Goal: Transaction & Acquisition: Purchase product/service

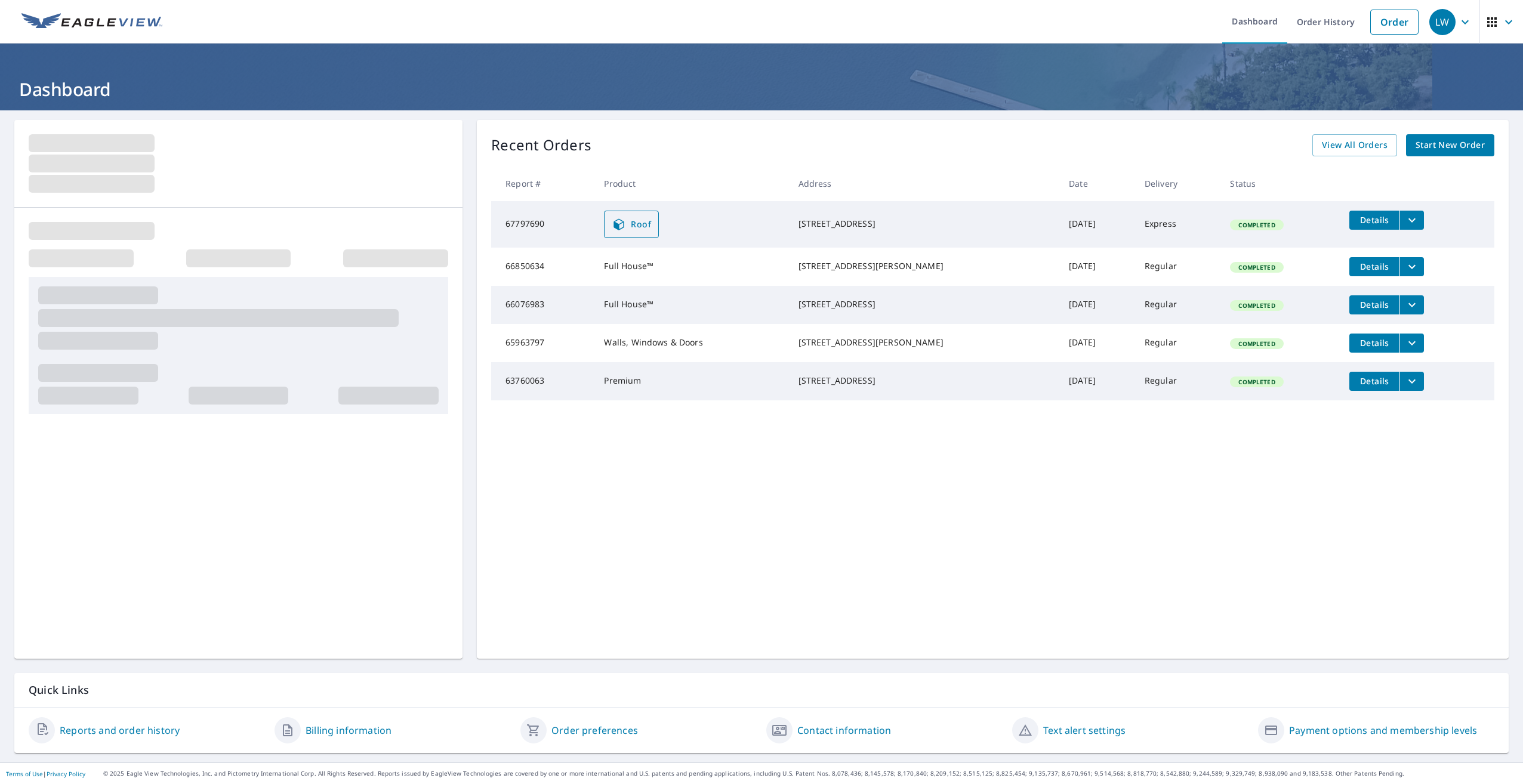
click at [642, 222] on span "Roof" at bounding box center [631, 225] width 39 height 15
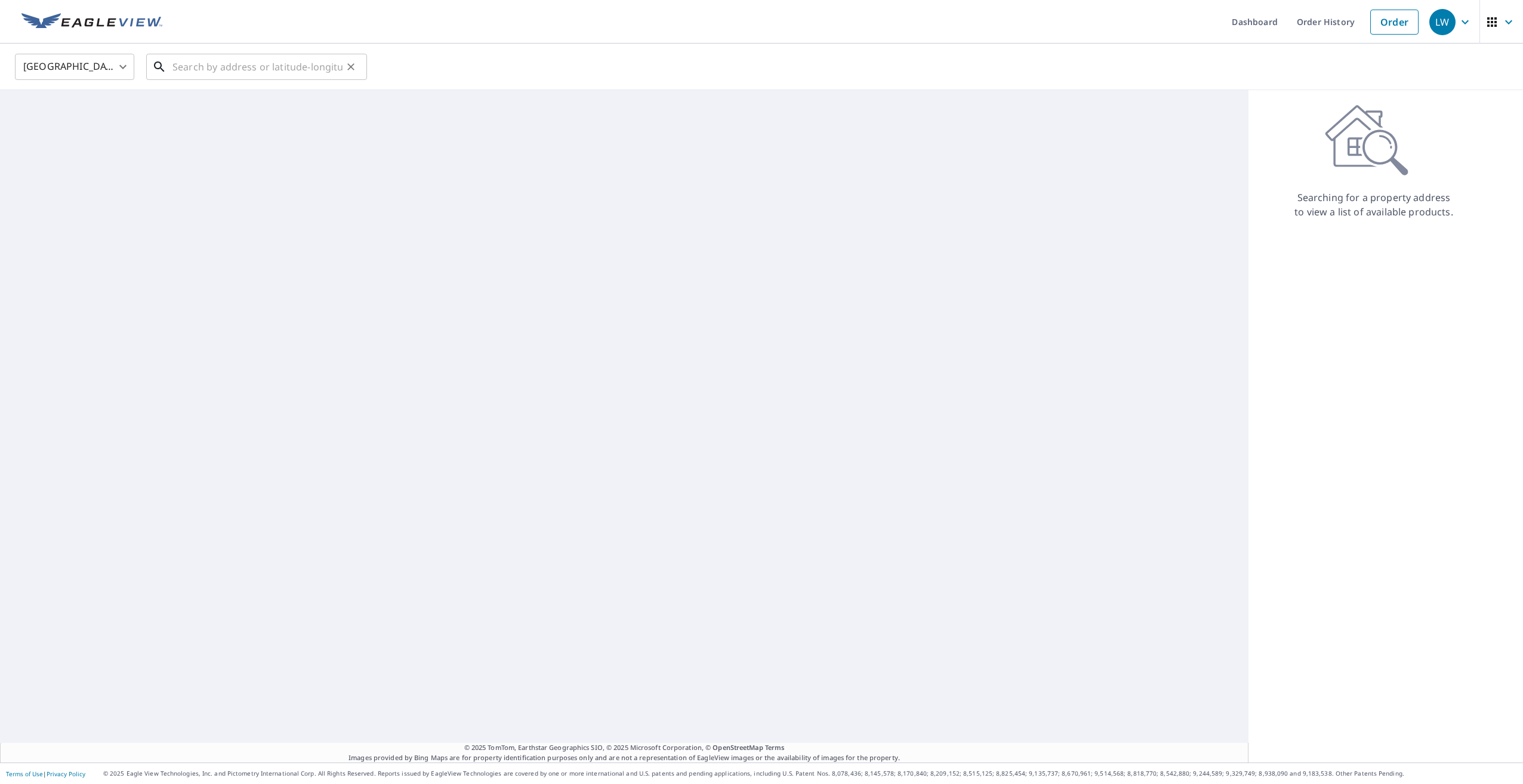
click at [222, 68] on input "text" at bounding box center [257, 67] width 170 height 33
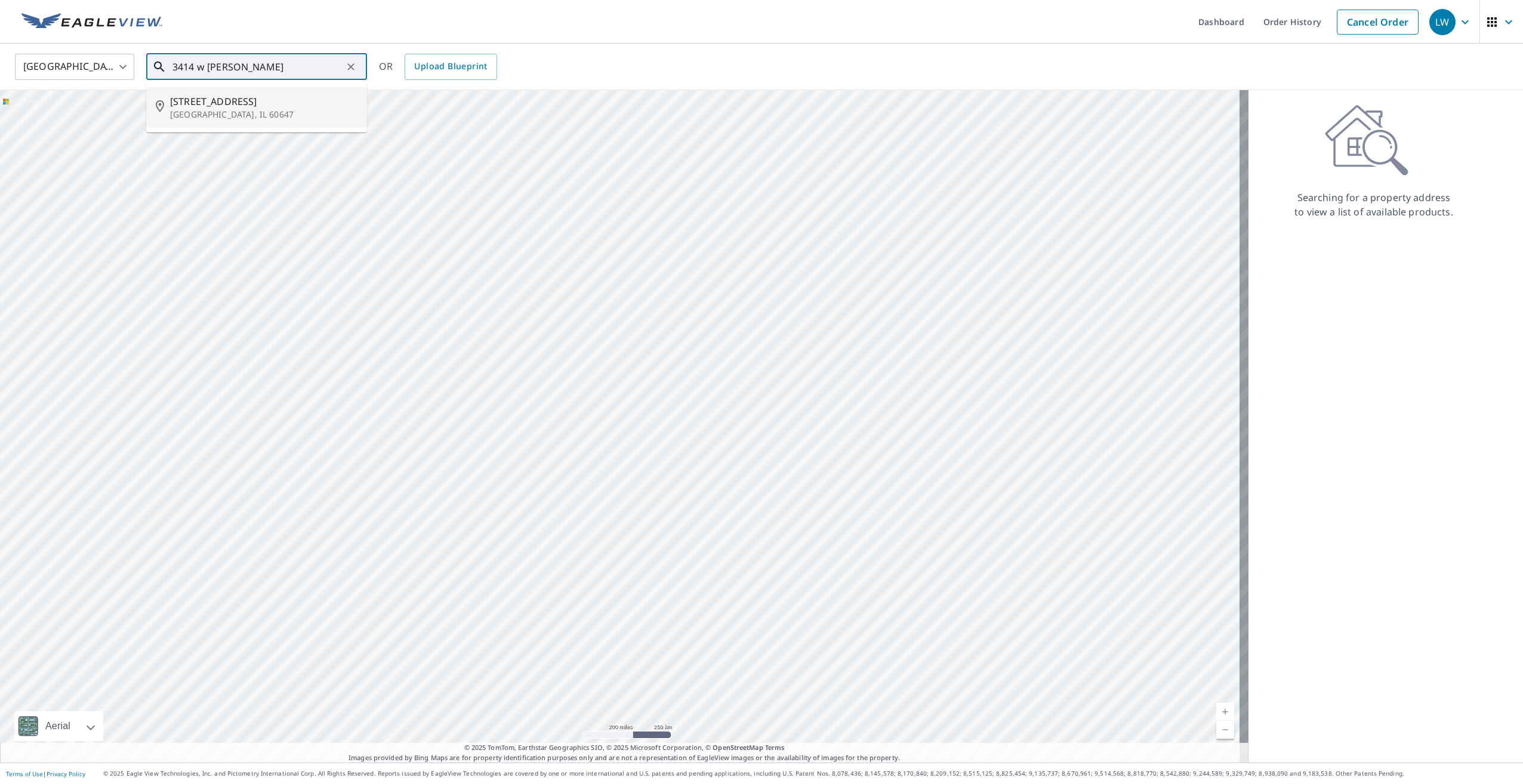
click at [255, 104] on span "[STREET_ADDRESS]" at bounding box center [264, 102] width 188 height 15
type input "3414 W Lyndale St Chicago, IL 60647"
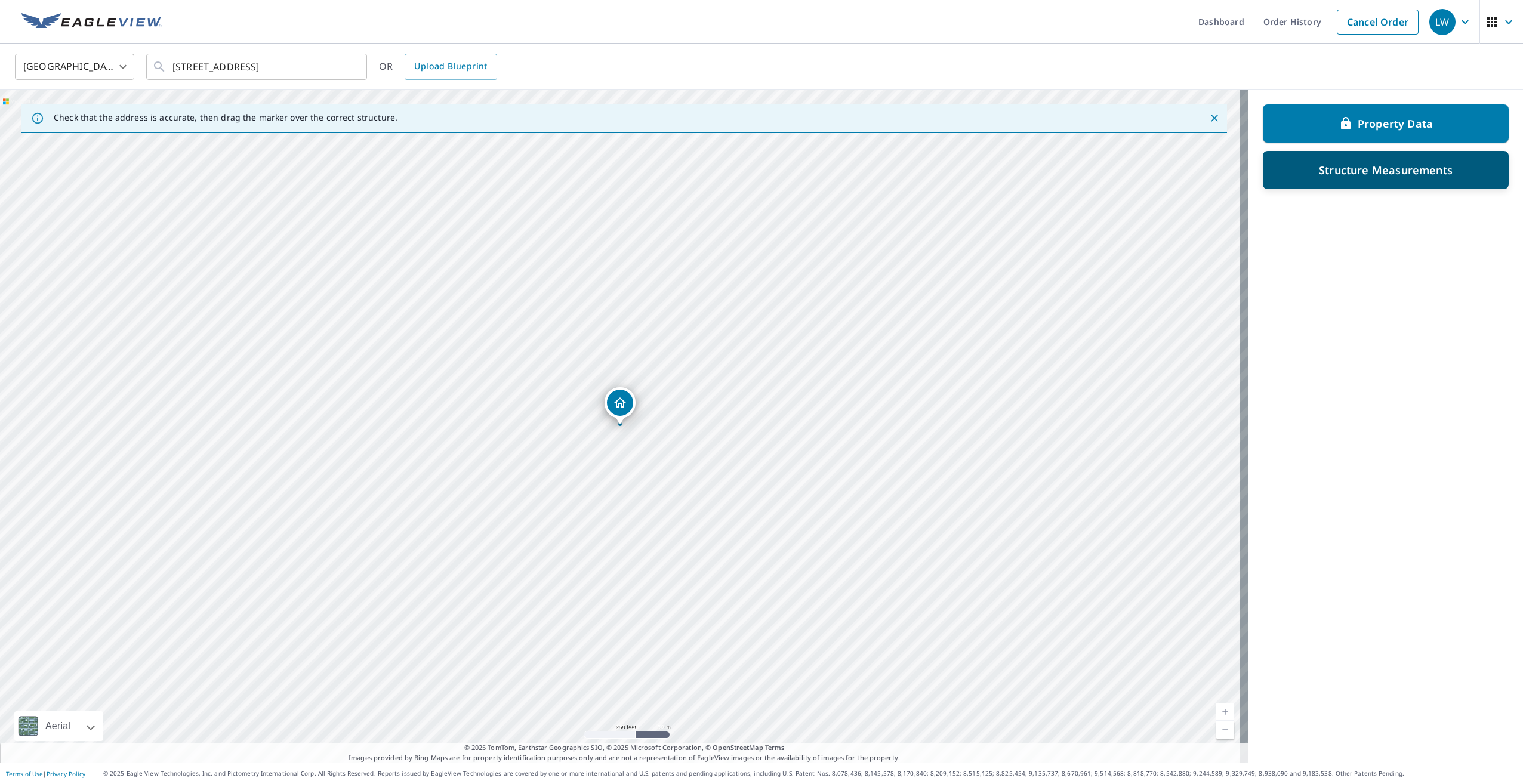
click at [1295, 168] on div "Structure Measurements" at bounding box center [1386, 170] width 215 height 22
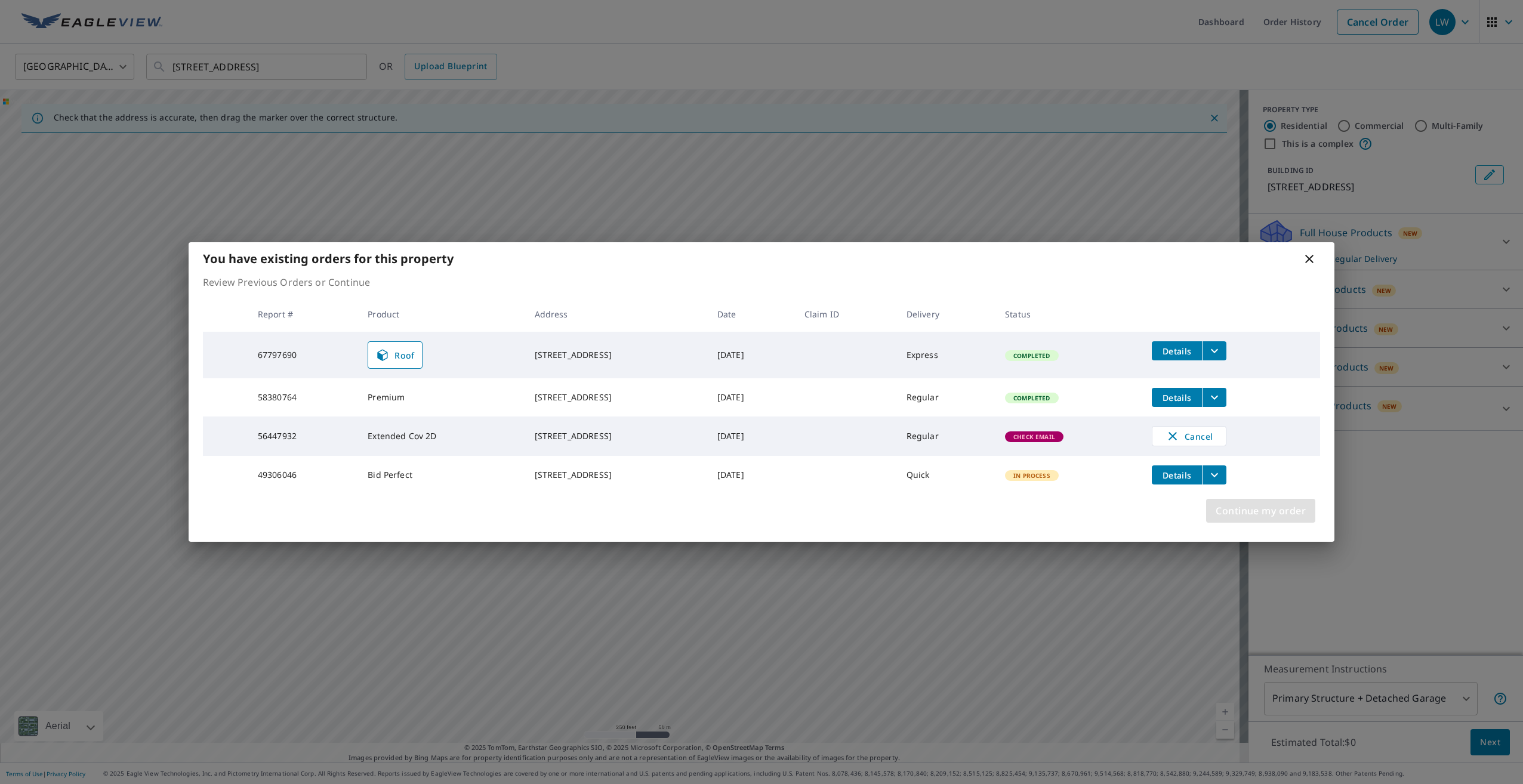
click at [1258, 512] on span "Continue my order" at bounding box center [1261, 510] width 90 height 17
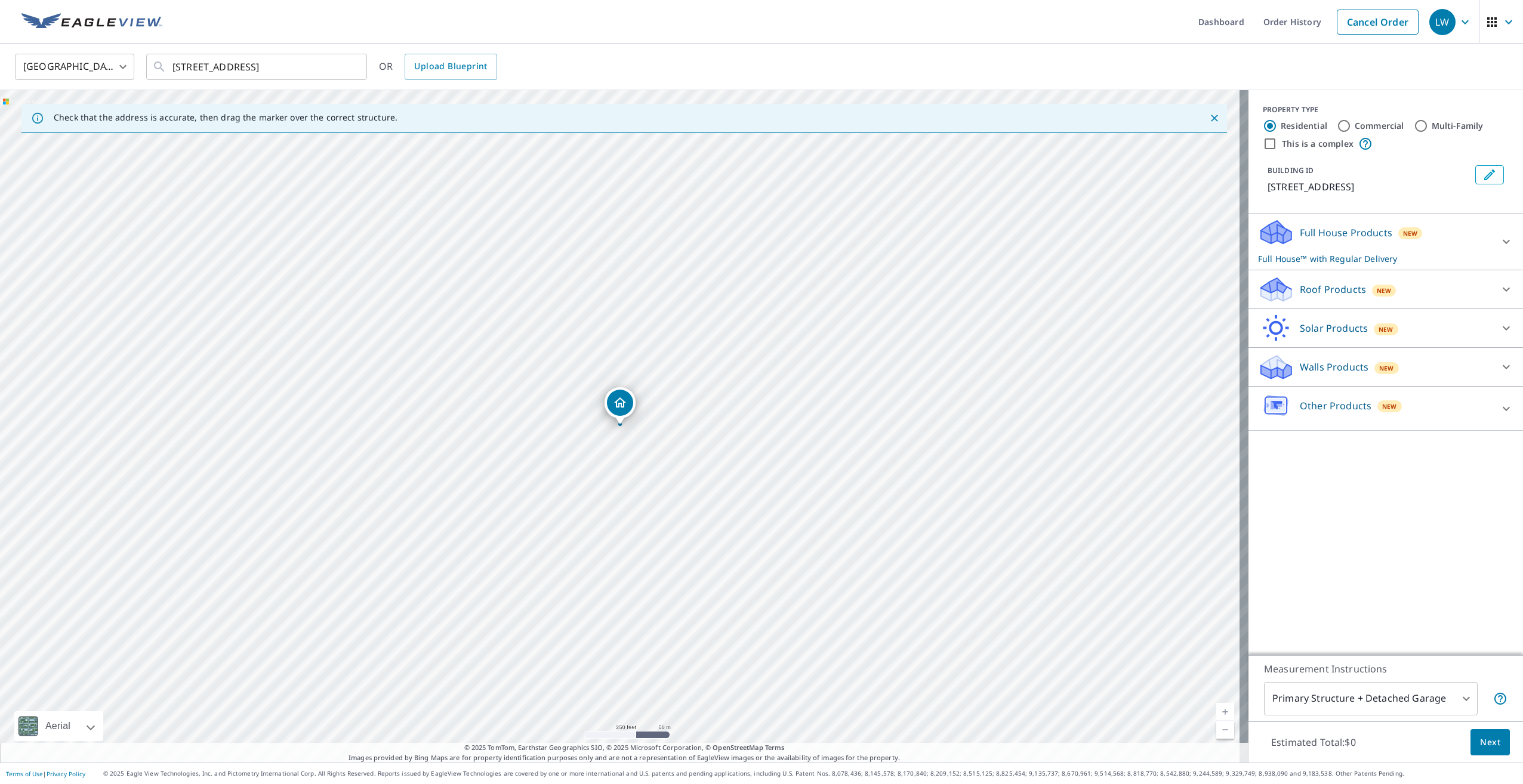
click at [1391, 283] on div "Roof Products New" at bounding box center [1375, 289] width 234 height 28
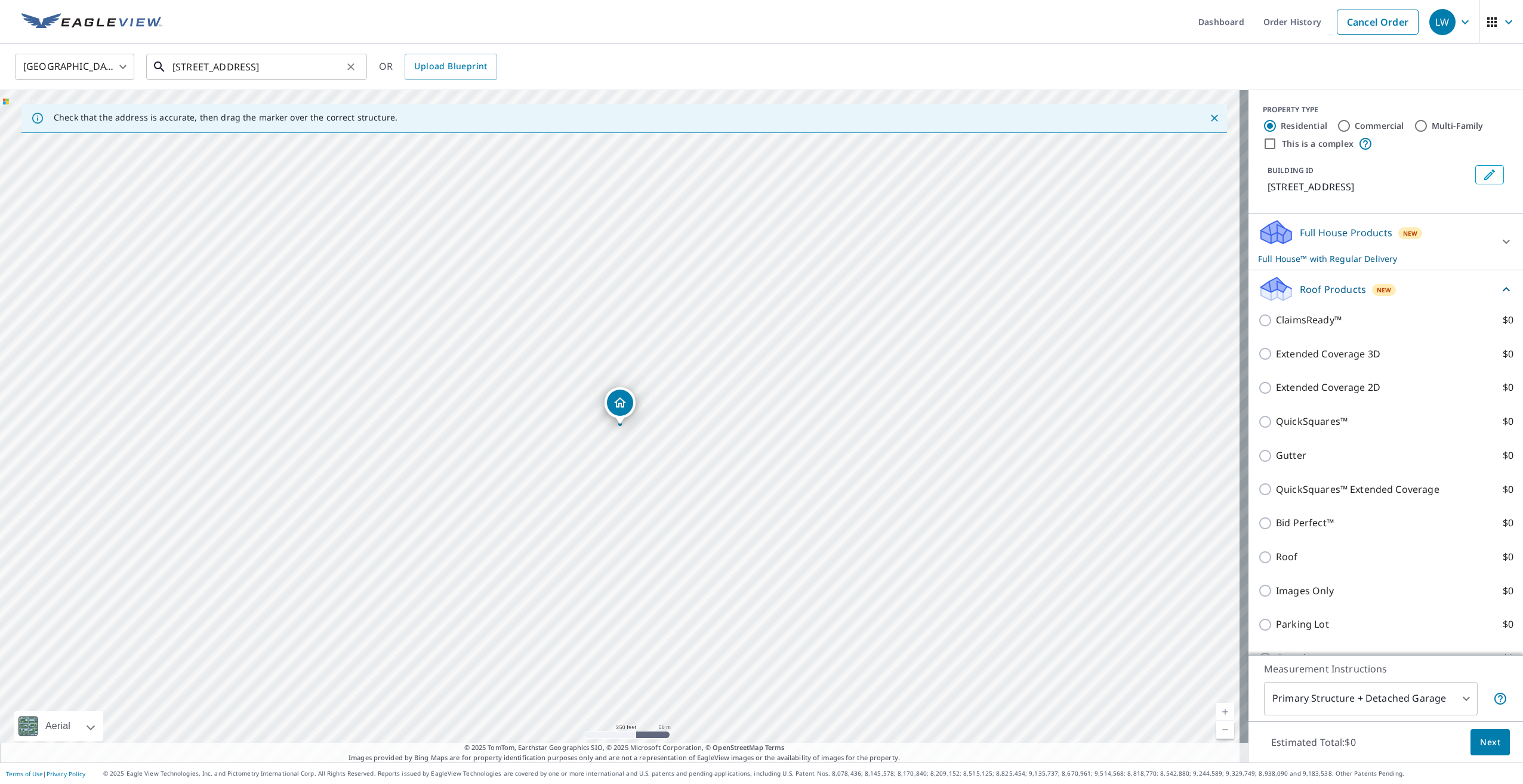
click at [269, 68] on input "3414 W Lyndale St Chicago, IL 60647" at bounding box center [257, 67] width 170 height 33
click at [293, 96] on span "3414 W Lyndale St" at bounding box center [264, 102] width 188 height 15
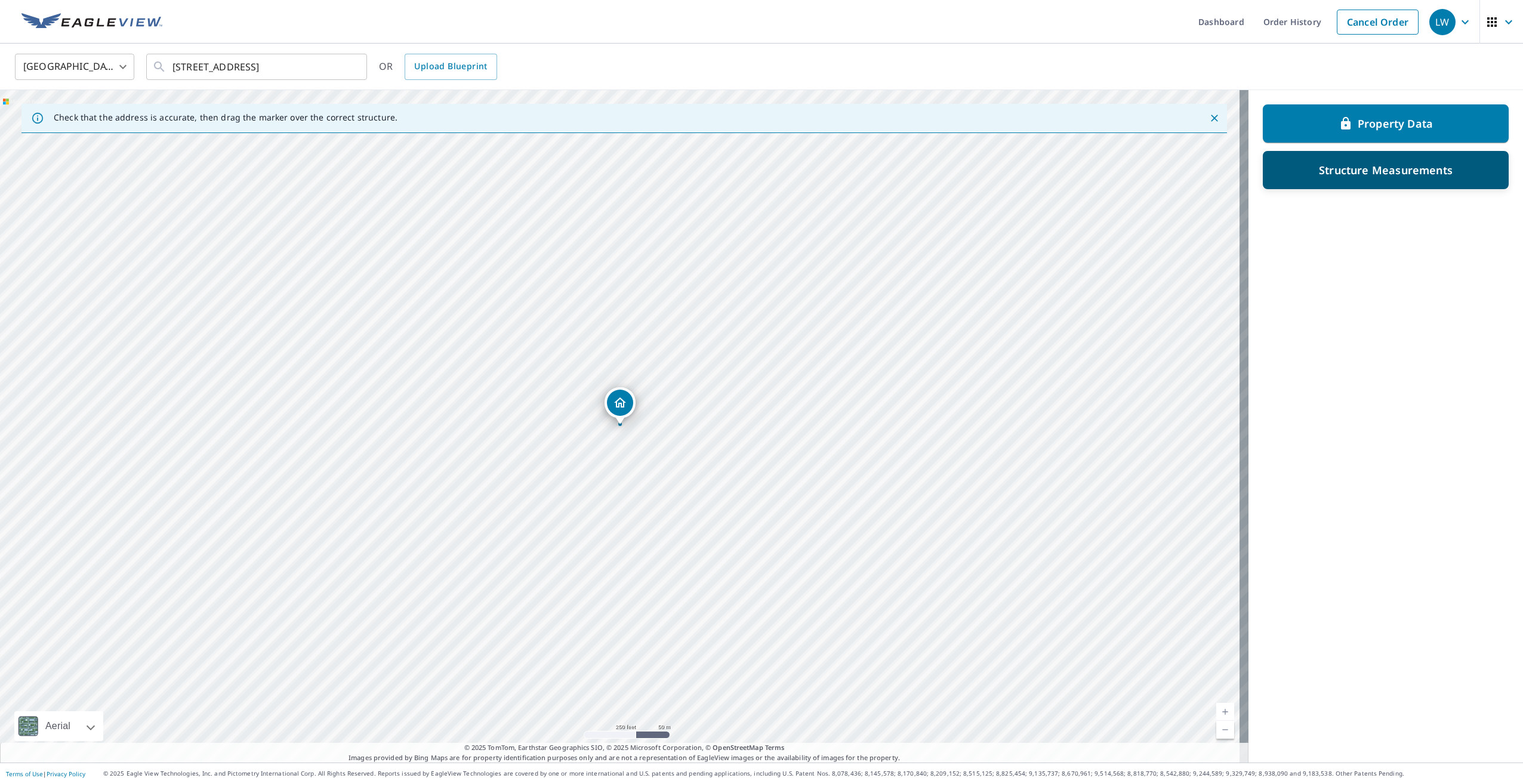
click at [1297, 168] on div "Structure Measurements" at bounding box center [1386, 170] width 215 height 22
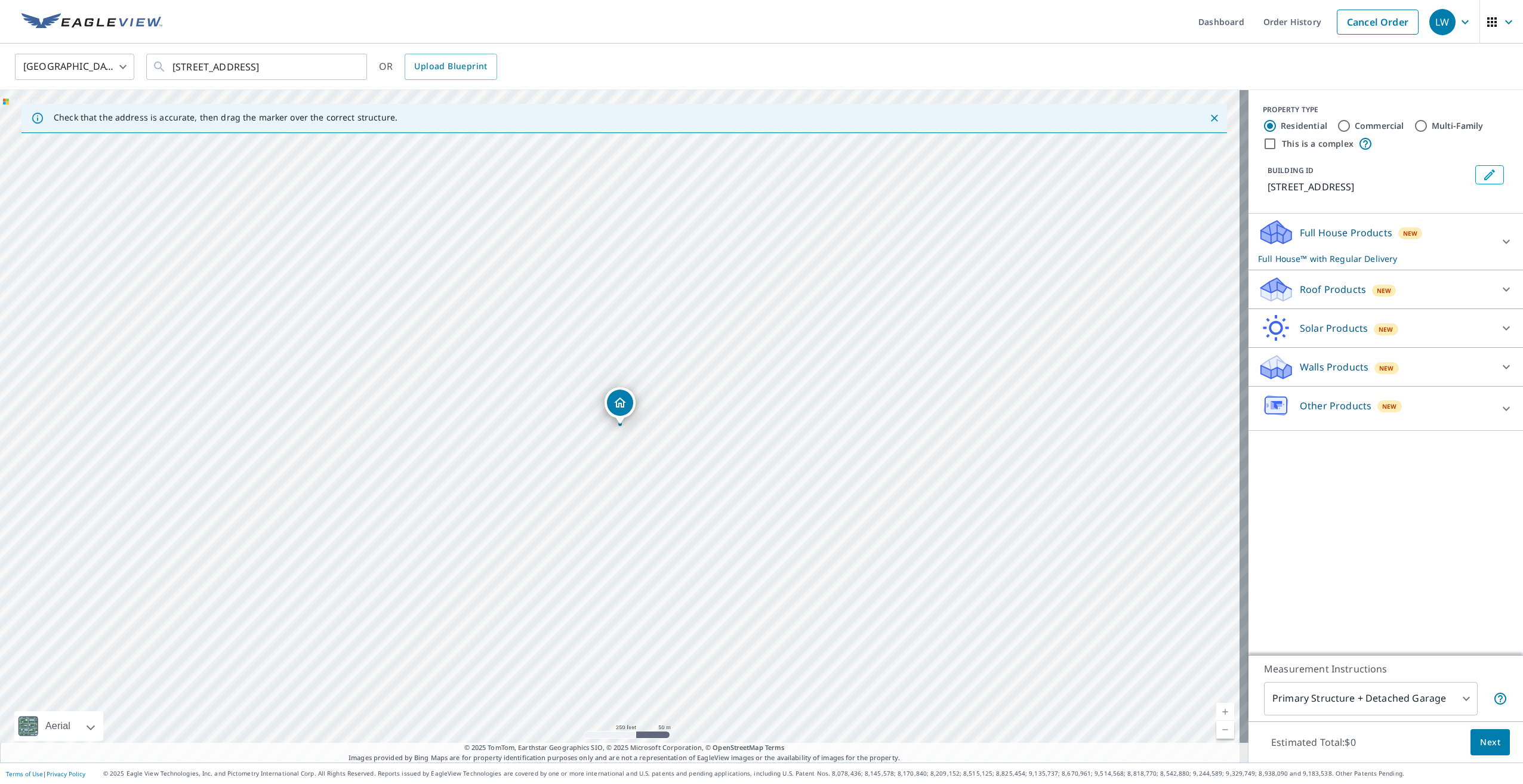
click at [1327, 292] on p "Roof Products" at bounding box center [1333, 289] width 66 height 15
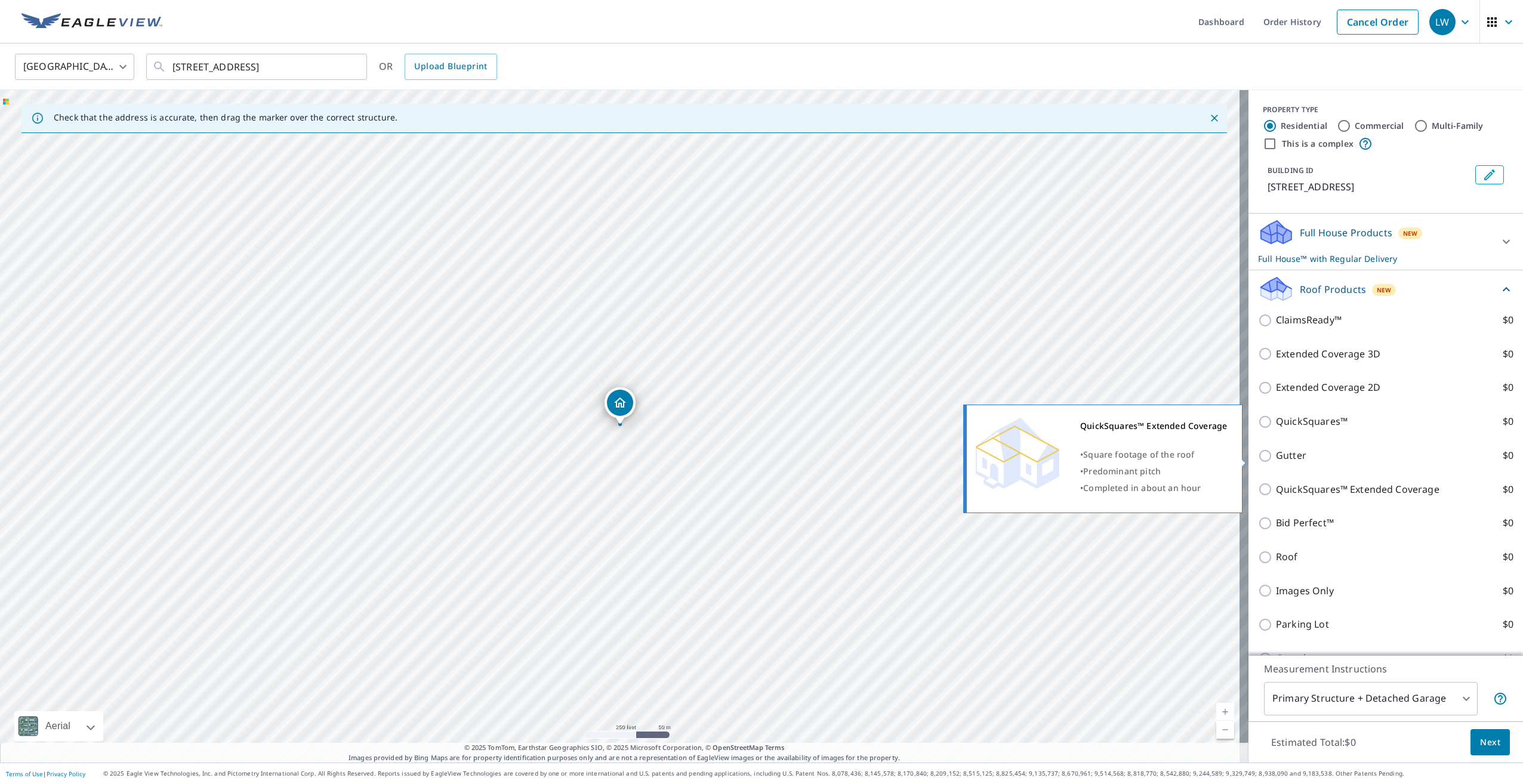
scroll to position [60, 0]
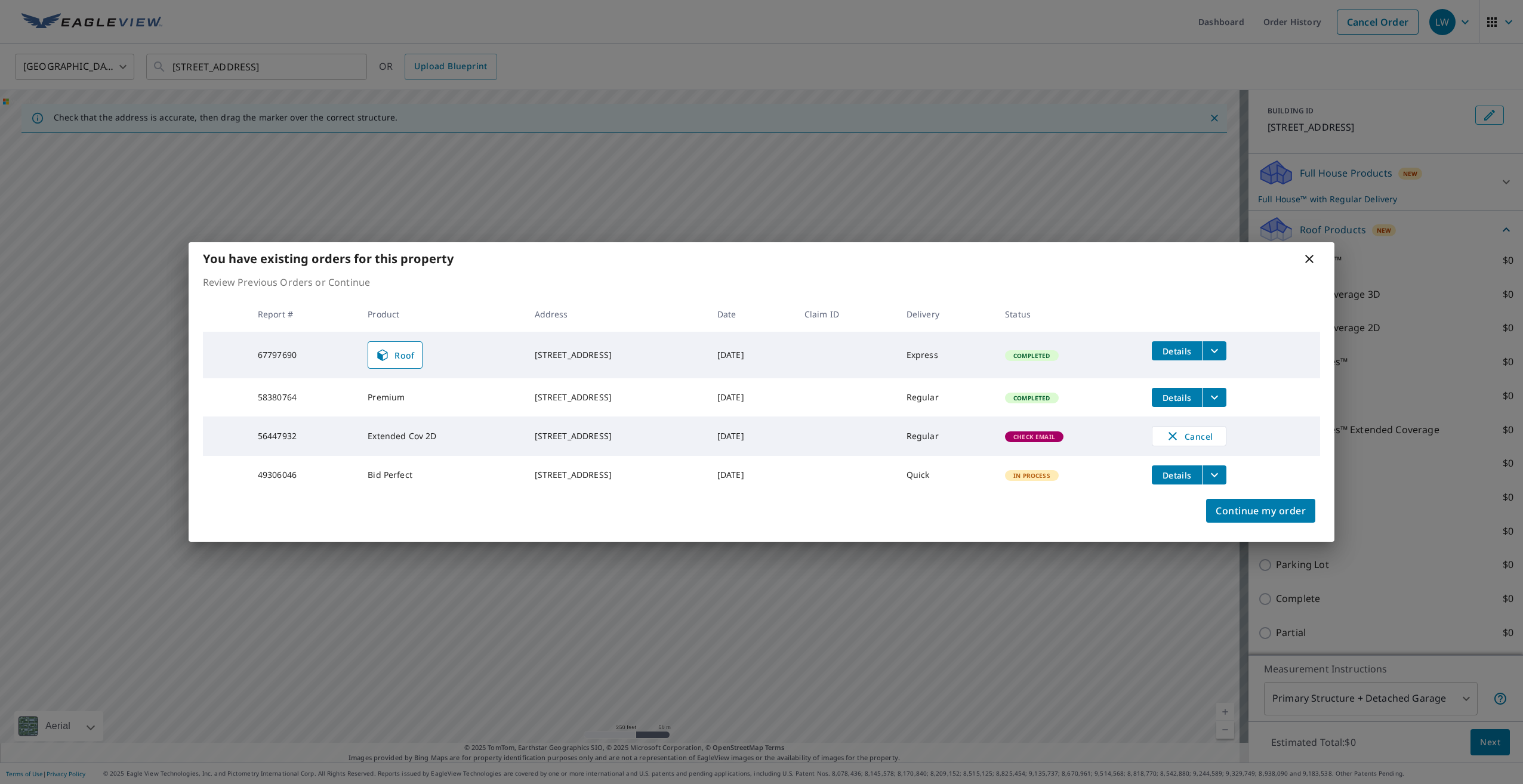
click at [1264, 494] on tr "49306046 Bid Perfect 3414 W Lyndale St Chicago, IL 60647-3514 Oct 19, 2022 Quic…" at bounding box center [761, 474] width 1117 height 39
click at [1229, 519] on span "Continue my order" at bounding box center [1261, 510] width 90 height 17
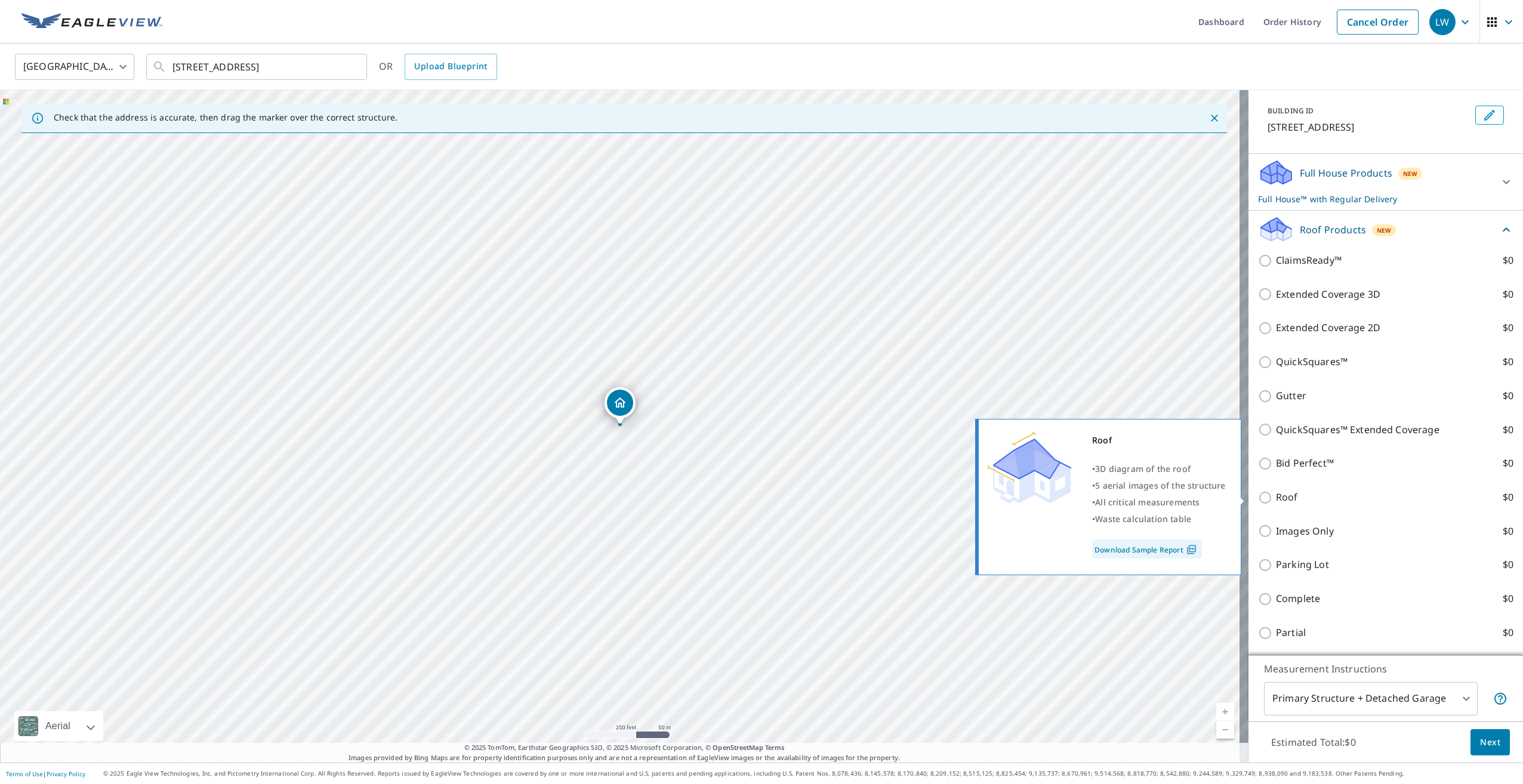
click at [1261, 495] on input "Roof $0" at bounding box center [1267, 498] width 18 height 15
checkbox input "true"
type input "3"
checkbox input "false"
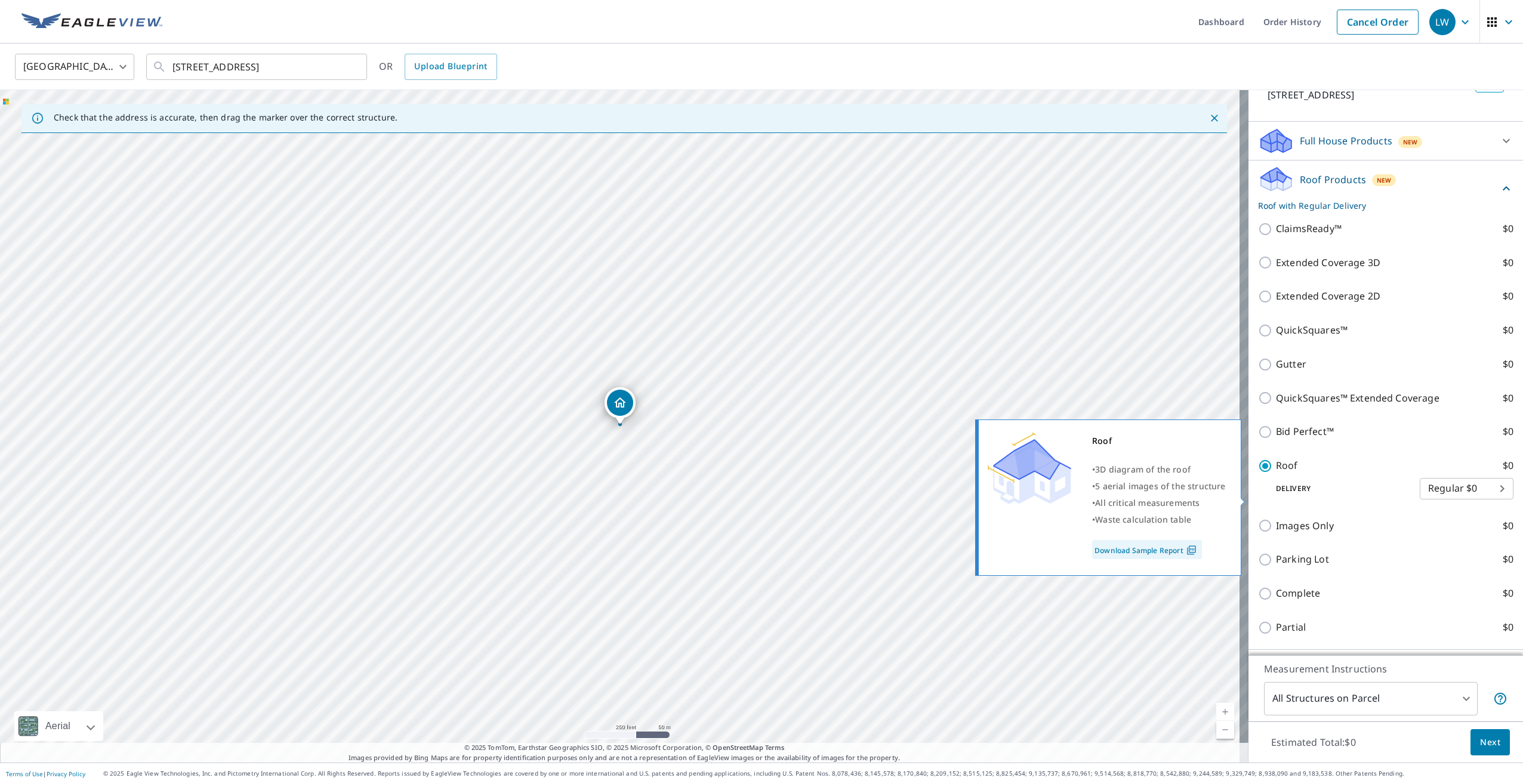
scroll to position [28, 0]
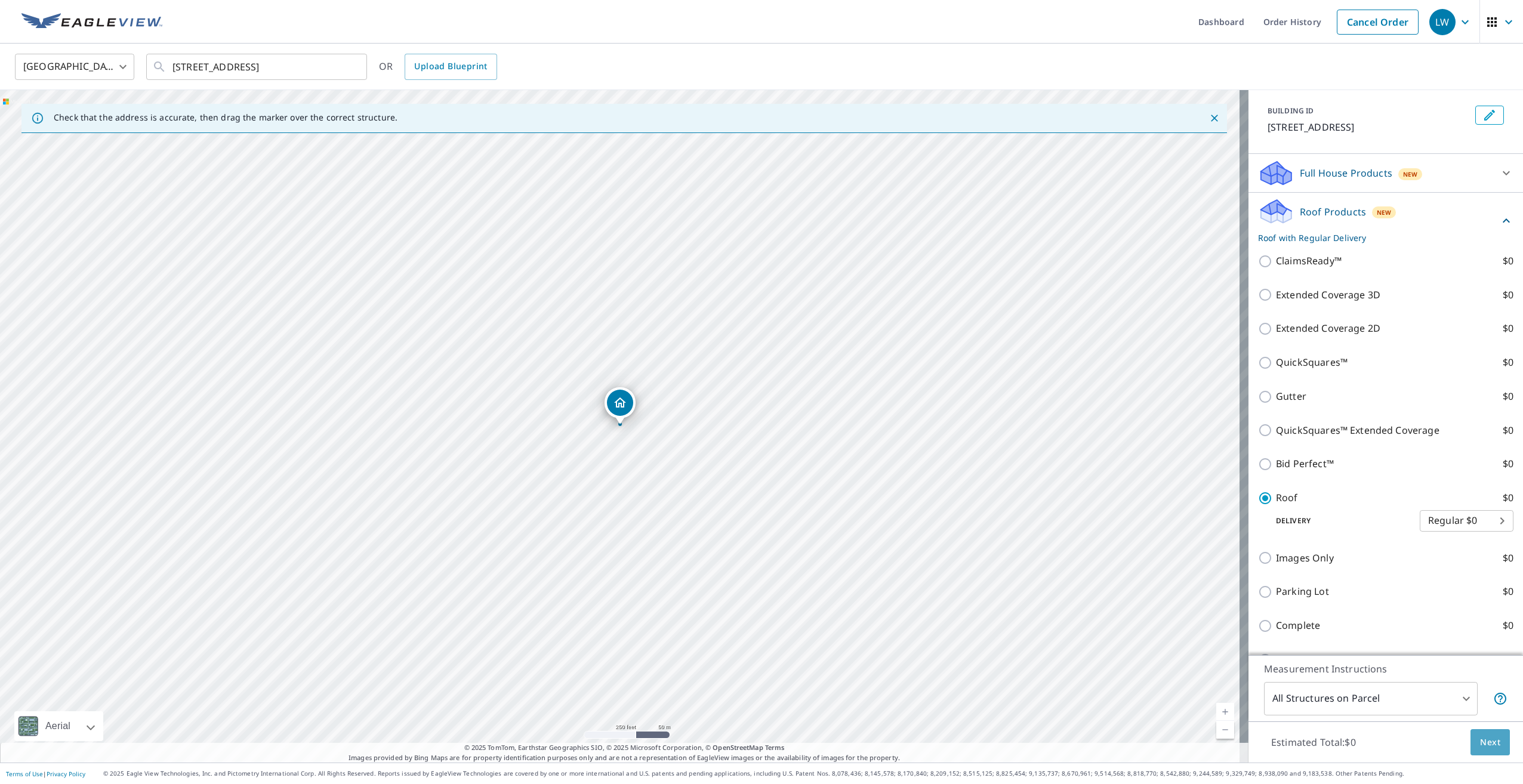
click at [1475, 734] on button "Next" at bounding box center [1490, 742] width 39 height 27
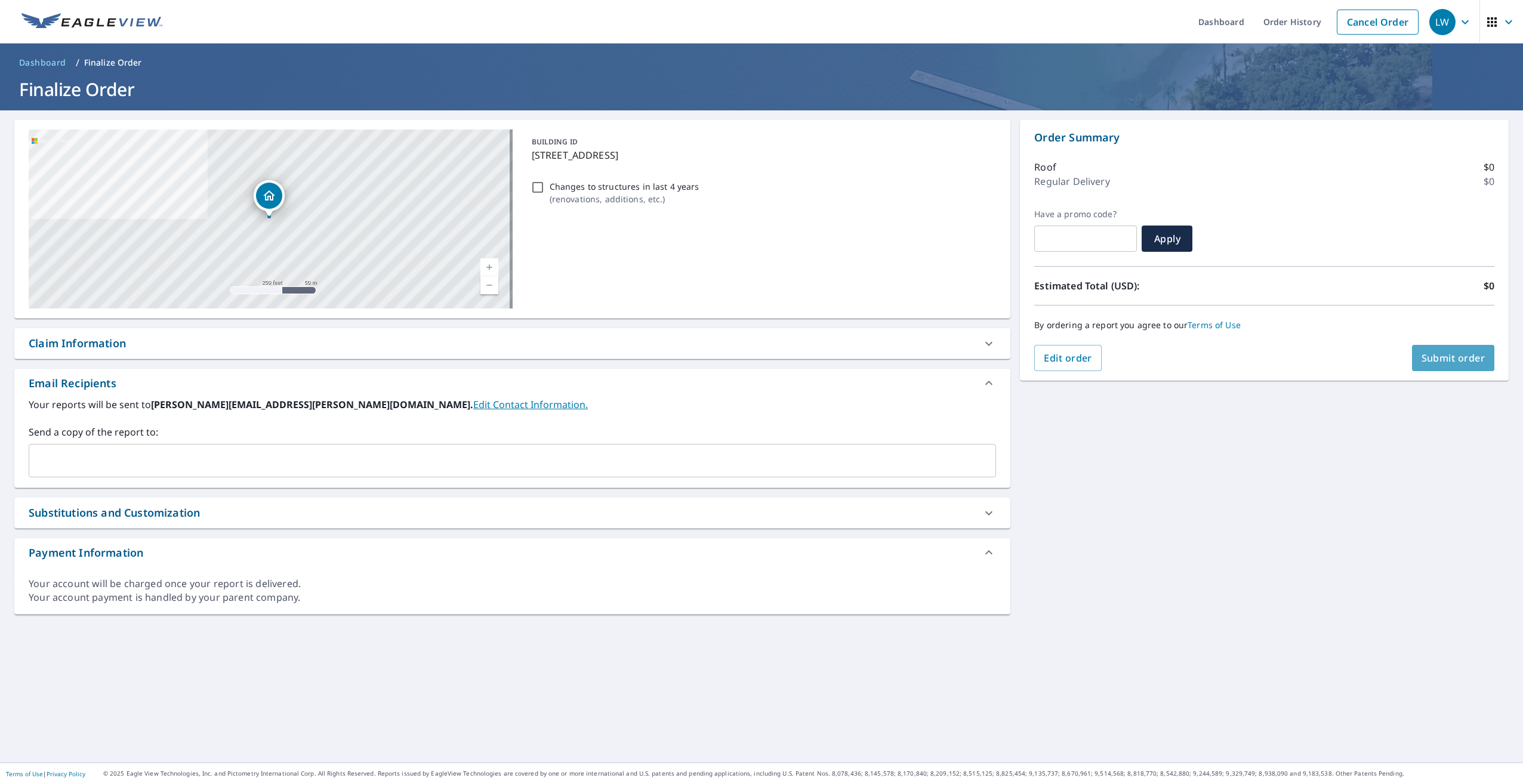
click at [1422, 352] on span "Submit order" at bounding box center [1454, 358] width 64 height 13
checkbox input "true"
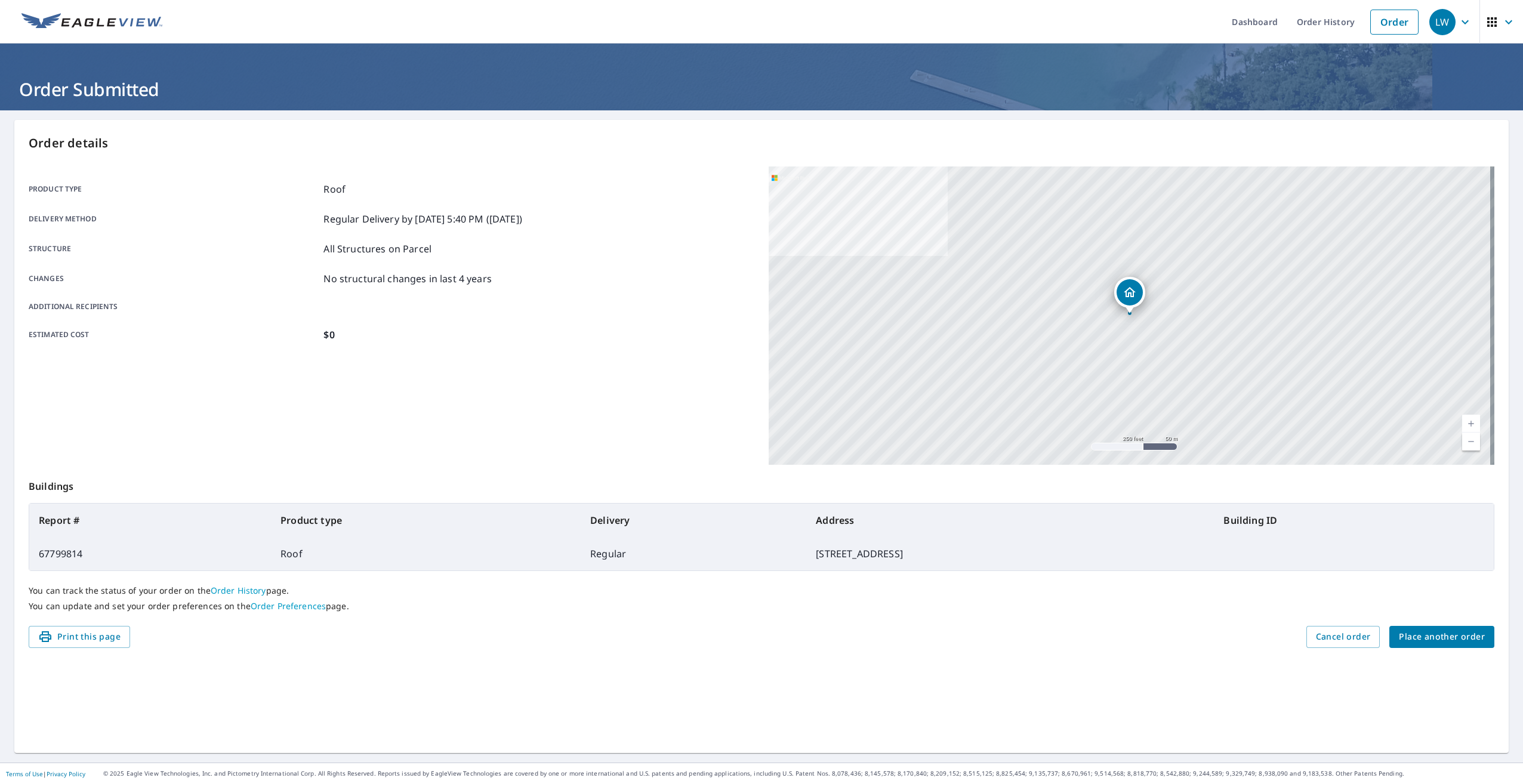
click at [95, 28] on img at bounding box center [92, 22] width 141 height 18
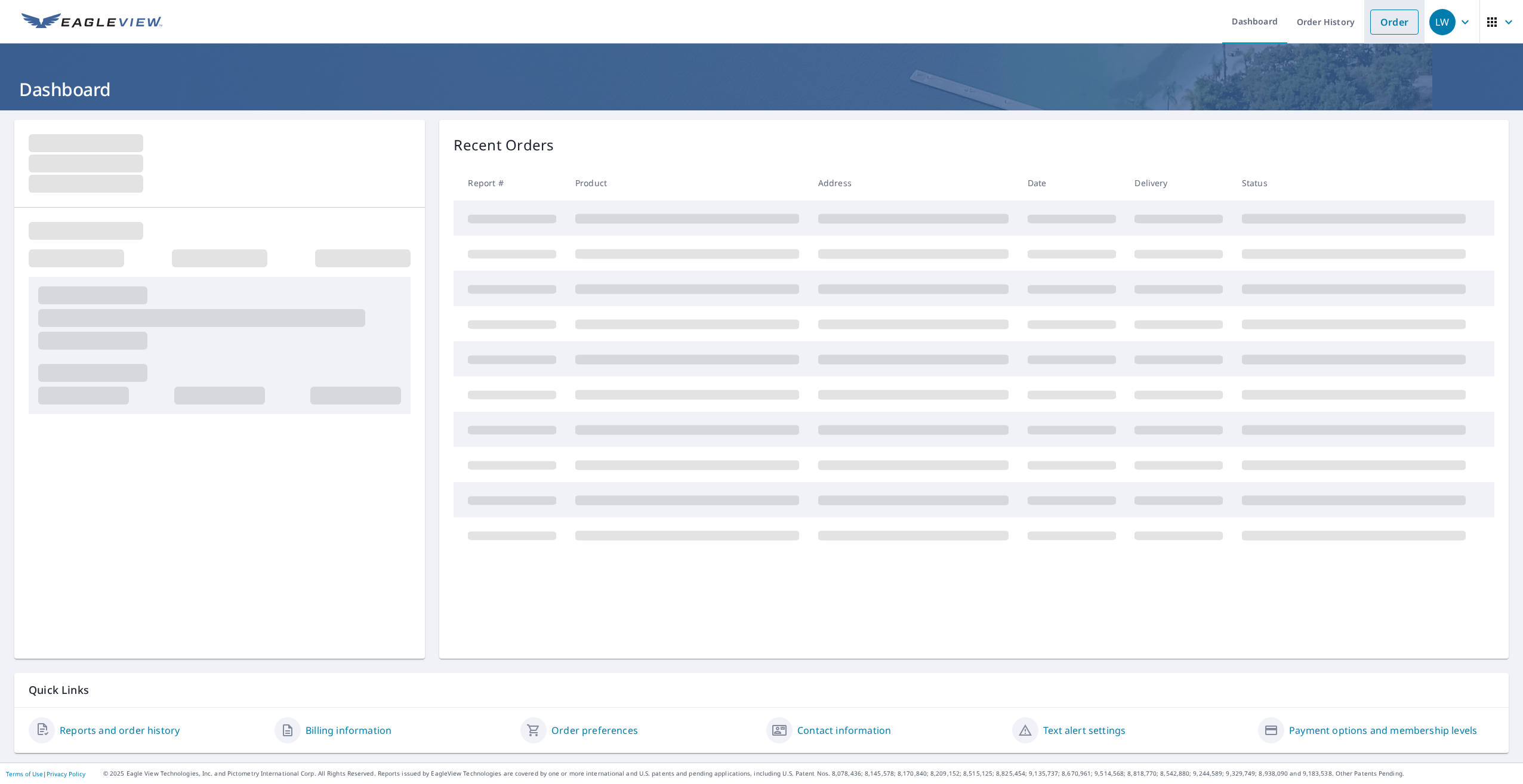
click at [1379, 24] on link "Order" at bounding box center [1394, 22] width 48 height 25
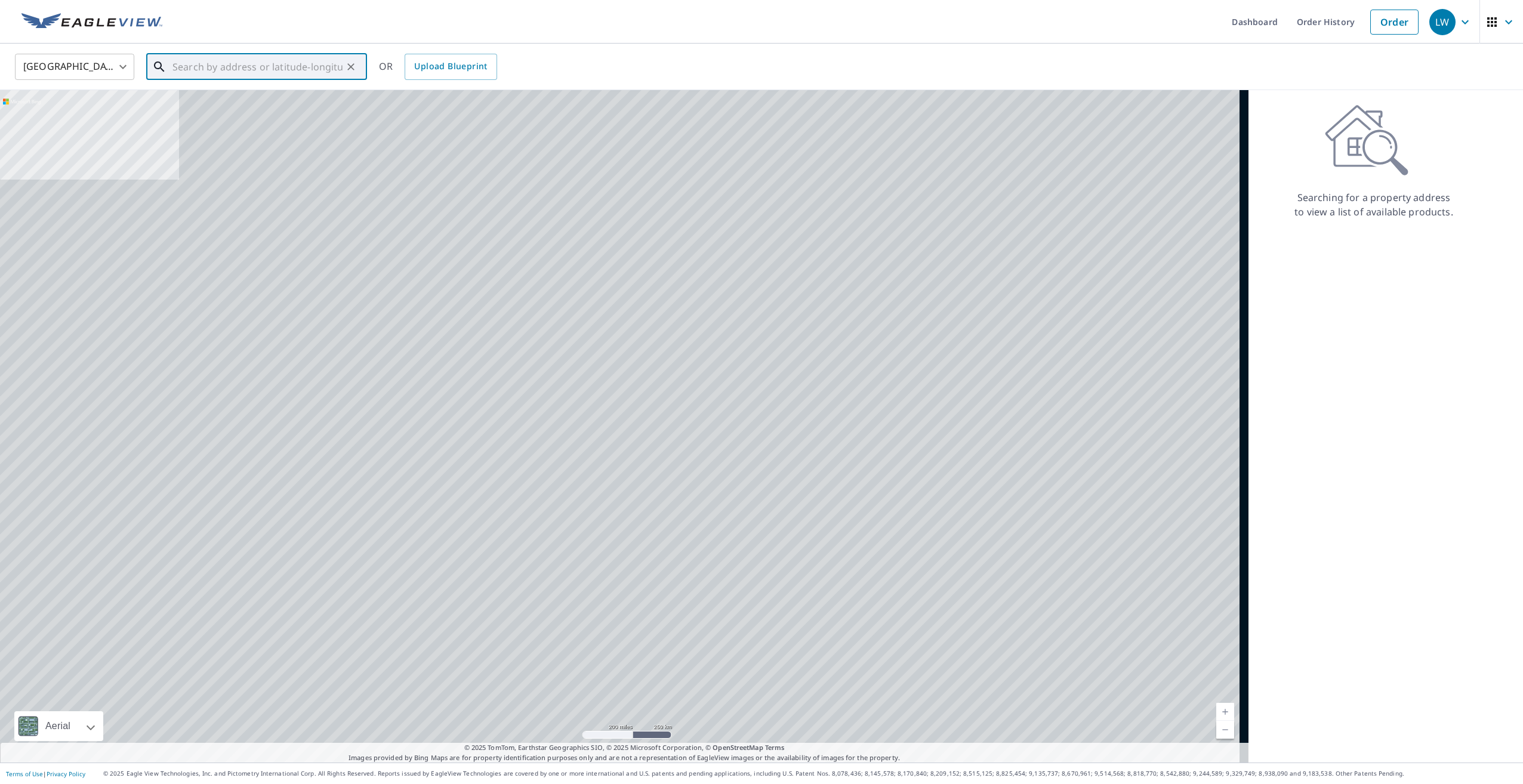
click at [266, 62] on input "text" at bounding box center [257, 67] width 170 height 33
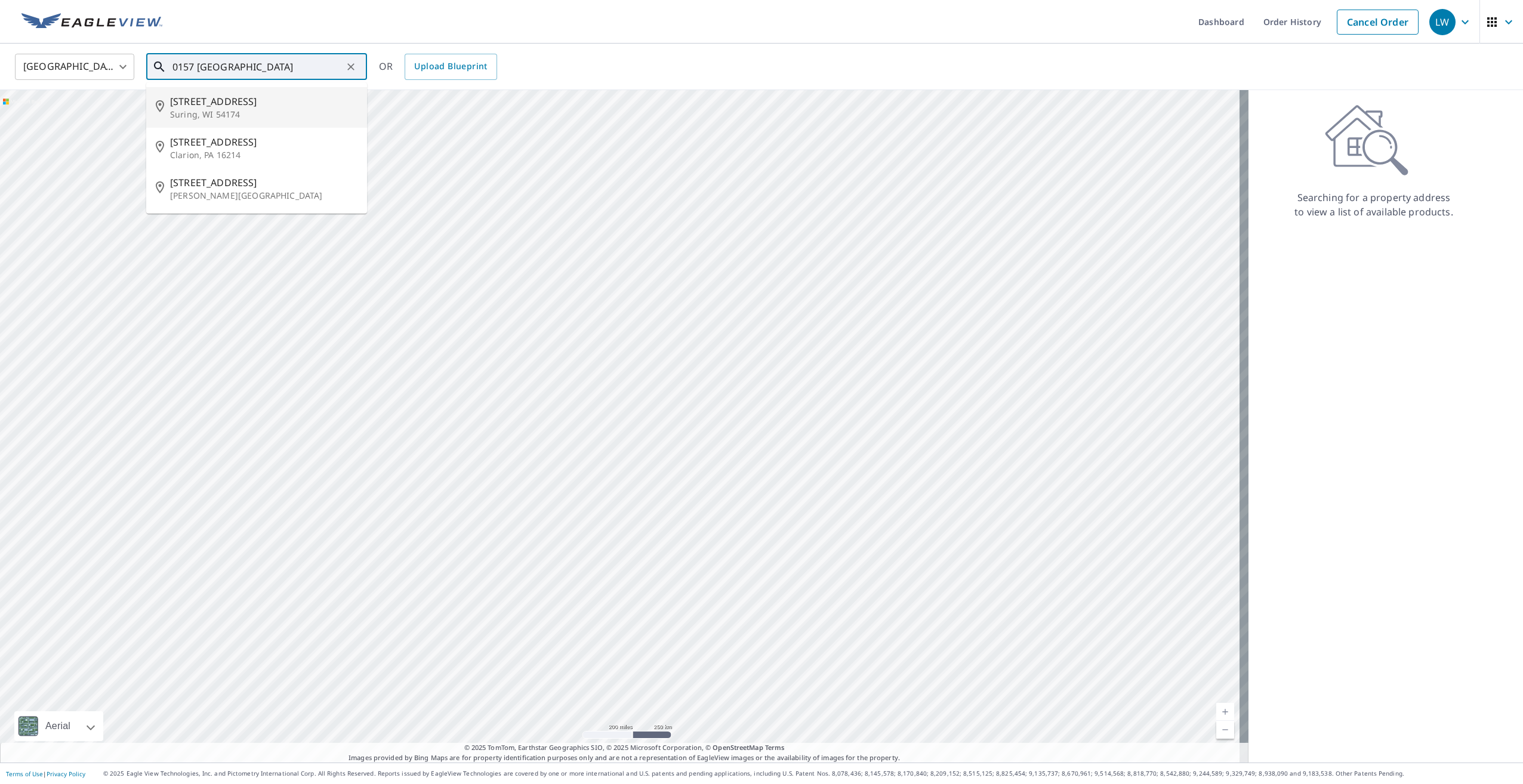
click at [274, 100] on span "9129 Holiday Inn Rd" at bounding box center [264, 102] width 188 height 15
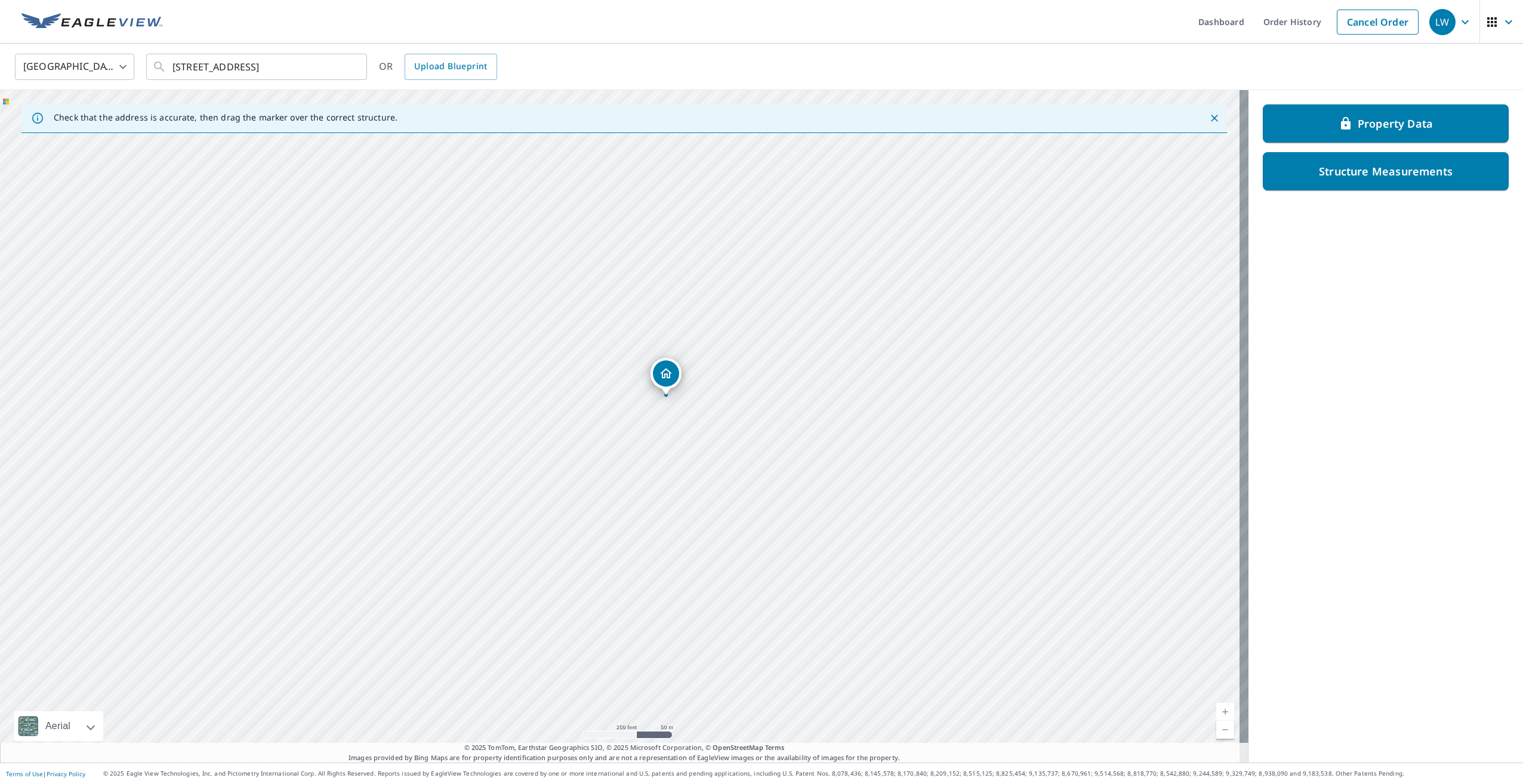
drag, startPoint x: 576, startPoint y: 308, endPoint x: 622, endPoint y: 278, distance: 54.9
click at [622, 278] on div "9129 Holiday Inn Rd Suring, WI 54174" at bounding box center [624, 426] width 1248 height 672
click at [573, 381] on div "9129 Holiday Inn Rd Suring, WI 54174" at bounding box center [624, 426] width 1248 height 672
click at [530, 416] on div "9129 Holiday Inn Rd Suring, WI 54174" at bounding box center [624, 426] width 1248 height 672
click at [526, 413] on div "9129 Holiday Inn Rd Suring, WI 54174" at bounding box center [624, 426] width 1248 height 672
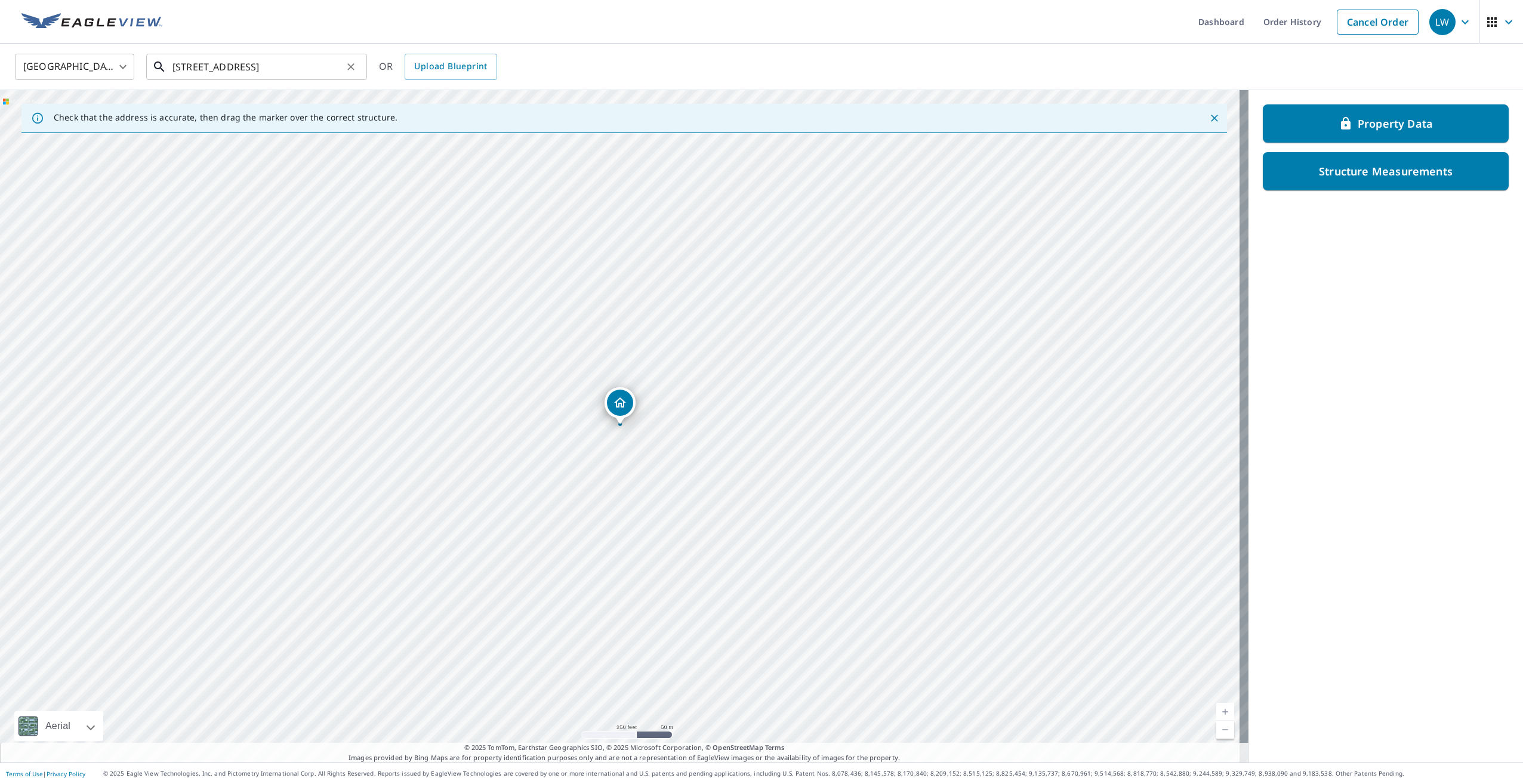
click at [192, 66] on input "9129 Holiday Inn Rd Suring, WI 54174" at bounding box center [257, 67] width 170 height 33
click at [285, 111] on p "Suring, WI 54174" at bounding box center [264, 114] width 188 height 12
type input "9157 Holiday Inn Rd Suring, WI 54174"
click at [1354, 177] on div "Structure Measurements" at bounding box center [1386, 170] width 215 height 22
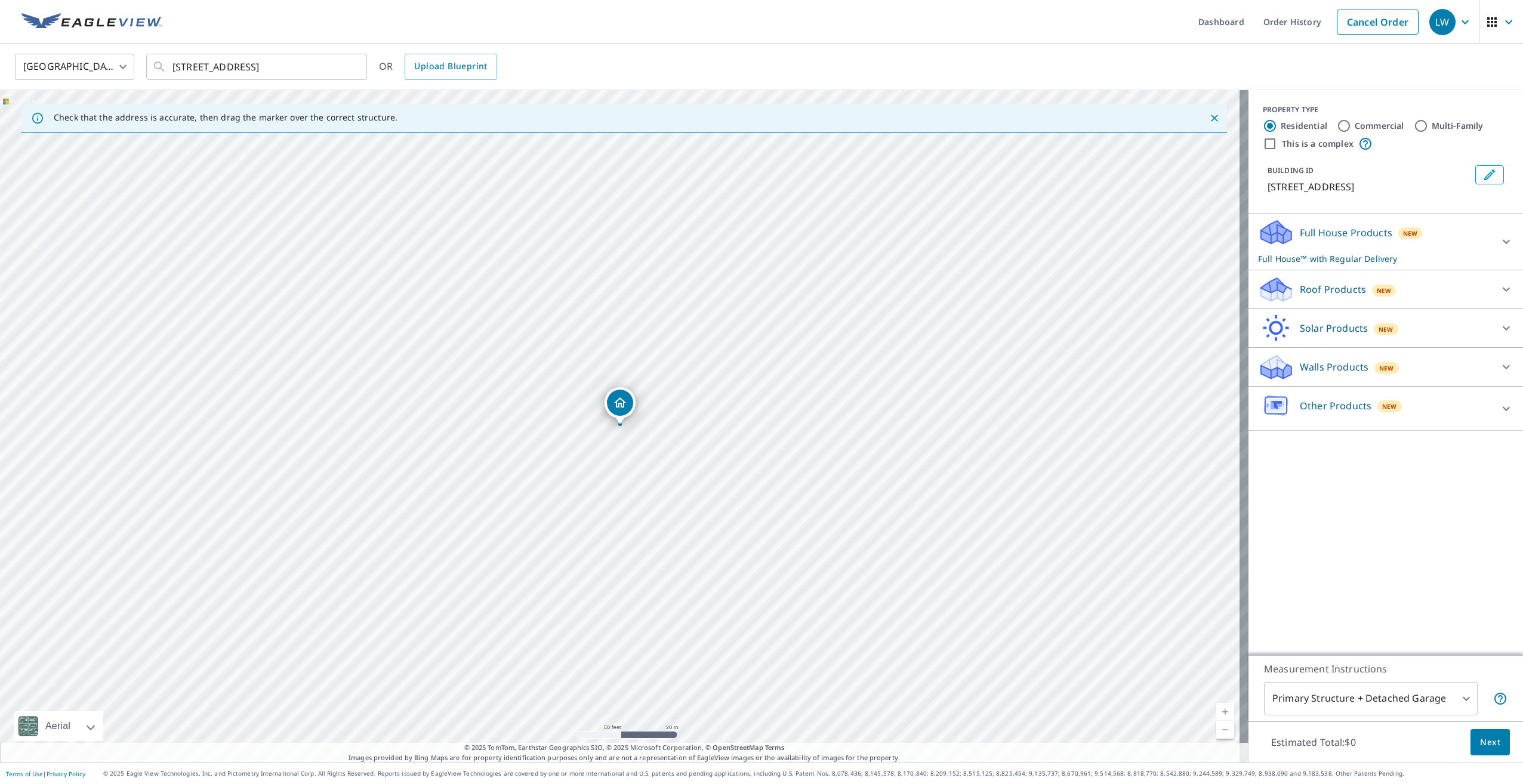
click at [1372, 293] on div "New" at bounding box center [1384, 291] width 25 height 12
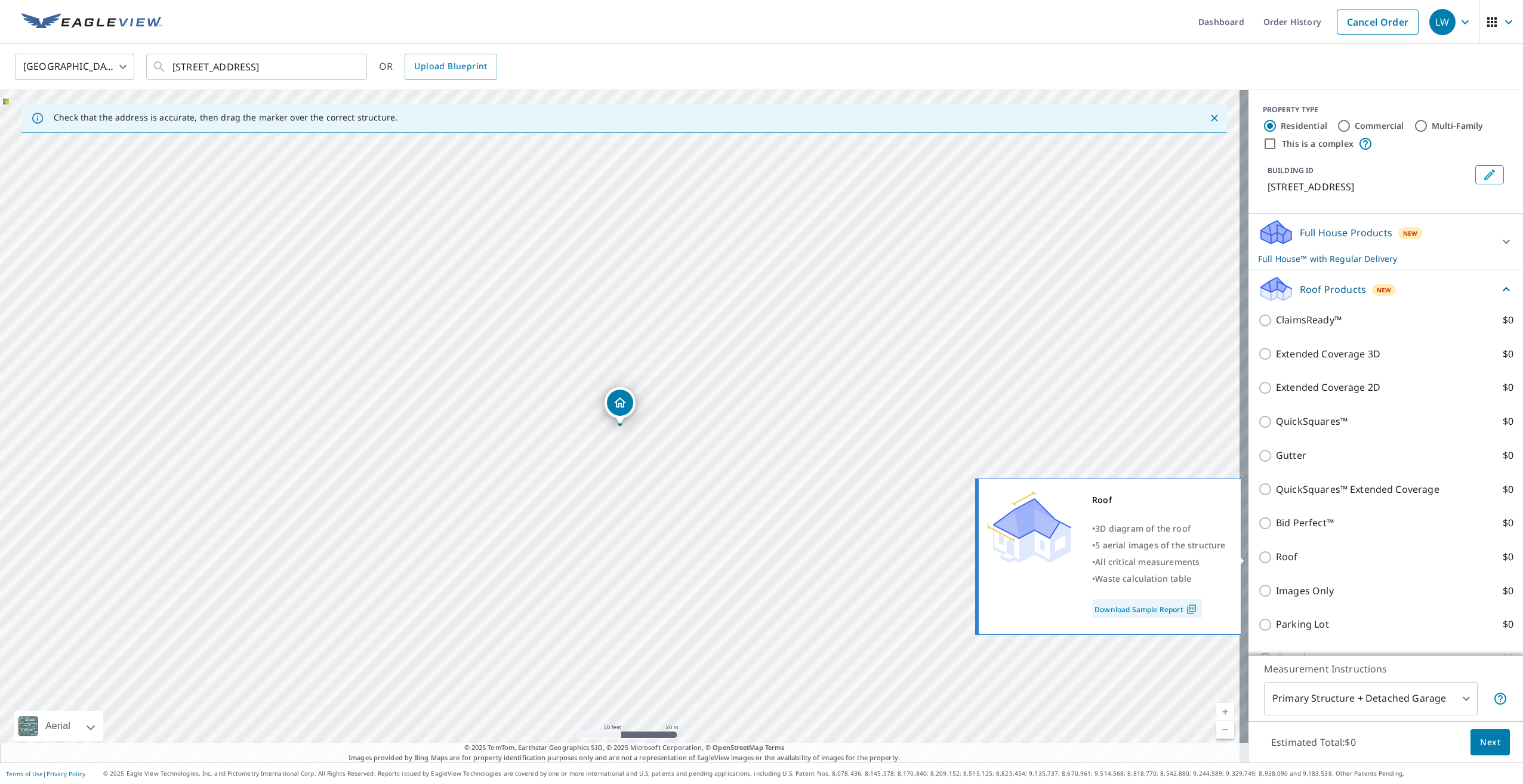
click at [1258, 554] on input "Roof $0" at bounding box center [1267, 557] width 18 height 15
checkbox input "true"
checkbox input "false"
type input "3"
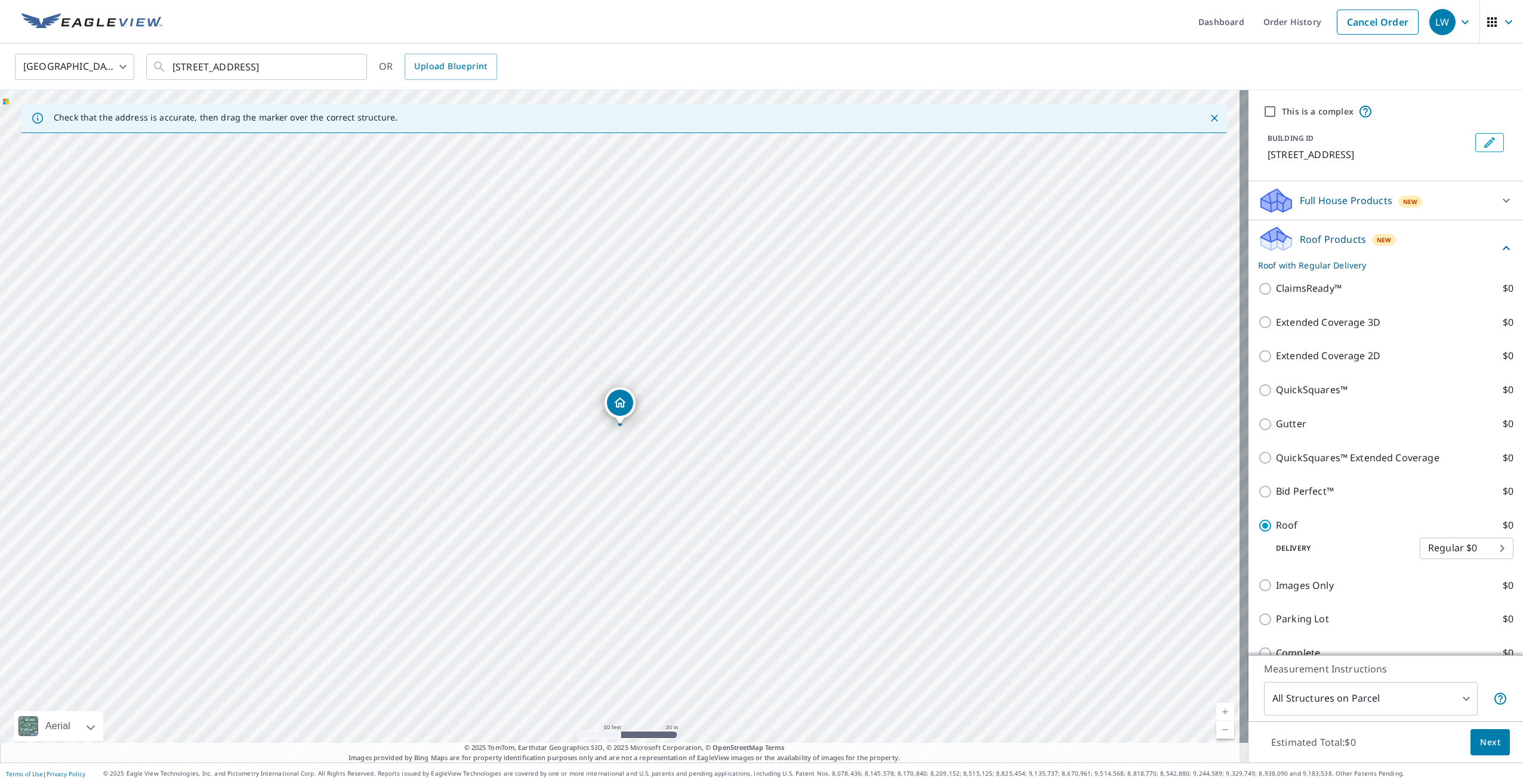
click at [1486, 748] on span "Next" at bounding box center [1490, 742] width 20 height 15
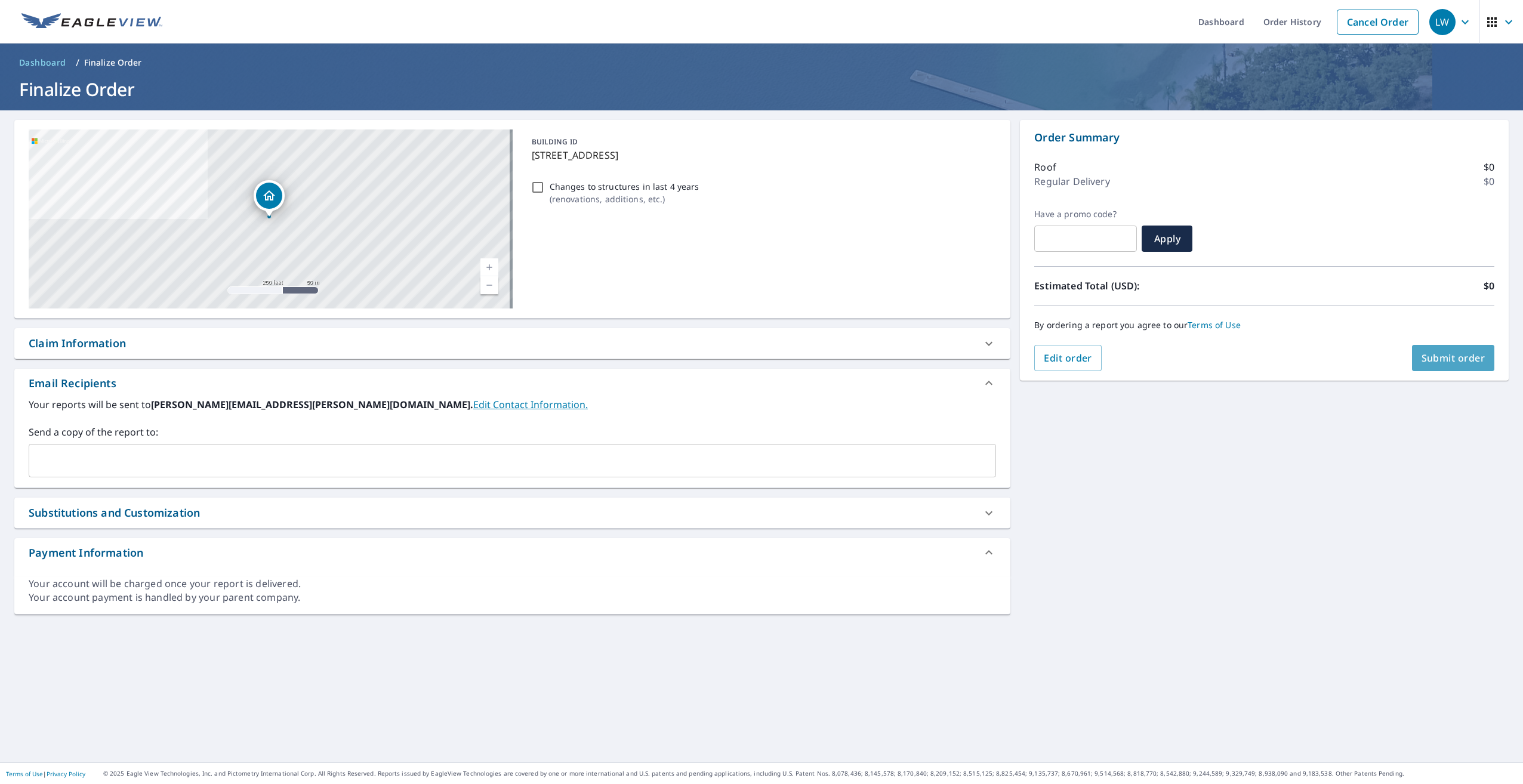
click at [1445, 355] on span "Submit order" at bounding box center [1454, 358] width 64 height 13
checkbox input "true"
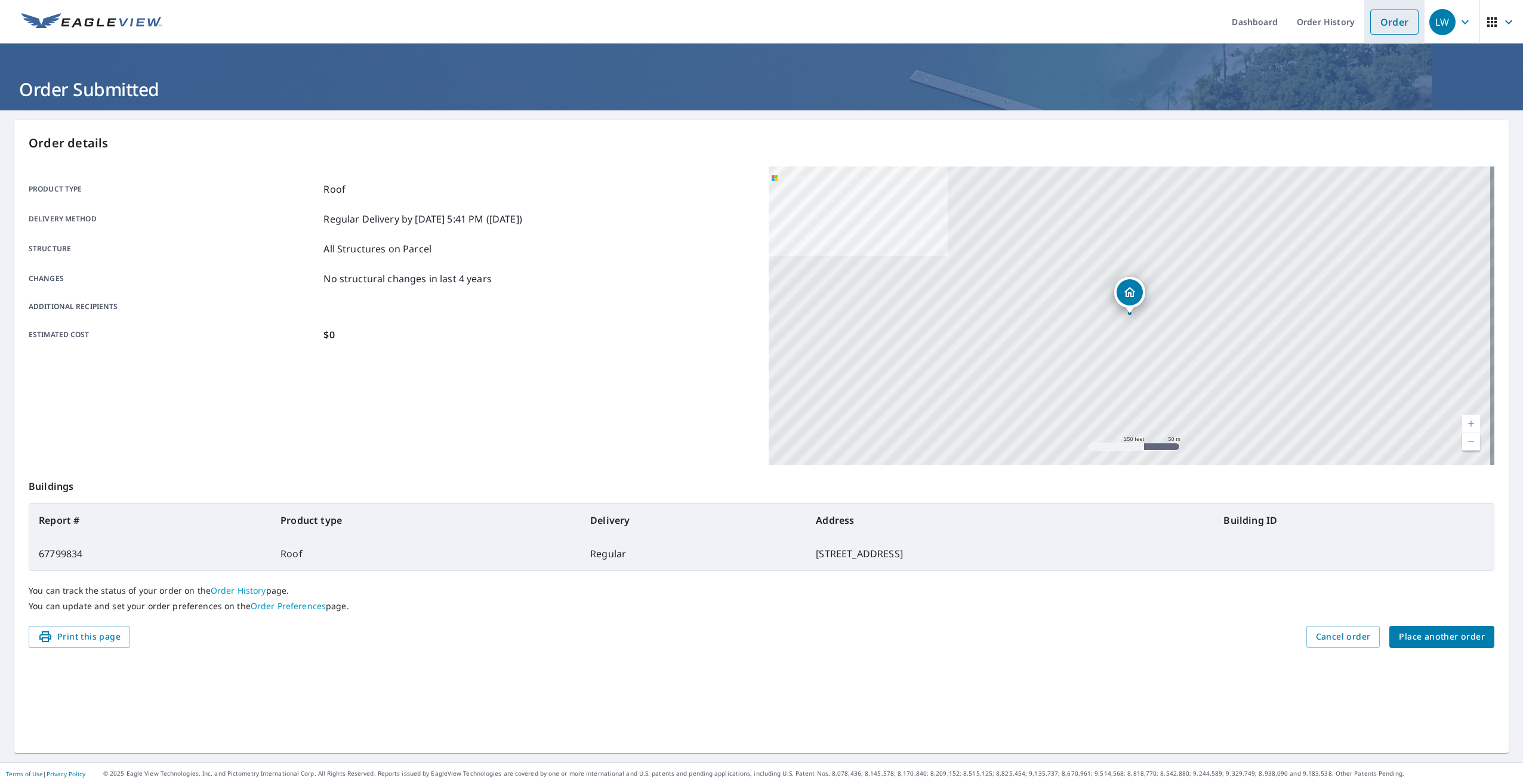
click at [1370, 23] on link "Order" at bounding box center [1394, 22] width 48 height 25
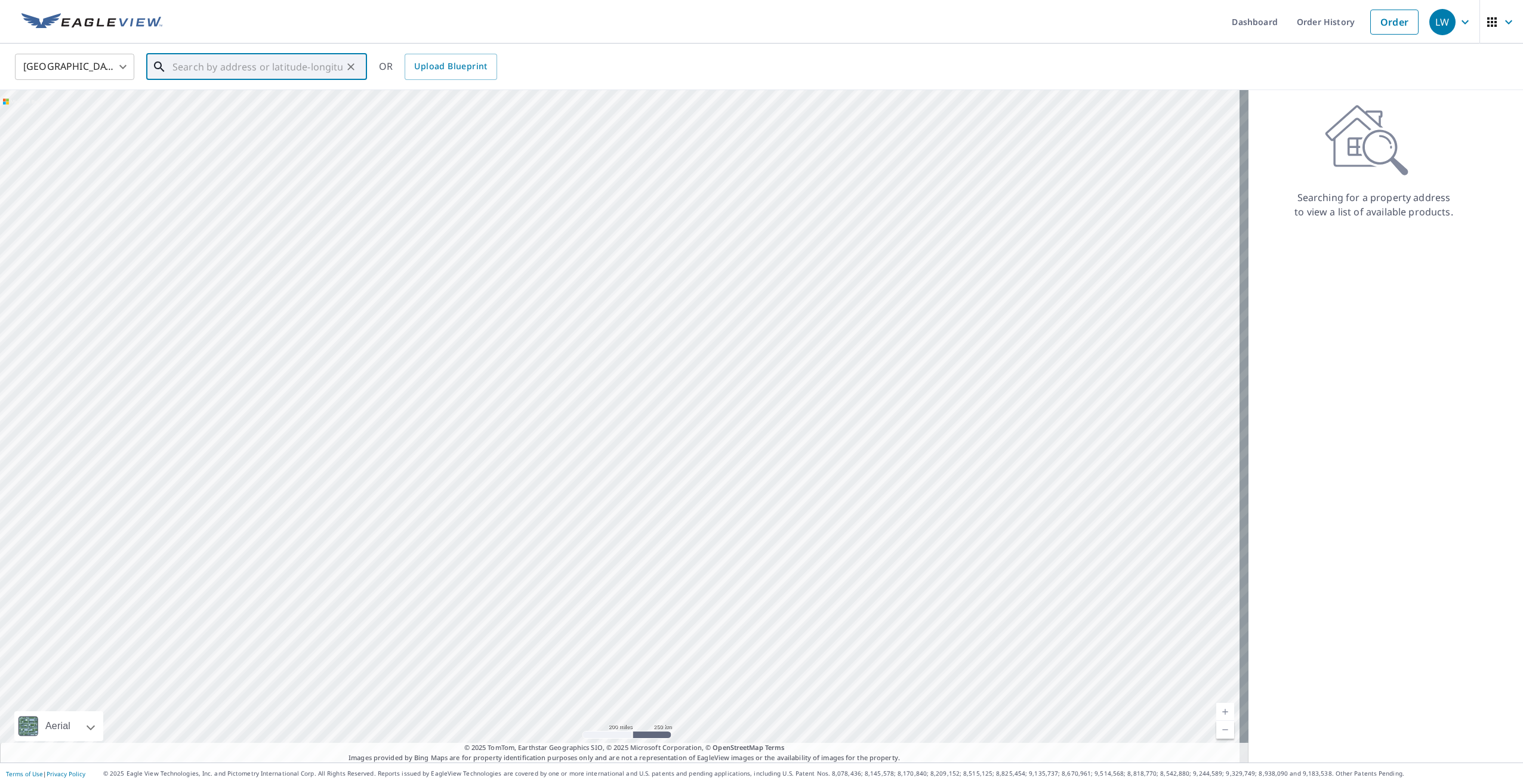
click at [318, 70] on input "text" at bounding box center [257, 67] width 170 height 33
click at [273, 70] on input "text" at bounding box center [257, 67] width 170 height 33
click at [277, 107] on span "9157 Holiday Inn Rd" at bounding box center [264, 102] width 188 height 15
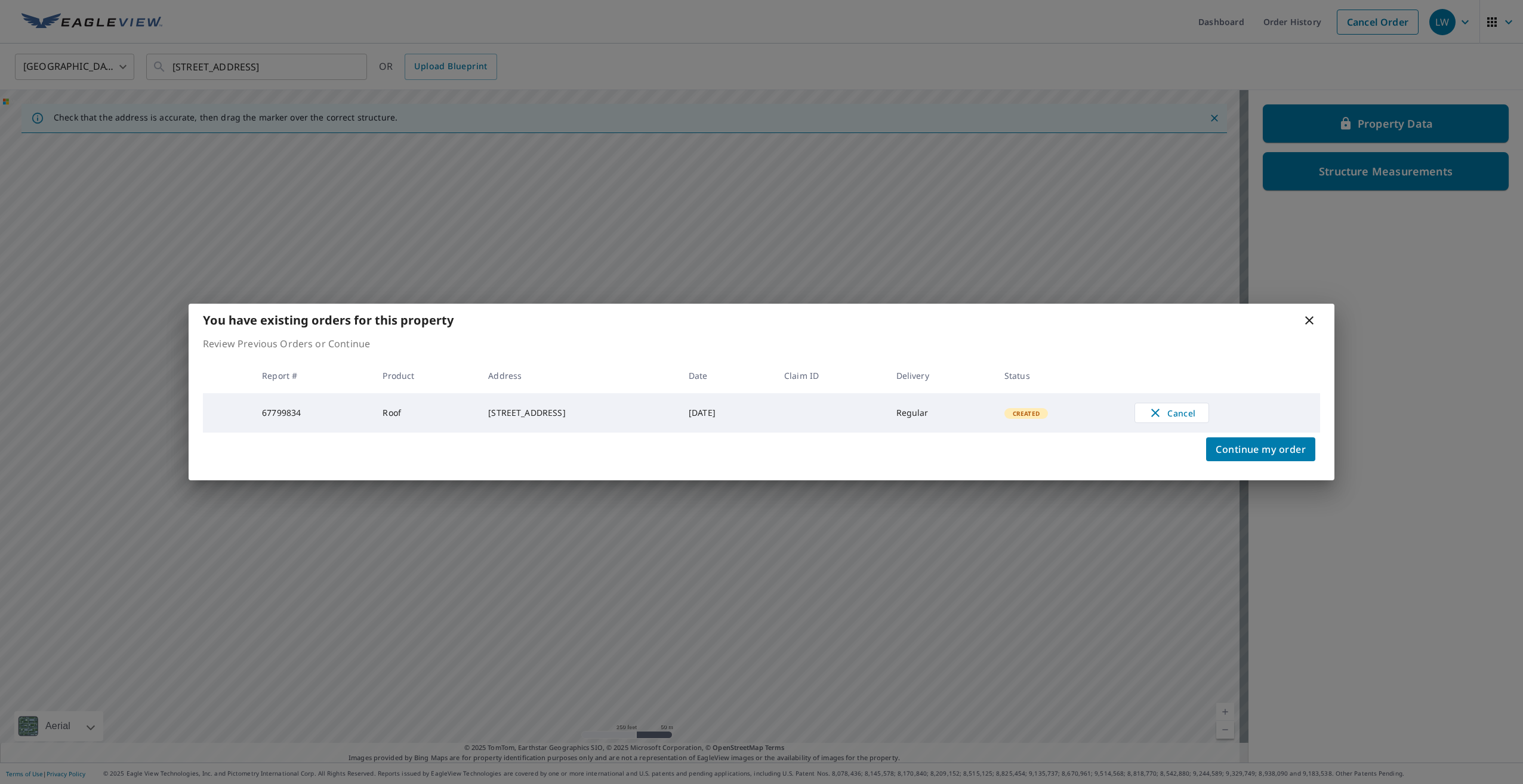
click at [1311, 323] on icon at bounding box center [1309, 320] width 15 height 15
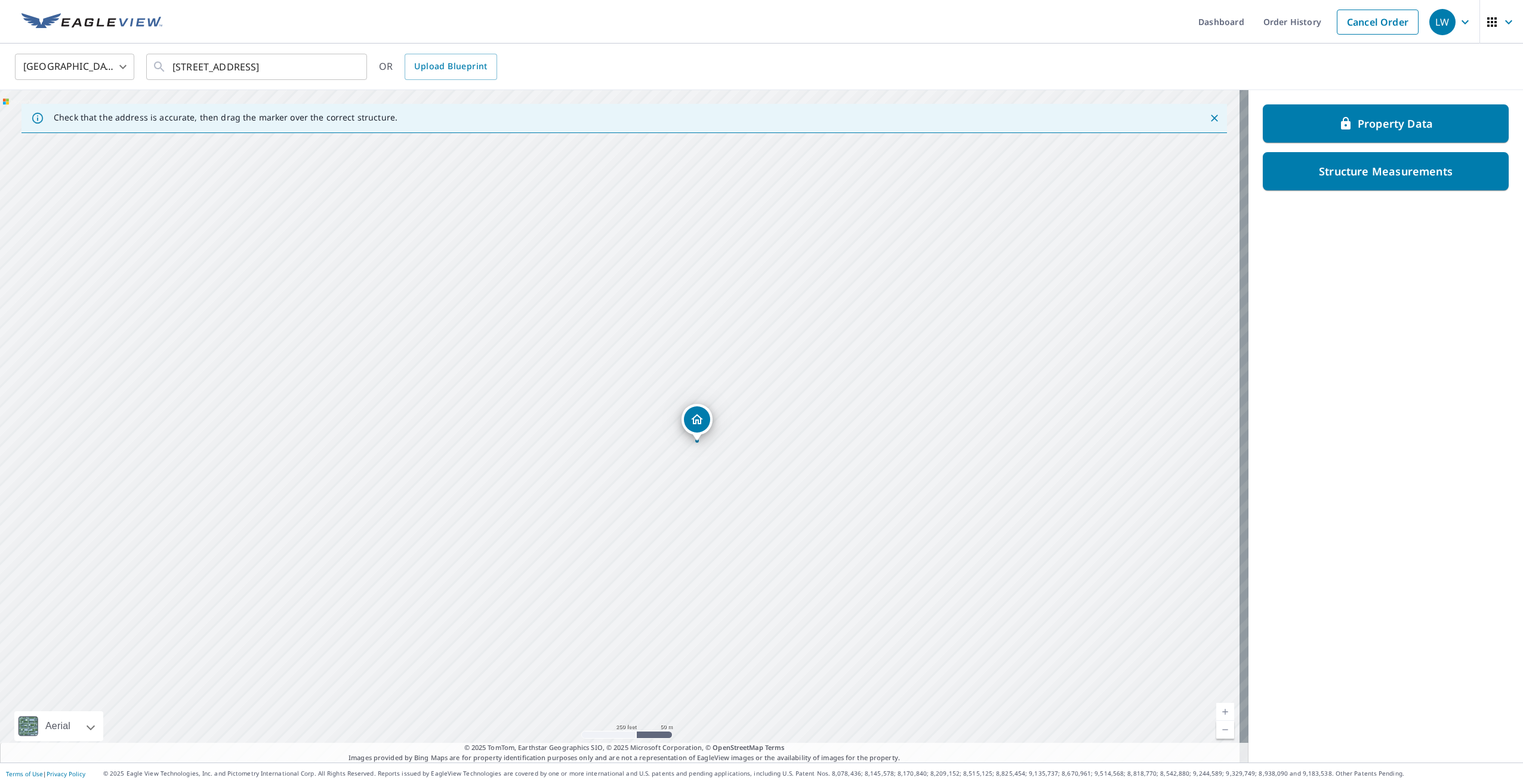
drag, startPoint x: 708, startPoint y: 328, endPoint x: 788, endPoint y: 347, distance: 82.2
click at [788, 347] on div "9157 Holiday Inn Rd Suring, WI 54174" at bounding box center [624, 426] width 1248 height 672
drag, startPoint x: 797, startPoint y: 358, endPoint x: 760, endPoint y: 417, distance: 69.6
click at [760, 417] on div "9157 Holiday Inn Rd Suring, WI 54174" at bounding box center [624, 426] width 1248 height 672
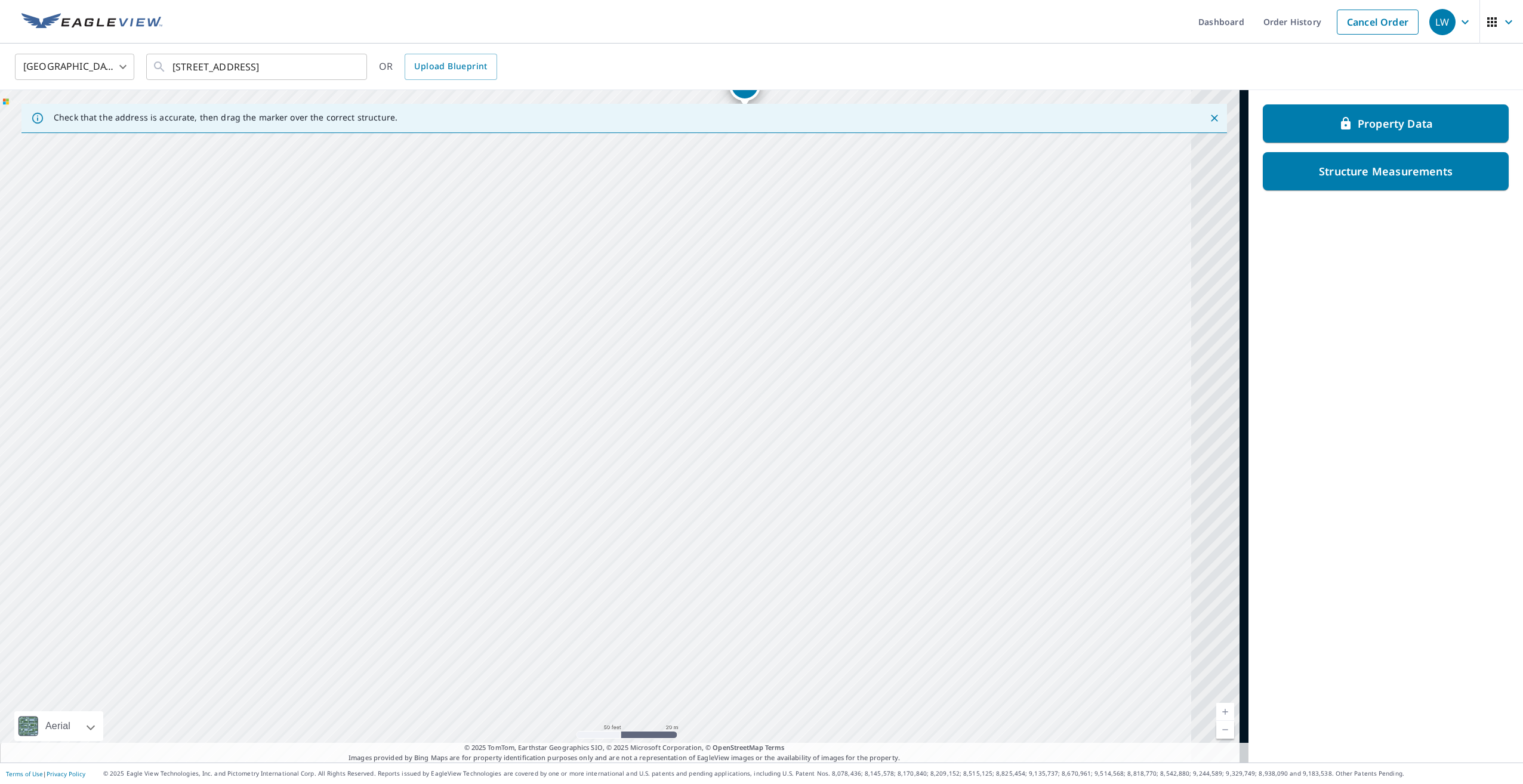
drag, startPoint x: 859, startPoint y: 299, endPoint x: 712, endPoint y: 413, distance: 186.0
click at [712, 413] on div "9157 Holiday Inn Rd Suring, WI 54174" at bounding box center [624, 426] width 1248 height 672
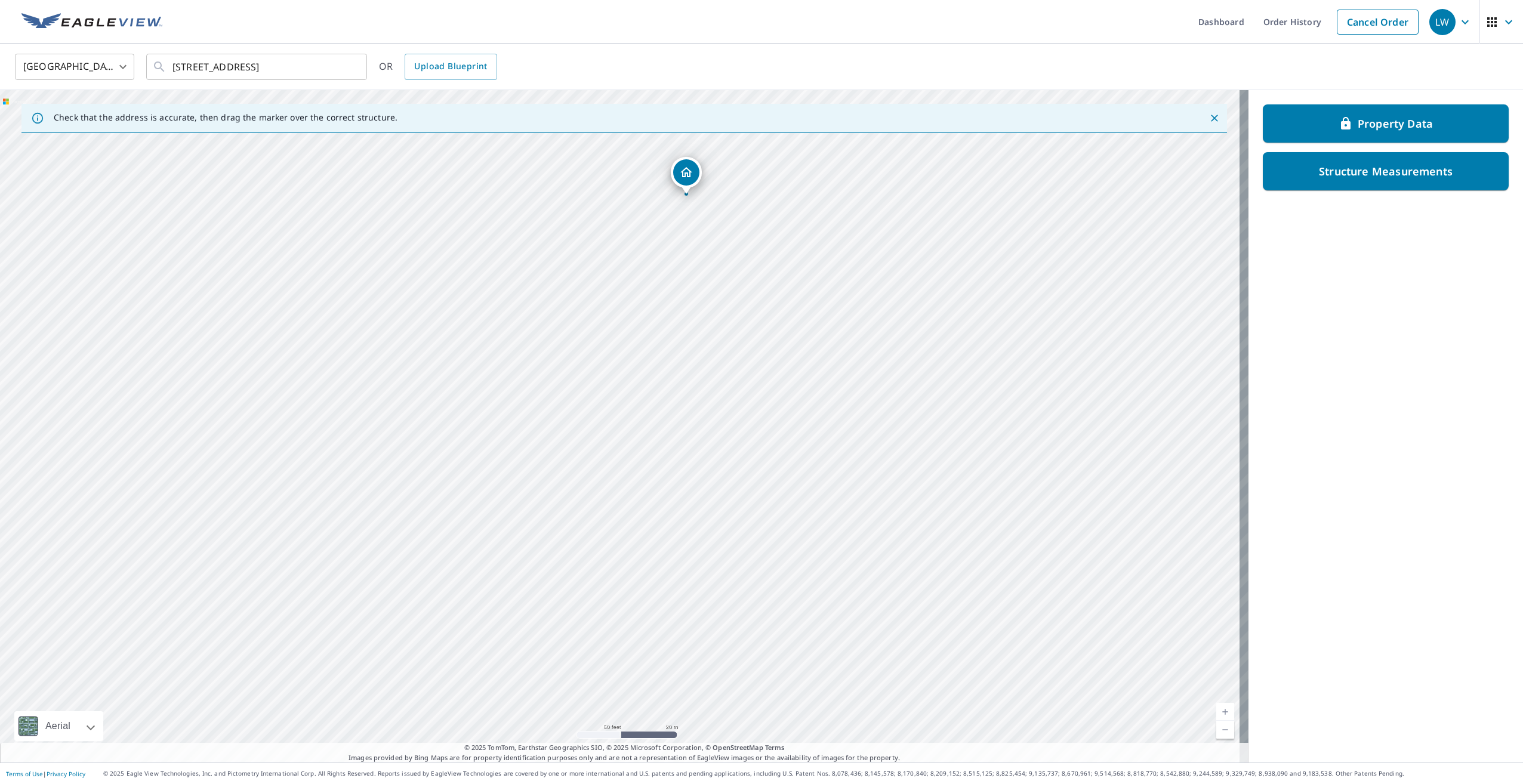
drag, startPoint x: 794, startPoint y: 331, endPoint x: 735, endPoint y: 418, distance: 105.1
click at [735, 418] on div "9157 Holiday Inn Rd Suring, WI 54174" at bounding box center [624, 426] width 1248 height 672
drag, startPoint x: 675, startPoint y: 462, endPoint x: 667, endPoint y: 465, distance: 8.5
click at [667, 465] on div "9157 Holiday Inn Rd Suring, WI 54174" at bounding box center [624, 426] width 1248 height 672
drag, startPoint x: 688, startPoint y: 445, endPoint x: 671, endPoint y: 490, distance: 48.1
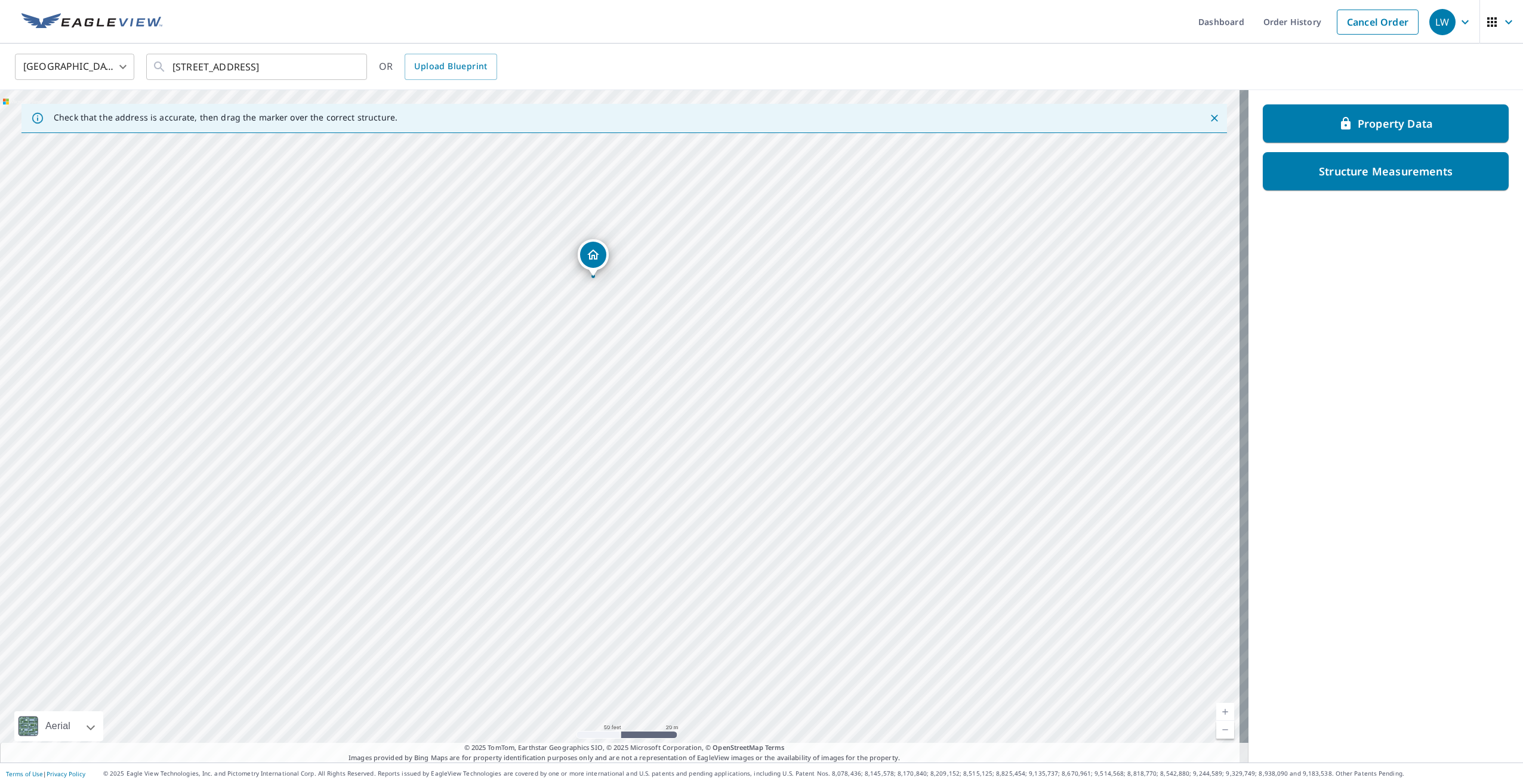
click at [671, 490] on div "9157 Holiday Inn Rd Suring, WI 54174" at bounding box center [624, 426] width 1248 height 672
drag, startPoint x: 678, startPoint y: 496, endPoint x: 763, endPoint y: 493, distance: 85.1
click at [763, 493] on div "9157 Holiday Inn Rd Suring, WI 54174" at bounding box center [624, 426] width 1248 height 672
drag, startPoint x: 765, startPoint y: 421, endPoint x: 763, endPoint y: 474, distance: 53.0
click at [763, 474] on div "9157 Holiday Inn Rd Suring, WI 54174" at bounding box center [624, 426] width 1248 height 672
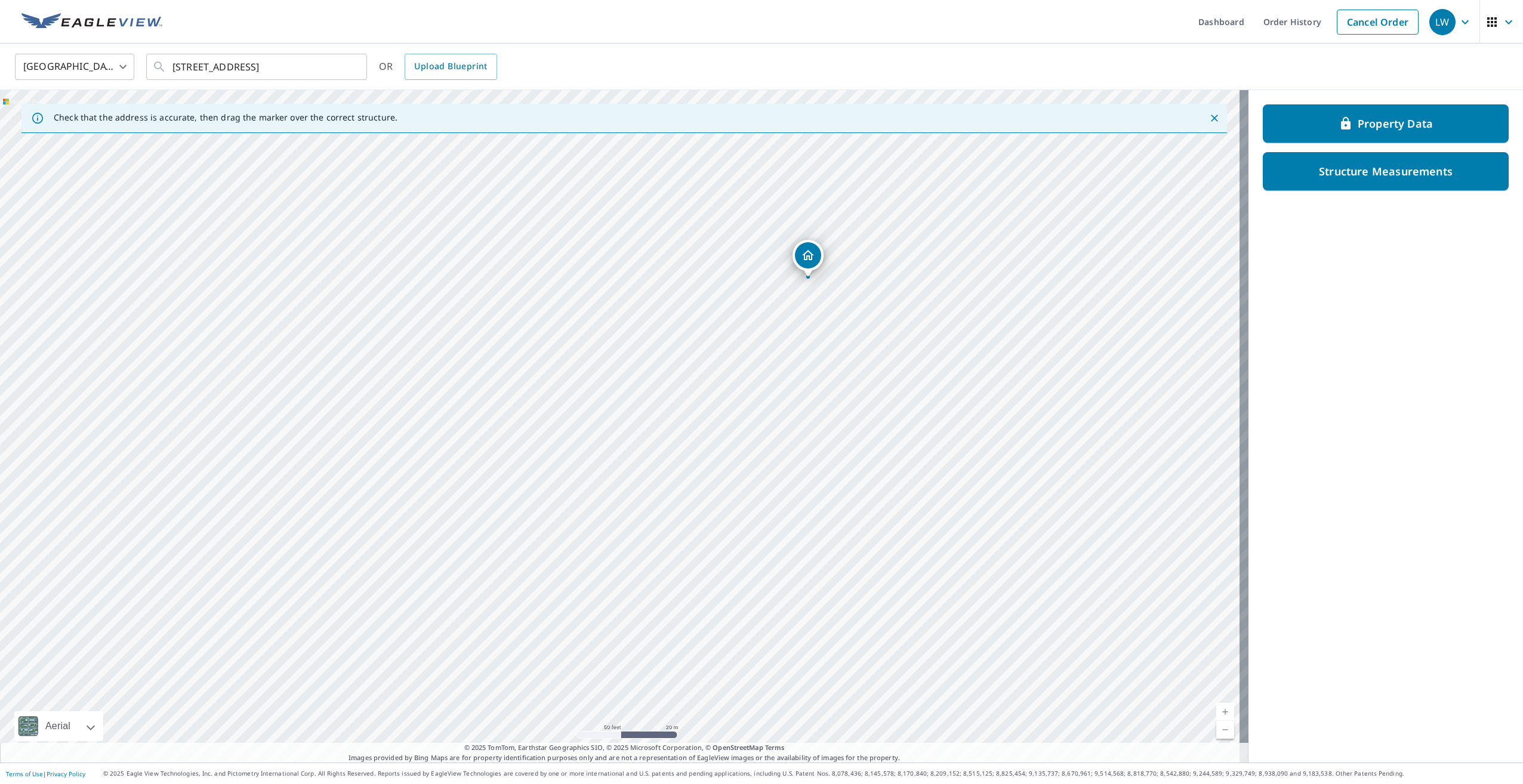
drag, startPoint x: 683, startPoint y: 409, endPoint x: 815, endPoint y: 360, distance: 140.8
click at [815, 360] on div "9157 Holiday Inn Rd Suring, WI 54174" at bounding box center [624, 426] width 1248 height 672
drag, startPoint x: 696, startPoint y: 448, endPoint x: 728, endPoint y: 312, distance: 139.7
click at [728, 314] on div "9157 Holiday Inn Rd Suring, WI 54174" at bounding box center [624, 426] width 1248 height 672
drag, startPoint x: 533, startPoint y: 433, endPoint x: 532, endPoint y: 536, distance: 103.0
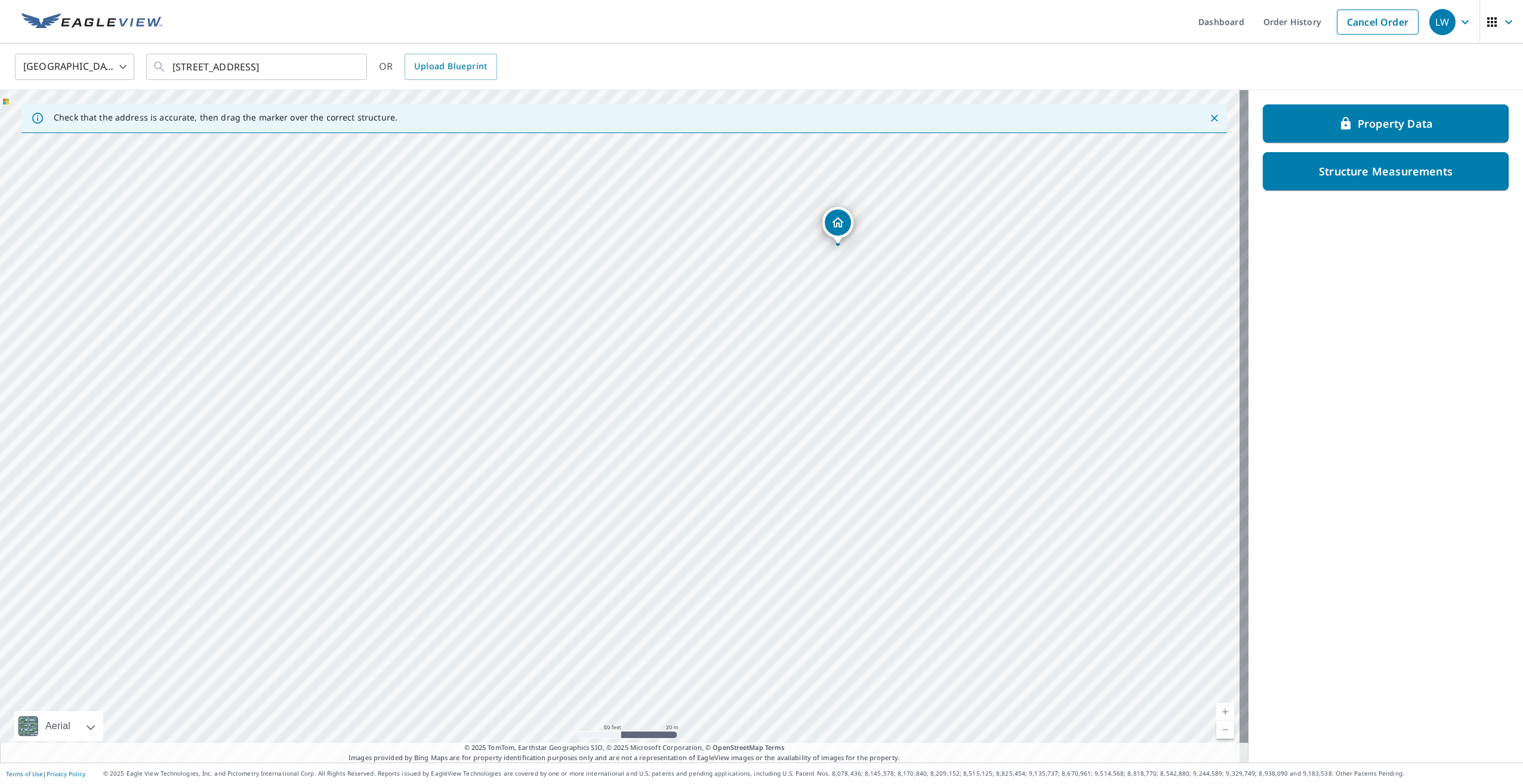
click at [531, 536] on div "9157 Holiday Inn Rd Suring, WI 54174" at bounding box center [624, 426] width 1248 height 672
click at [518, 544] on div "9157 Holiday Inn Rd Suring, WI 54174" at bounding box center [624, 426] width 1248 height 672
drag, startPoint x: 571, startPoint y: 528, endPoint x: 435, endPoint y: 490, distance: 141.2
click at [435, 490] on div "9157 Holiday Inn Rd Suring, WI 54174" at bounding box center [624, 426] width 1248 height 672
drag, startPoint x: 692, startPoint y: 502, endPoint x: 598, endPoint y: 450, distance: 107.4
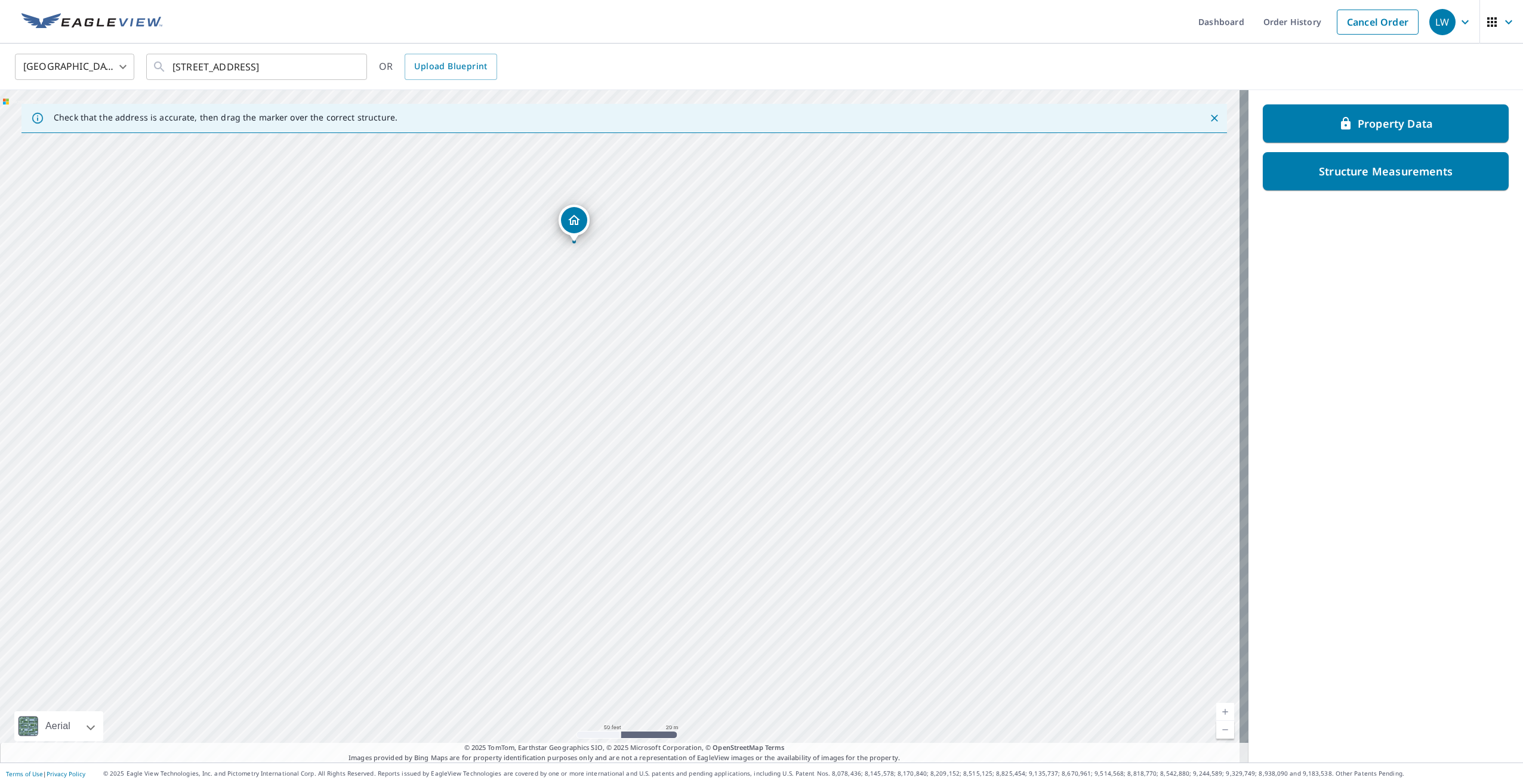
click at [598, 450] on div "9157 Holiday Inn Rd Suring, WI 54174" at bounding box center [624, 426] width 1248 height 672
drag, startPoint x: 595, startPoint y: 473, endPoint x: 616, endPoint y: 508, distance: 40.8
click at [616, 508] on div "9157 Holiday Inn Rd Suring, WI 54174" at bounding box center [624, 426] width 1248 height 672
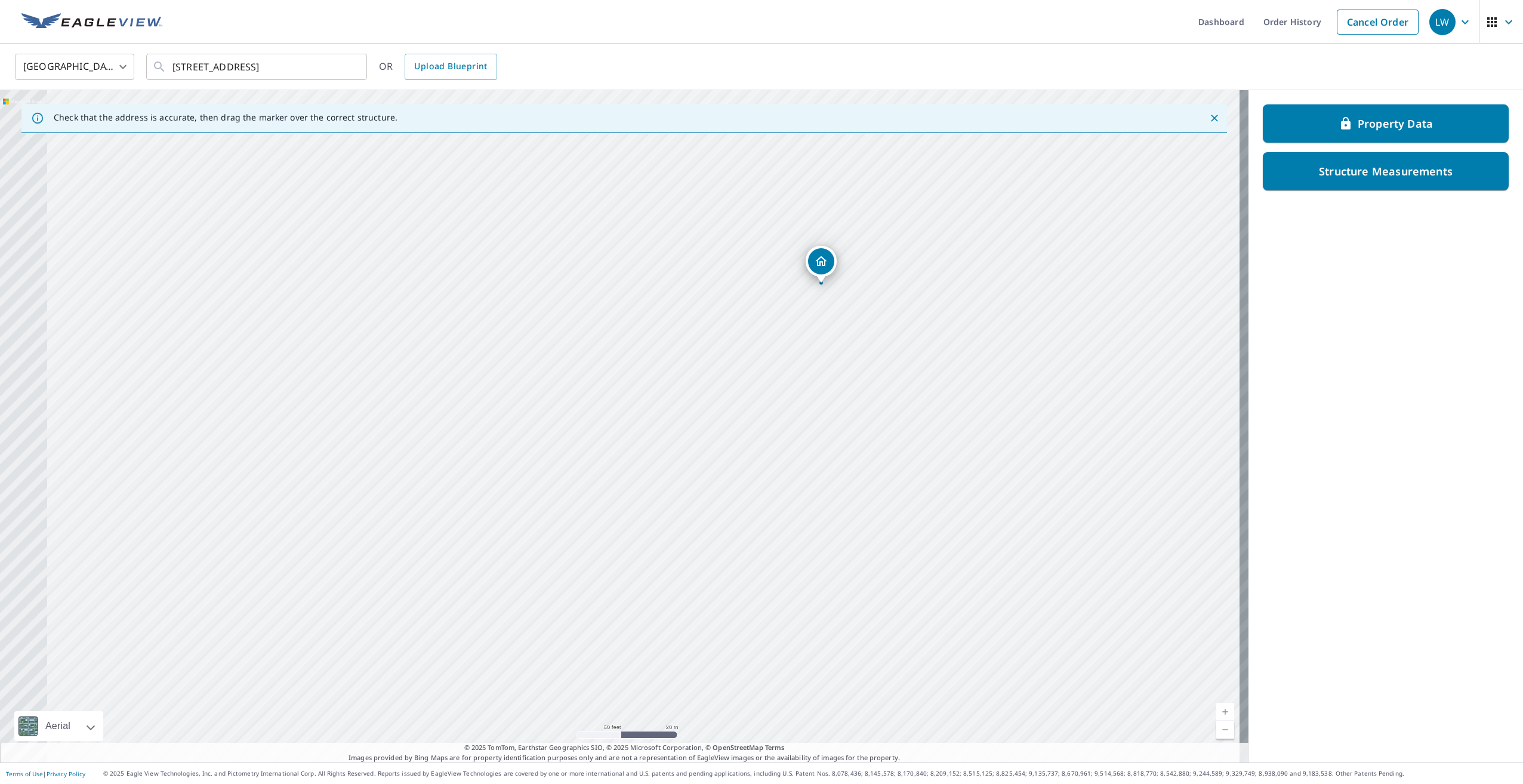
drag, startPoint x: 755, startPoint y: 519, endPoint x: 989, endPoint y: 525, distance: 234.1
click at [985, 525] on div "9157 Holiday Inn Rd Suring, WI 54174" at bounding box center [624, 426] width 1248 height 672
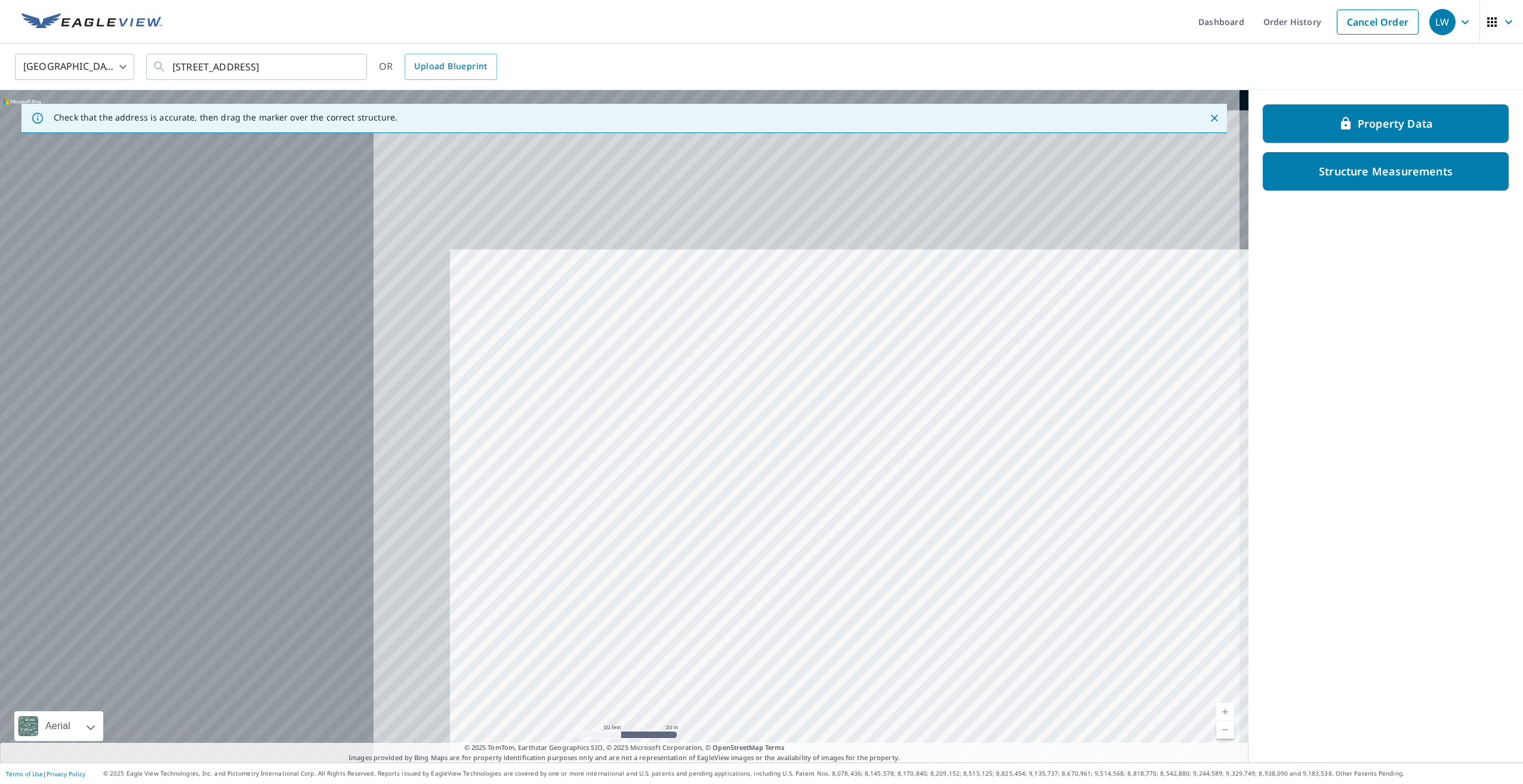
drag, startPoint x: 342, startPoint y: 341, endPoint x: 923, endPoint y: 541, distance: 614.5
click at [923, 541] on div "9157 Holiday Inn Rd Suring, WI 54174" at bounding box center [624, 426] width 1248 height 672
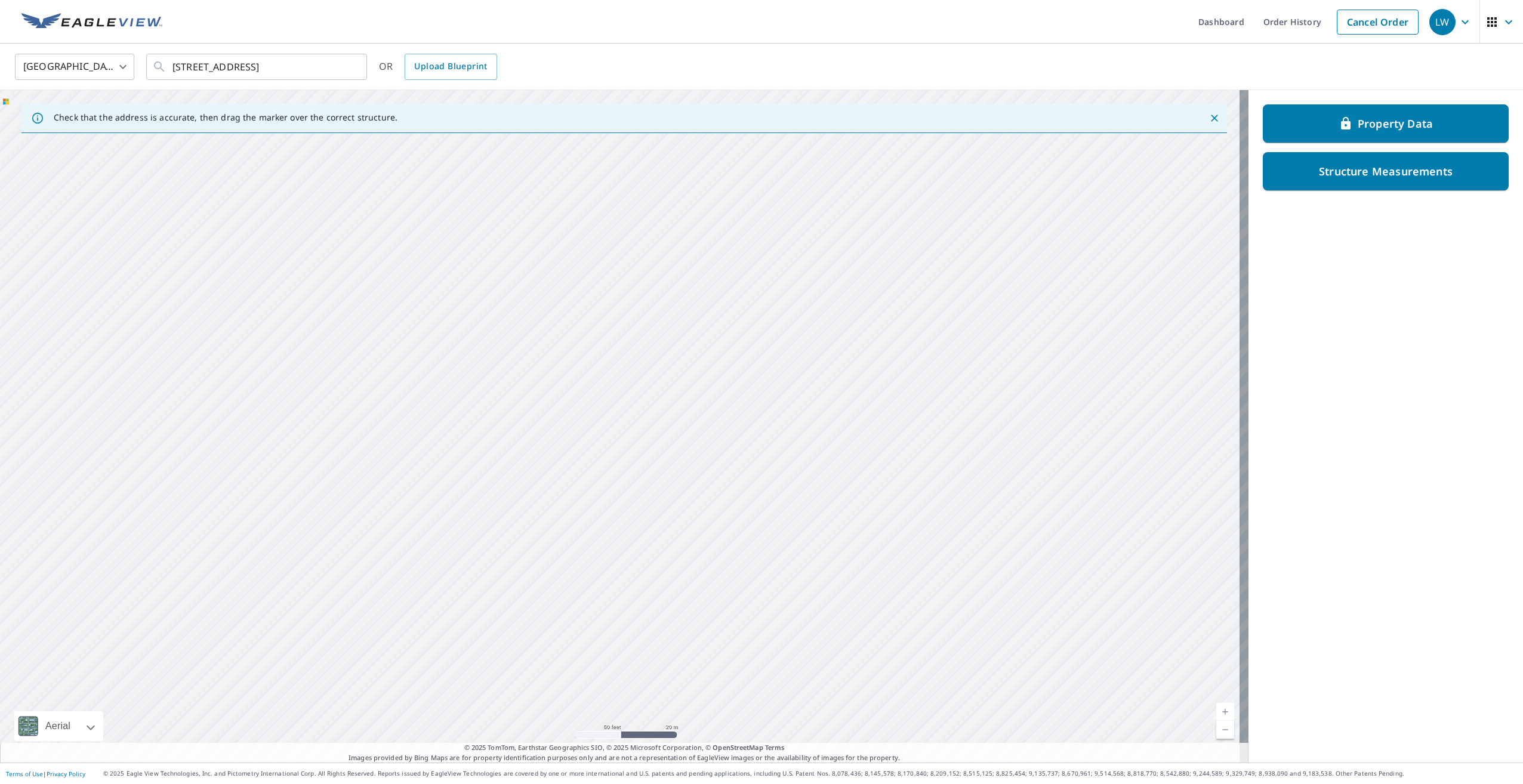
drag, startPoint x: 755, startPoint y: 514, endPoint x: 702, endPoint y: 366, distance: 157.2
click at [702, 366] on div "9157 Holiday Inn Rd Suring, WI 54174" at bounding box center [624, 426] width 1248 height 672
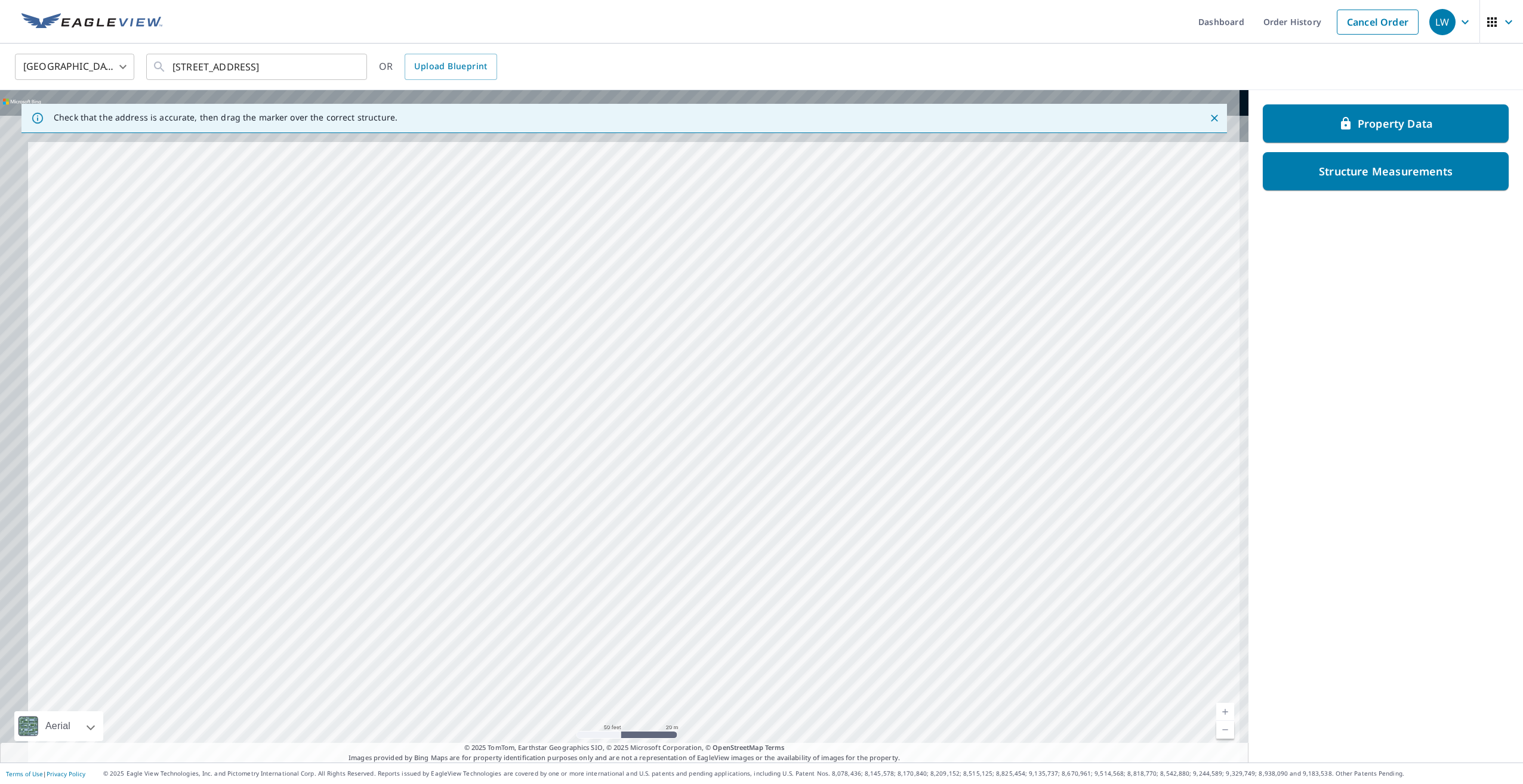
drag, startPoint x: 793, startPoint y: 489, endPoint x: 853, endPoint y: 580, distance: 109.0
click at [853, 580] on div "9157 Holiday Inn Rd Suring, WI 54174" at bounding box center [624, 426] width 1248 height 672
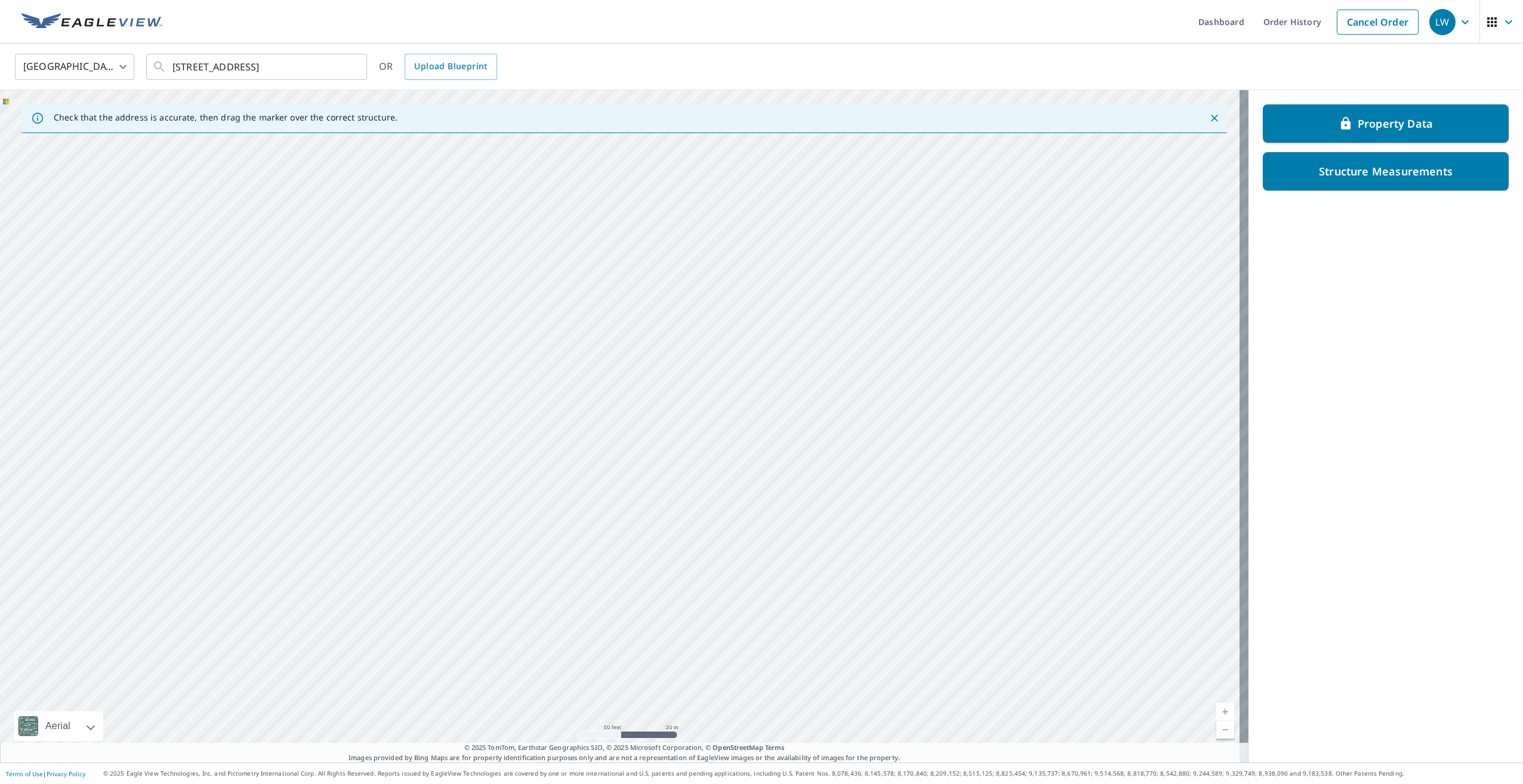
drag, startPoint x: 760, startPoint y: 451, endPoint x: 779, endPoint y: 468, distance: 25.5
click at [779, 468] on div "9157 Holiday Inn Rd Suring, WI 54174" at bounding box center [624, 426] width 1248 height 672
drag, startPoint x: 718, startPoint y: 312, endPoint x: 768, endPoint y: 387, distance: 90.1
click at [768, 387] on div "9157 Holiday Inn Rd Suring, WI 54174" at bounding box center [624, 426] width 1248 height 672
click at [783, 366] on div "9157 Holiday Inn Rd Suring, WI 54174" at bounding box center [624, 426] width 1248 height 672
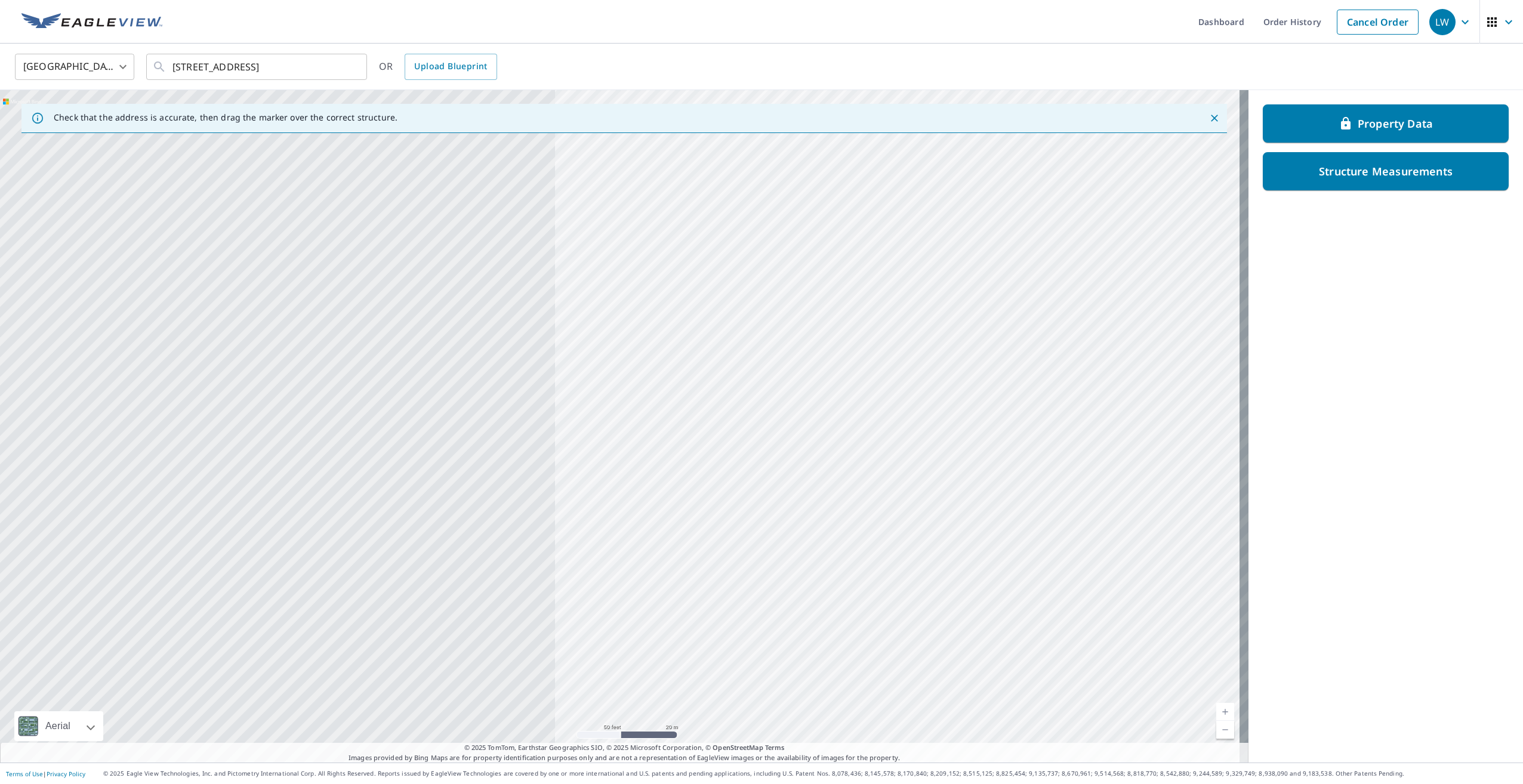
drag, startPoint x: 1065, startPoint y: 496, endPoint x: 1133, endPoint y: 492, distance: 68.1
click at [1122, 495] on div "9157 Holiday Inn Rd Suring, WI 54174" at bounding box center [624, 426] width 1248 height 672
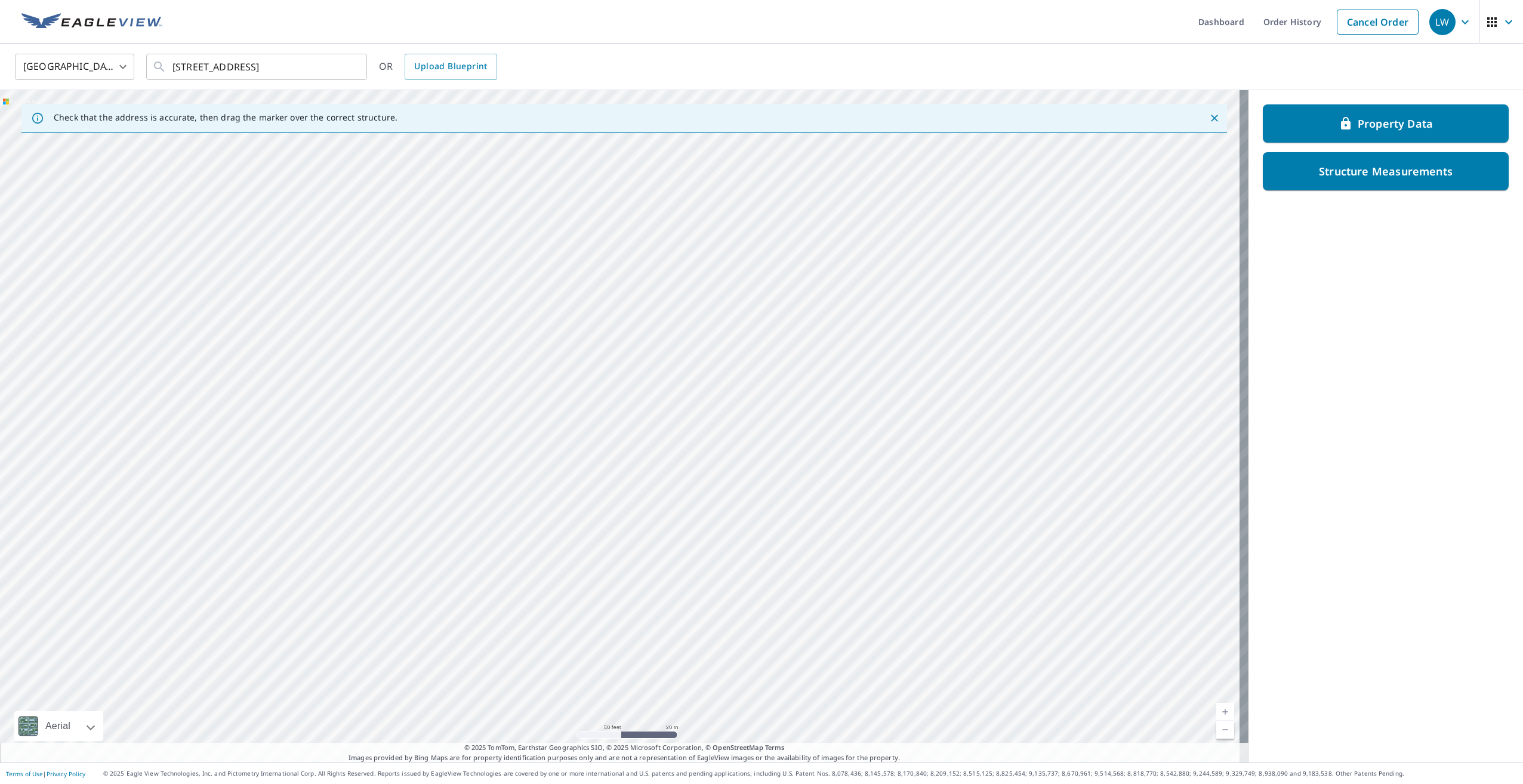
drag, startPoint x: 736, startPoint y: 307, endPoint x: 1006, endPoint y: 439, distance: 300.5
click at [1006, 439] on div "9157 Holiday Inn Rd Suring, WI 54174" at bounding box center [624, 426] width 1248 height 672
click at [635, 416] on div "9157 Holiday Inn Rd Suring, WI 54174" at bounding box center [624, 426] width 1248 height 672
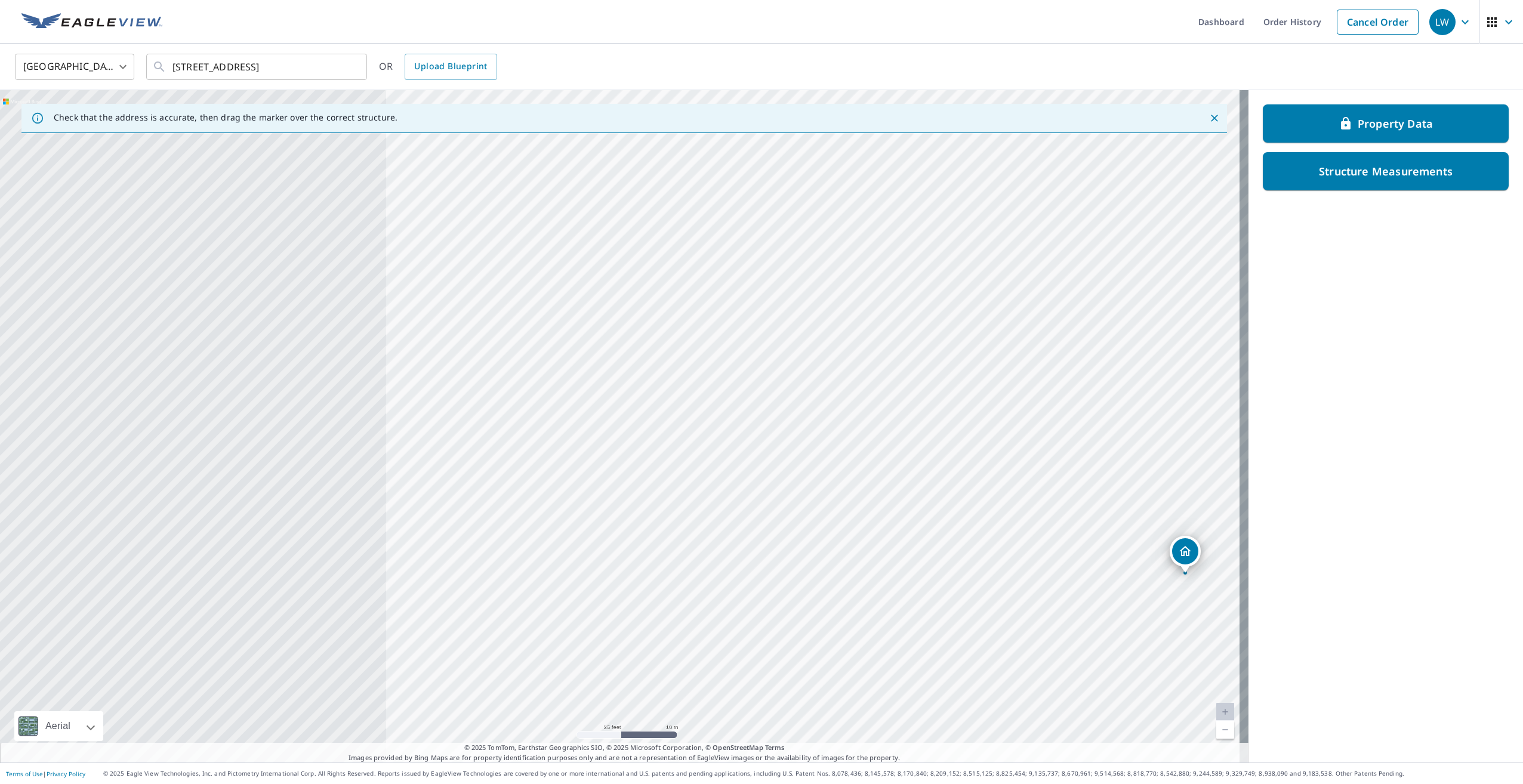
drag, startPoint x: 656, startPoint y: 489, endPoint x: 962, endPoint y: 492, distance: 306.0
click at [1301, 642] on div "Check that the address is accurate, then drag the marker over the correct struc…" at bounding box center [761, 426] width 1523 height 672
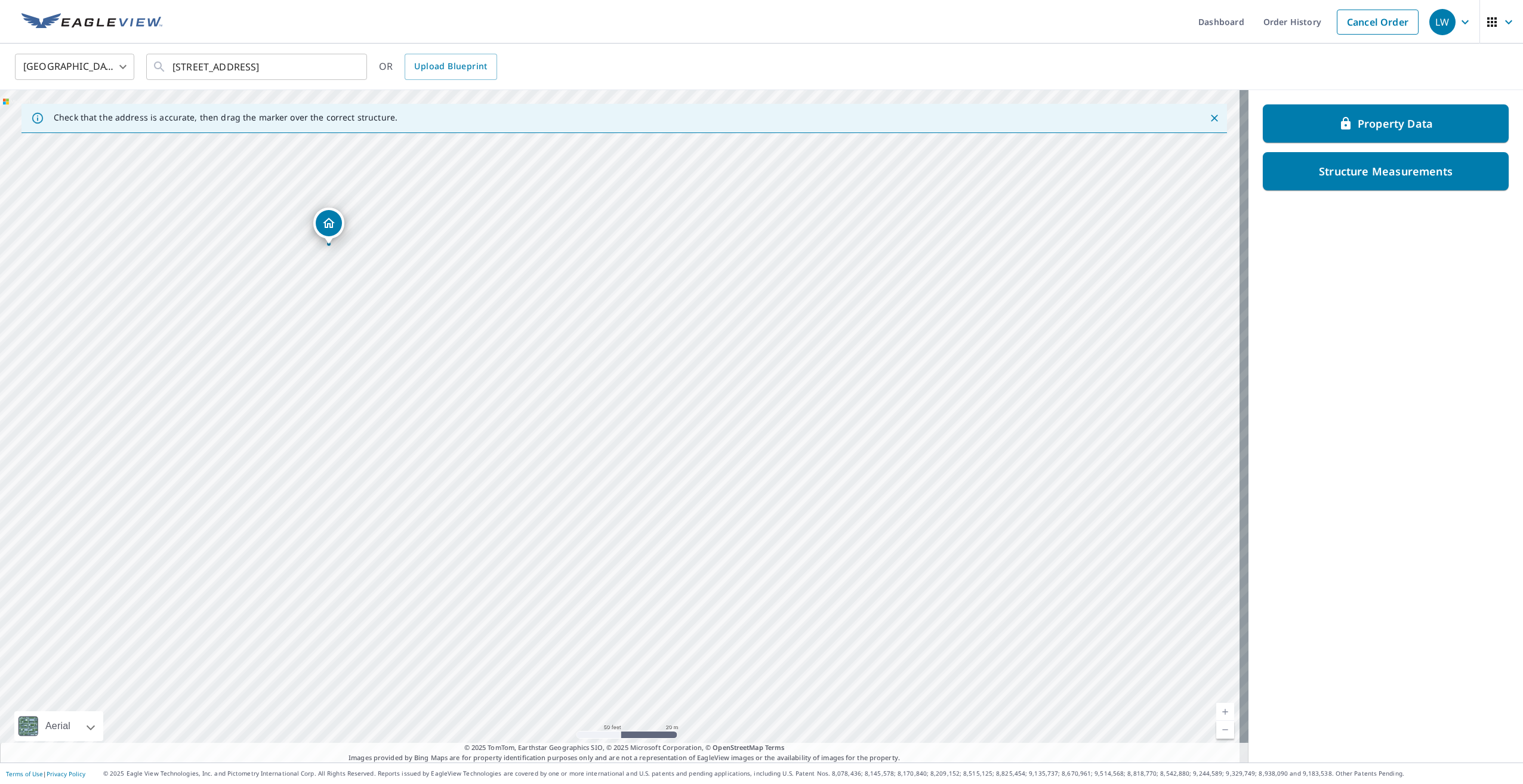
click at [1119, 541] on div "9157 Holiday Inn Rd Suring, WI 54174" at bounding box center [624, 426] width 1248 height 672
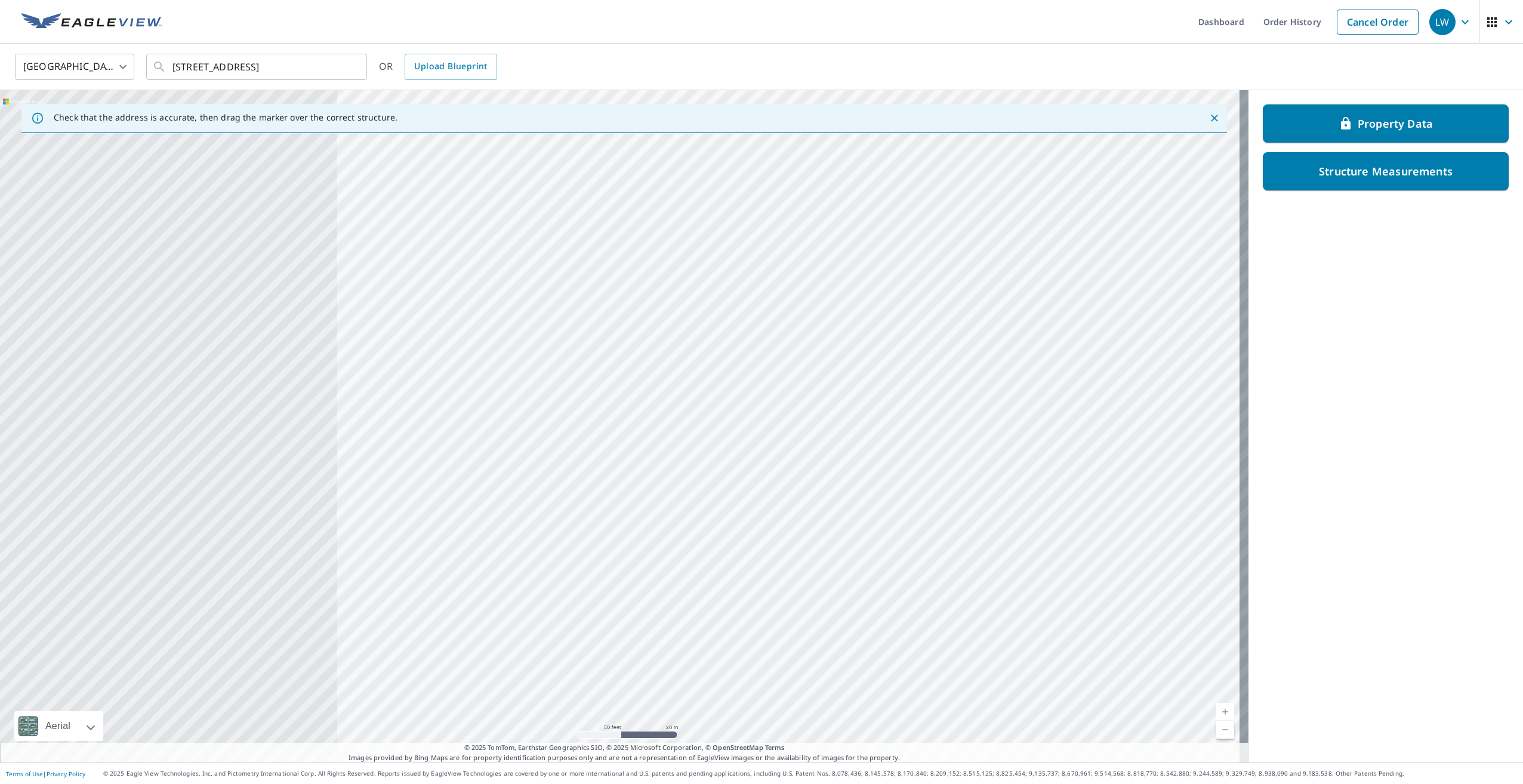
drag, startPoint x: 529, startPoint y: 333, endPoint x: 1045, endPoint y: 488, distance: 538.8
click at [1045, 488] on div "9157 Holiday Inn Rd Suring, WI 54174" at bounding box center [624, 426] width 1248 height 672
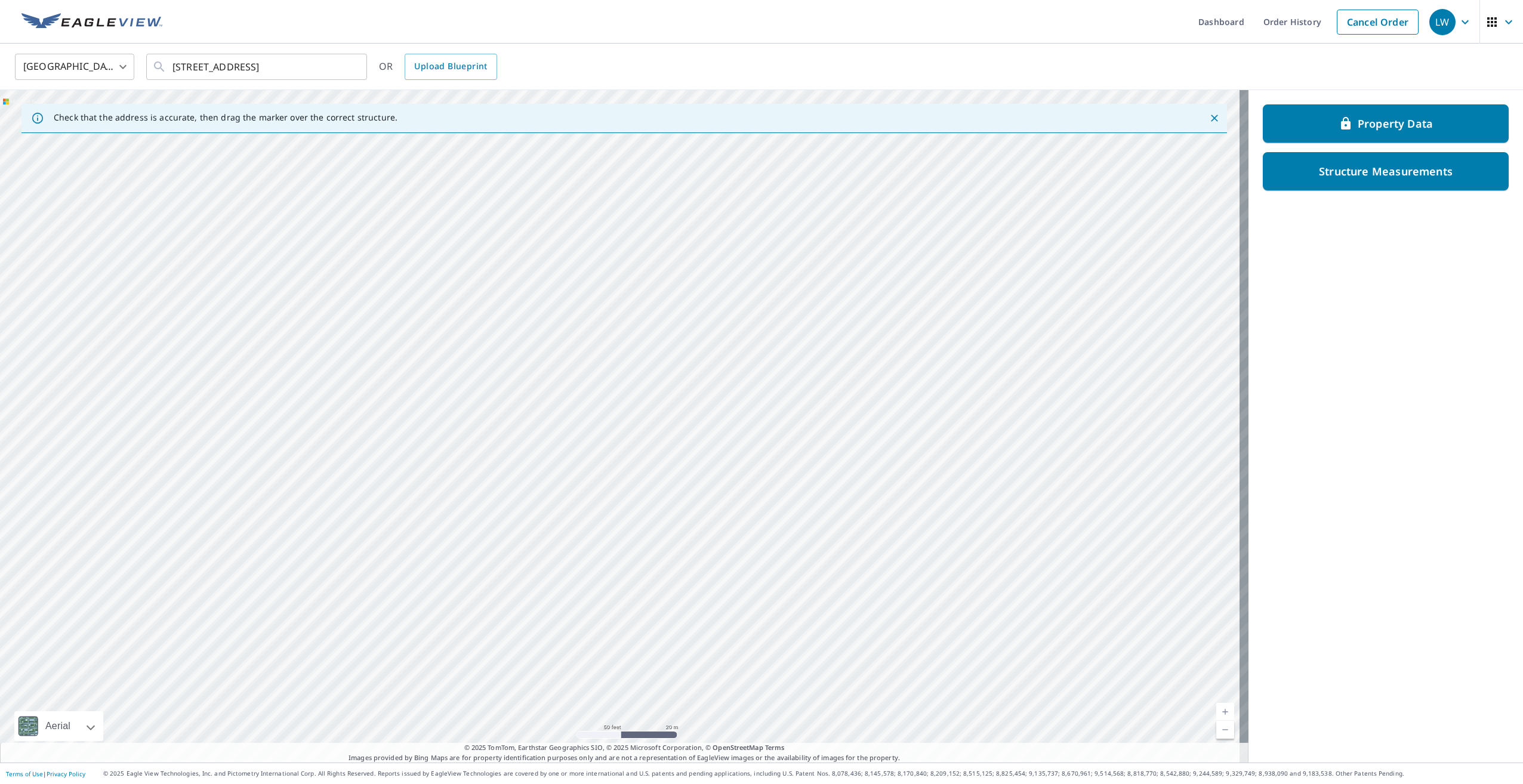
click at [715, 381] on div "9157 Holiday Inn Rd Suring, WI 54174" at bounding box center [624, 426] width 1248 height 672
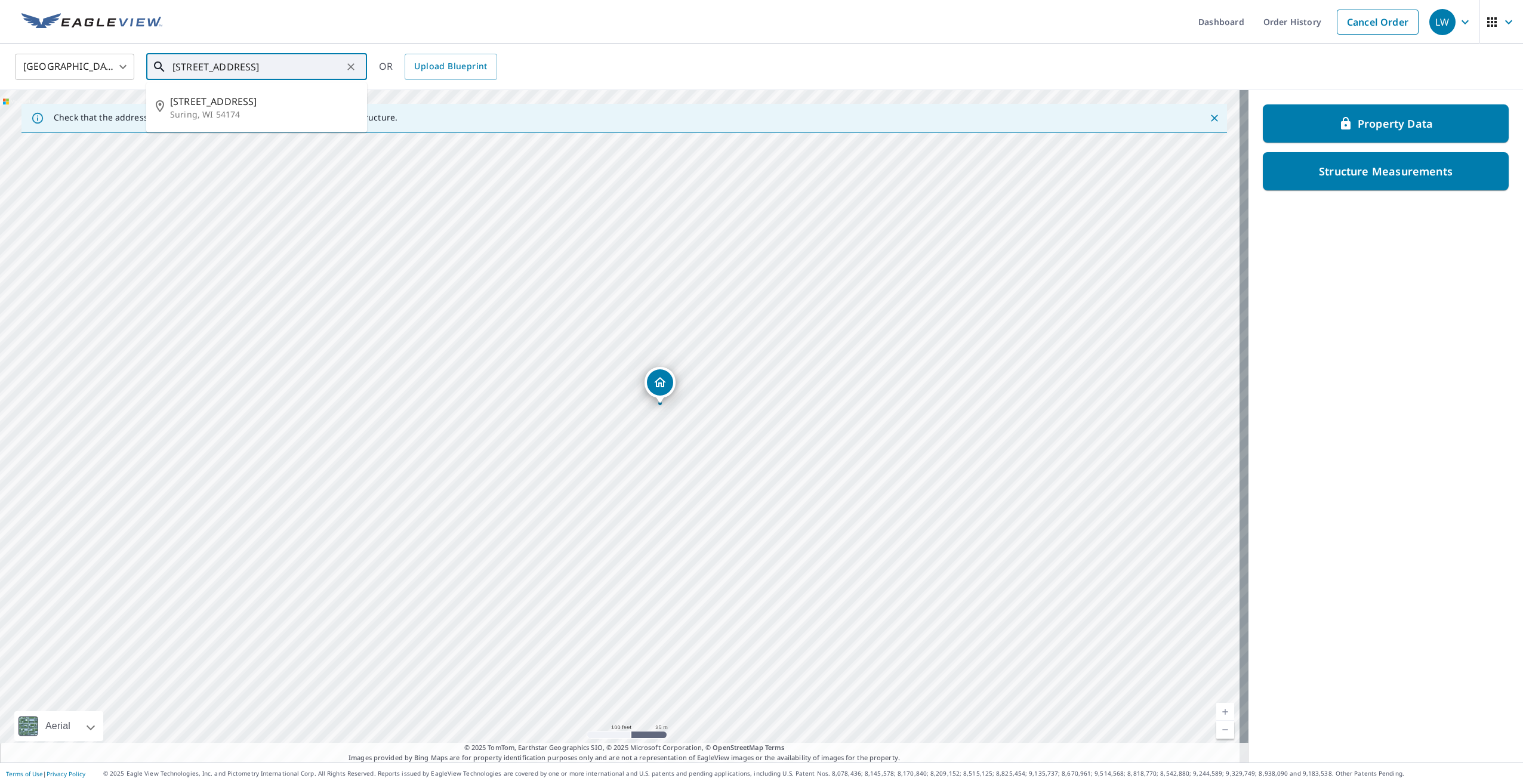
click at [282, 62] on input "9157 Holiday Inn Rd Suring, WI 54174" at bounding box center [257, 67] width 170 height 33
drag, startPoint x: 339, startPoint y: 65, endPoint x: 102, endPoint y: 86, distance: 237.9
click at [103, 86] on div "United States US ​ 9157 Holiday Inn Rd Suring, WI 54174 ​ 9157 Holiday Inn Rd S…" at bounding box center [761, 67] width 1523 height 47
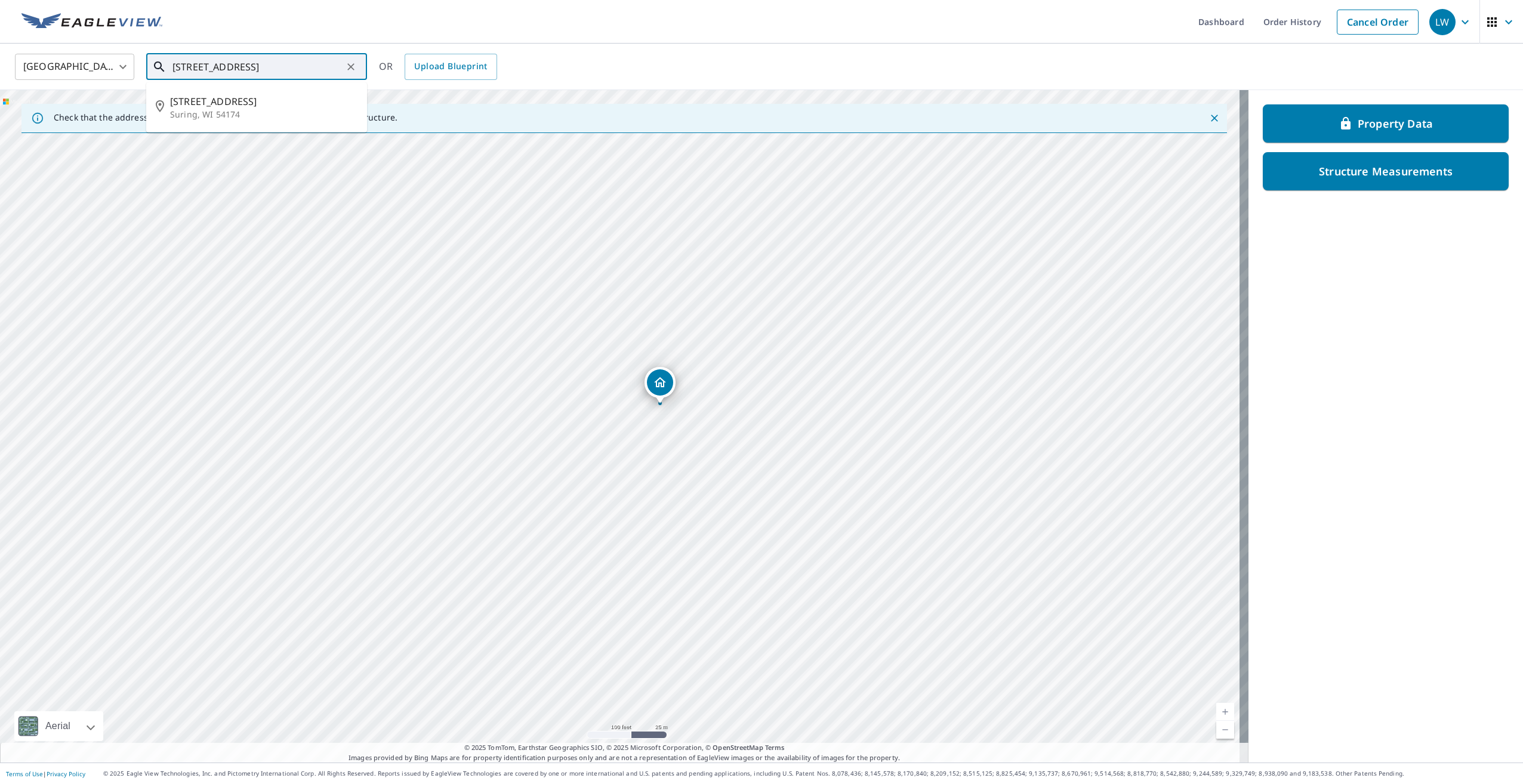
type input "4"
click at [253, 100] on span "9595 County Road G" at bounding box center [264, 102] width 188 height 15
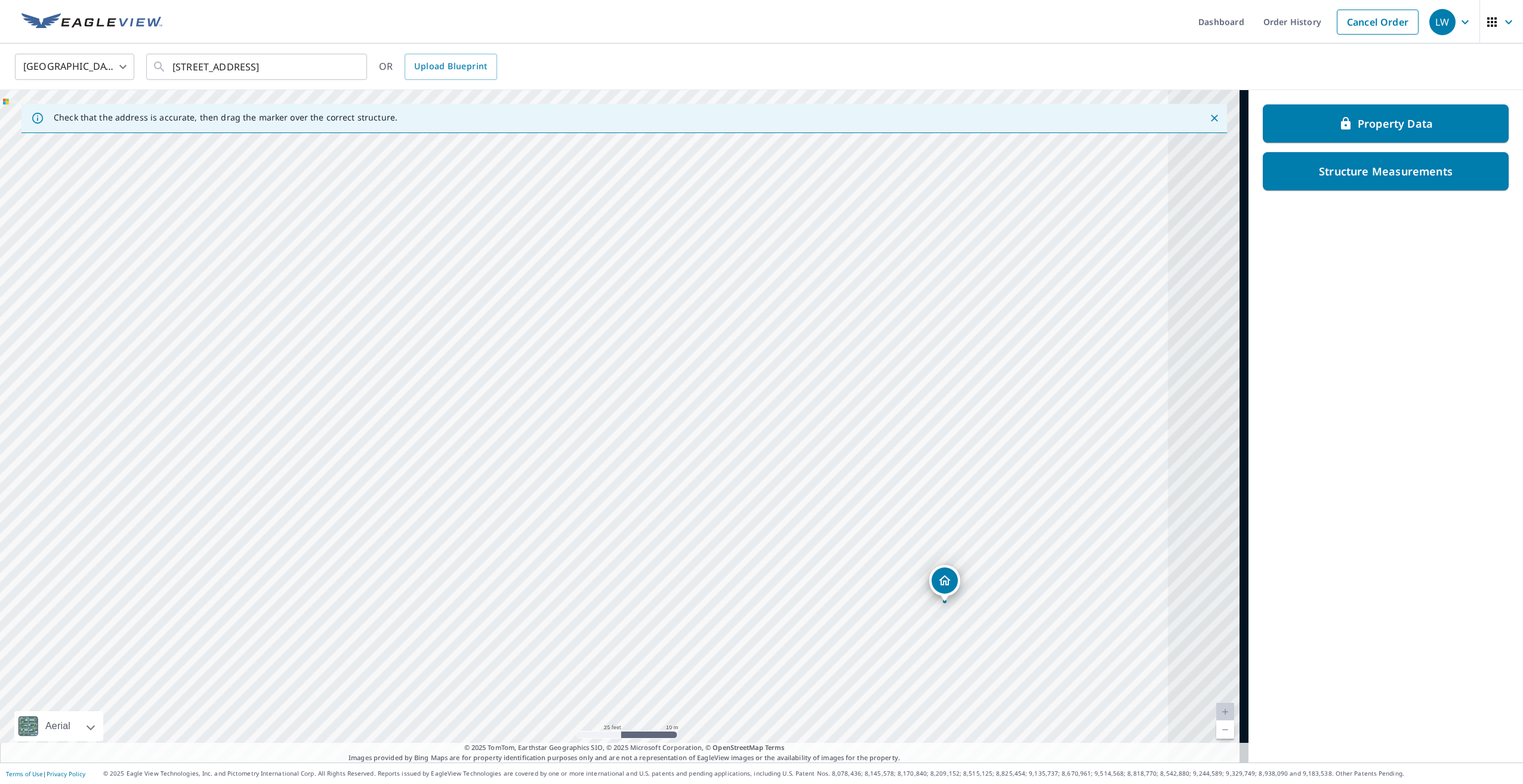
drag, startPoint x: 529, startPoint y: 400, endPoint x: 278, endPoint y: 418, distance: 251.6
click at [278, 418] on div "9595 County Road G Suring, WI 54174" at bounding box center [624, 426] width 1248 height 672
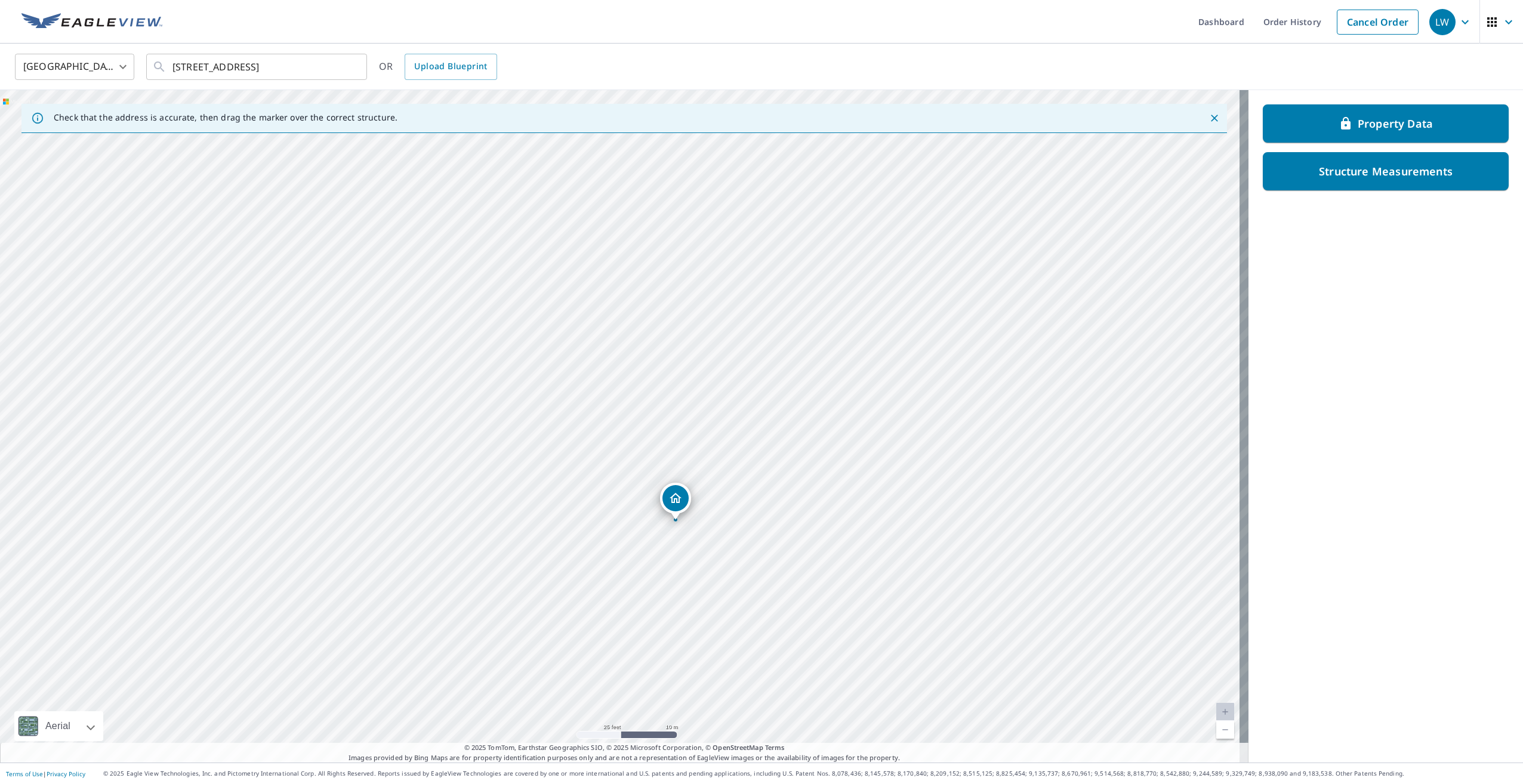
drag, startPoint x: 240, startPoint y: 352, endPoint x: 295, endPoint y: 447, distance: 109.8
click at [295, 447] on div "9595 County Road G Suring, WI 54174" at bounding box center [624, 426] width 1248 height 672
click at [459, 418] on div "9595 County Road G Suring, WI 54174" at bounding box center [624, 426] width 1248 height 672
drag, startPoint x: 457, startPoint y: 382, endPoint x: 473, endPoint y: 417, distance: 38.5
click at [473, 417] on div "9595 County Road G Suring, WI 54174" at bounding box center [624, 426] width 1248 height 672
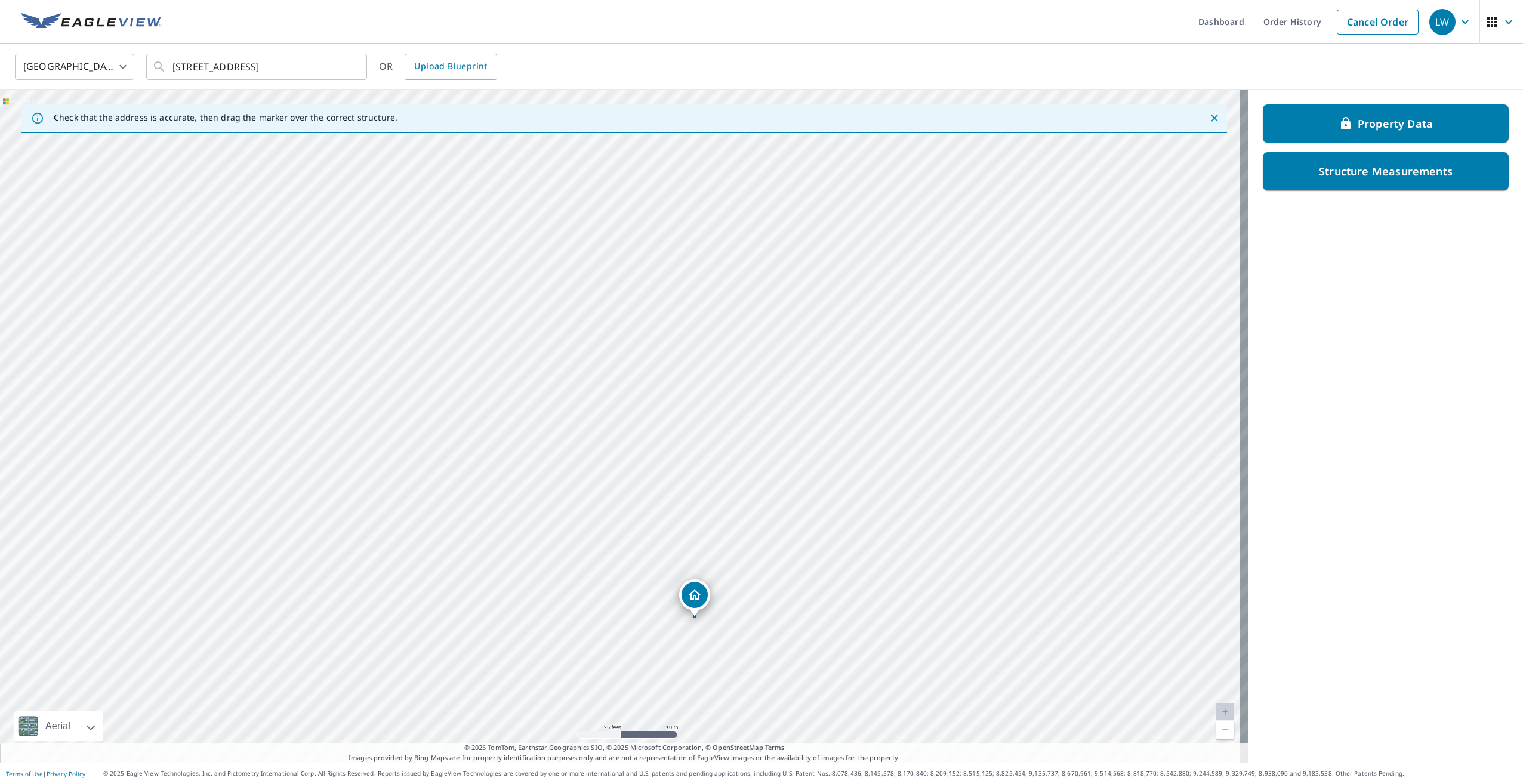
drag, startPoint x: 486, startPoint y: 413, endPoint x: 546, endPoint y: 606, distance: 202.1
click at [539, 615] on div "9595 County Road G Suring, WI 54174" at bounding box center [624, 426] width 1248 height 672
drag, startPoint x: 587, startPoint y: 484, endPoint x: 509, endPoint y: 323, distance: 178.9
click at [509, 323] on div "9595 County Road G Suring, WI 54174" at bounding box center [624, 426] width 1248 height 672
drag, startPoint x: 592, startPoint y: 504, endPoint x: 582, endPoint y: 474, distance: 31.6
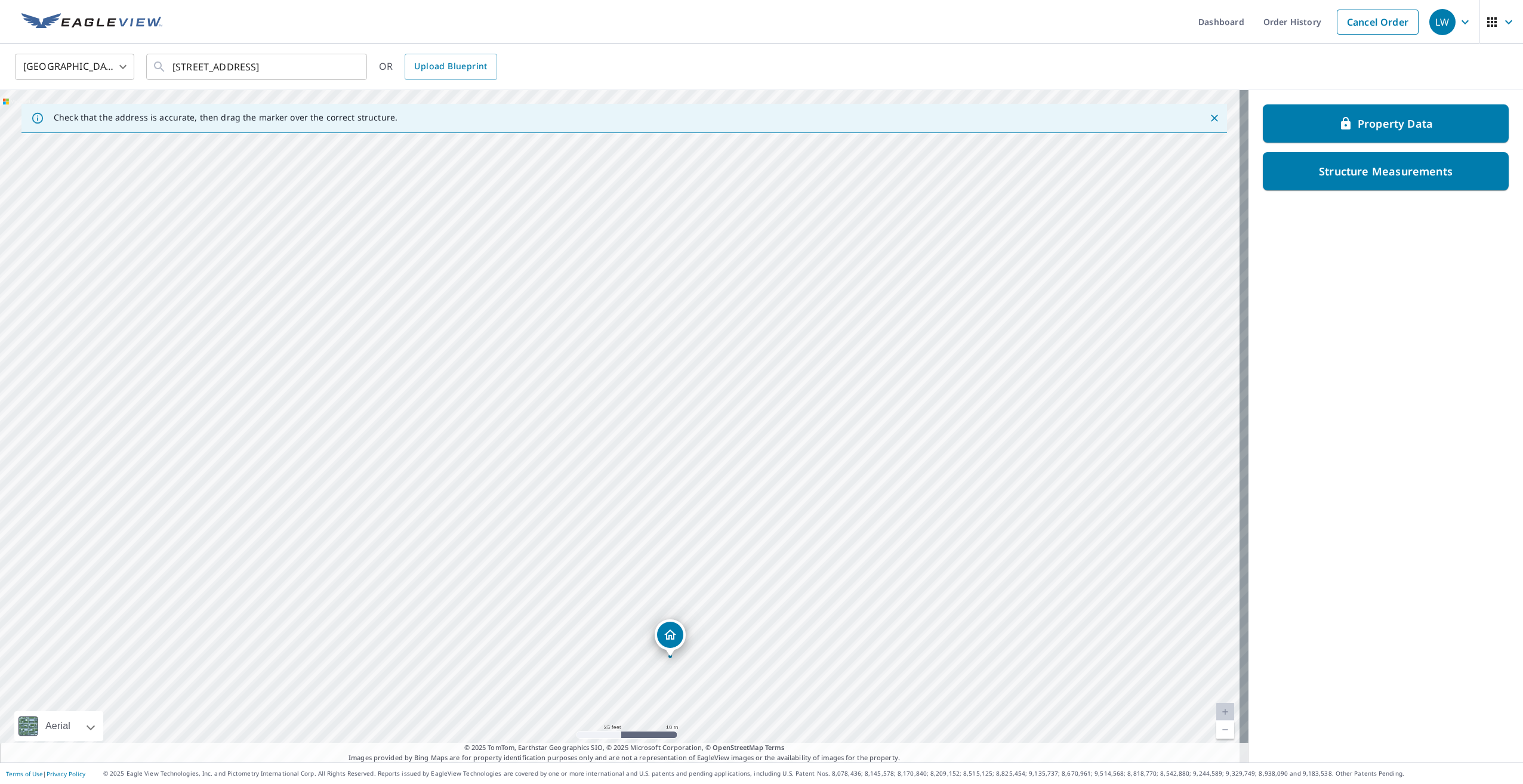
click at [582, 474] on div "9595 County Road G Suring, WI 54174" at bounding box center [624, 426] width 1248 height 672
drag, startPoint x: 385, startPoint y: 411, endPoint x: 476, endPoint y: 456, distance: 101.5
click at [476, 456] on div "9595 County Road G Suring, WI 54174" at bounding box center [624, 426] width 1248 height 672
drag, startPoint x: 439, startPoint y: 381, endPoint x: 427, endPoint y: 491, distance: 110.7
click at [427, 491] on div "9595 County Road G Suring, WI 54174" at bounding box center [624, 426] width 1248 height 672
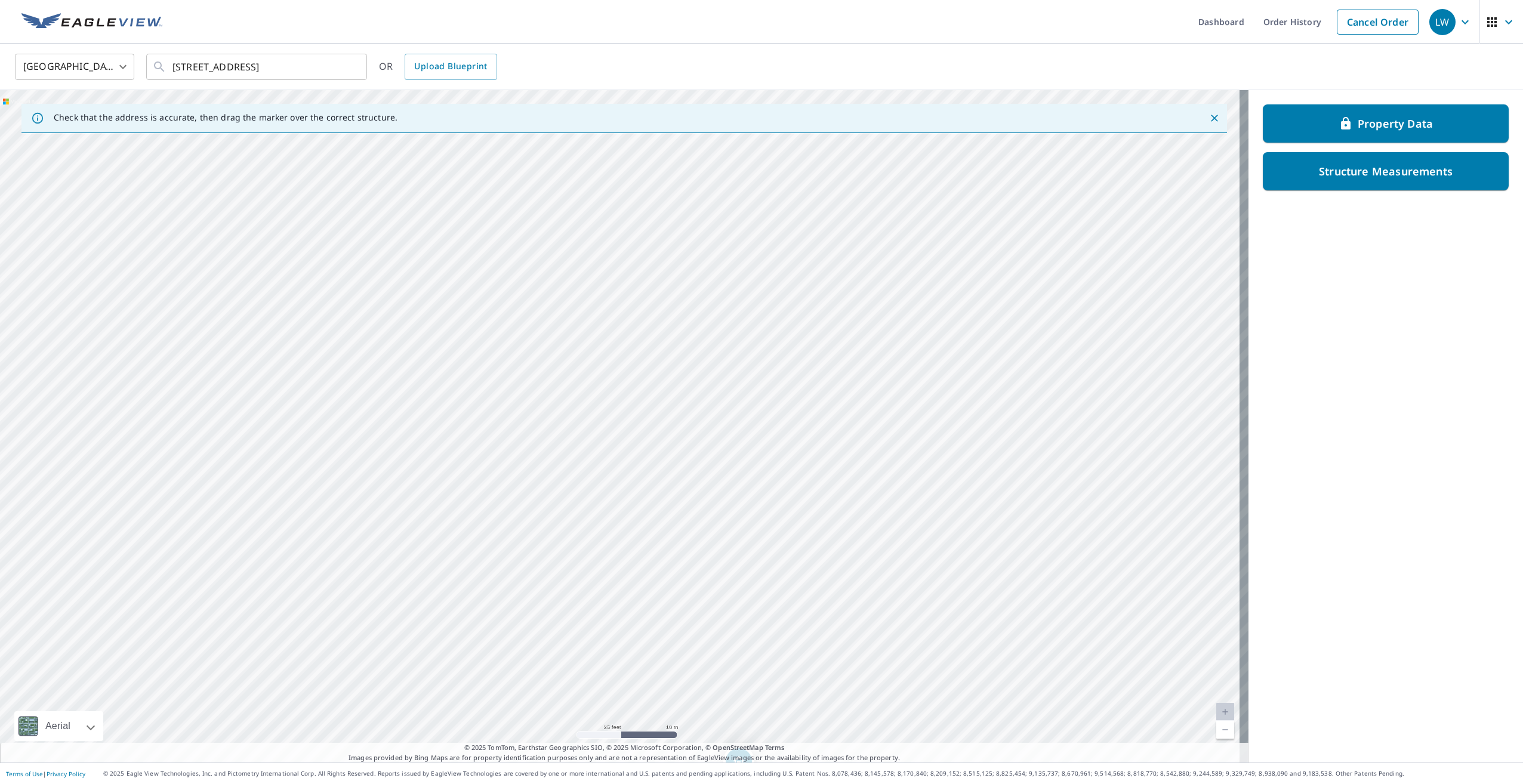
click at [445, 423] on div "9595 County Road G Suring, WI 54174" at bounding box center [624, 426] width 1248 height 672
drag, startPoint x: 654, startPoint y: 381, endPoint x: 654, endPoint y: 410, distance: 29.0
click at [654, 410] on div "9595 County Road G Suring, WI 54174" at bounding box center [624, 426] width 1248 height 672
click at [723, 414] on div "9595 County Road G Suring, WI 54174" at bounding box center [624, 426] width 1248 height 672
drag, startPoint x: 489, startPoint y: 272, endPoint x: 565, endPoint y: 522, distance: 261.3
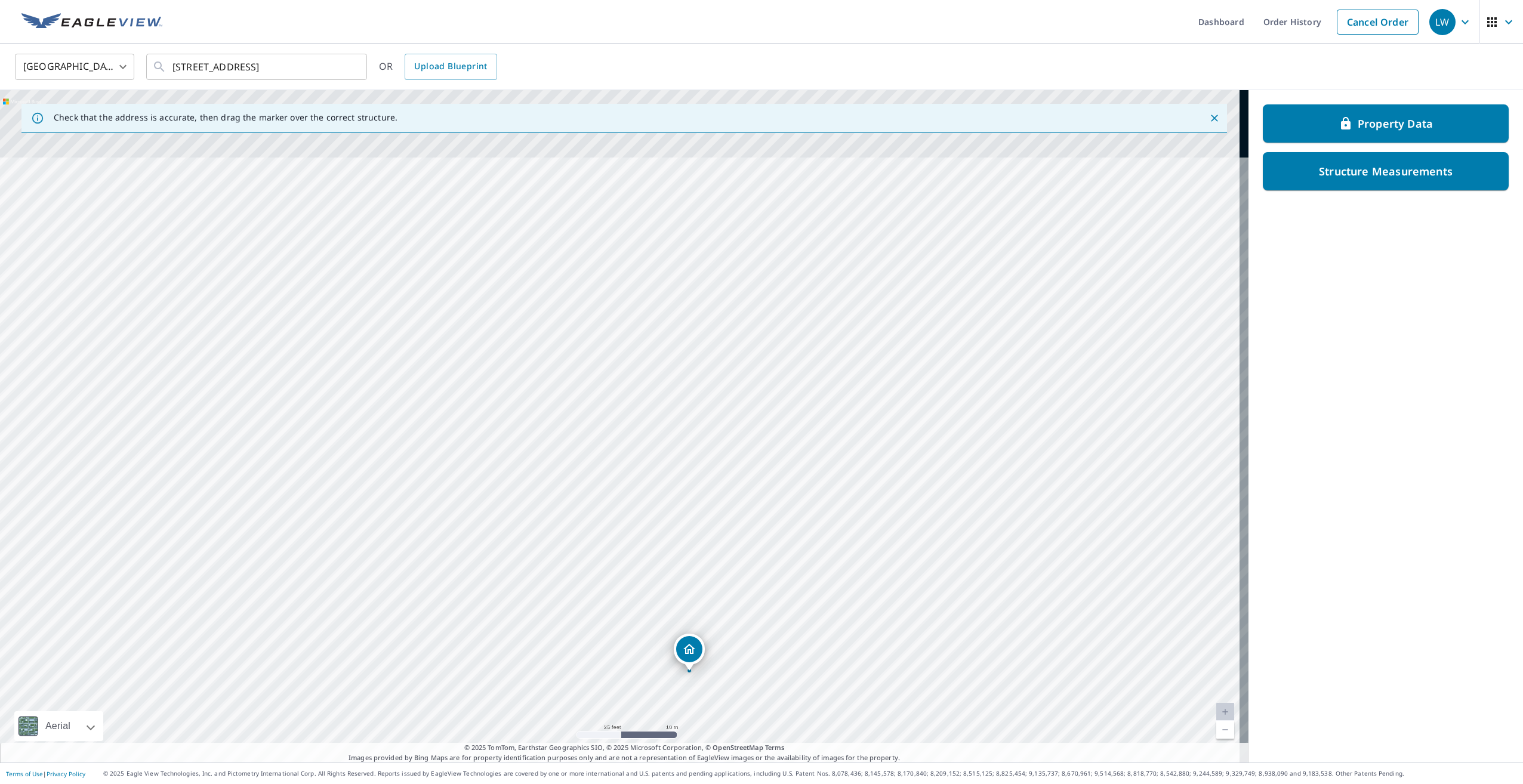
click at [565, 522] on div "9595 County Road G Suring, WI 54174" at bounding box center [624, 426] width 1248 height 672
drag, startPoint x: 544, startPoint y: 272, endPoint x: 599, endPoint y: 419, distance: 157.0
click at [599, 419] on div "9595 County Road G Suring, WI 54174" at bounding box center [624, 426] width 1248 height 672
drag, startPoint x: 535, startPoint y: 377, endPoint x: 559, endPoint y: 424, distance: 52.8
click at [559, 424] on div "9595 County Road G Suring, WI 54174" at bounding box center [624, 426] width 1248 height 672
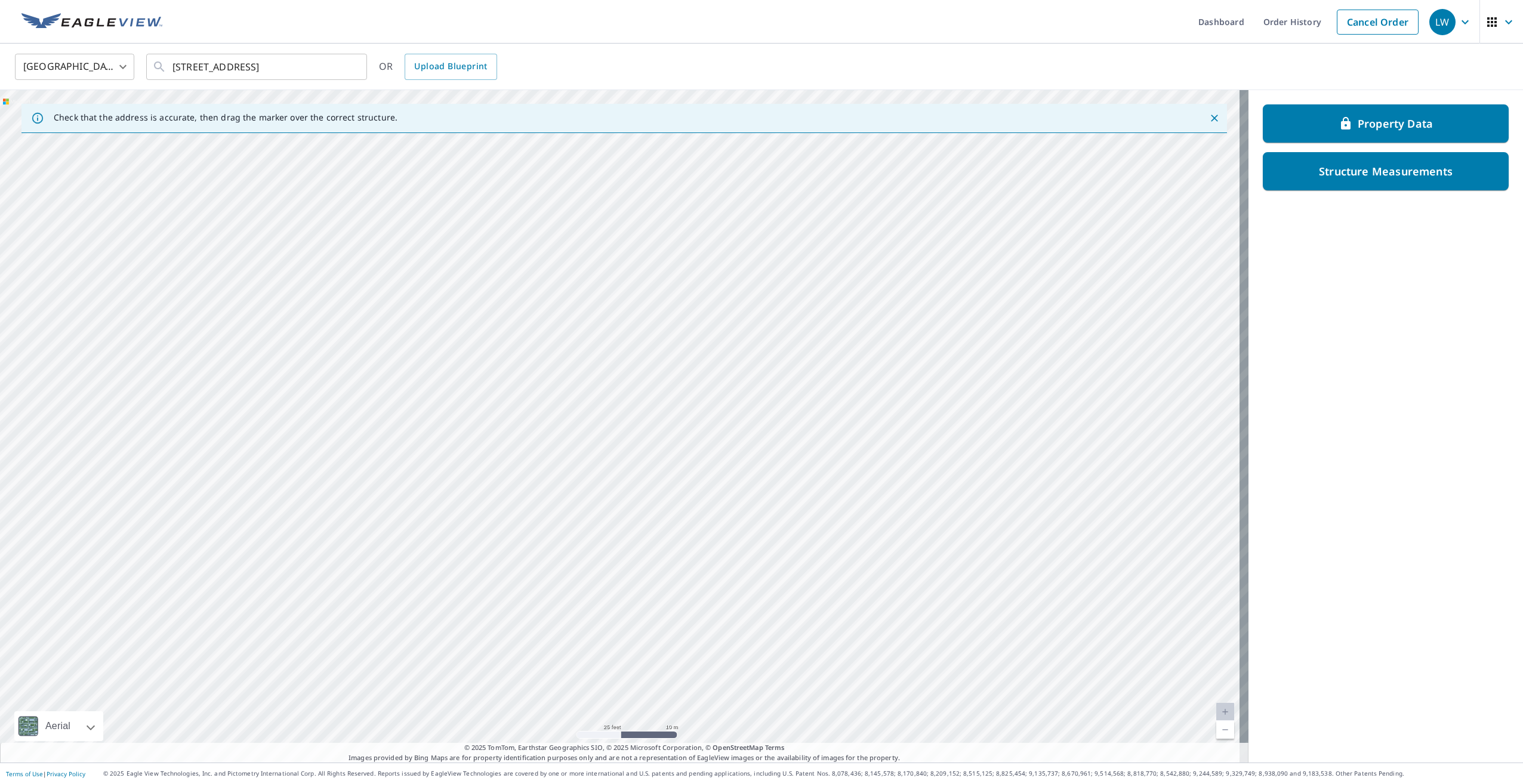
drag, startPoint x: 559, startPoint y: 424, endPoint x: 683, endPoint y: 438, distance: 124.8
click at [683, 438] on div "9595 County Road G Suring, WI 54174" at bounding box center [624, 426] width 1248 height 672
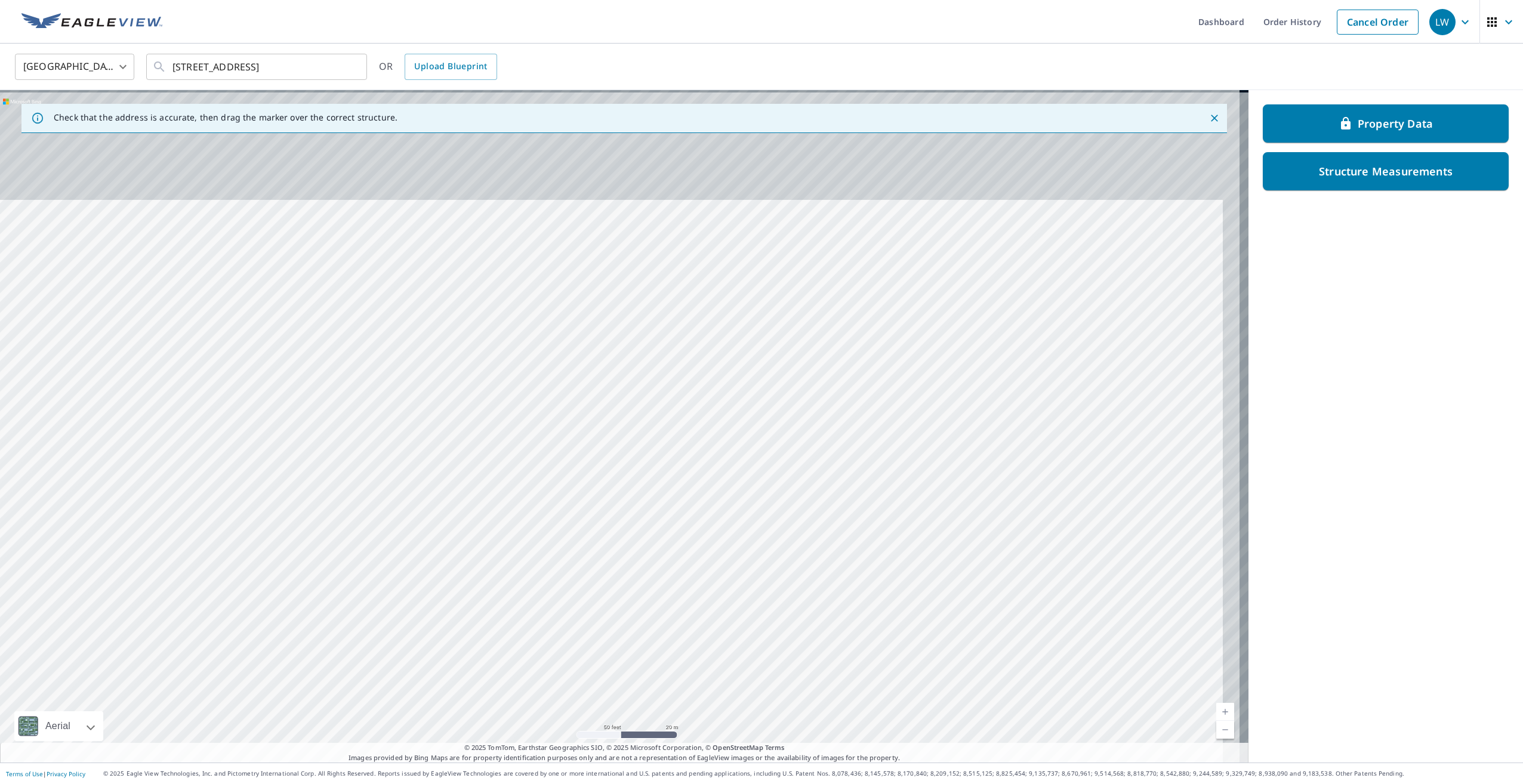
click at [605, 490] on div "9595 County Road G Suring, WI 54174" at bounding box center [624, 426] width 1248 height 672
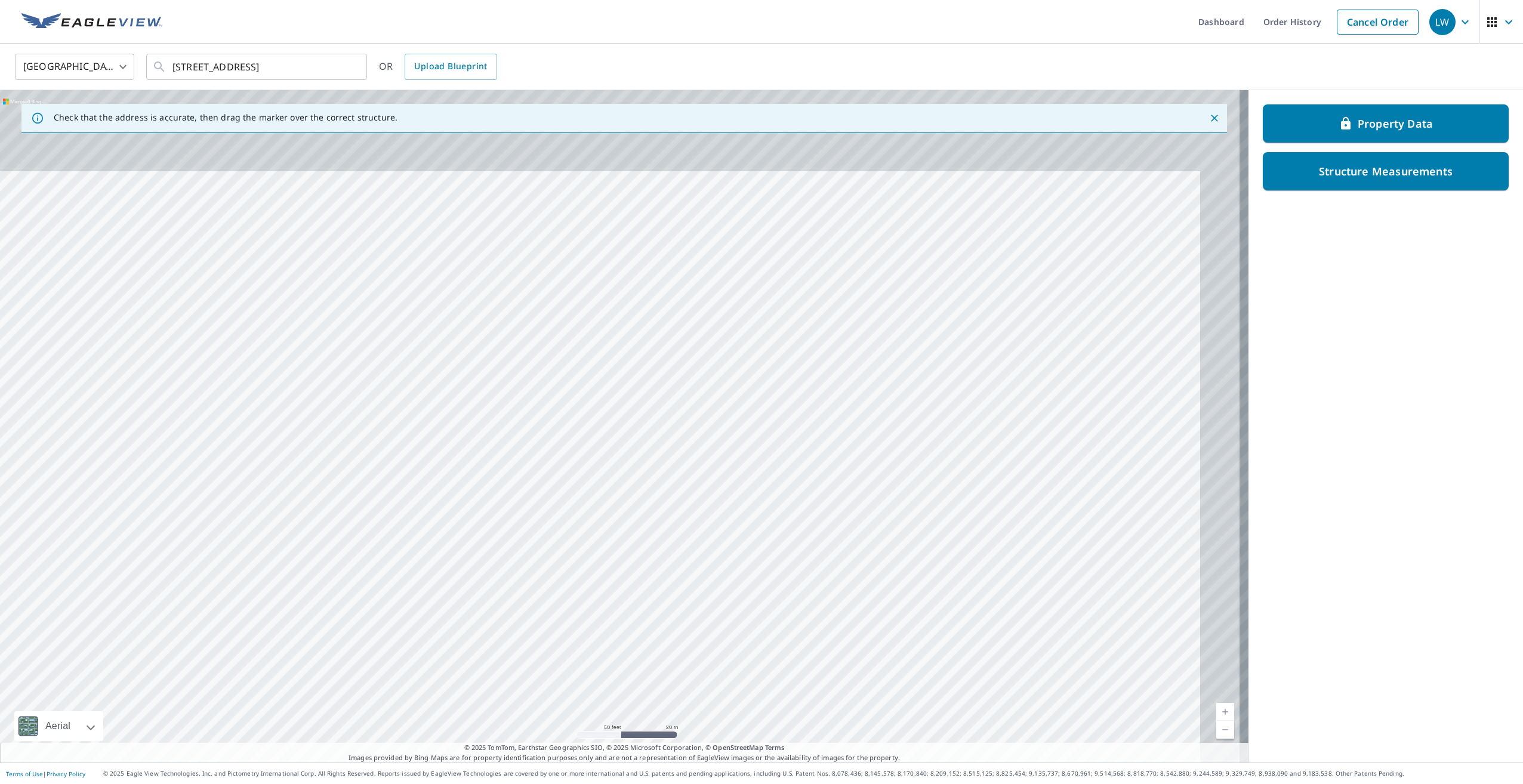
drag, startPoint x: 755, startPoint y: 315, endPoint x: 655, endPoint y: 507, distance: 216.5
click at [655, 507] on div "9595 County Road G Suring, WI 54174" at bounding box center [624, 426] width 1248 height 672
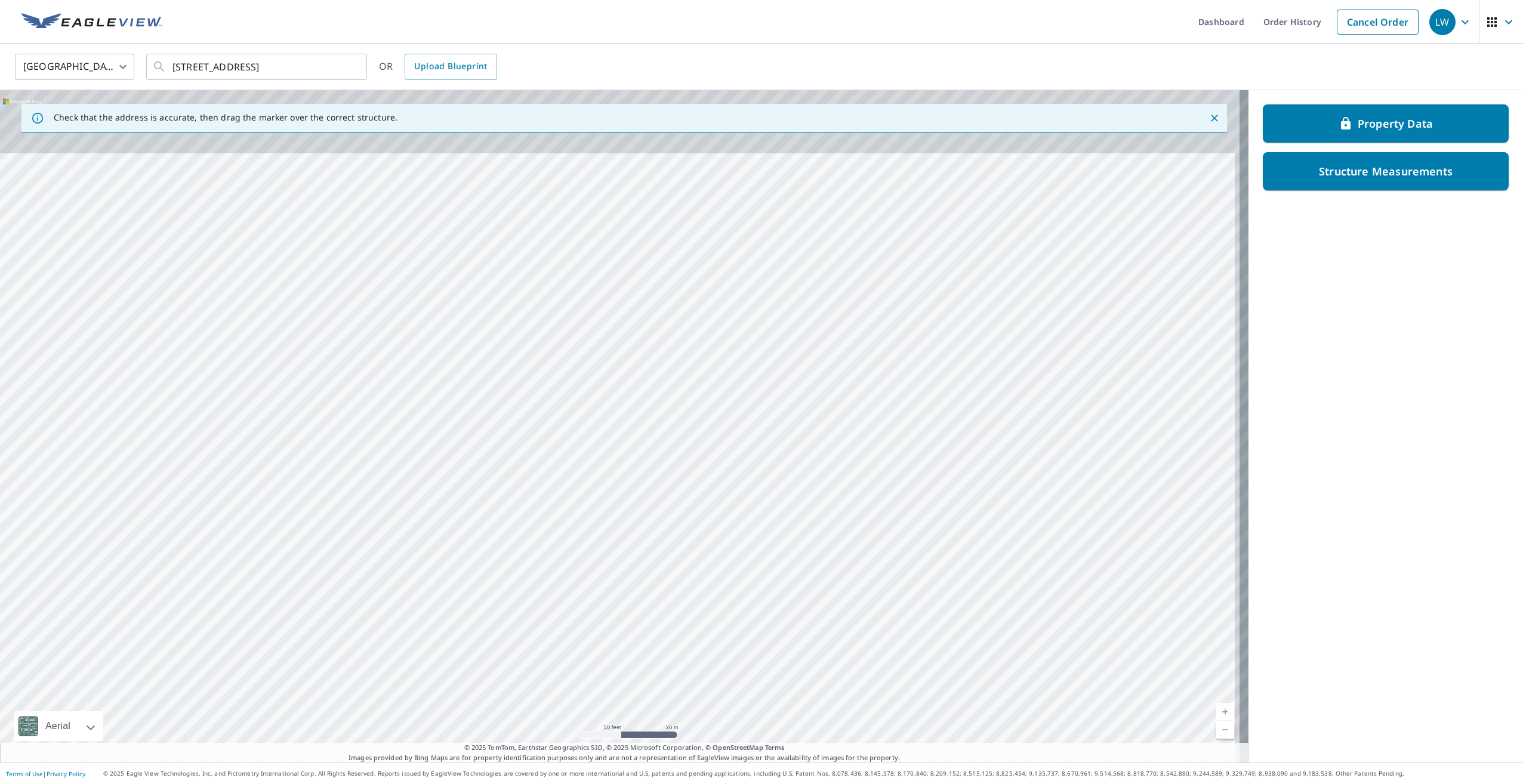
drag, startPoint x: 668, startPoint y: 401, endPoint x: 651, endPoint y: 548, distance: 148.0
click at [651, 548] on div "9595 County Road G Suring, WI 54174" at bounding box center [624, 426] width 1248 height 672
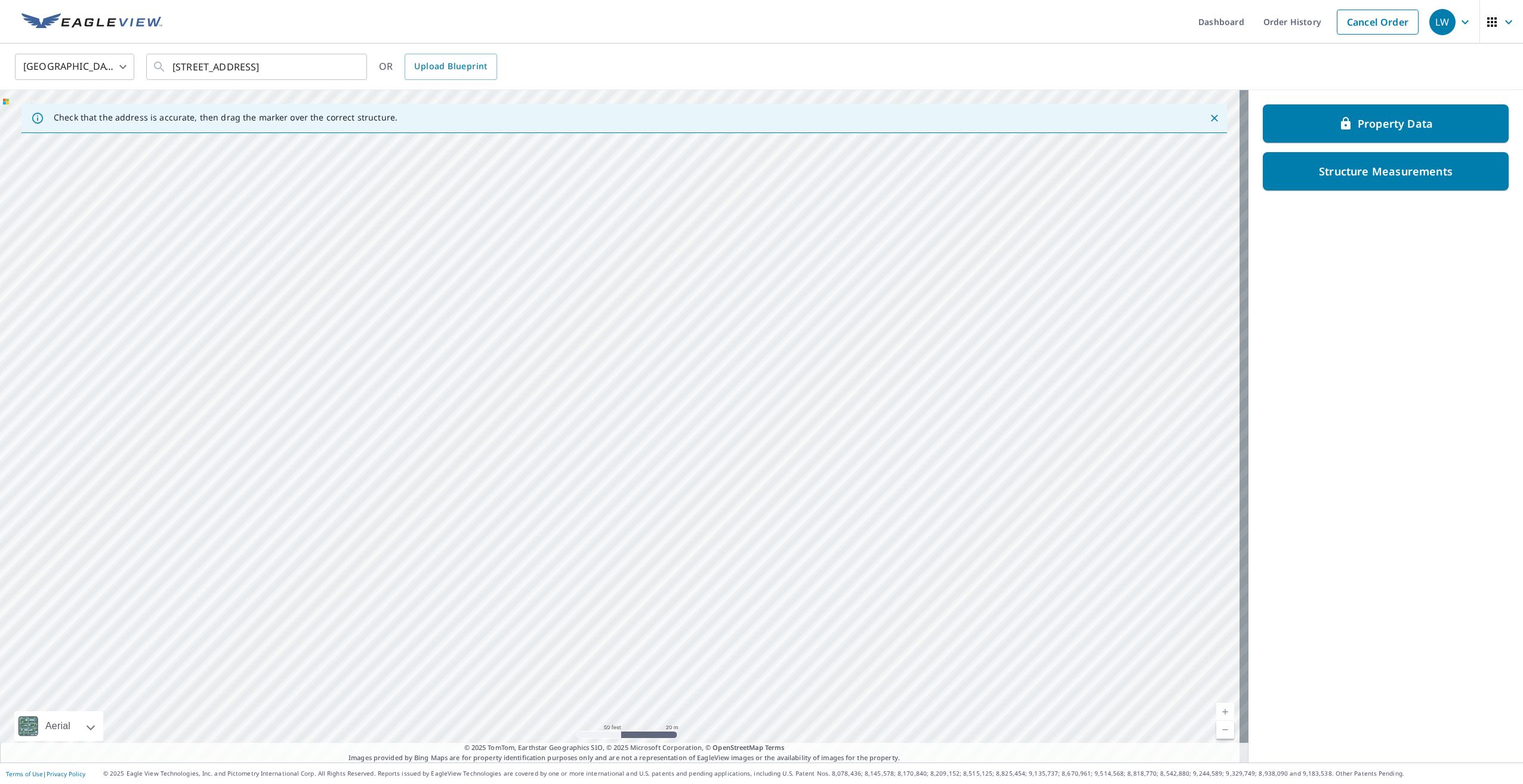
drag, startPoint x: 672, startPoint y: 371, endPoint x: 665, endPoint y: 536, distance: 165.1
click at [665, 536] on div "9595 County Road G Suring, WI 54174" at bounding box center [624, 426] width 1248 height 672
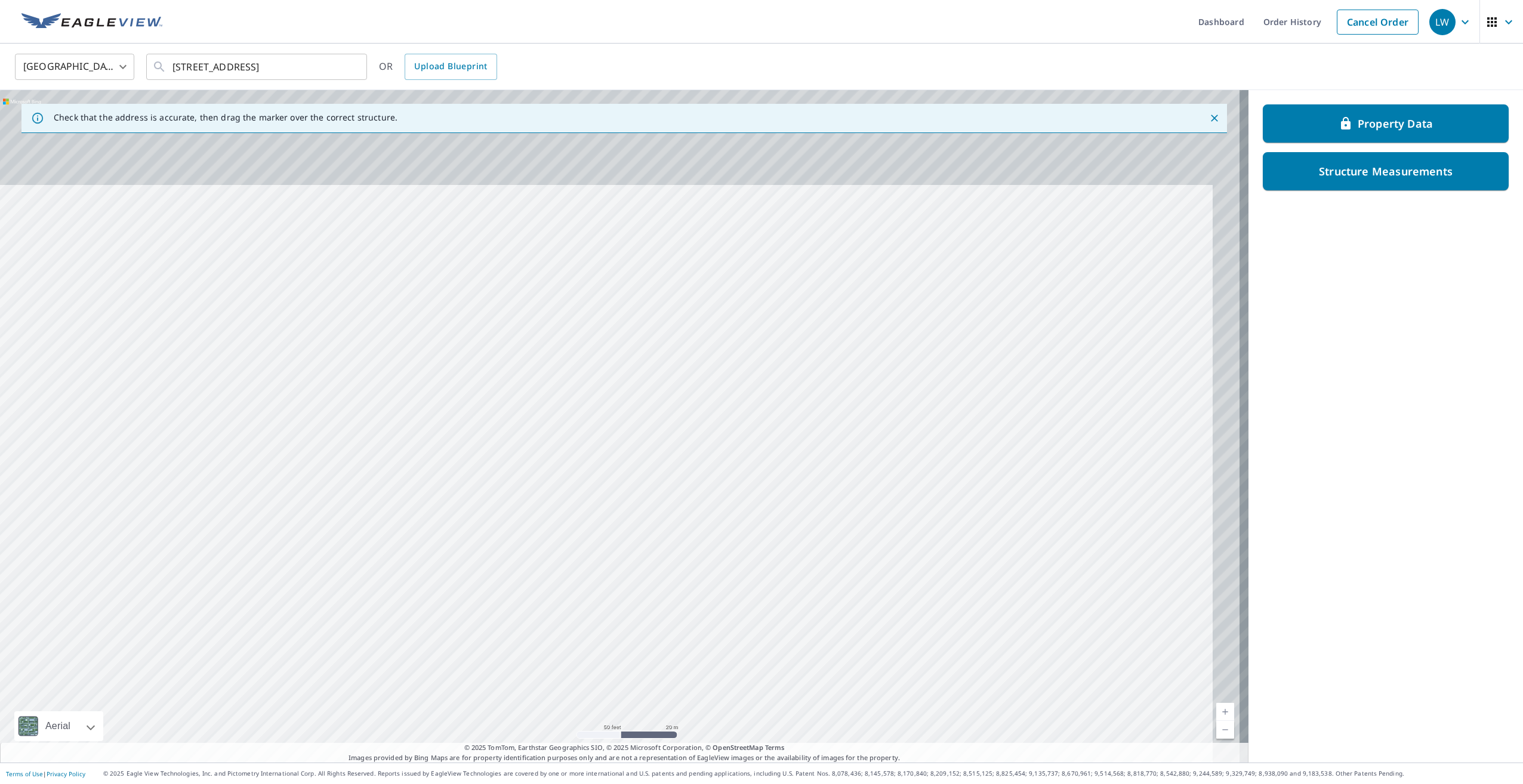
drag, startPoint x: 685, startPoint y: 403, endPoint x: 642, endPoint y: 554, distance: 157.0
click at [642, 554] on div "9595 County Road G Suring, WI 54174" at bounding box center [624, 426] width 1248 height 672
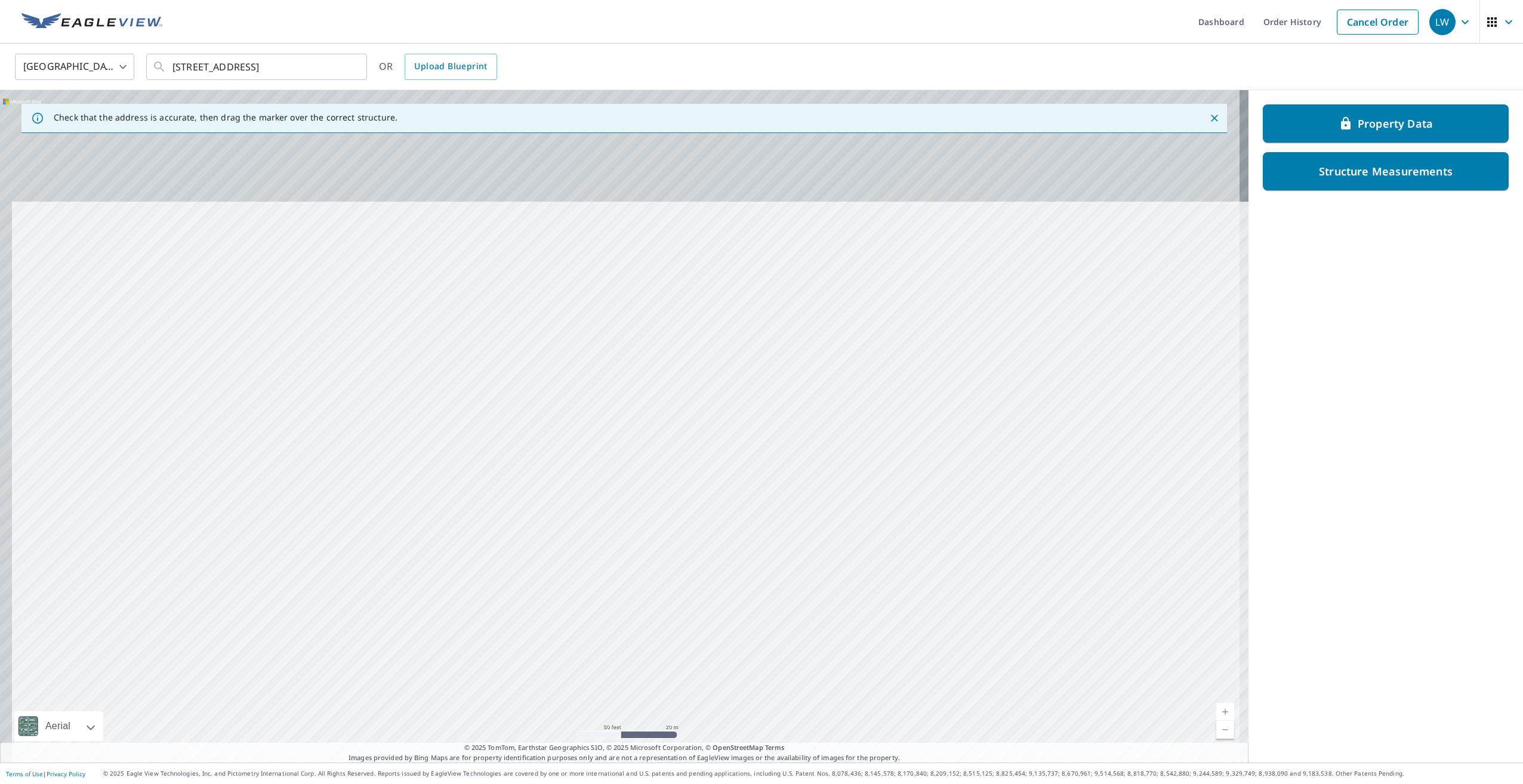
drag, startPoint x: 650, startPoint y: 349, endPoint x: 664, endPoint y: 565, distance: 216.5
click at [664, 567] on div "9595 County Road G Suring, WI 54174" at bounding box center [624, 426] width 1248 height 672
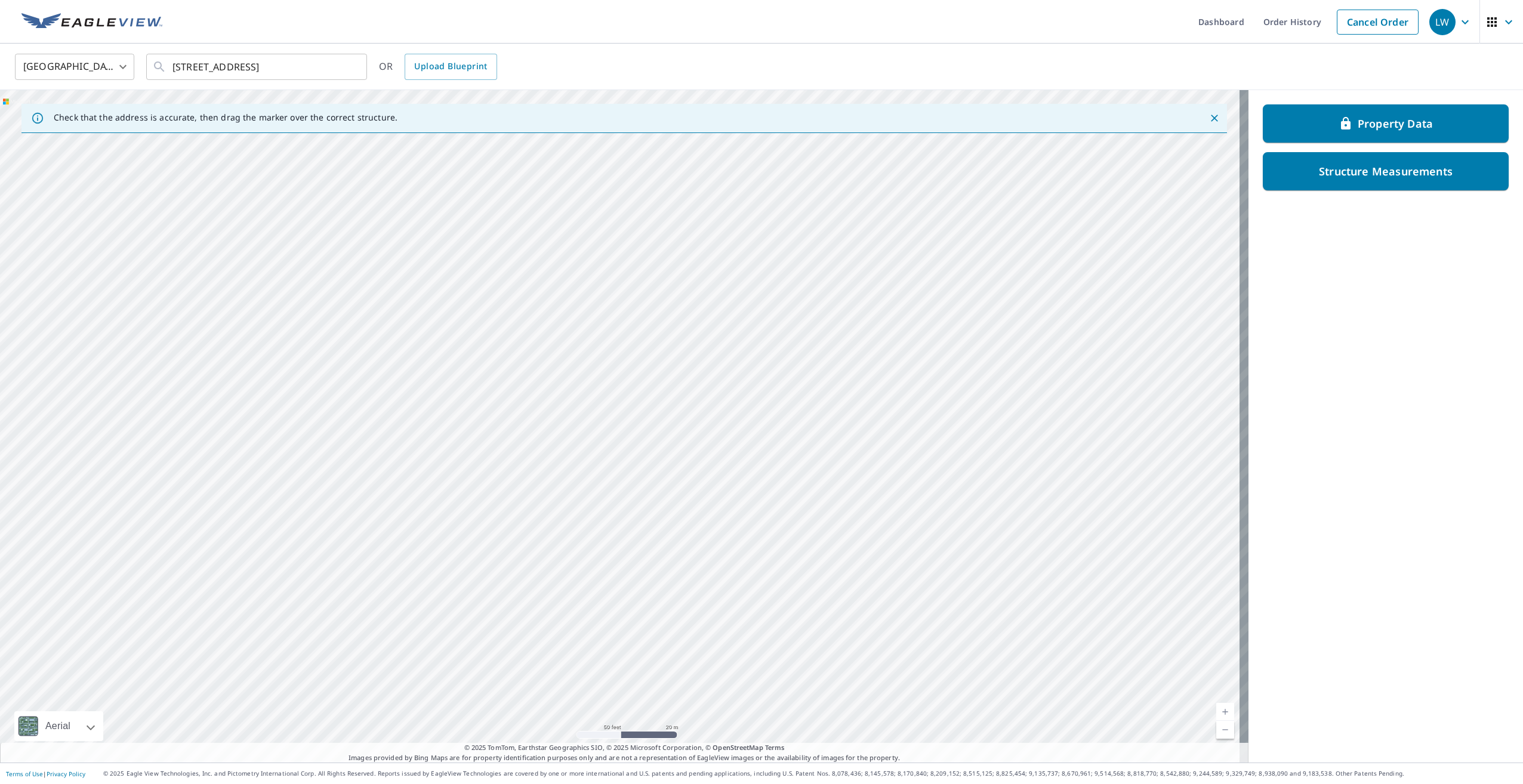
drag, startPoint x: 700, startPoint y: 336, endPoint x: 728, endPoint y: 531, distance: 197.0
click at [728, 531] on div "9595 County Road G Suring, WI 54174" at bounding box center [624, 426] width 1248 height 672
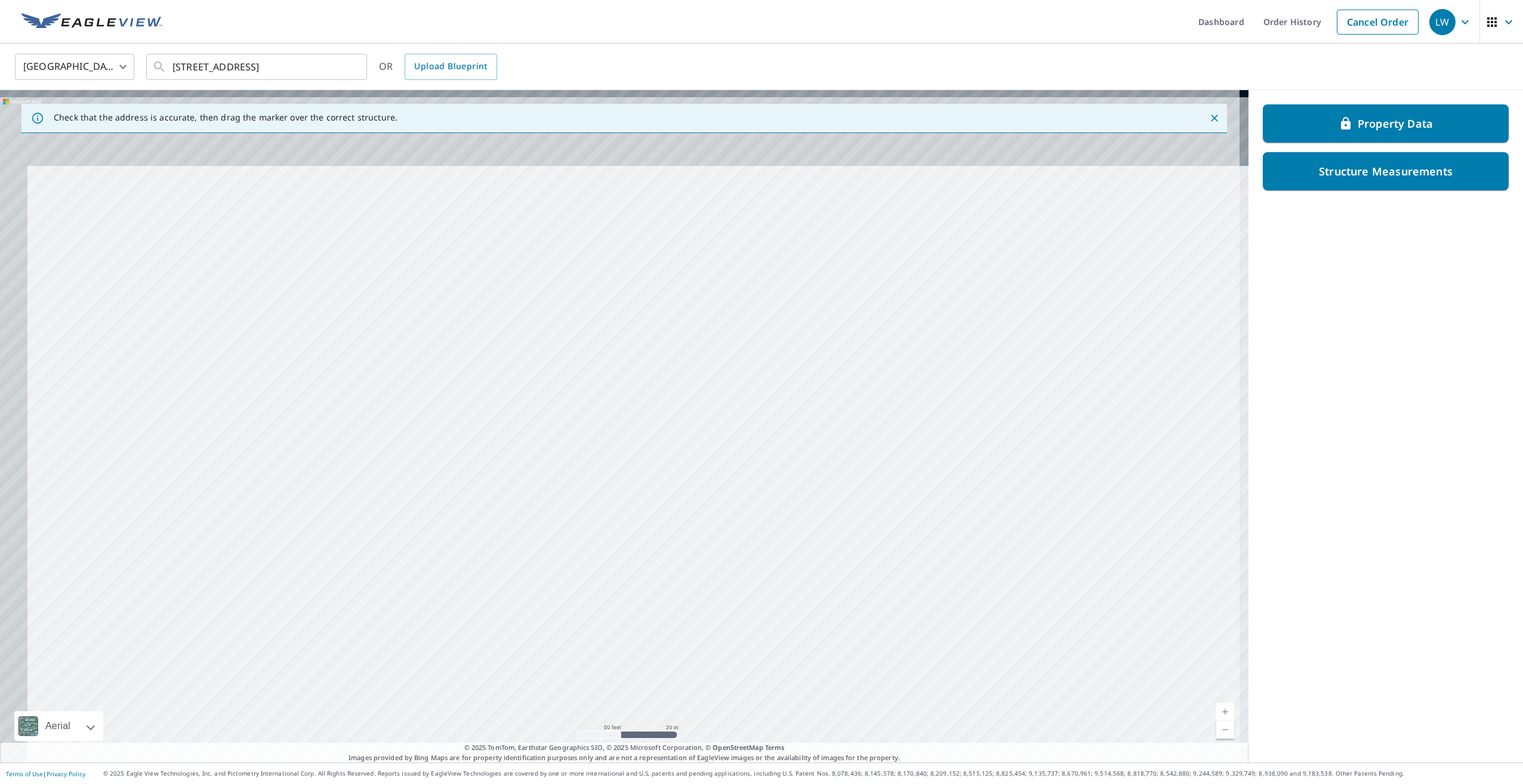
drag, startPoint x: 688, startPoint y: 313, endPoint x: 776, endPoint y: 512, distance: 217.6
click at [776, 512] on div "9595 County Road G Suring, WI 54174" at bounding box center [624, 426] width 1248 height 672
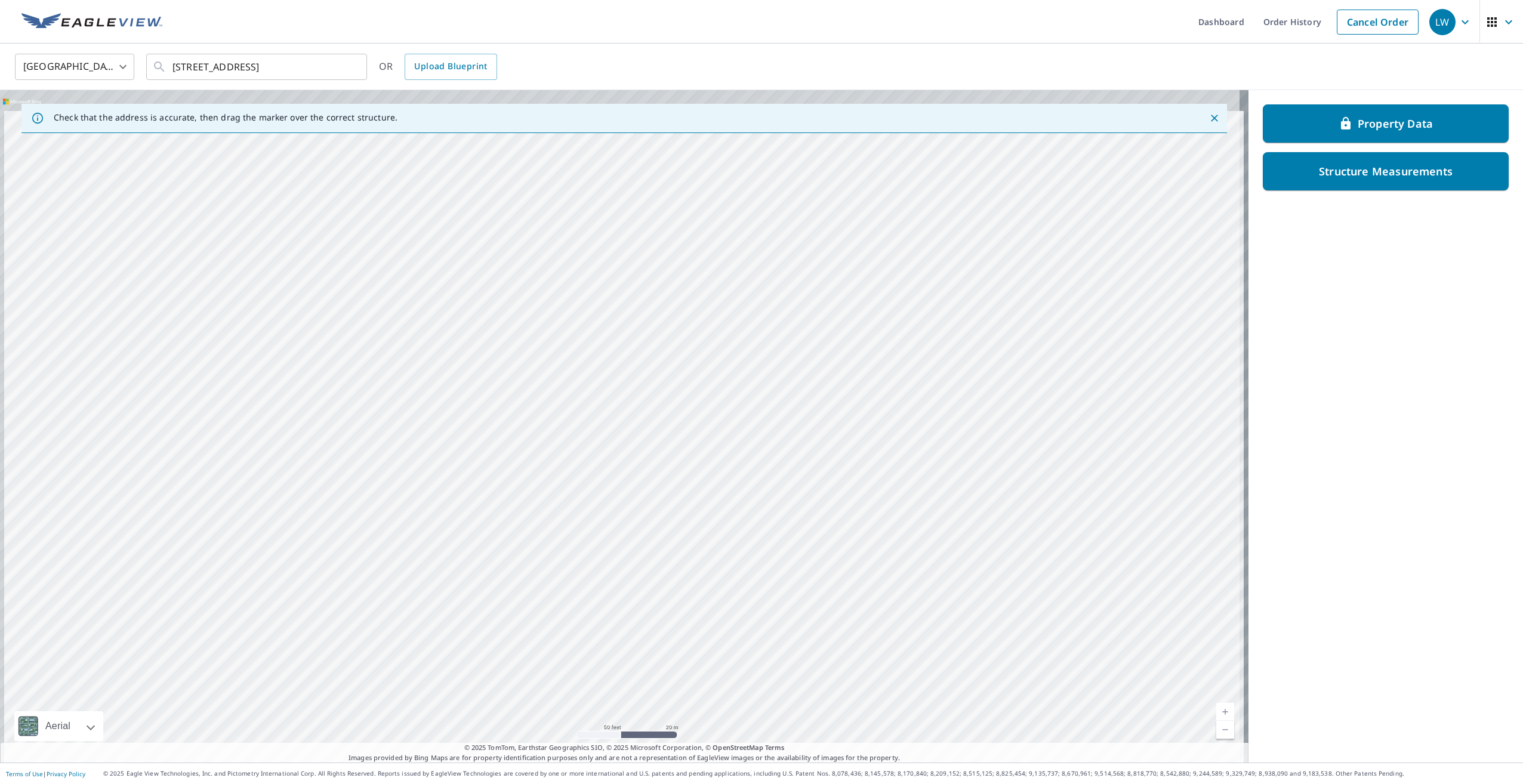
drag, startPoint x: 710, startPoint y: 325, endPoint x: 749, endPoint y: 513, distance: 192.0
click at [749, 513] on div "9595 County Road G Suring, WI 54174" at bounding box center [624, 426] width 1248 height 672
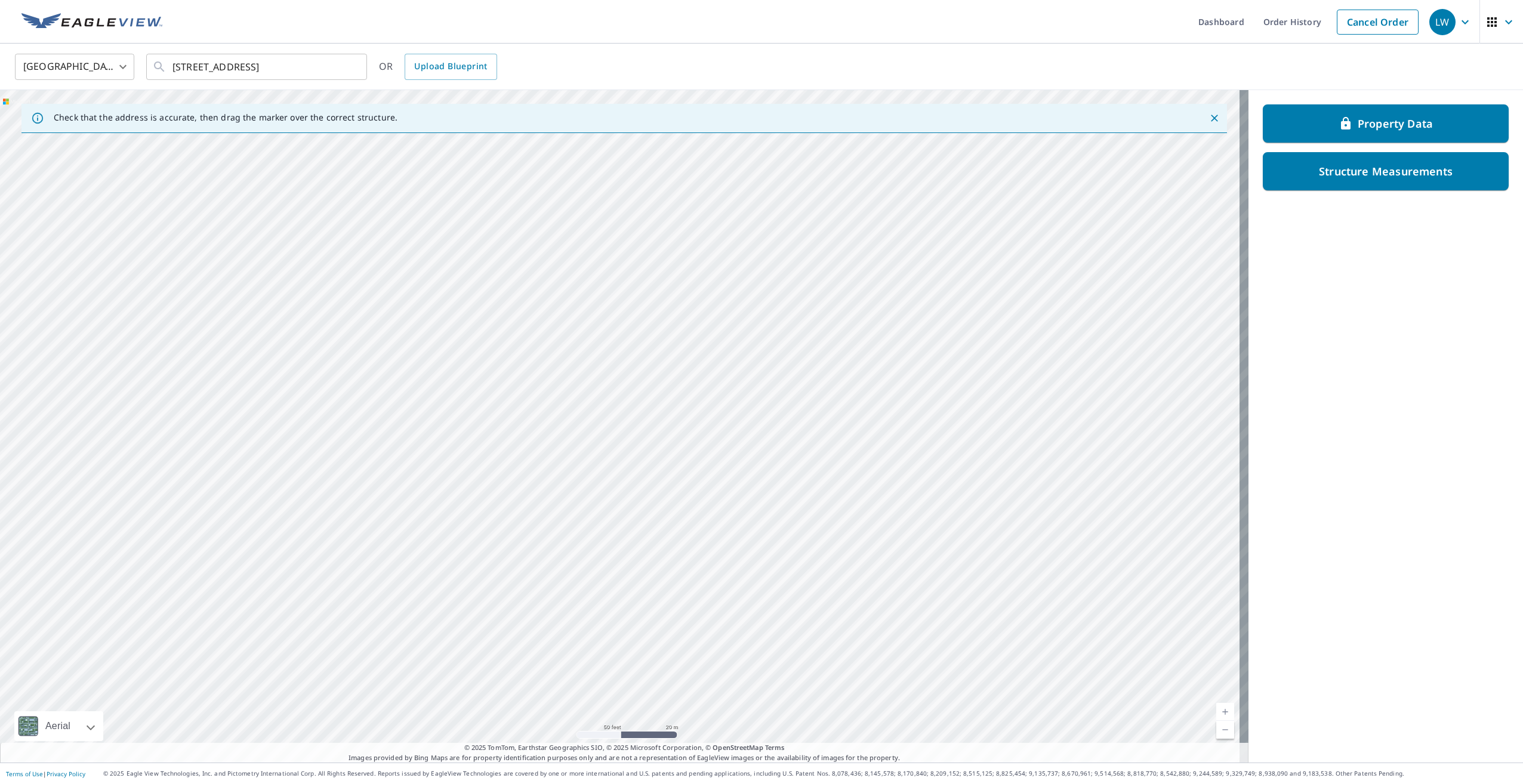
click at [663, 192] on div "9595 County Road G Suring, WI 54174" at bounding box center [624, 426] width 1248 height 672
drag, startPoint x: 736, startPoint y: 512, endPoint x: 718, endPoint y: 287, distance: 225.7
click at [718, 287] on div "9595 County Road G Suring, WI 54174" at bounding box center [624, 426] width 1248 height 672
drag, startPoint x: 696, startPoint y: 352, endPoint x: 691, endPoint y: 331, distance: 21.6
click at [691, 327] on div "9595 County Road G Suring, WI 54174" at bounding box center [624, 426] width 1248 height 672
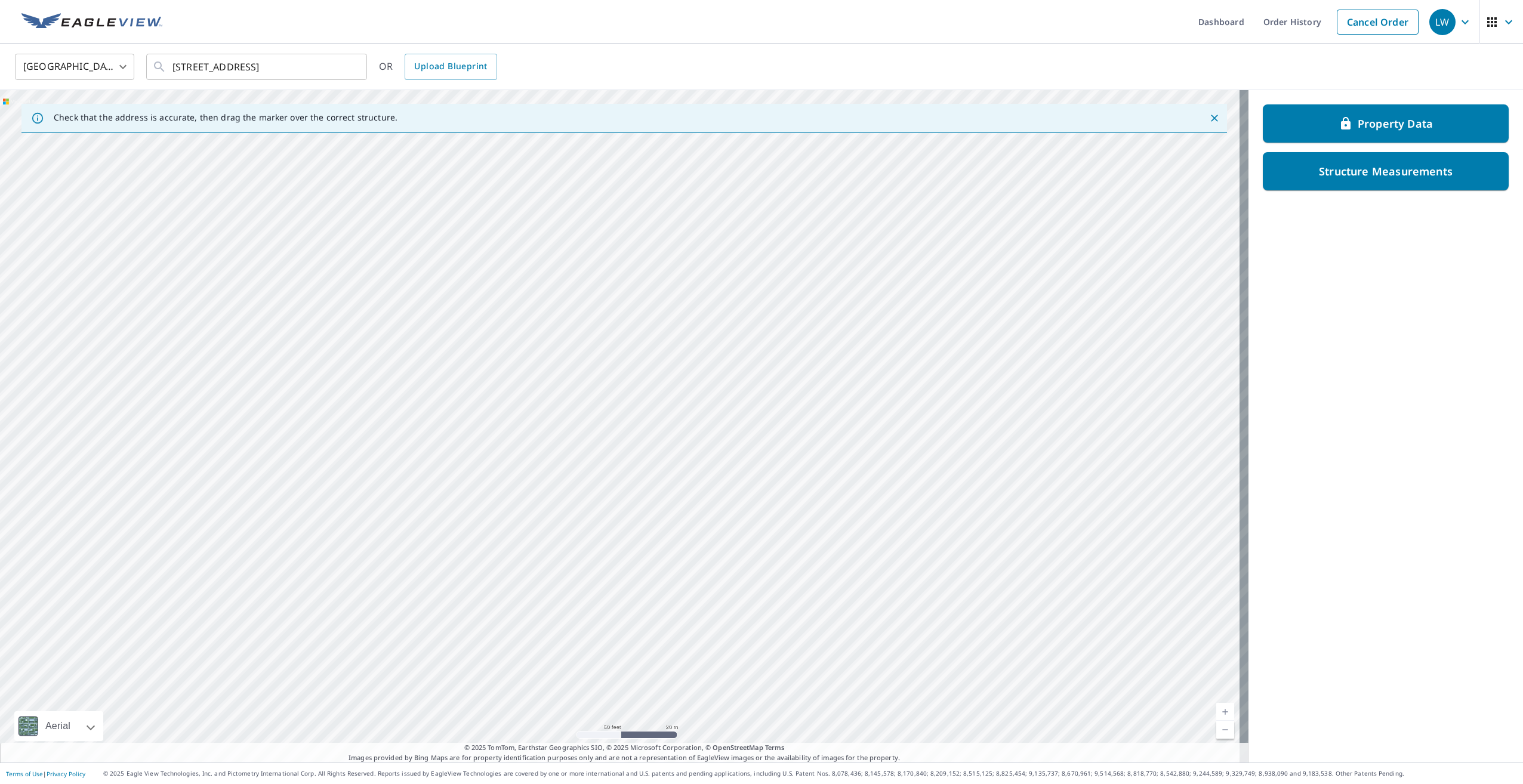
drag, startPoint x: 663, startPoint y: 472, endPoint x: 579, endPoint y: 197, distance: 287.5
click at [579, 197] on div "9595 County Road G Suring, WI 54174" at bounding box center [624, 426] width 1248 height 672
click at [560, 662] on div "9595 County Road G Suring, WI 54174" at bounding box center [624, 426] width 1248 height 672
drag, startPoint x: 579, startPoint y: 256, endPoint x: 528, endPoint y: 536, distance: 284.6
click at [528, 536] on div "9595 County Road G Suring, WI 54174" at bounding box center [624, 426] width 1248 height 672
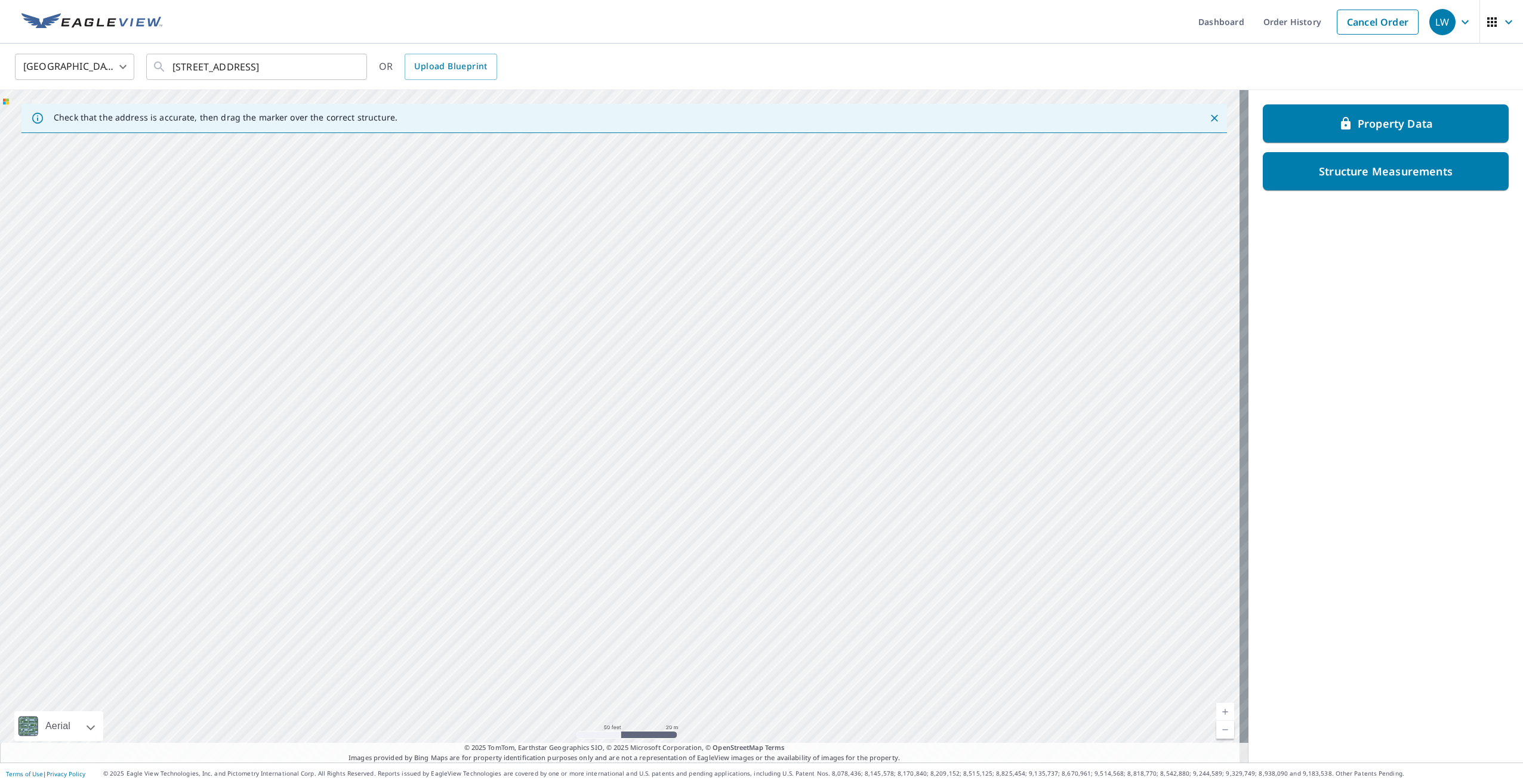
drag, startPoint x: 567, startPoint y: 578, endPoint x: 567, endPoint y: 598, distance: 20.0
click at [567, 599] on div "9595 County Road G Suring, WI 54174" at bounding box center [624, 426] width 1248 height 672
click at [558, 621] on div "9595 County Road G Suring, WI 54174" at bounding box center [624, 426] width 1248 height 672
drag, startPoint x: 412, startPoint y: 423, endPoint x: 525, endPoint y: 631, distance: 236.7
click at [525, 631] on div "9595 County Road G Suring, WI 54174" at bounding box center [624, 426] width 1248 height 672
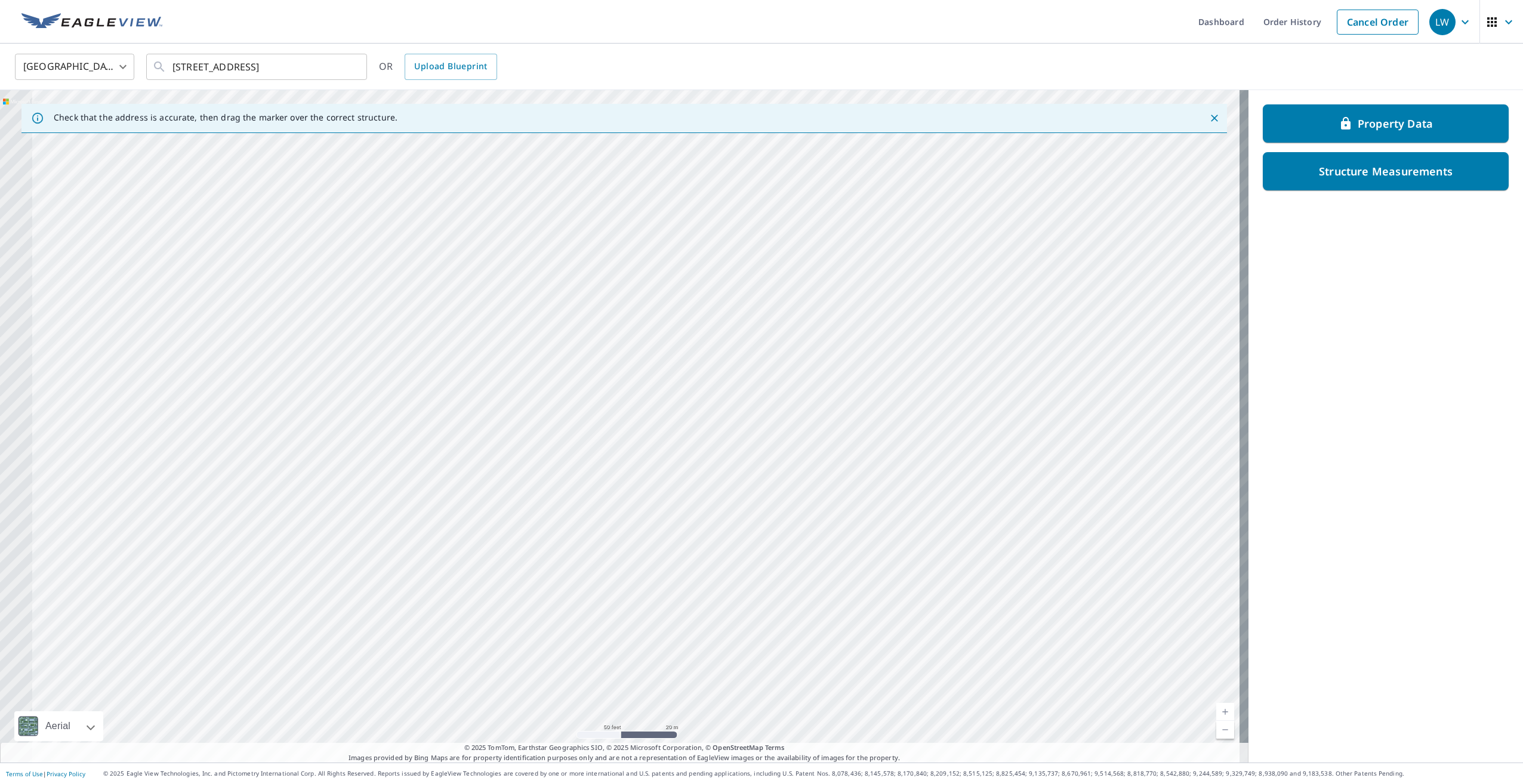
drag, startPoint x: 454, startPoint y: 582, endPoint x: 678, endPoint y: 637, distance: 230.7
click at [678, 637] on div "9595 County Road G Suring, WI 54174" at bounding box center [624, 426] width 1248 height 672
drag, startPoint x: 525, startPoint y: 635, endPoint x: 844, endPoint y: 547, distance: 330.9
click at [839, 549] on div "9595 County Road G Suring, WI 54174" at bounding box center [624, 426] width 1248 height 672
drag, startPoint x: 625, startPoint y: 621, endPoint x: 791, endPoint y: 539, distance: 185.1
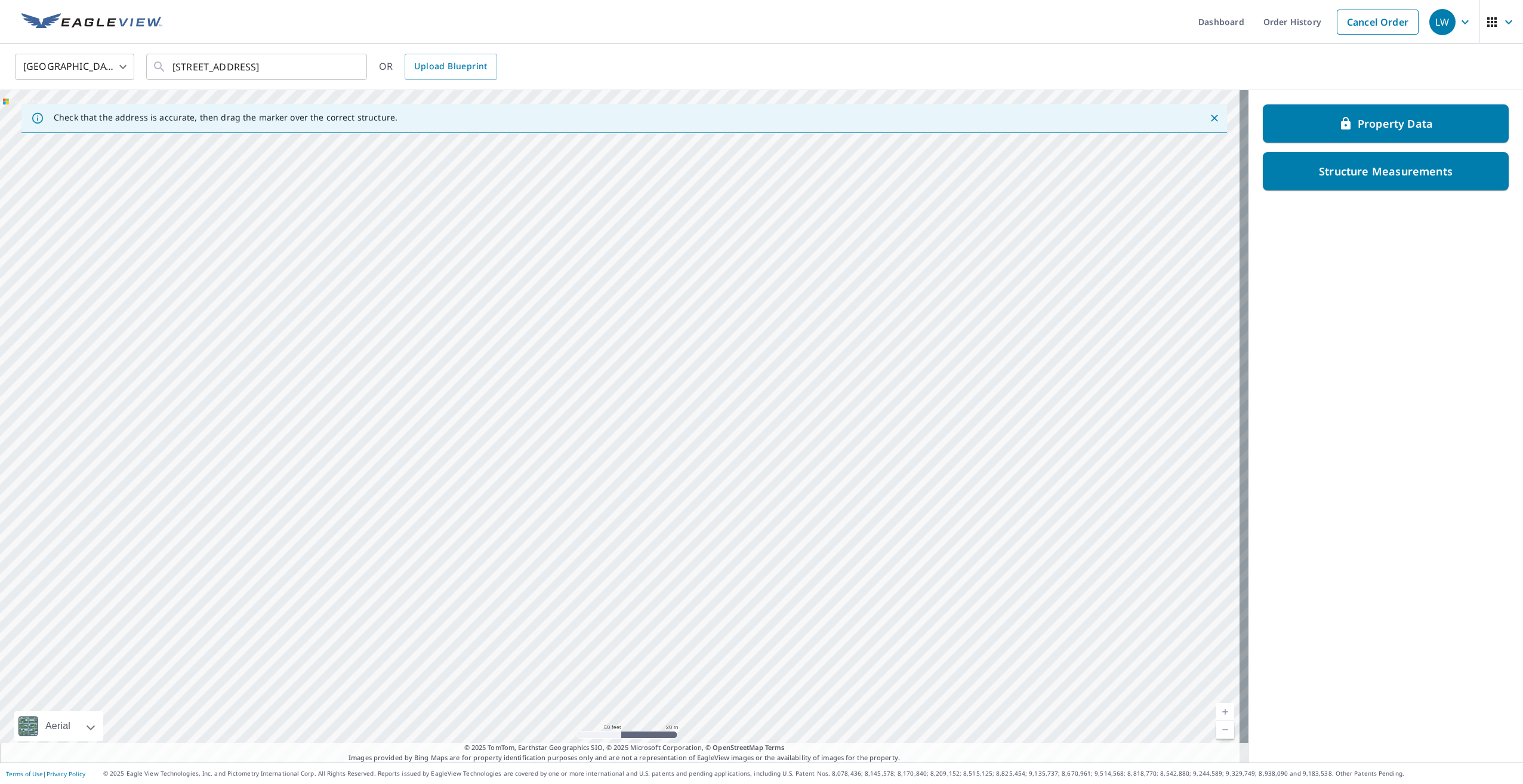
click at [791, 539] on div "9595 County Road G Suring, WI 54174" at bounding box center [624, 426] width 1248 height 672
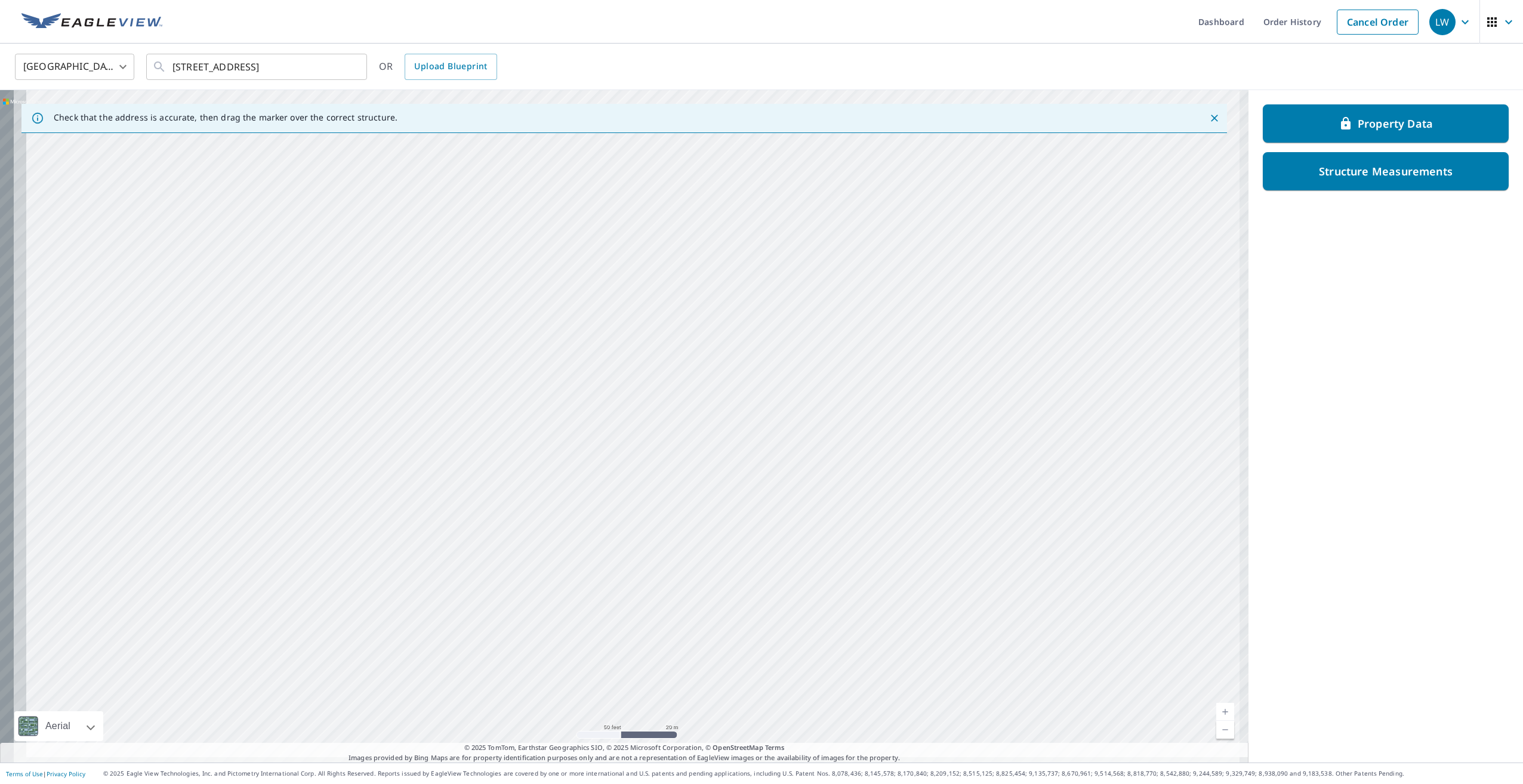
drag, startPoint x: 784, startPoint y: 607, endPoint x: 877, endPoint y: 598, distance: 93.4
click at [880, 596] on div "9595 County Road G Suring, WI 54174" at bounding box center [624, 426] width 1248 height 672
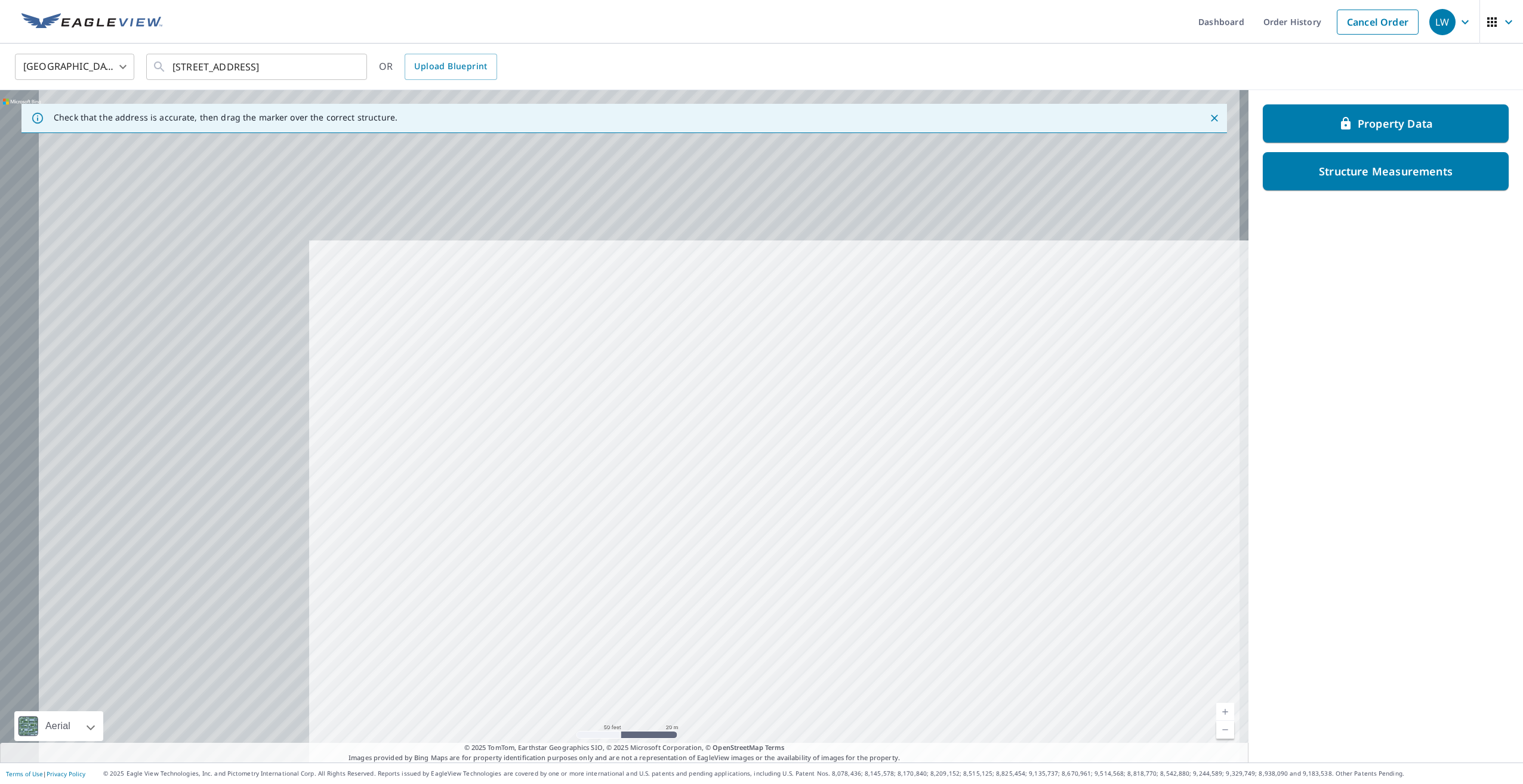
drag, startPoint x: 205, startPoint y: 302, endPoint x: 590, endPoint y: 562, distance: 464.6
click at [590, 562] on div "9595 County Road G Suring, WI 54174" at bounding box center [624, 426] width 1248 height 672
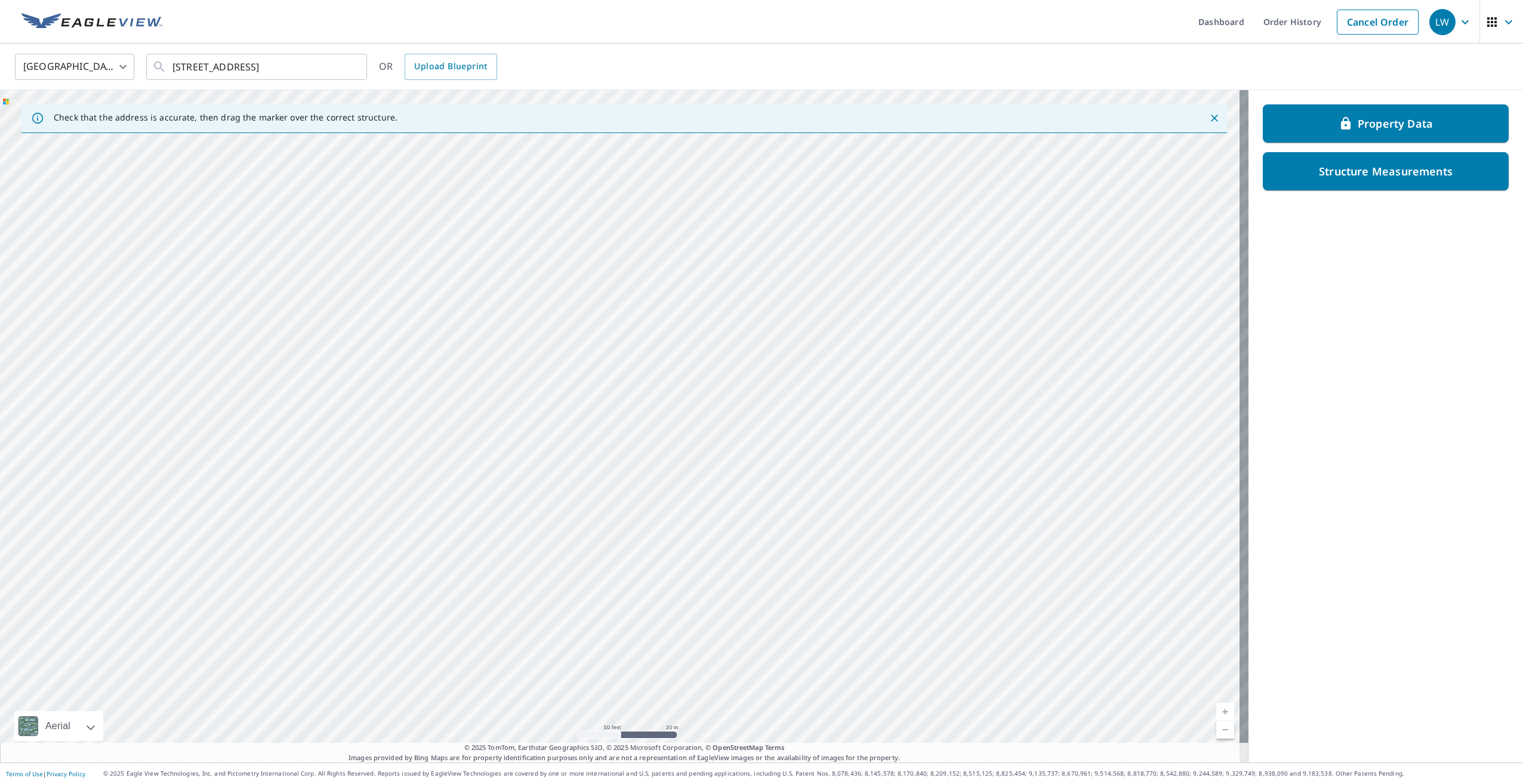
drag, startPoint x: 615, startPoint y: 567, endPoint x: 635, endPoint y: 562, distance: 20.6
click at [632, 563] on div "9595 County Road G Suring, WI 54174" at bounding box center [624, 426] width 1248 height 672
drag, startPoint x: 696, startPoint y: 603, endPoint x: 706, endPoint y: 605, distance: 10.2
click at [705, 605] on div "9595 County Road G Suring, WI 54174" at bounding box center [624, 426] width 1248 height 672
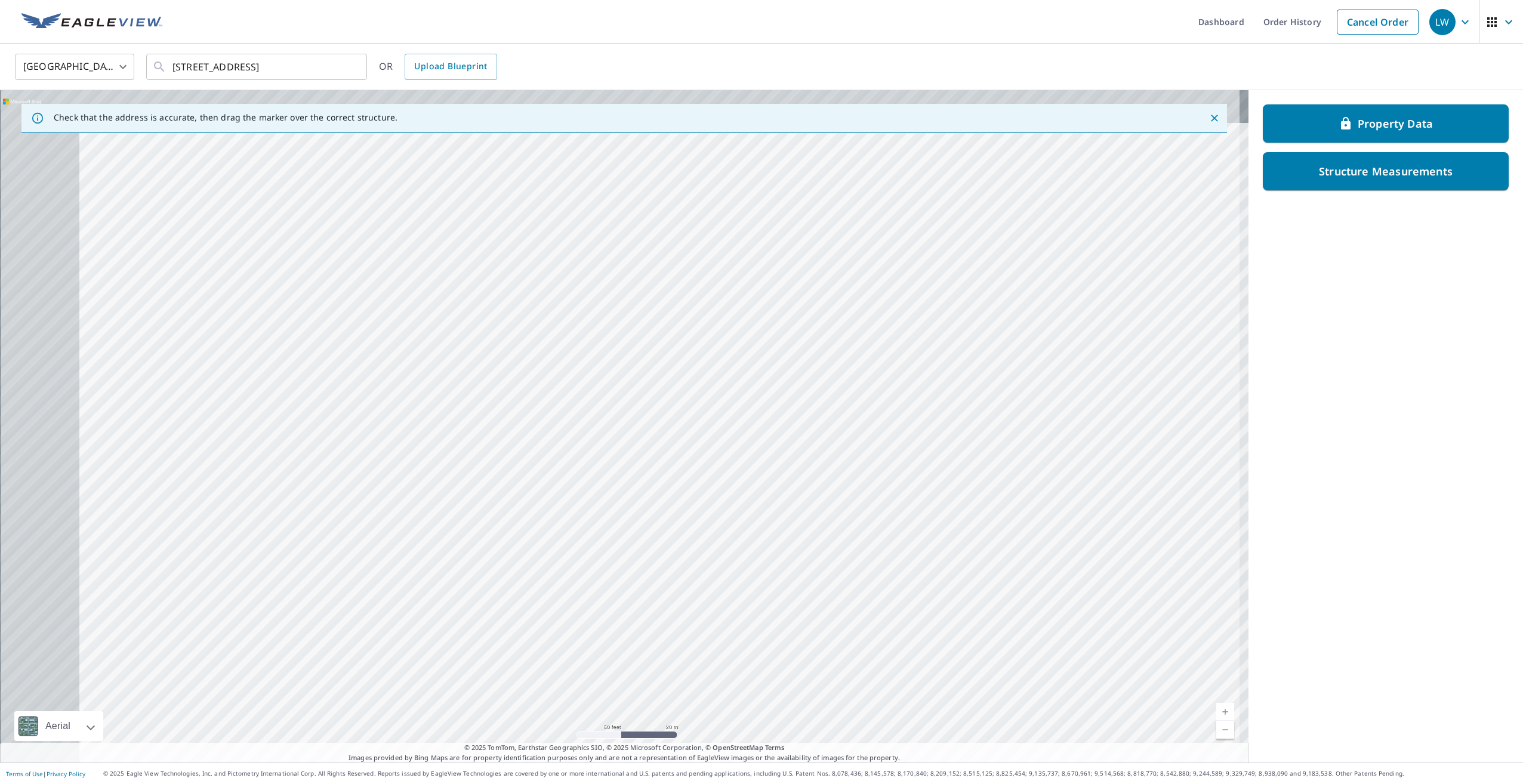
drag, startPoint x: 268, startPoint y: 403, endPoint x: 537, endPoint y: 535, distance: 299.6
click at [533, 533] on div "9595 County Road G Suring, WI 54174" at bounding box center [624, 426] width 1248 height 672
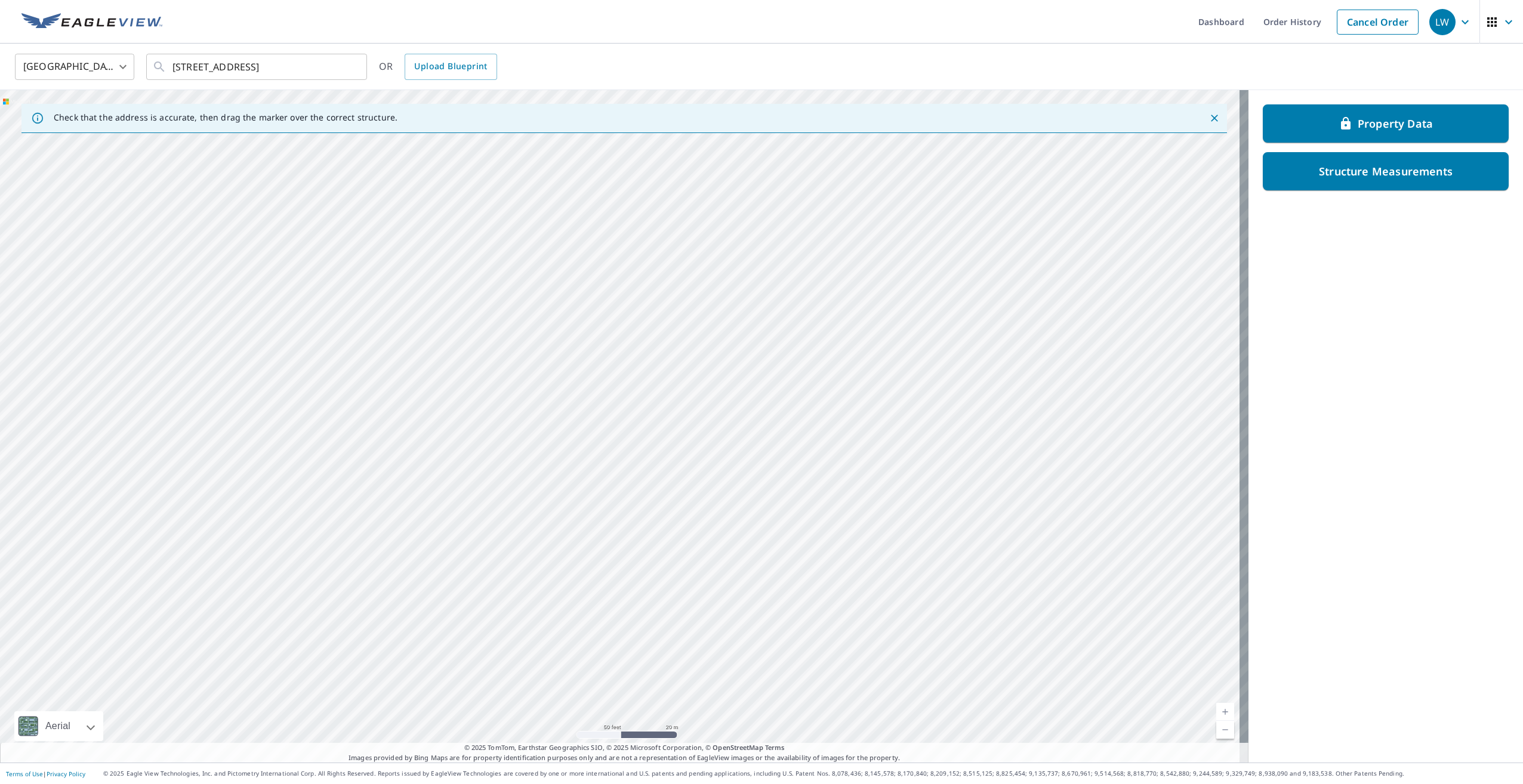
drag, startPoint x: 337, startPoint y: 512, endPoint x: 610, endPoint y: 545, distance: 275.0
click at [610, 545] on div "9595 County Road G Suring, WI 54174" at bounding box center [624, 426] width 1248 height 672
drag, startPoint x: 437, startPoint y: 599, endPoint x: 628, endPoint y: 491, distance: 219.4
click at [627, 493] on div "9595 County Road G Suring, WI 54174" at bounding box center [624, 426] width 1248 height 672
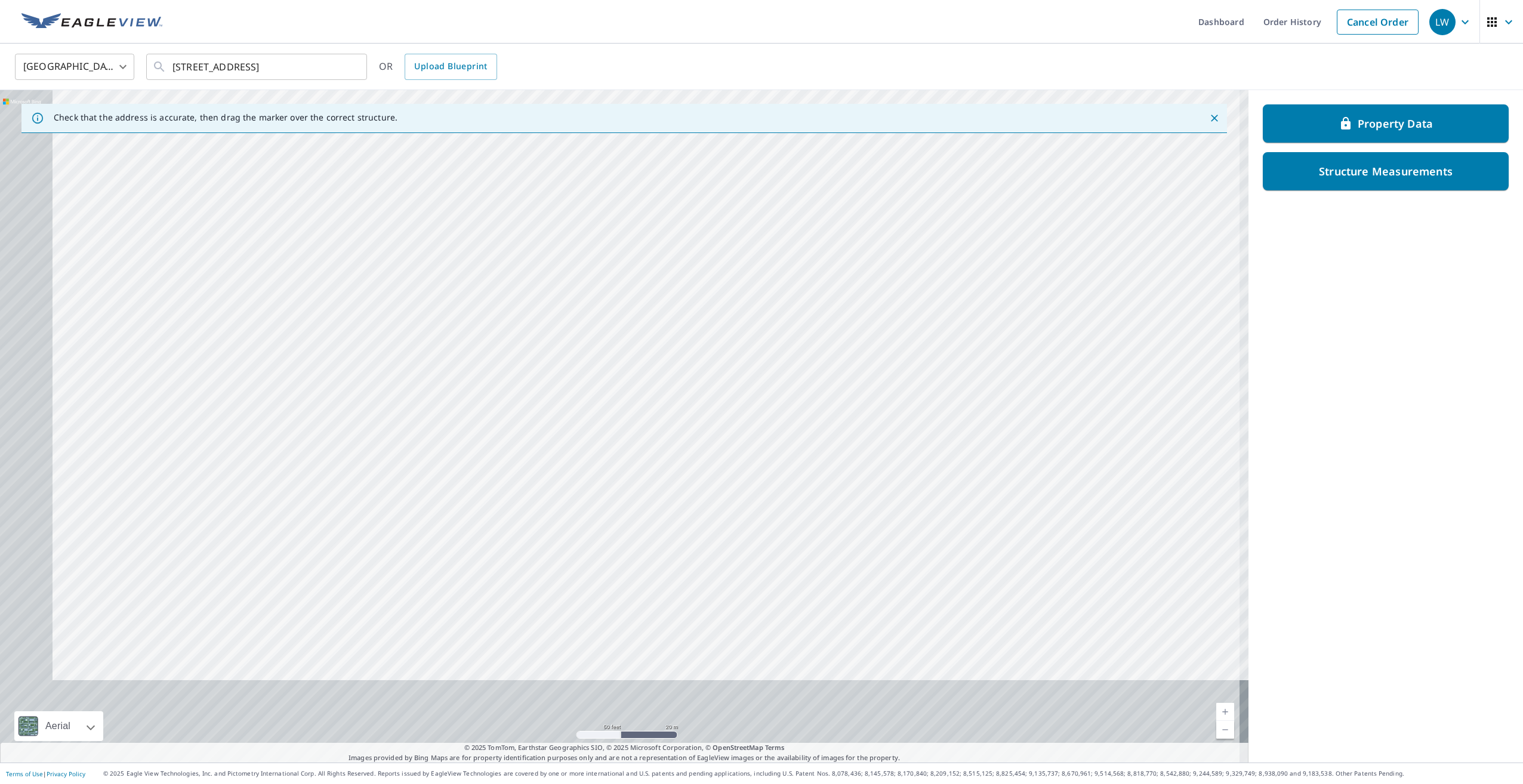
drag, startPoint x: 606, startPoint y: 443, endPoint x: 625, endPoint y: 414, distance: 34.7
click at [617, 425] on div "9595 County Road G Suring, WI 54174" at bounding box center [624, 426] width 1248 height 672
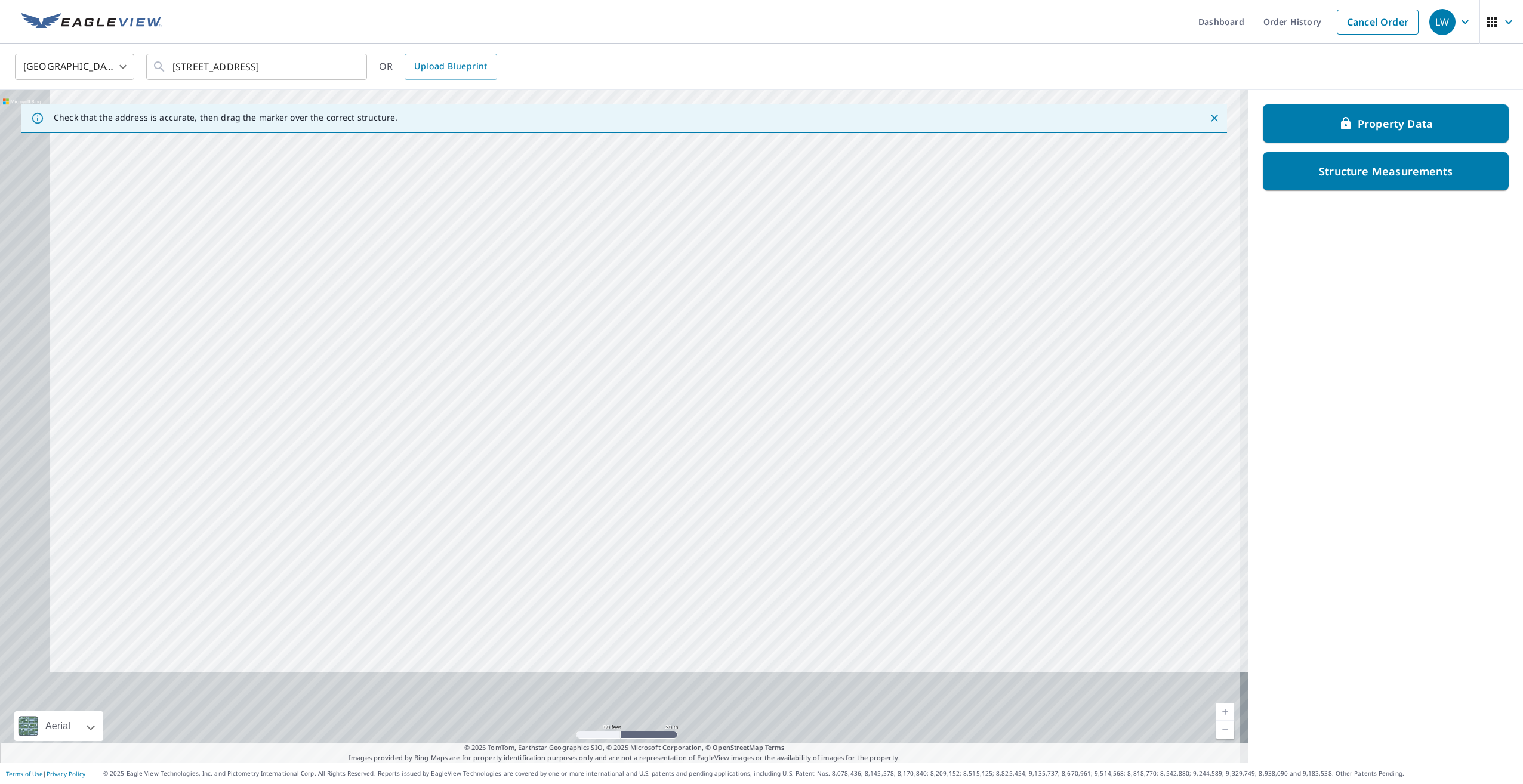
drag
click at [637, 387] on div "9595 County Road G Suring, WI 54174" at bounding box center [624, 426] width 1248 height 672
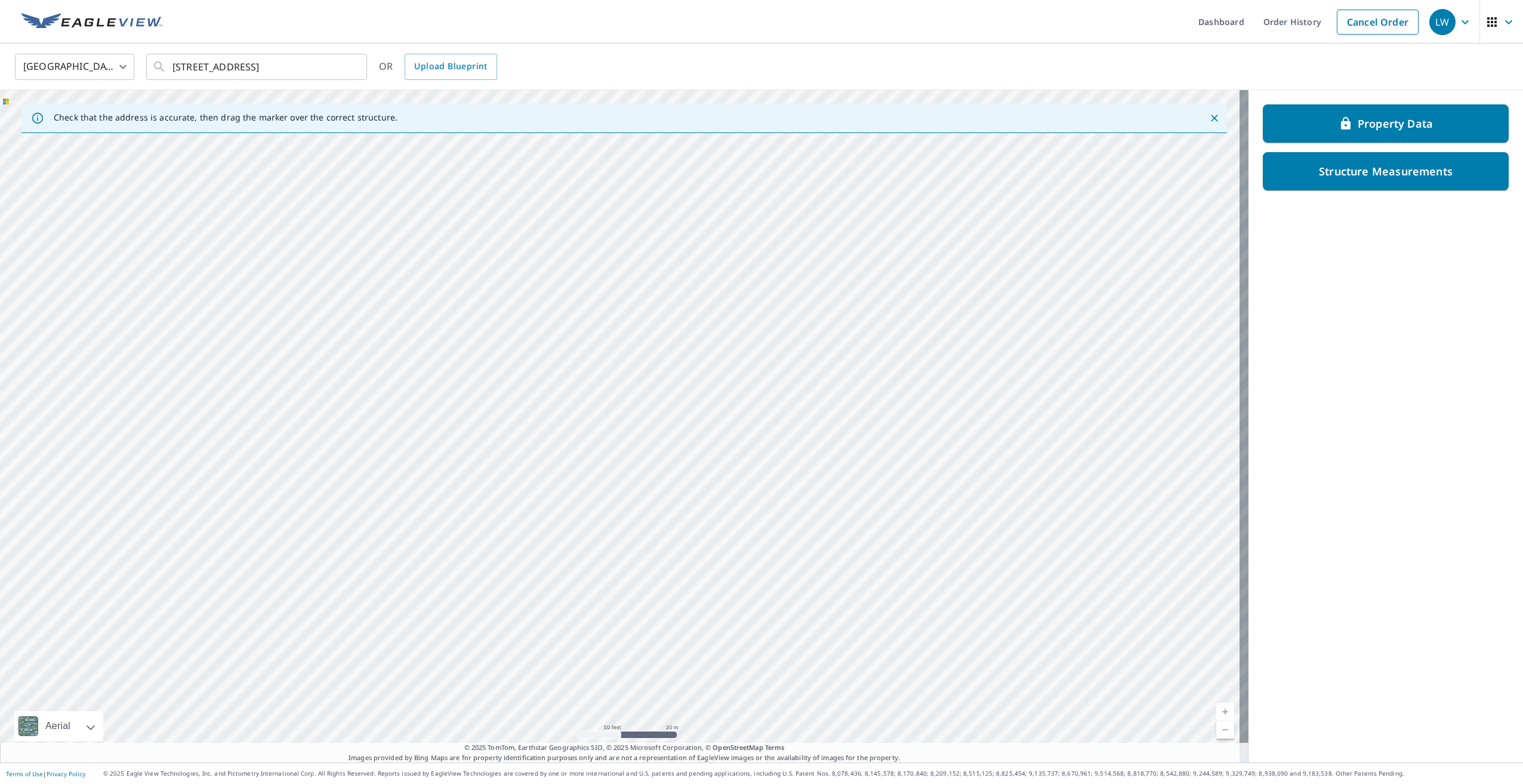
click at [610, 362] on div "9595 County Road G Suring, WI 54174" at bounding box center [624, 426] width 1248 height 672
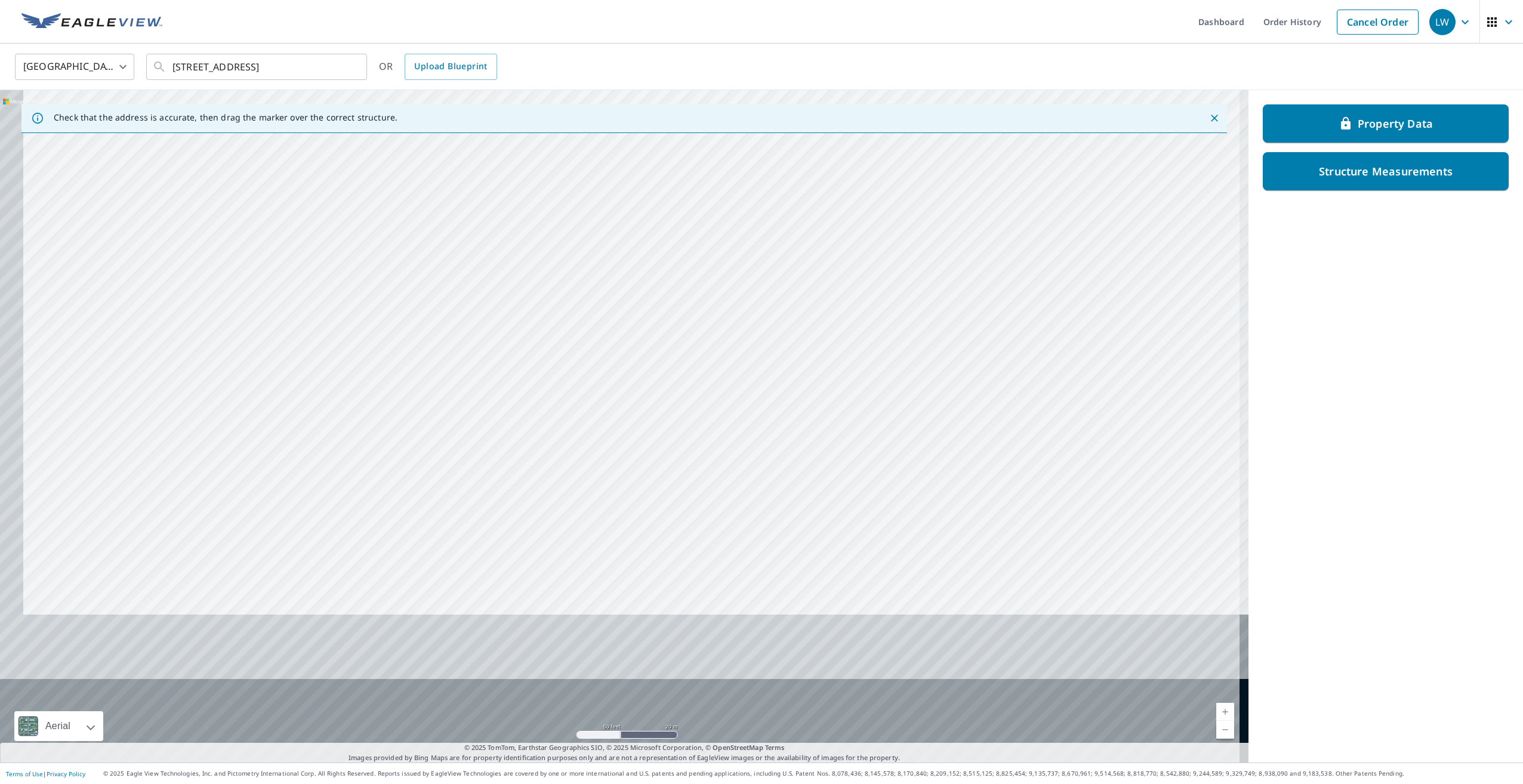
click at [602, 288] on div "9595 County Road G Suring, WI 54174" at bounding box center [624, 426] width 1248 height 672
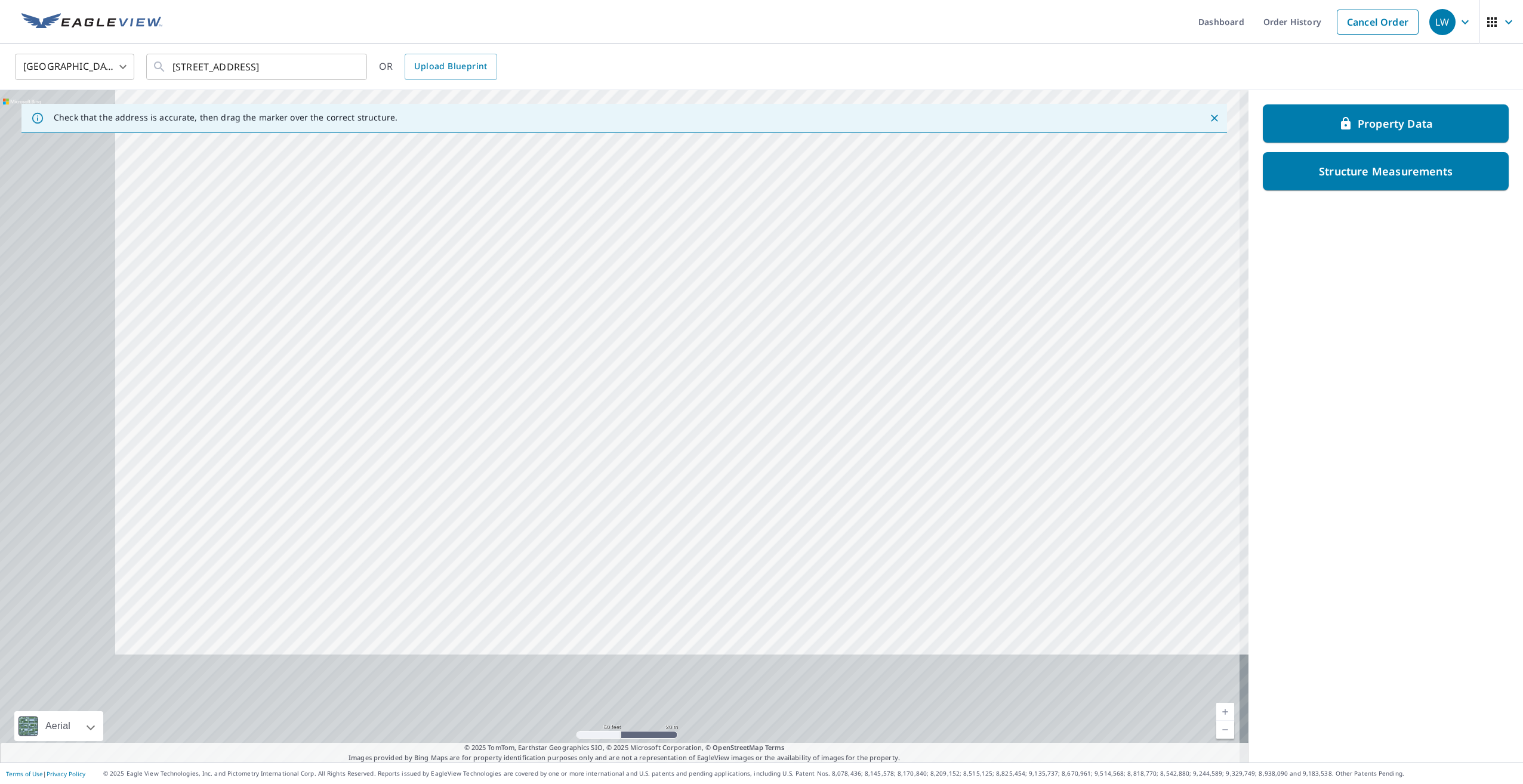
click at [679, 312] on div "9595 County Road G Suring, WI 54174" at bounding box center [624, 426] width 1248 height 672
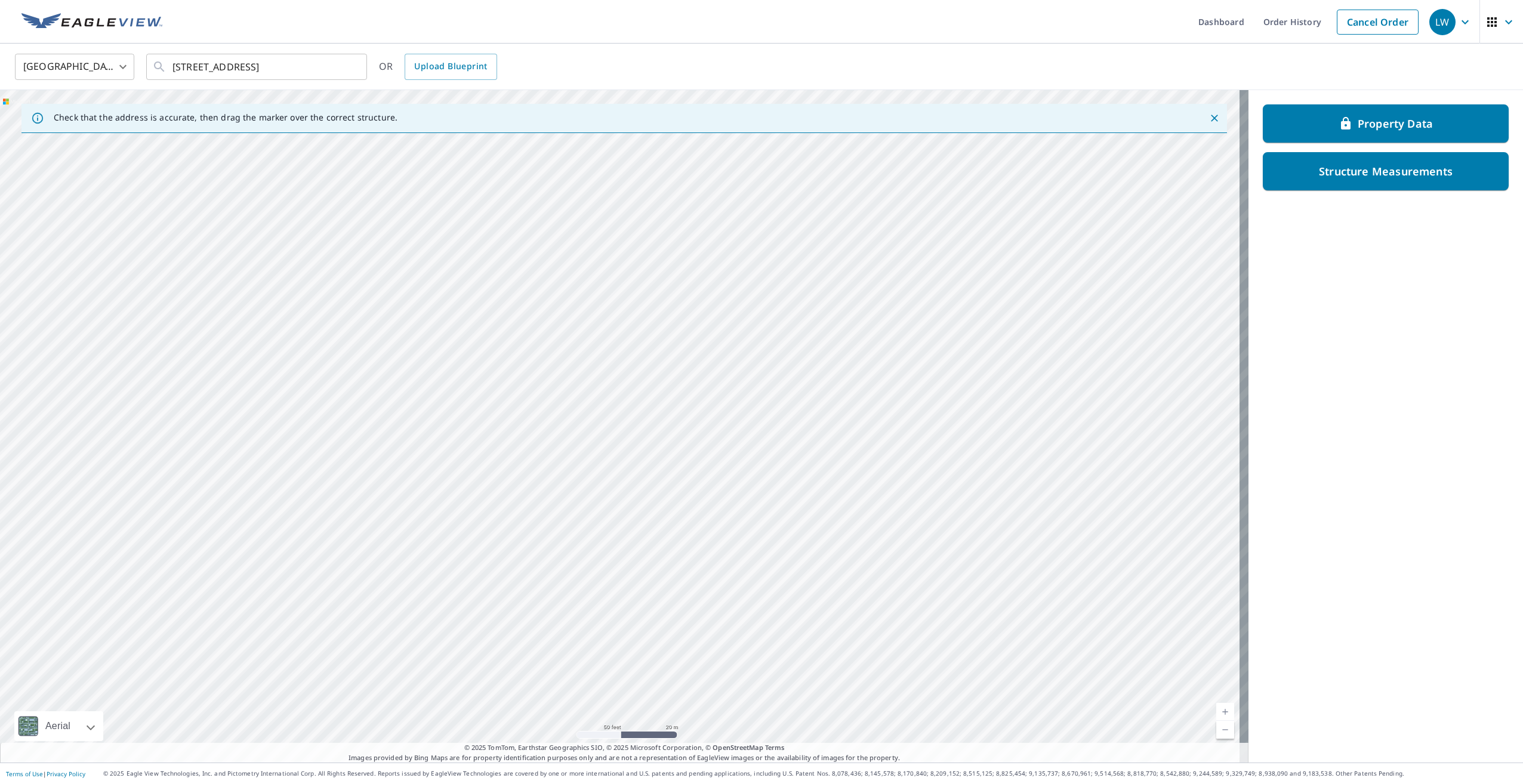
click at [624, 395] on div "9595 County Road G Suring, WI 54174" at bounding box center [624, 426] width 1248 height 672
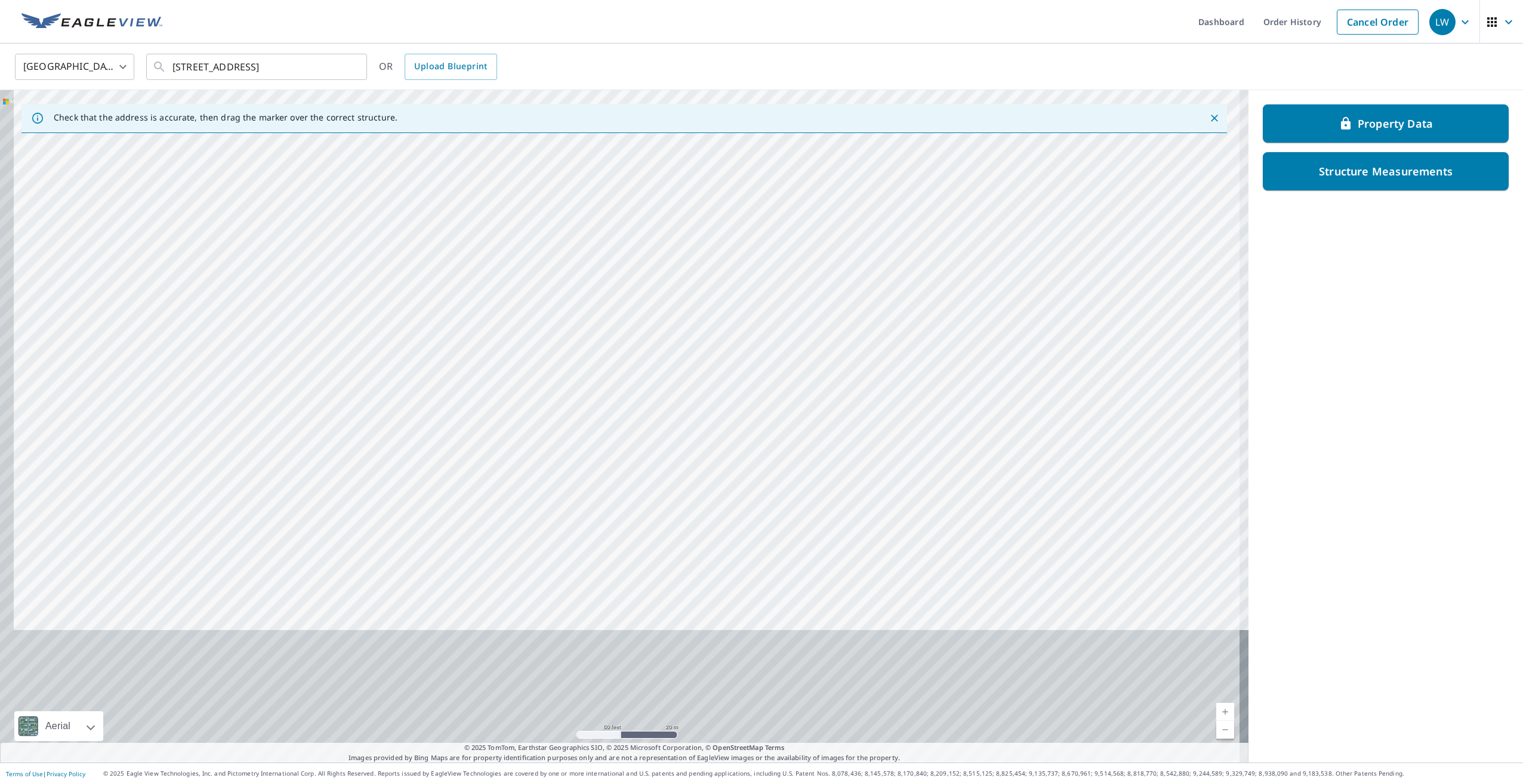
click at [588, 320] on div "9595 County Road G Suring, WI 54174" at bounding box center [624, 426] width 1248 height 672
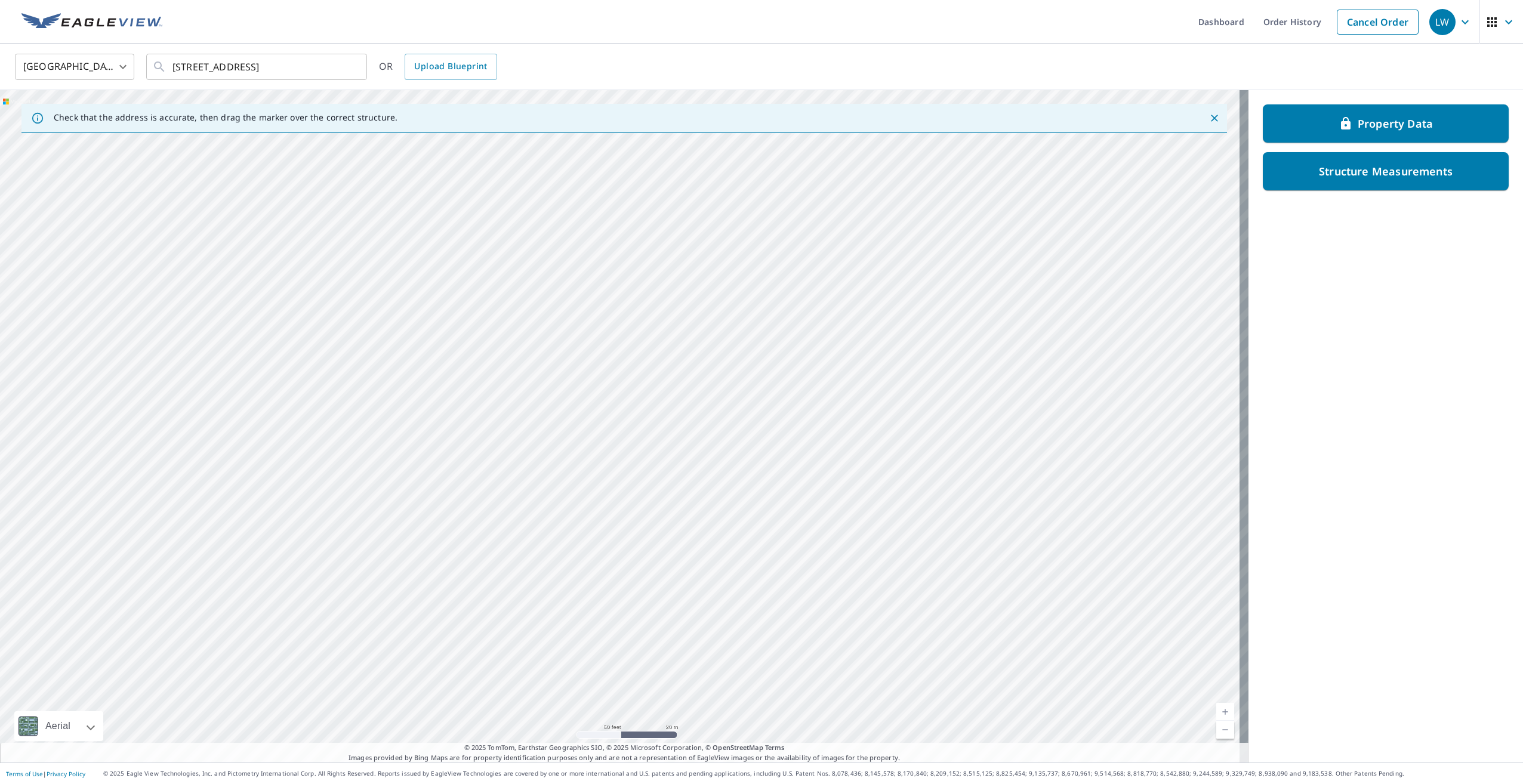
click at [571, 259] on div "9595 County Road G Suring, WI 54174" at bounding box center [624, 426] width 1248 height 672
click at [541, 236] on div "9595 County Road G Suring, WI 54174" at bounding box center [624, 426] width 1248 height 672
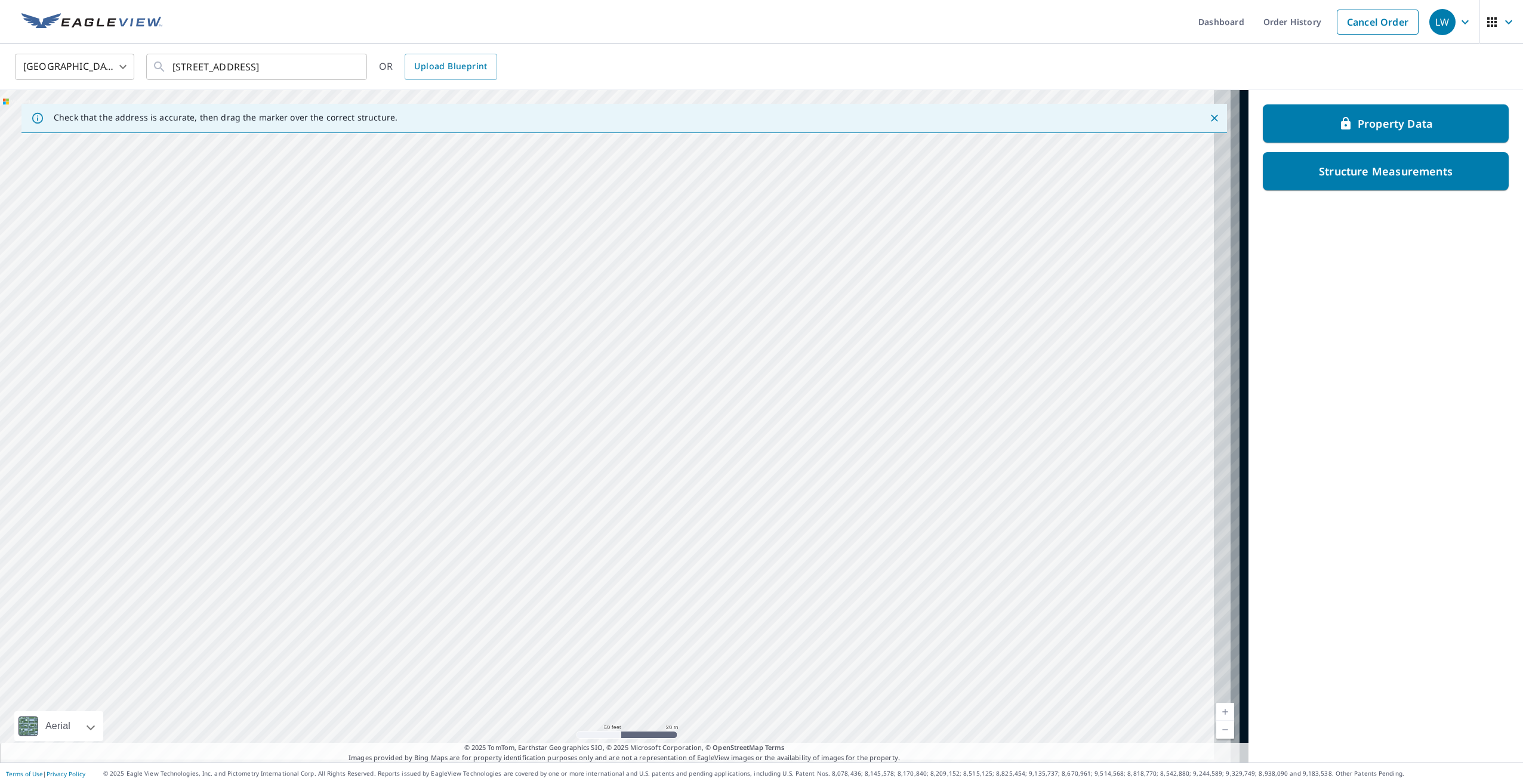
click at [456, 223] on div "9595 County Road G Suring, WI 54174" at bounding box center [624, 426] width 1248 height 672
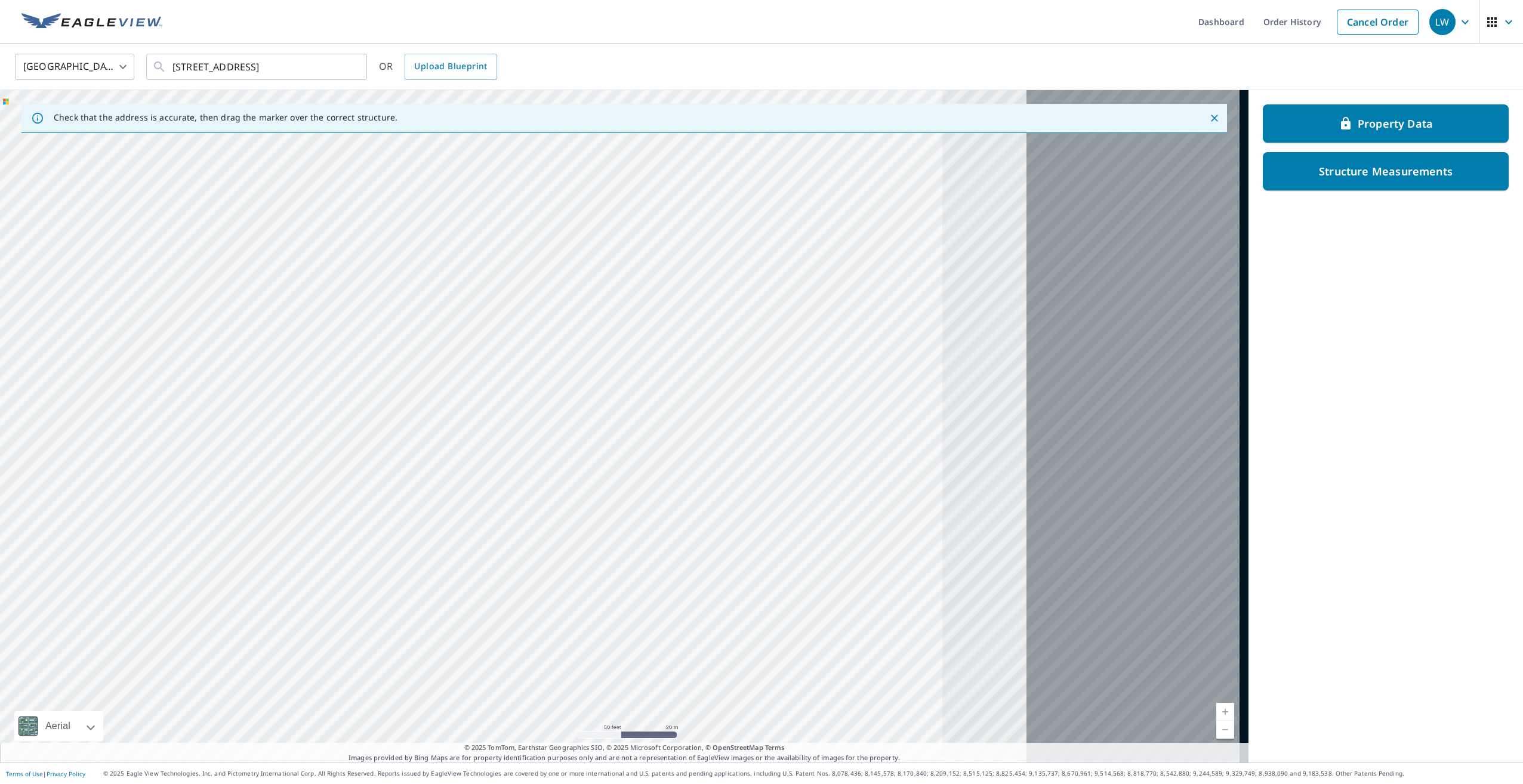
click at [196, 218] on div "9595 County Road G Suring, WI 54174" at bounding box center [624, 426] width 1248 height 672
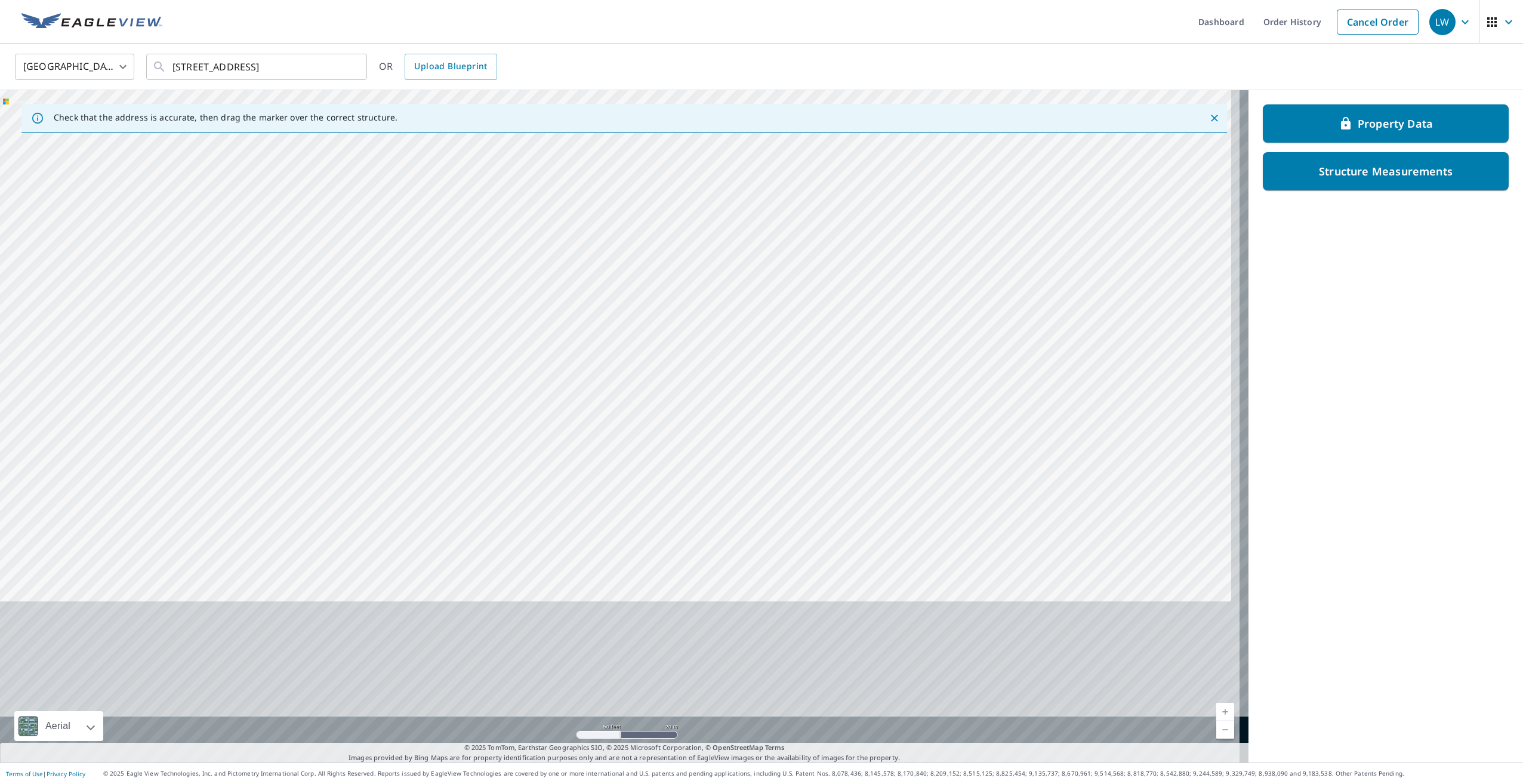
click at [912, 385] on div "9595 County Road G Suring, WI 54174" at bounding box center [624, 426] width 1248 height 672
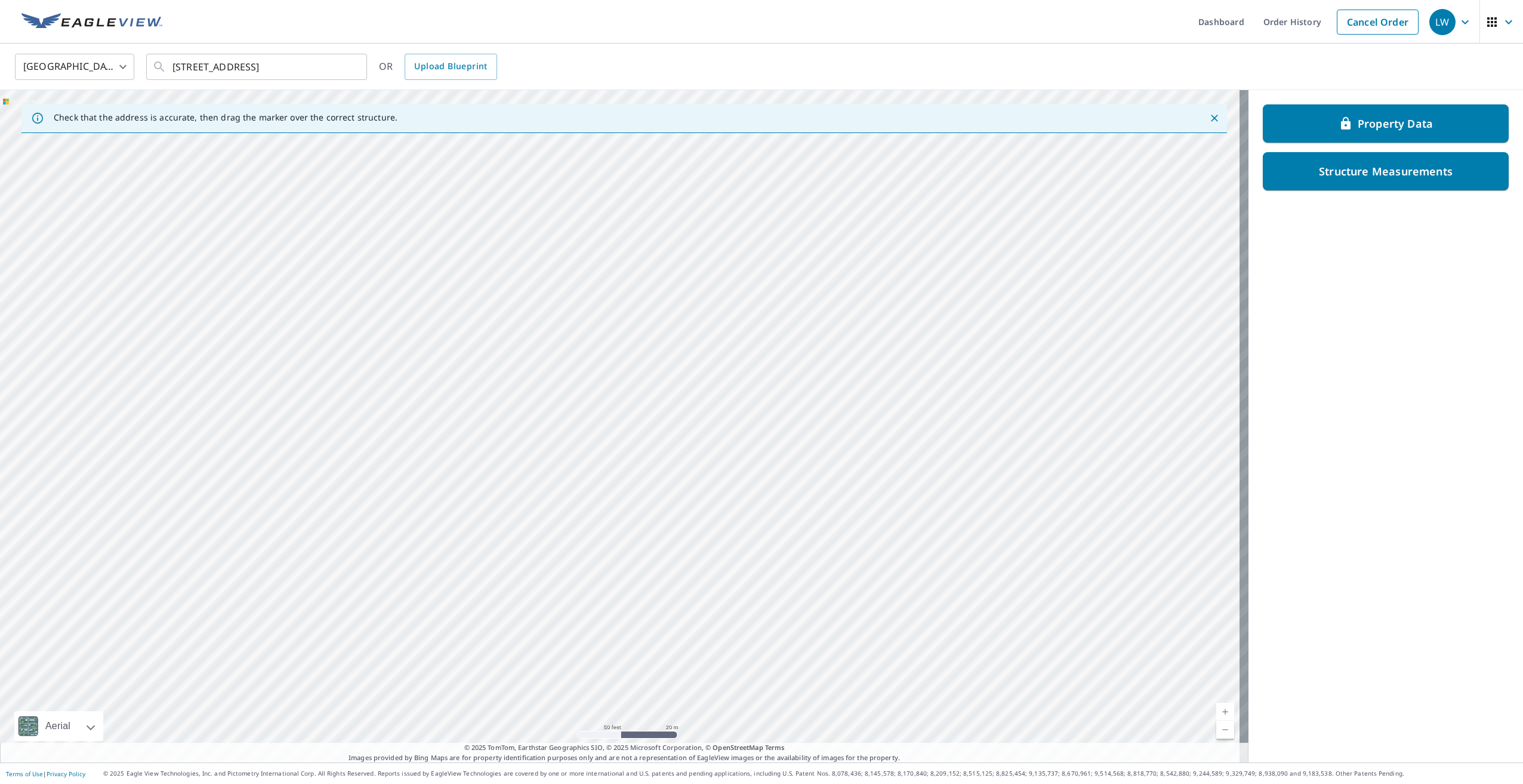
click at [845, 392] on div "9595 County Road G Suring, WI 54174" at bounding box center [624, 426] width 1248 height 672
click at [801, 312] on div "9595 County Road G Suring, WI 54174" at bounding box center [624, 426] width 1248 height 672
click at [754, 283] on div "9595 County Road G Suring, WI 54174" at bounding box center [624, 426] width 1248 height 672
click at [755, 238] on div "9595 County Road G Suring, WI 54174" at bounding box center [624, 426] width 1248 height 672
click at [772, 278] on div "9595 County Road G Suring, WI 54174" at bounding box center [624, 426] width 1248 height 672
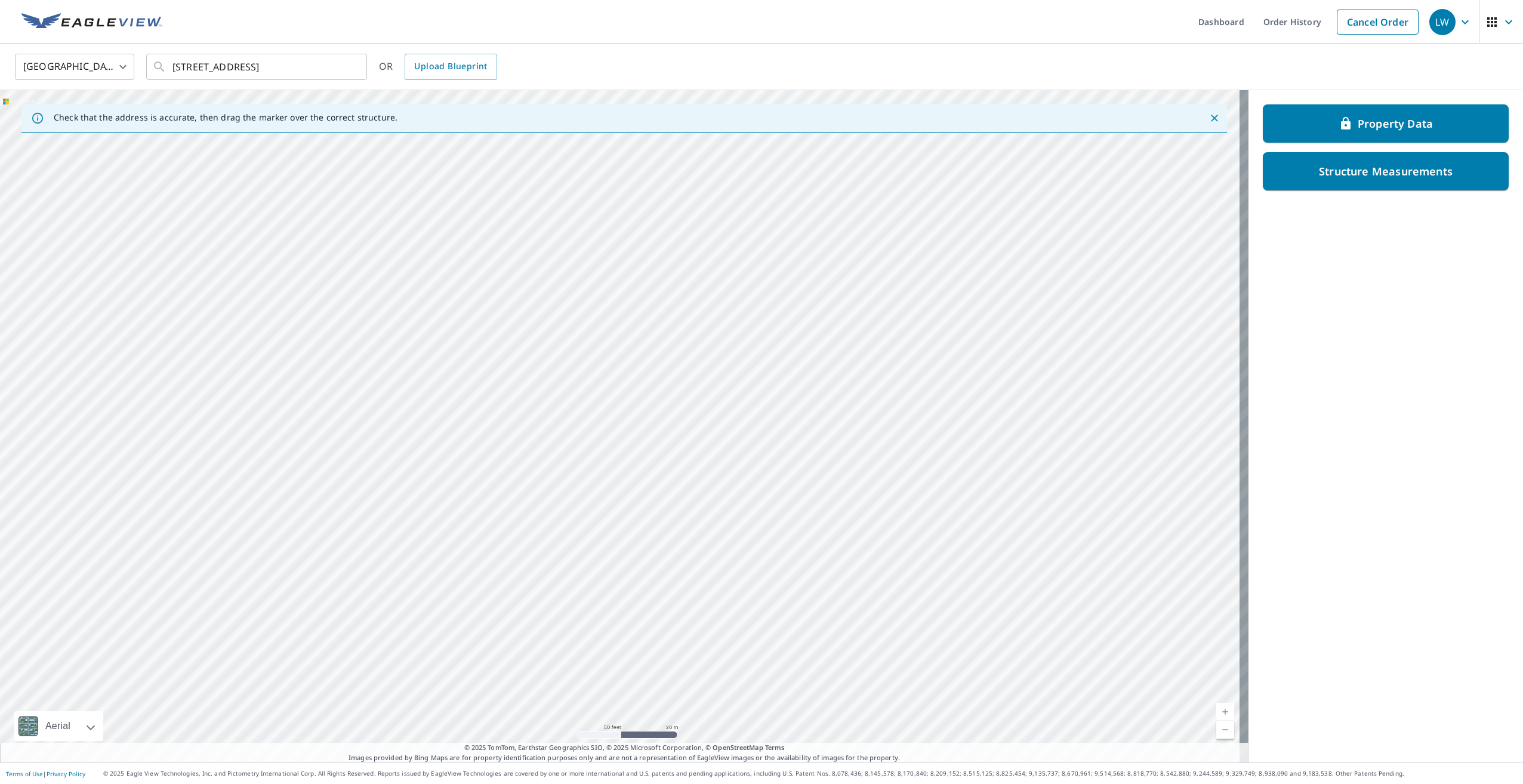
click at [800, 272] on div "9595 County Road G Suring, WI 54174" at bounding box center [624, 426] width 1248 height 672
click at [955, 233] on div "9595 County Road G Suring, WI 54174" at bounding box center [624, 426] width 1248 height 672
click at [662, 188] on div "9595 County Road G Suring, WI 54174" at bounding box center [624, 426] width 1248 height 672
click at [600, 156] on div "9595 County Road G Suring, WI 54174" at bounding box center [624, 426] width 1248 height 672
click at [672, 203] on div "9595 County Road G Suring, WI 54174" at bounding box center [624, 426] width 1248 height 672
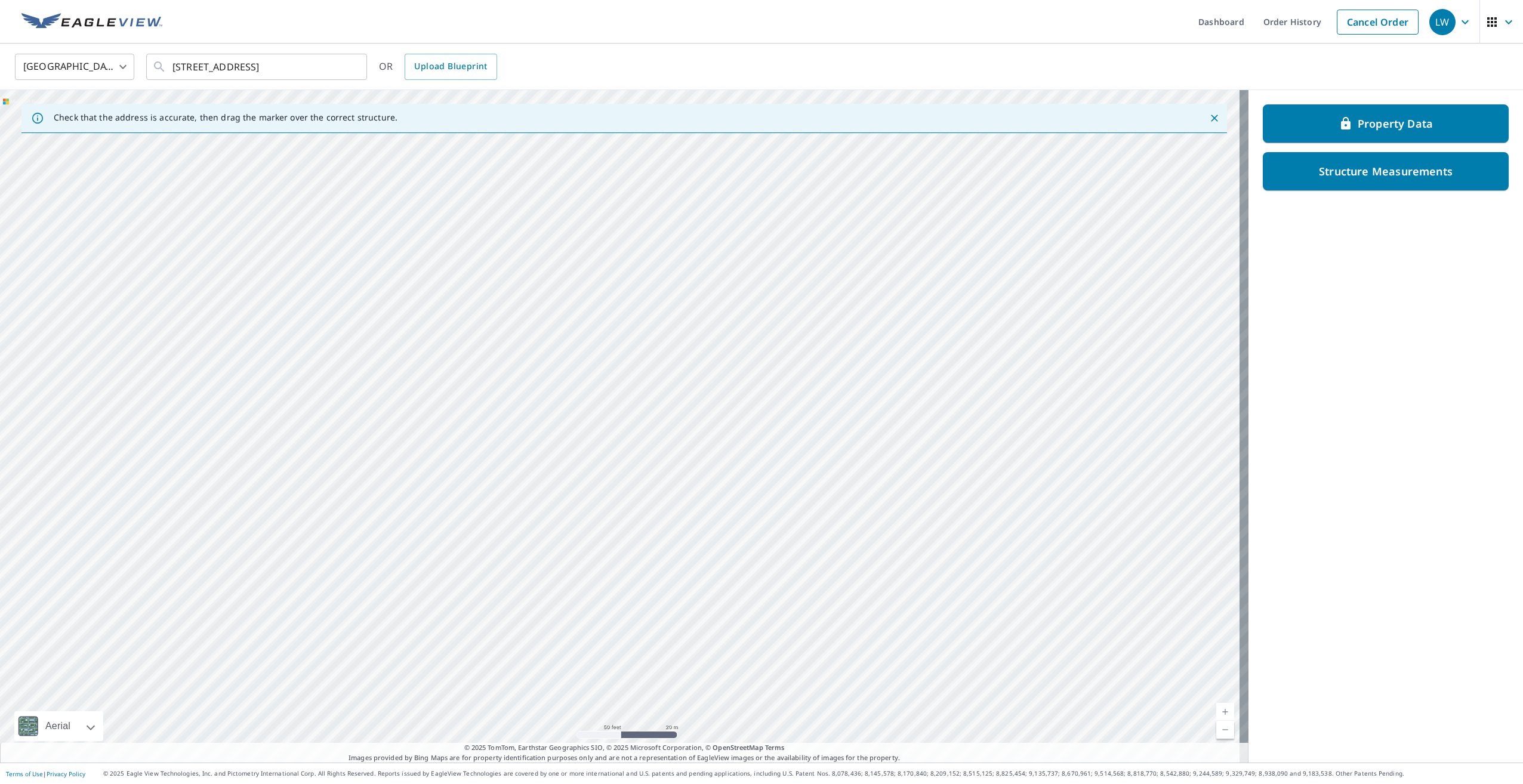
click at [647, 170] on div "9595 County Road G Suring, WI 54174" at bounding box center [624, 426] width 1248 height 672
click at [673, 280] on div "9595 County Road G Suring, WI 54174" at bounding box center [624, 426] width 1248 height 672
click at [712, 273] on div "9595 County Road G Suring, WI 54174" at bounding box center [624, 426] width 1248 height 672
click at [824, 299] on div "9595 County Road G Suring, WI 54174" at bounding box center [624, 426] width 1248 height 672
click at [795, 292] on div "9595 County Road G Suring, WI 54174" at bounding box center [624, 426] width 1248 height 672
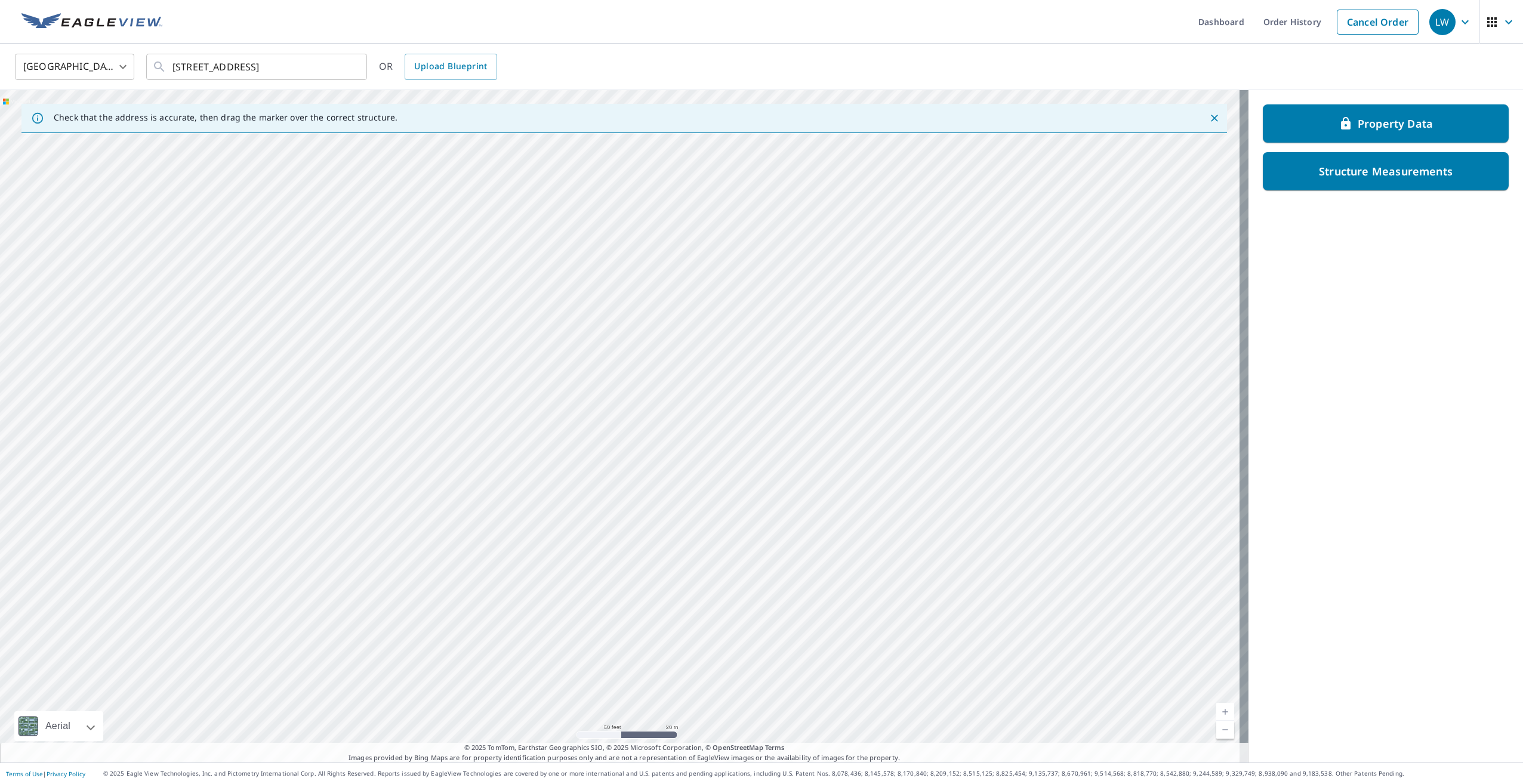
click at [753, 320] on div "9595 County Road G Suring, WI 54174" at bounding box center [624, 426] width 1248 height 672
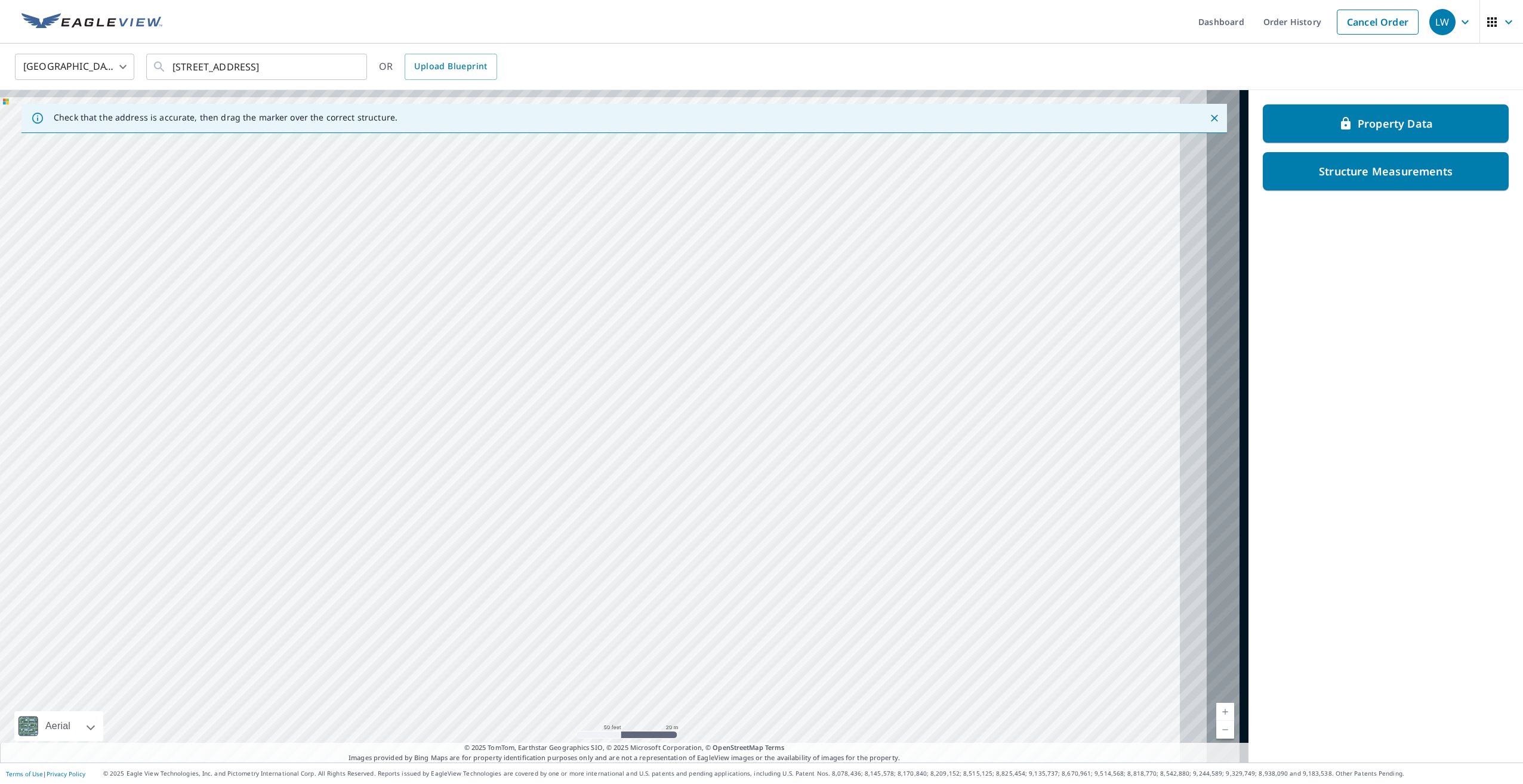
click at [742, 325] on div "9595 County Road G Suring, WI 54174" at bounding box center [624, 426] width 1248 height 672
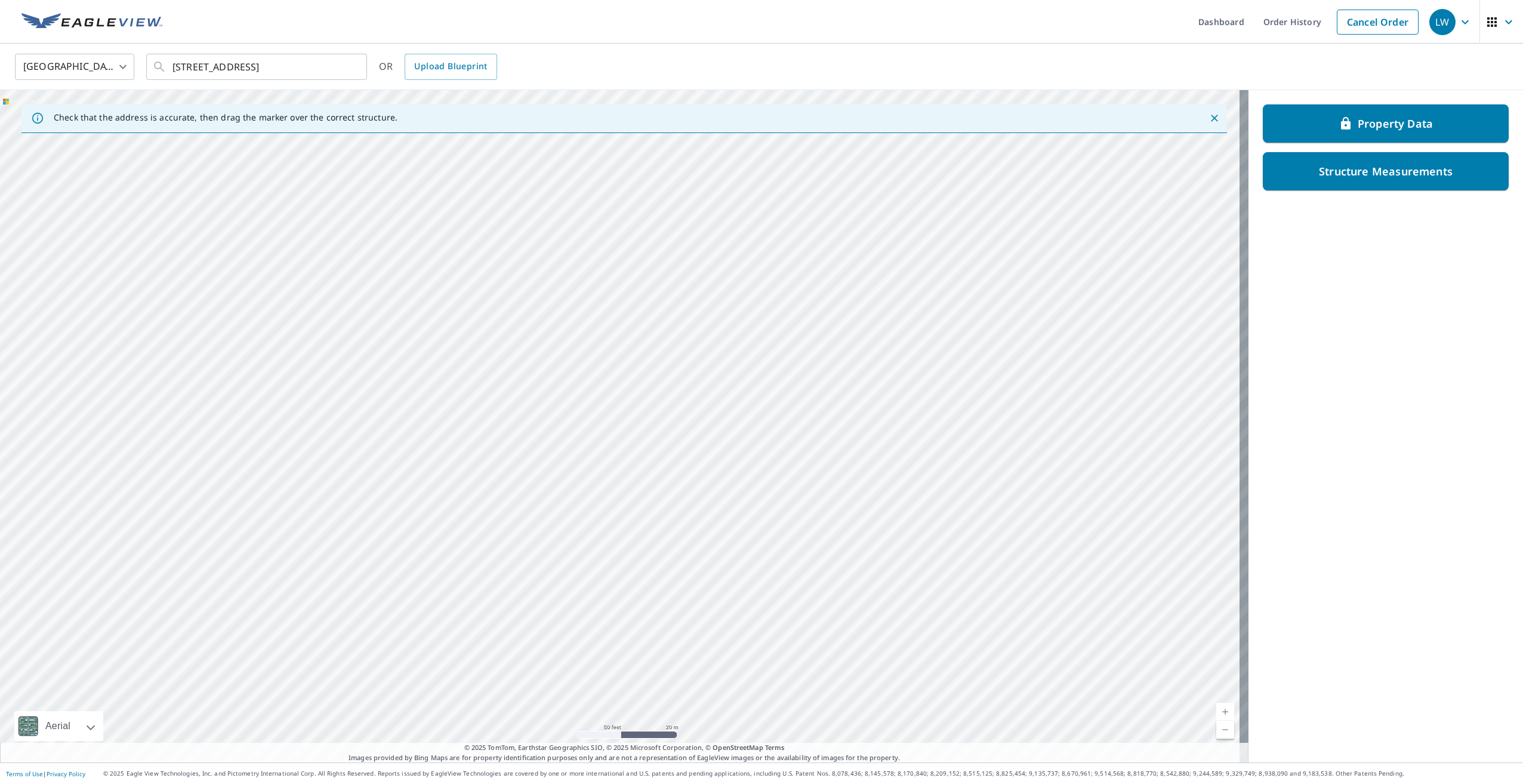
click at [678, 331] on div "9595 County Road G Suring, WI 54174" at bounding box center [624, 426] width 1248 height 672
click at [613, 326] on div "9595 County Road G Suring, WI 54174" at bounding box center [624, 426] width 1248 height 672
click at [600, 307] on div "9595 County Road G Suring, WI 54174" at bounding box center [624, 426] width 1248 height 672
click at [478, 336] on div "9595 County Road G Suring, WI 54174" at bounding box center [624, 426] width 1248 height 672
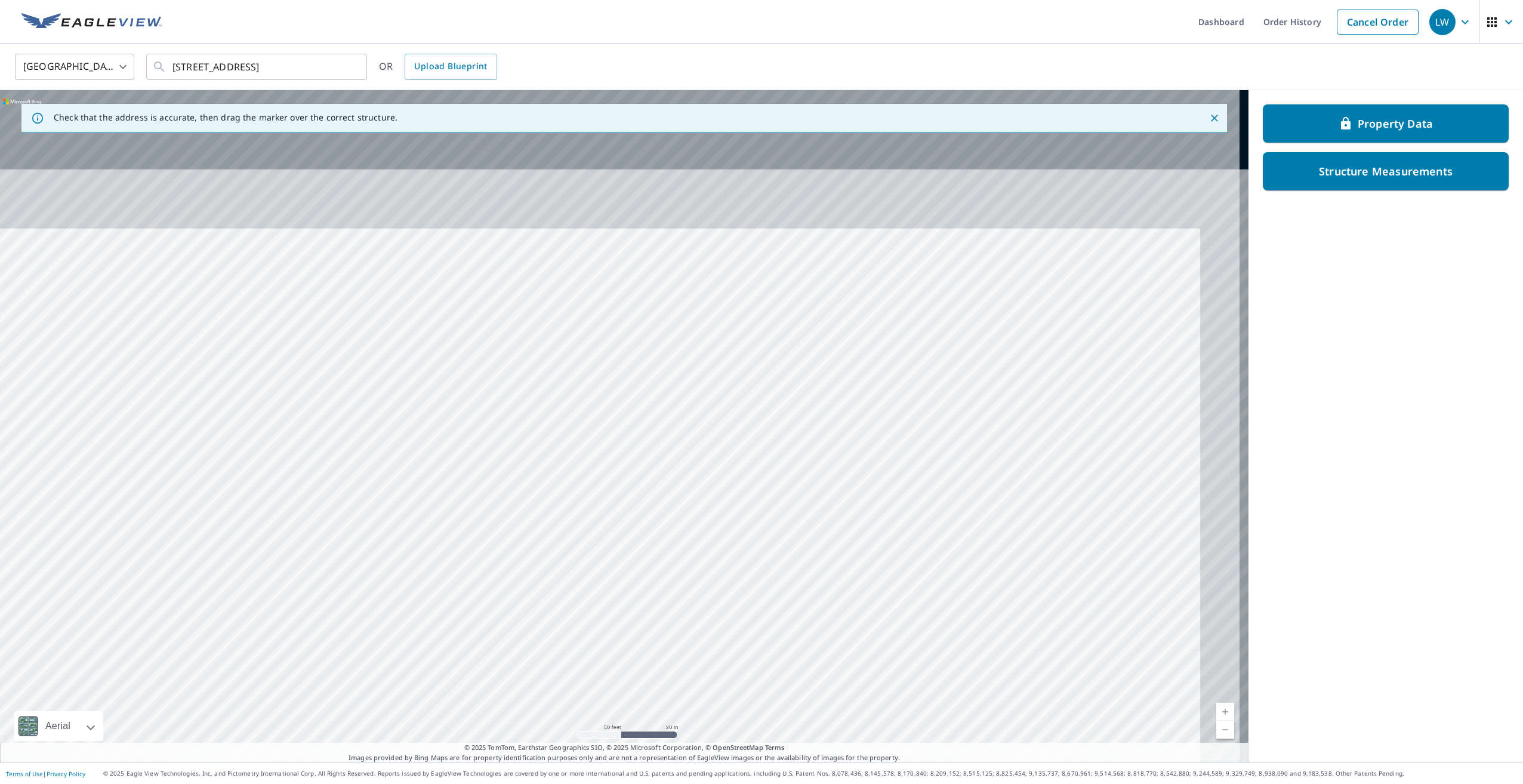
click at [458, 485] on div "9595 County Road G Suring, WI 54174" at bounding box center [624, 426] width 1248 height 672
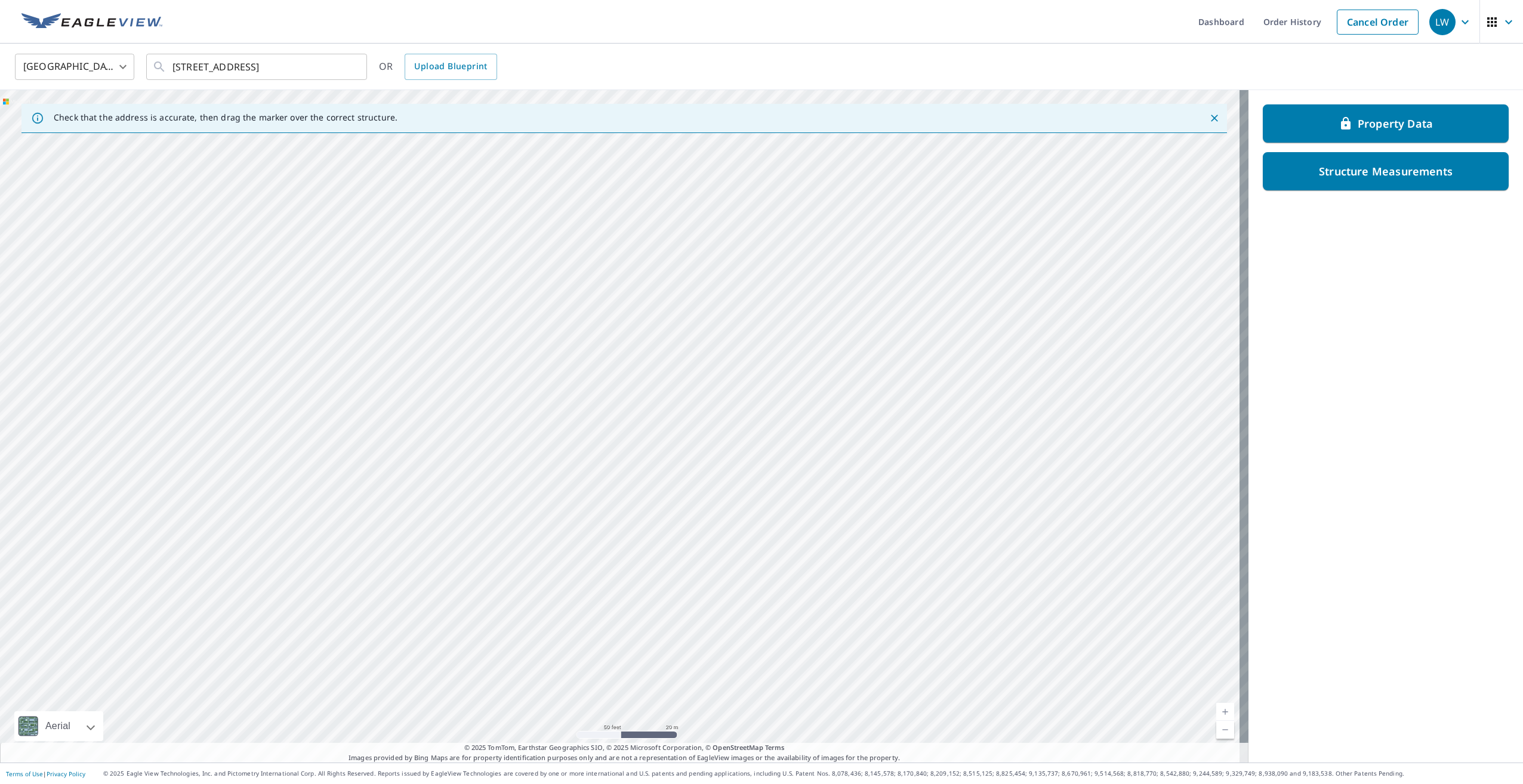
click at [315, 451] on div "9595 County Road G Suring, WI 54174" at bounding box center [624, 426] width 1248 height 672
click at [338, 411] on div "9595 County Road G Suring, WI 54174" at bounding box center [624, 426] width 1248 height 672
click at [385, 406] on div "9595 County Road G Suring, WI 54174" at bounding box center [624, 426] width 1248 height 672
click at [441, 395] on div "9595 County Road G Suring, WI 54174" at bounding box center [624, 426] width 1248 height 672
click at [472, 435] on div "9595 County Road G Suring, WI 54174" at bounding box center [624, 426] width 1248 height 672
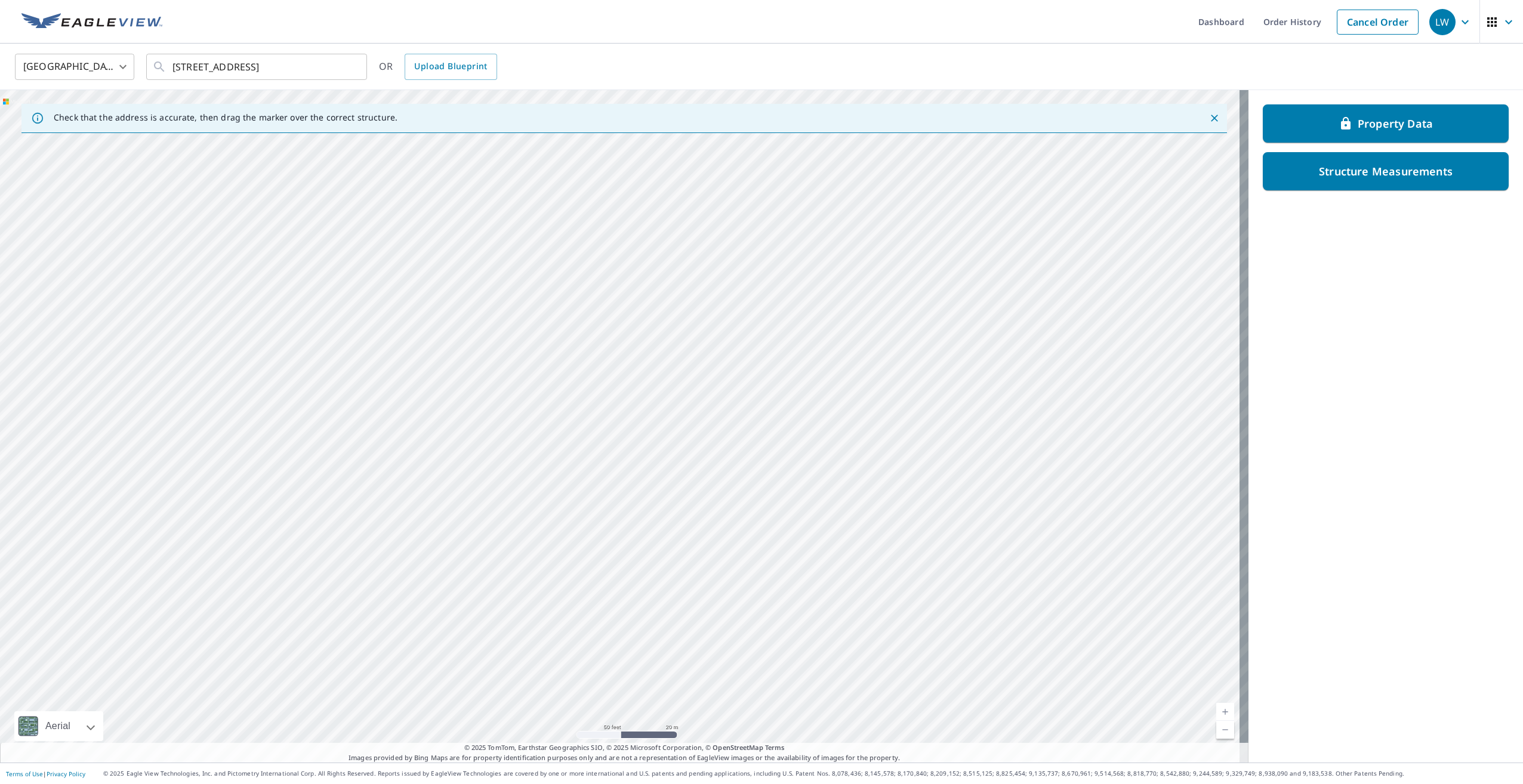
click at [441, 429] on div "9595 County Road G Suring, WI 54174" at bounding box center [624, 426] width 1248 height 672
click at [462, 440] on div "9595 County Road G Suring, WI 54174" at bounding box center [624, 426] width 1248 height 672
click at [449, 456] on div "9595 County Road G Suring, WI 54174" at bounding box center [624, 426] width 1248 height 672
click at [432, 455] on div "9595 County Road G Suring, WI 54174" at bounding box center [624, 426] width 1248 height 672
click at [395, 448] on div "9595 County Road G Suring, WI 54174" at bounding box center [624, 426] width 1248 height 672
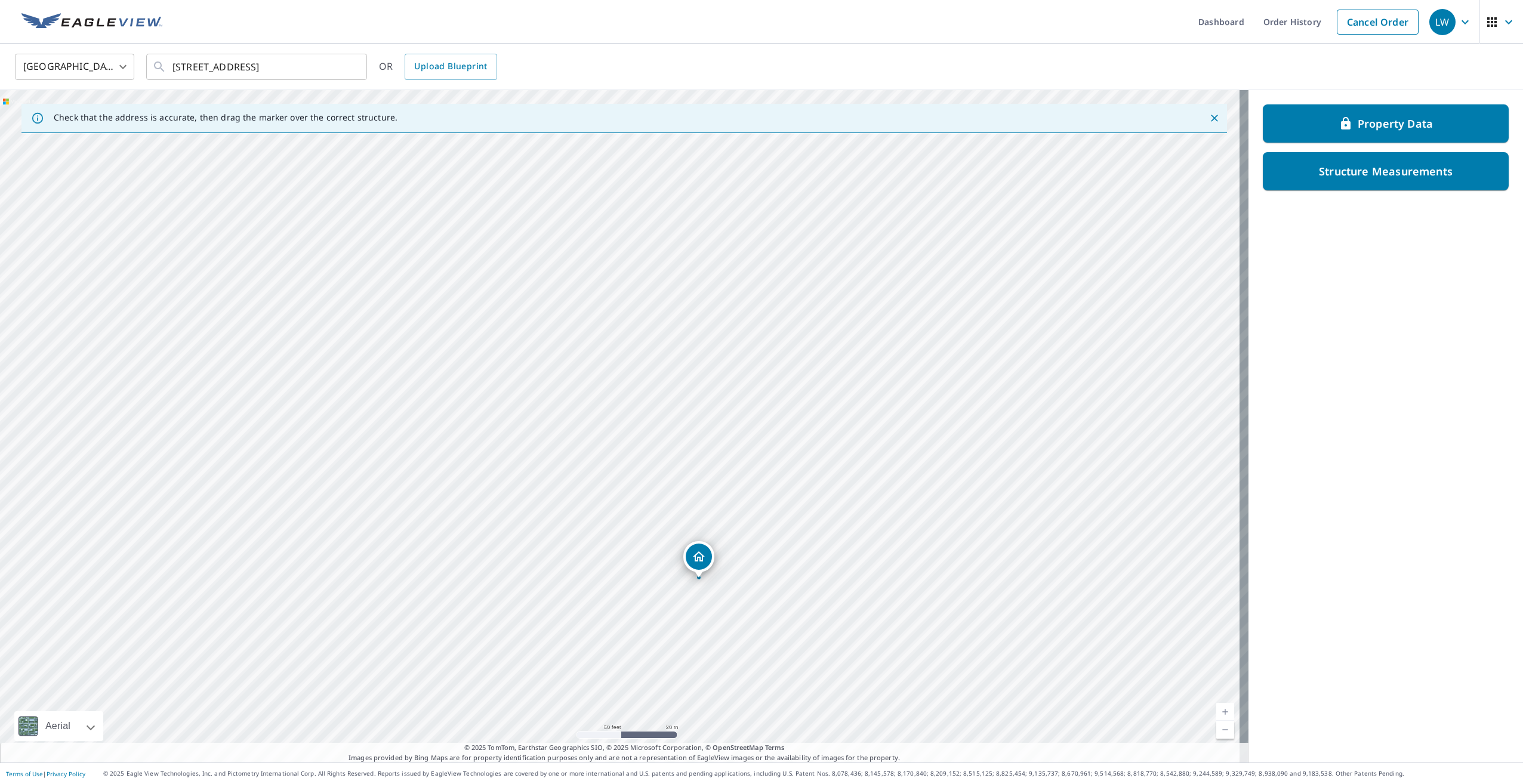
click at [307, 525] on div "9595 County Road G Suring, WI 54174" at bounding box center [624, 426] width 1248 height 672
click at [388, 295] on div "9595 County Road G Suring, WI 54174" at bounding box center [624, 426] width 1248 height 672
click at [332, 618] on div "9595 County Road G Suring, WI 54174" at bounding box center [624, 426] width 1248 height 672
click at [386, 416] on div "9595 County Road G Suring, WI 54174" at bounding box center [624, 426] width 1248 height 672
click at [484, 371] on div "9595 County Road G Suring, WI 54174" at bounding box center [624, 426] width 1248 height 672
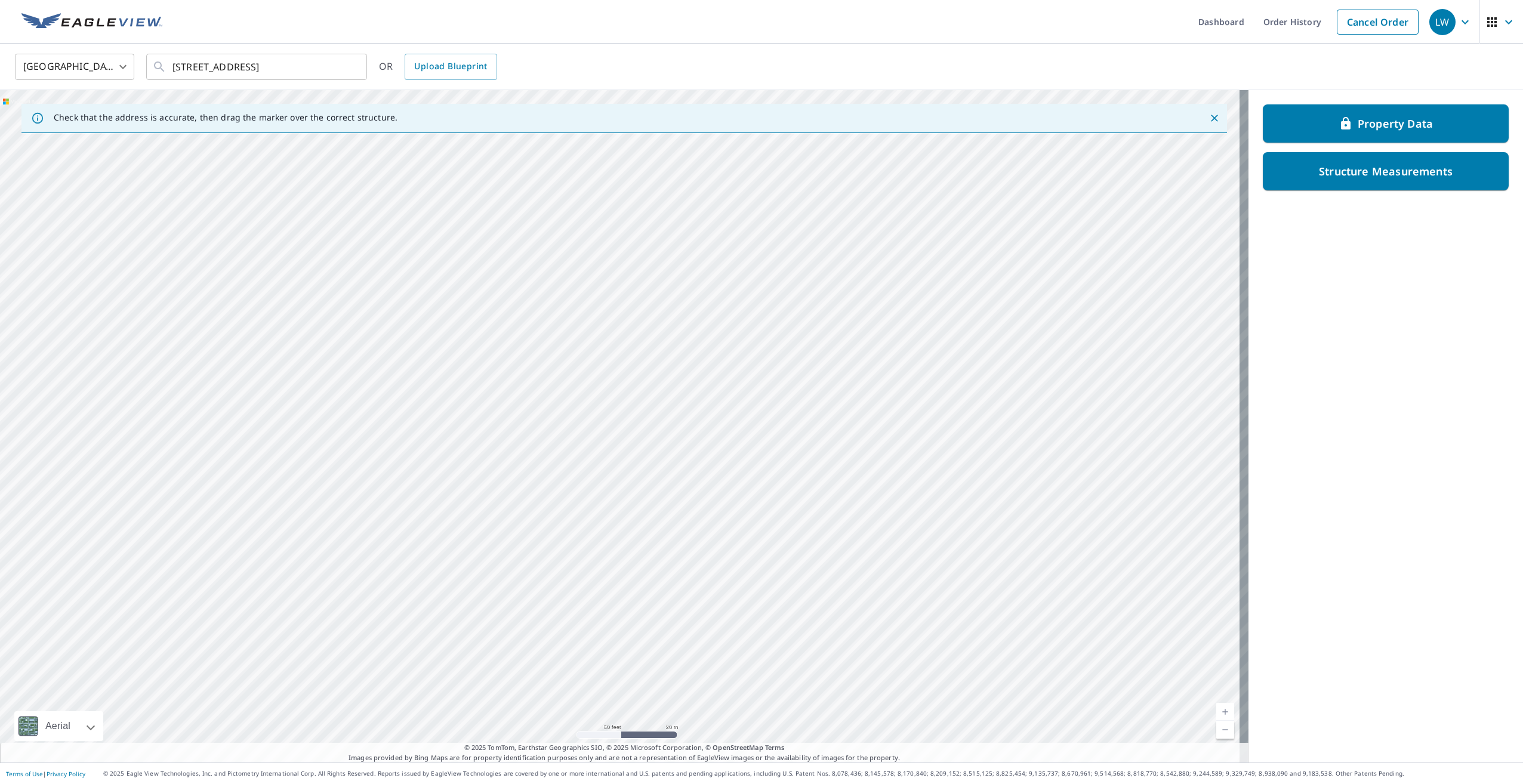
click at [421, 418] on div "9595 County Road G Suring, WI 54174" at bounding box center [624, 426] width 1248 height 672
click at [410, 422] on div "9595 County Road G Suring, WI 54174" at bounding box center [624, 426] width 1248 height 672
click at [442, 497] on div "9595 County Road G Suring, WI 54174" at bounding box center [624, 426] width 1248 height 672
click at [443, 546] on div "9595 County Road G Suring, WI 54174" at bounding box center [624, 426] width 1248 height 672
click at [499, 459] on div "9595 County Road G Suring, WI 54174" at bounding box center [624, 426] width 1248 height 672
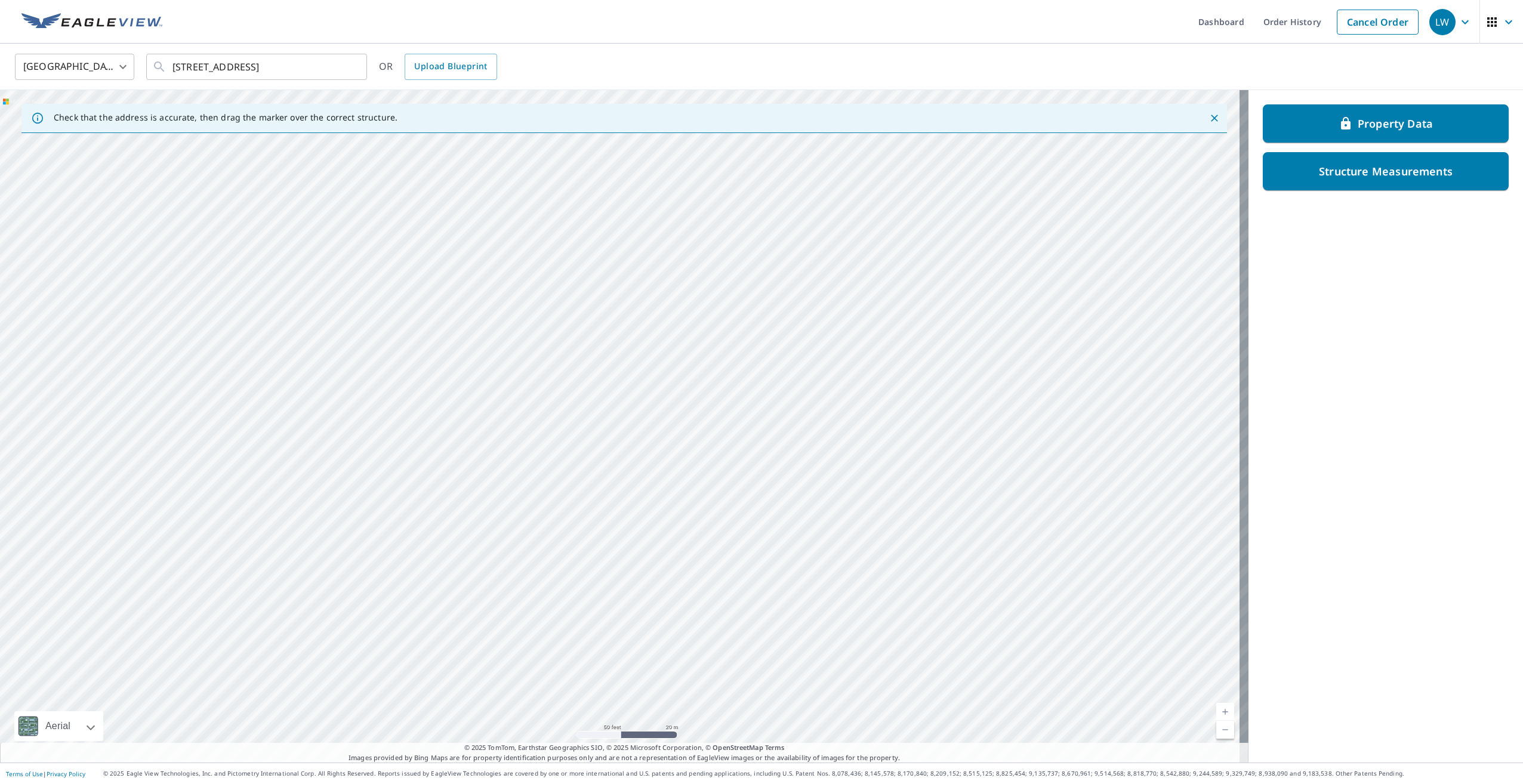
click at [517, 525] on div "9595 County Road G Suring, WI 54174" at bounding box center [624, 426] width 1248 height 672
click at [505, 528] on div "9595 County Road G Suring, WI 54174" at bounding box center [624, 426] width 1248 height 672
click at [522, 553] on div "9595 County Road G Suring, WI 54174" at bounding box center [624, 426] width 1248 height 672
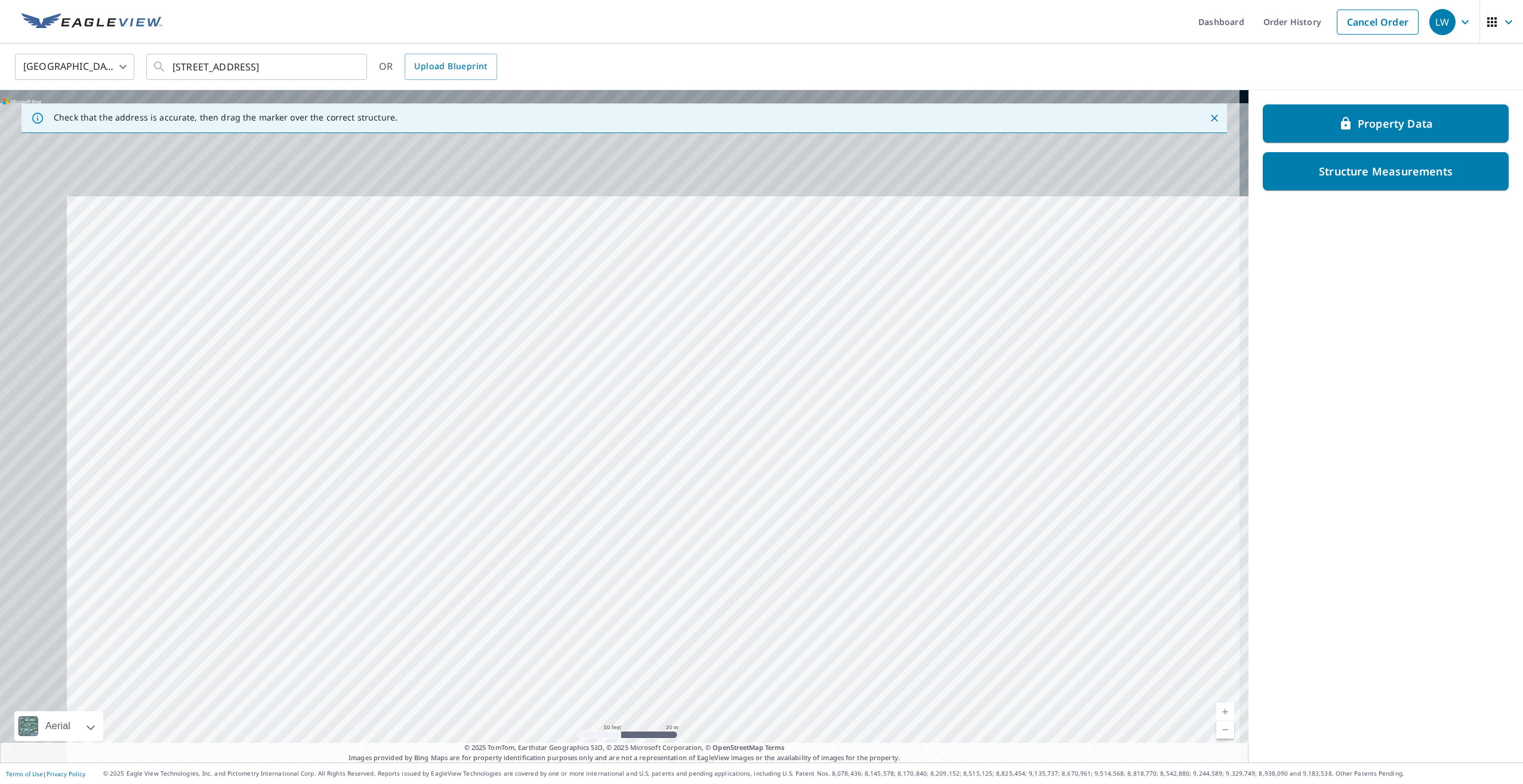
click at [617, 634] on div "9595 County Road G Suring, WI 54174" at bounding box center [624, 426] width 1248 height 672
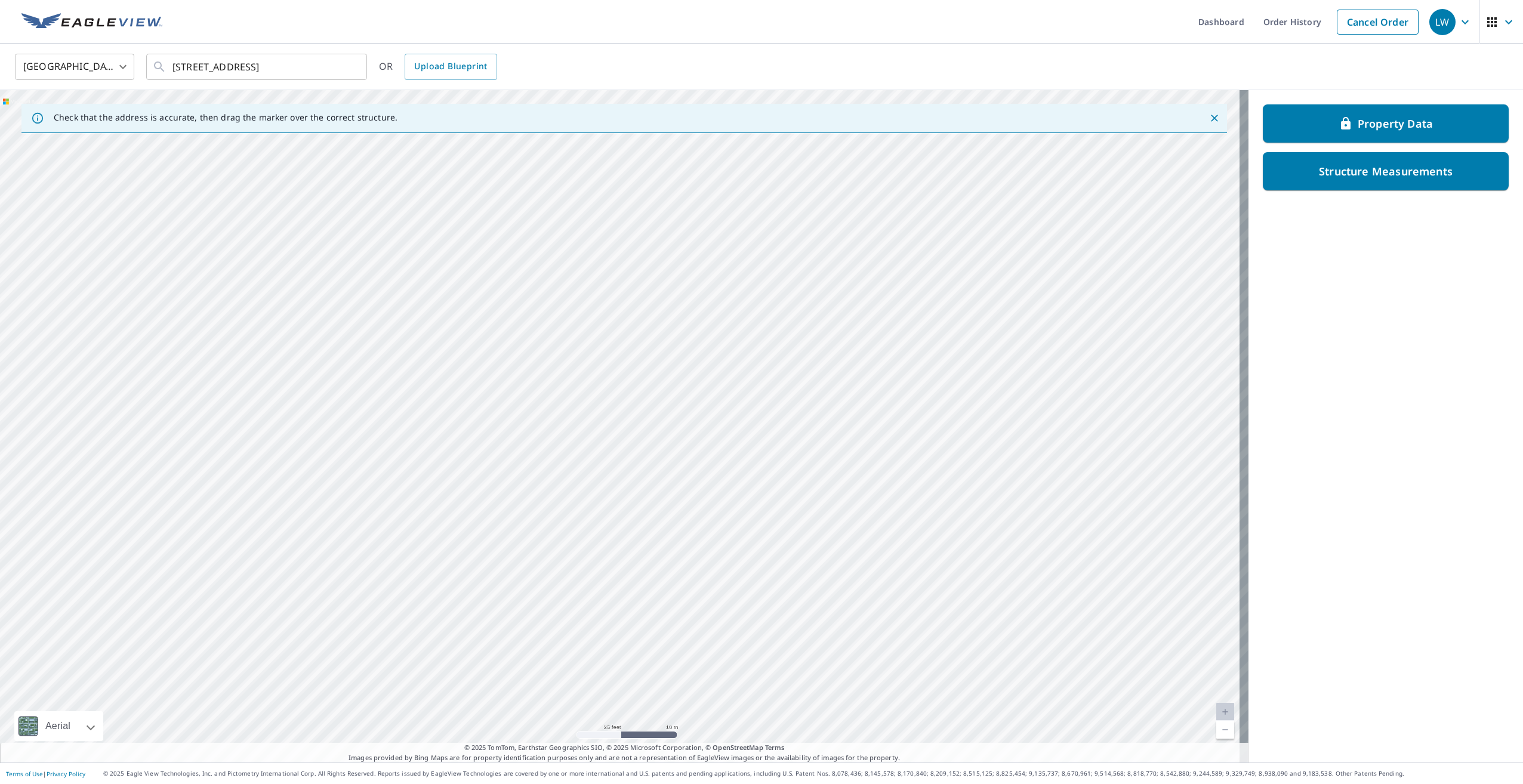
click at [524, 314] on div "9595 County Road G Suring, WI 54174" at bounding box center [624, 426] width 1248 height 672
click at [595, 299] on div "9595 County Road G Suring, WI 54174" at bounding box center [624, 426] width 1248 height 672
click at [454, 342] on div "9595 County Road G Suring, WI 54174" at bounding box center [624, 426] width 1248 height 672
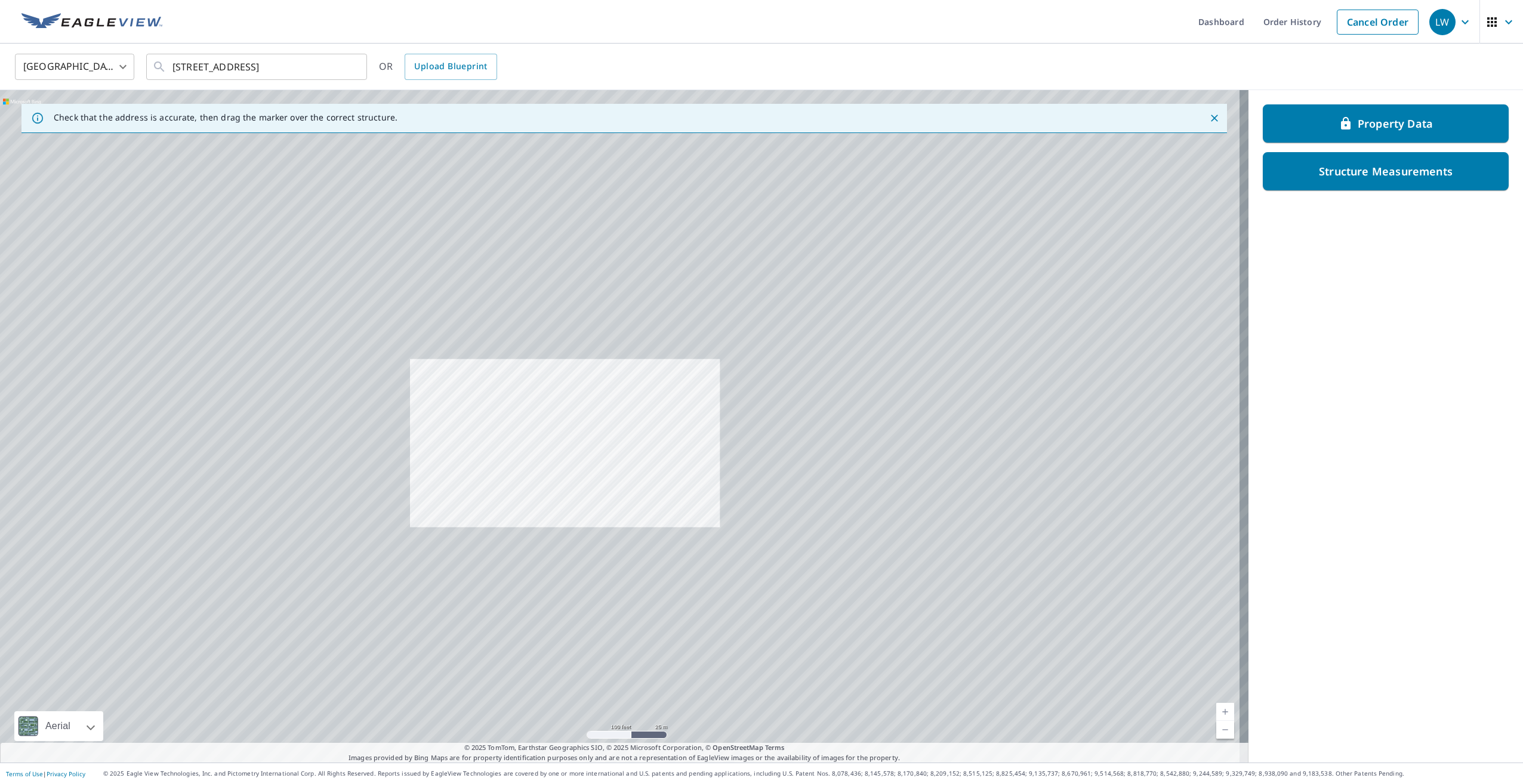
click at [538, 147] on div "9595 County Road G Suring, WI 54174" at bounding box center [624, 426] width 1248 height 672
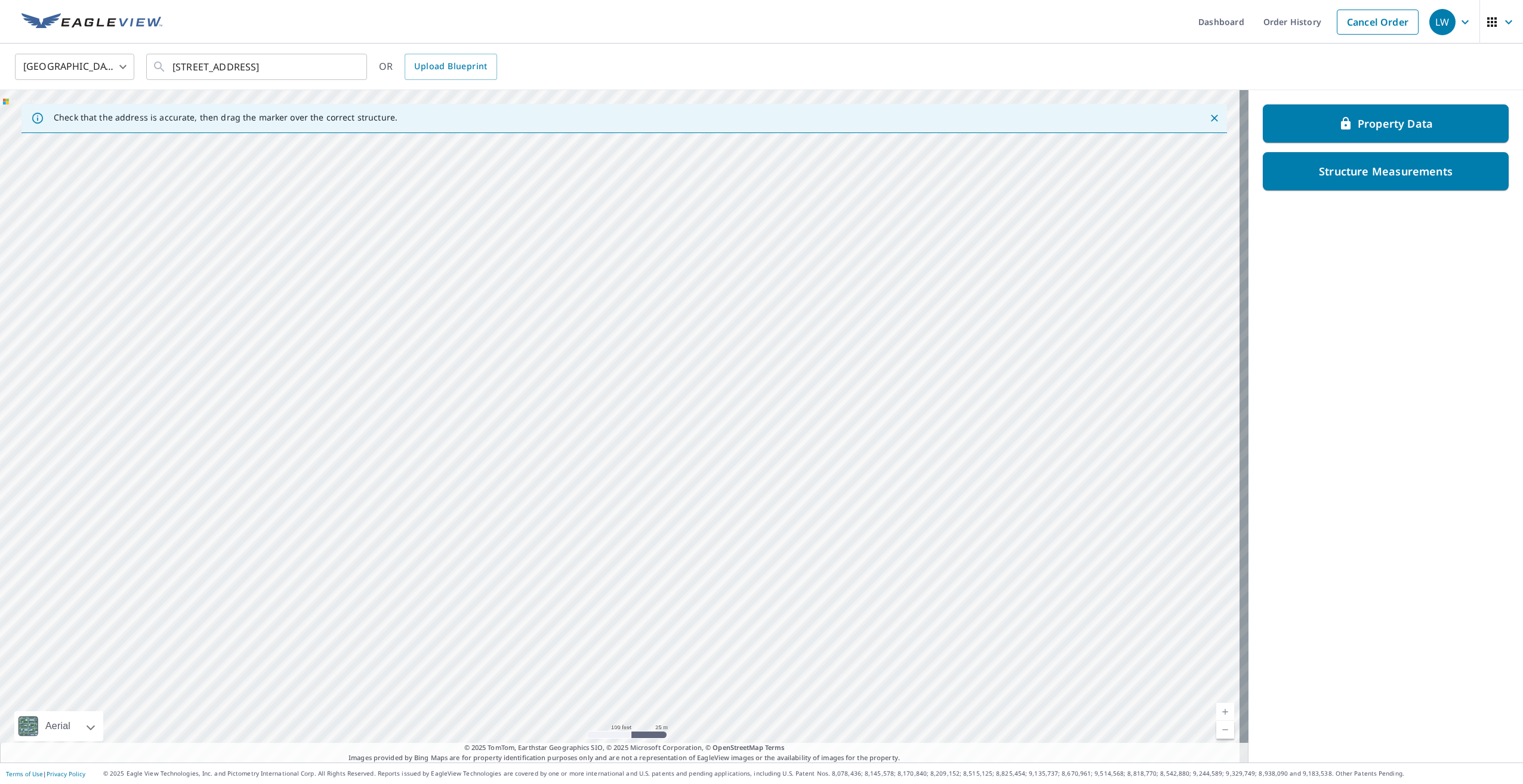
click at [638, 142] on div "9595 County Road G Suring, WI 54174" at bounding box center [624, 426] width 1248 height 672
click at [540, 135] on div "9595 County Road G Suring, WI 54174" at bounding box center [624, 426] width 1248 height 672
click at [596, 246] on div "9595 County Road G Suring, WI 54174" at bounding box center [624, 426] width 1248 height 672
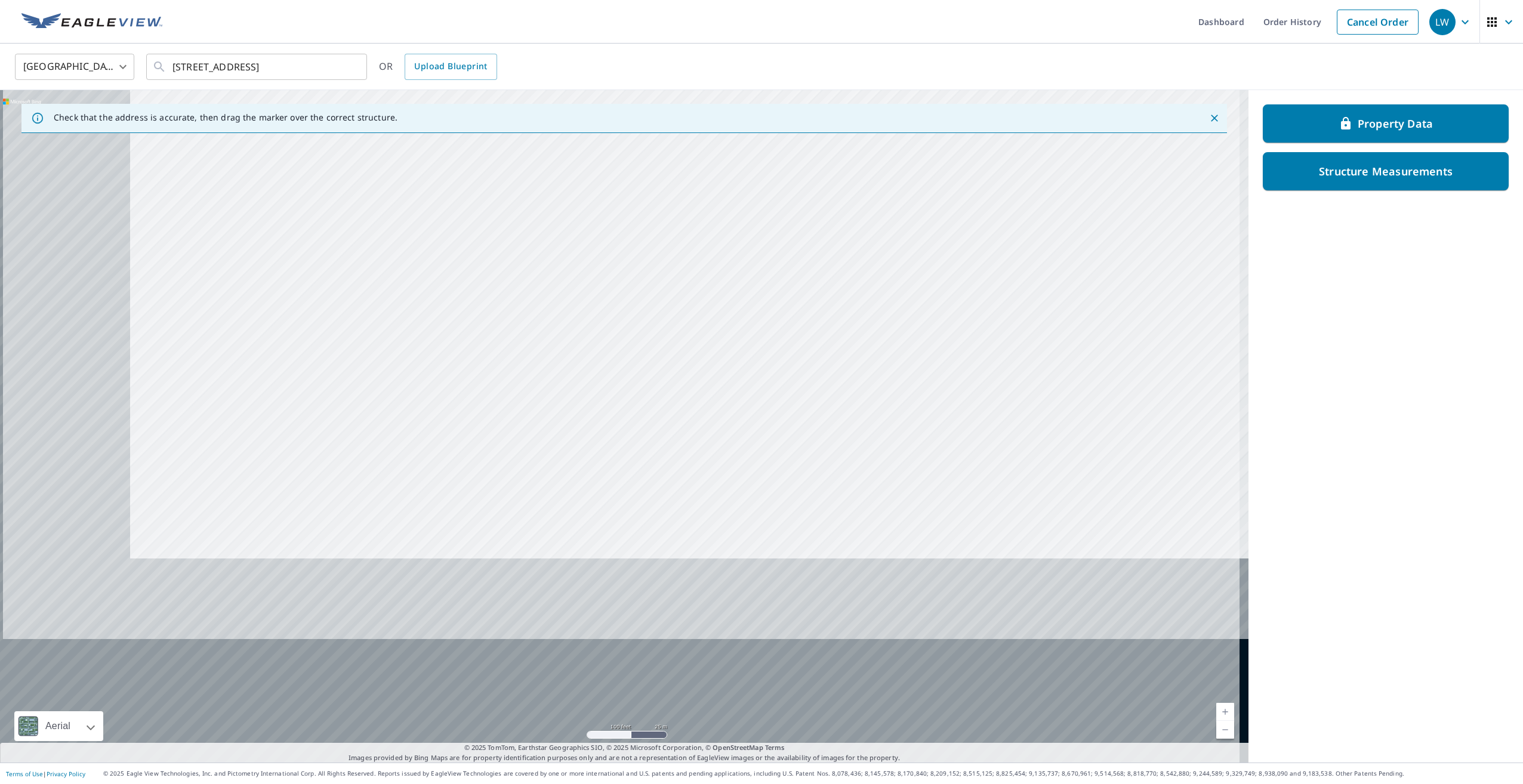
click at [751, 192] on div "9595 County Road G Suring, WI 54174" at bounding box center [624, 426] width 1248 height 672
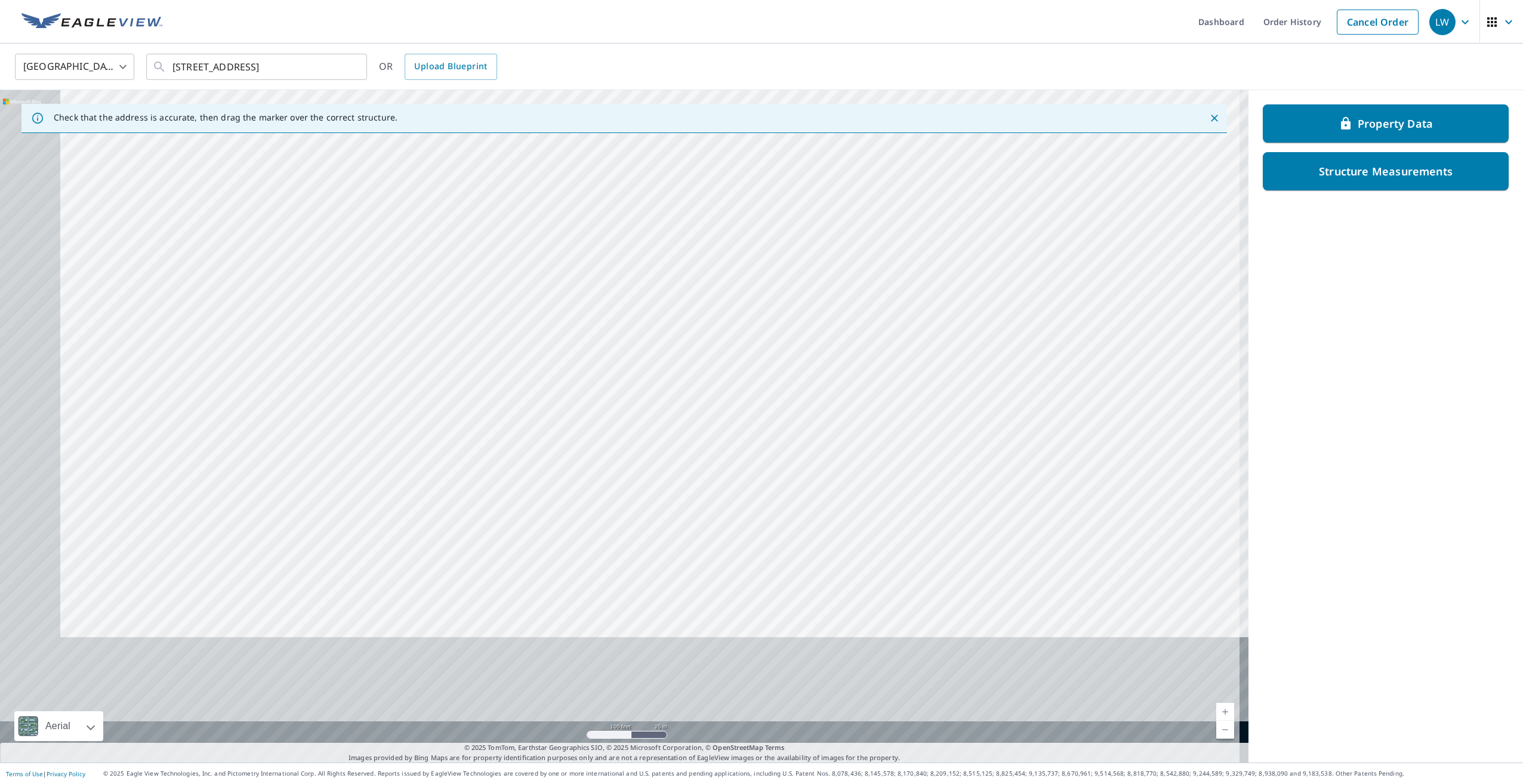
click at [750, 276] on div "9595 County Road G Suring, WI 54174" at bounding box center [624, 426] width 1248 height 672
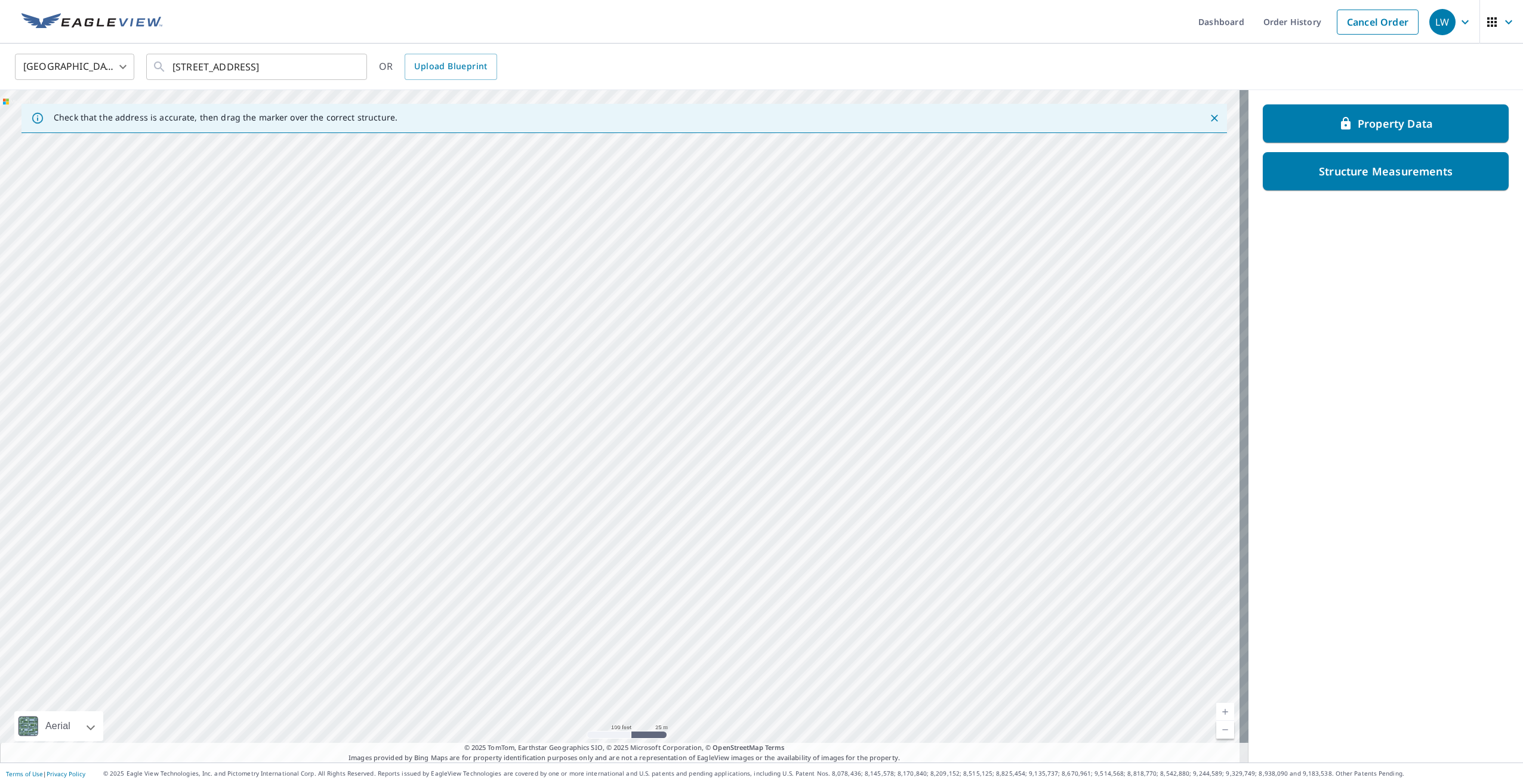
click at [964, 336] on div "9595 County Road G Suring, WI 54174" at bounding box center [624, 426] width 1248 height 672
click at [513, 442] on div "9595 County Road G Suring, WI 54174" at bounding box center [624, 426] width 1248 height 672
click at [526, 432] on div "9595 County Road G Suring, WI 54174" at bounding box center [624, 426] width 1248 height 672
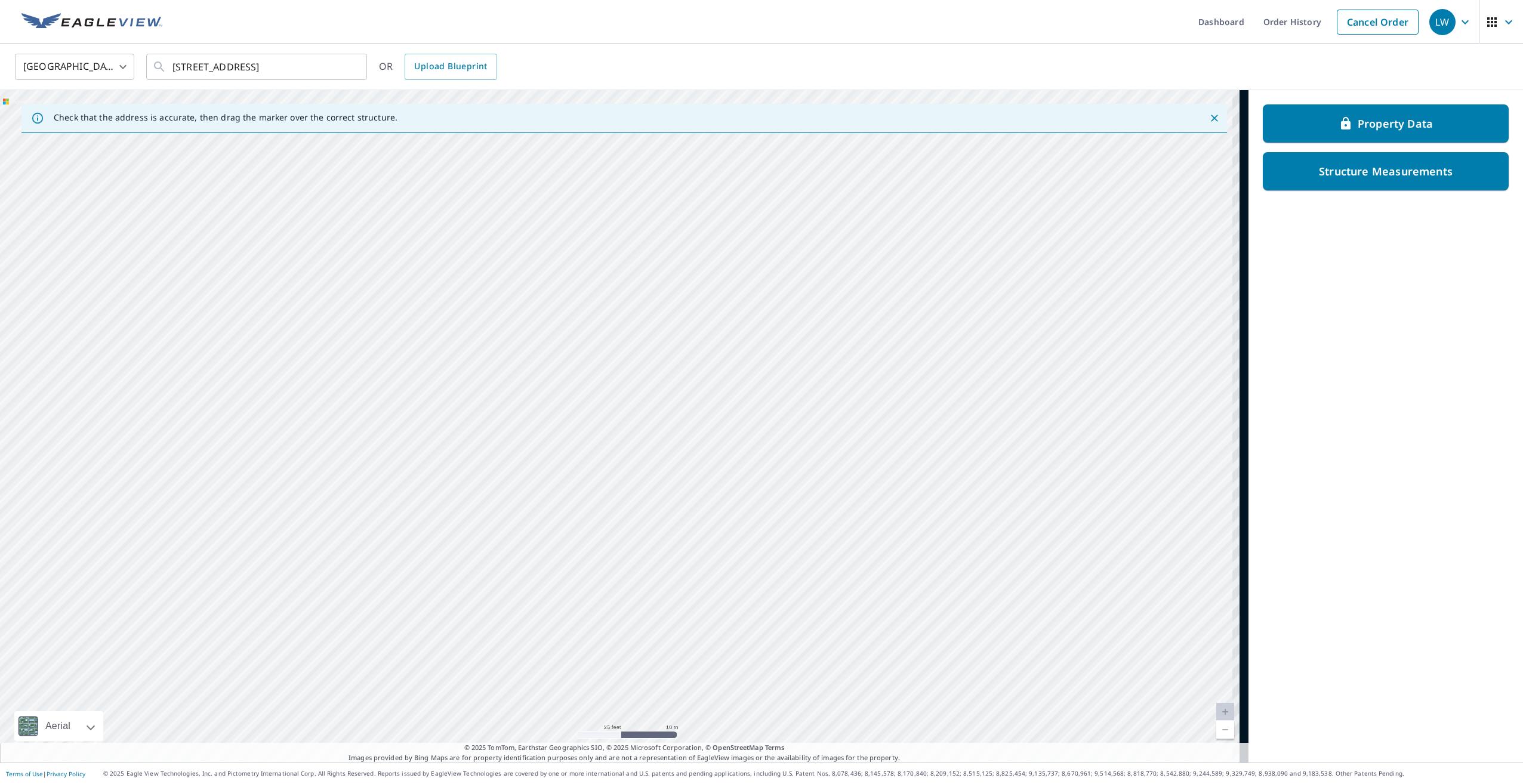
click at [330, 347] on div "9595 County Road G Suring, WI 54174" at bounding box center [624, 426] width 1248 height 672
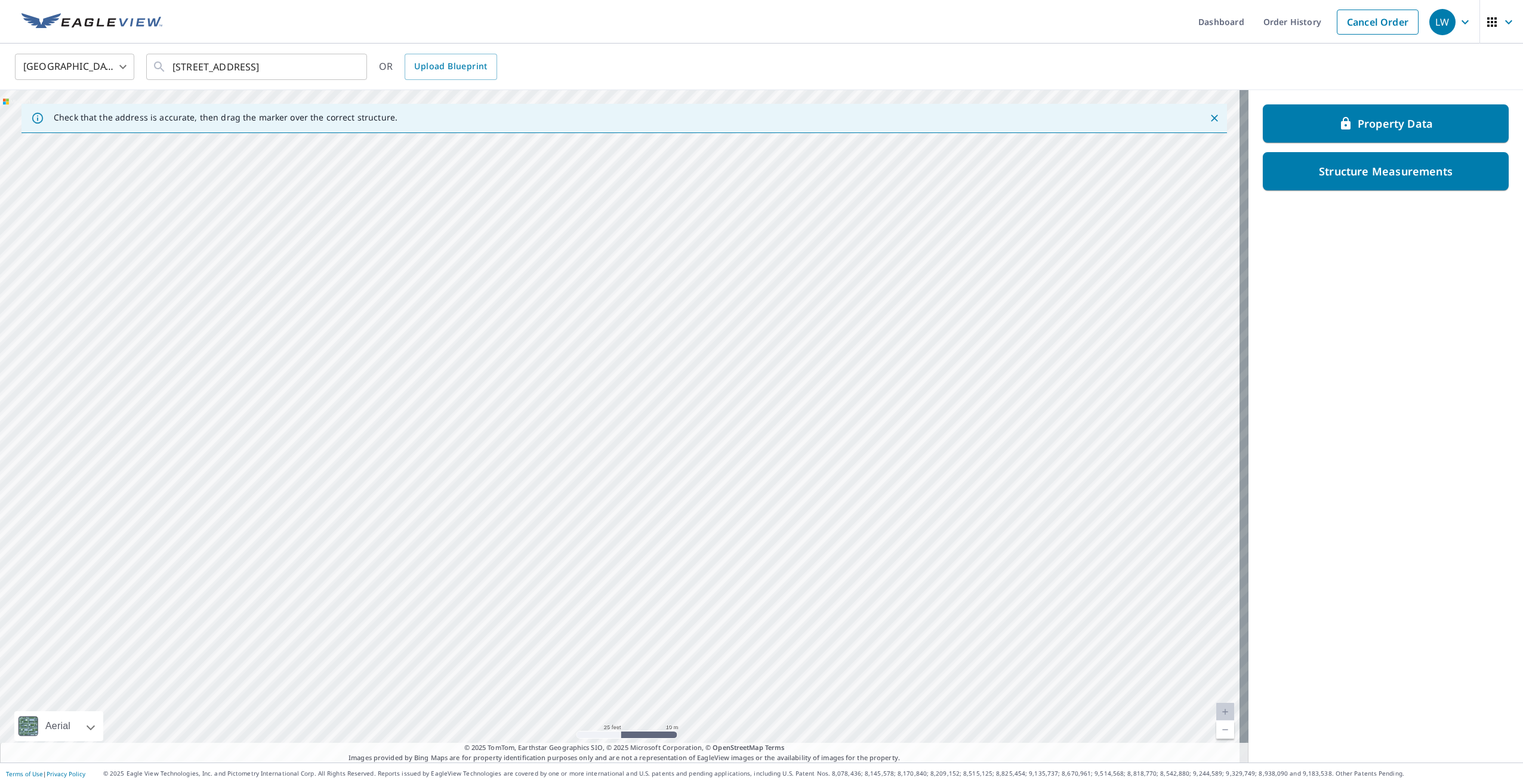
click at [355, 288] on div "9595 County Road G Suring, WI 54174" at bounding box center [624, 426] width 1248 height 672
click at [432, 335] on div "9595 County Road G Suring, WI 54174" at bounding box center [624, 426] width 1248 height 672
click at [438, 286] on div "9595 County Road G Suring, WI 54174" at bounding box center [624, 426] width 1248 height 672
click at [318, 334] on div "9595 County Road G Suring, WI 54174" at bounding box center [624, 426] width 1248 height 672
click at [483, 299] on div "9595 County Road G Suring, WI 54174" at bounding box center [624, 426] width 1248 height 672
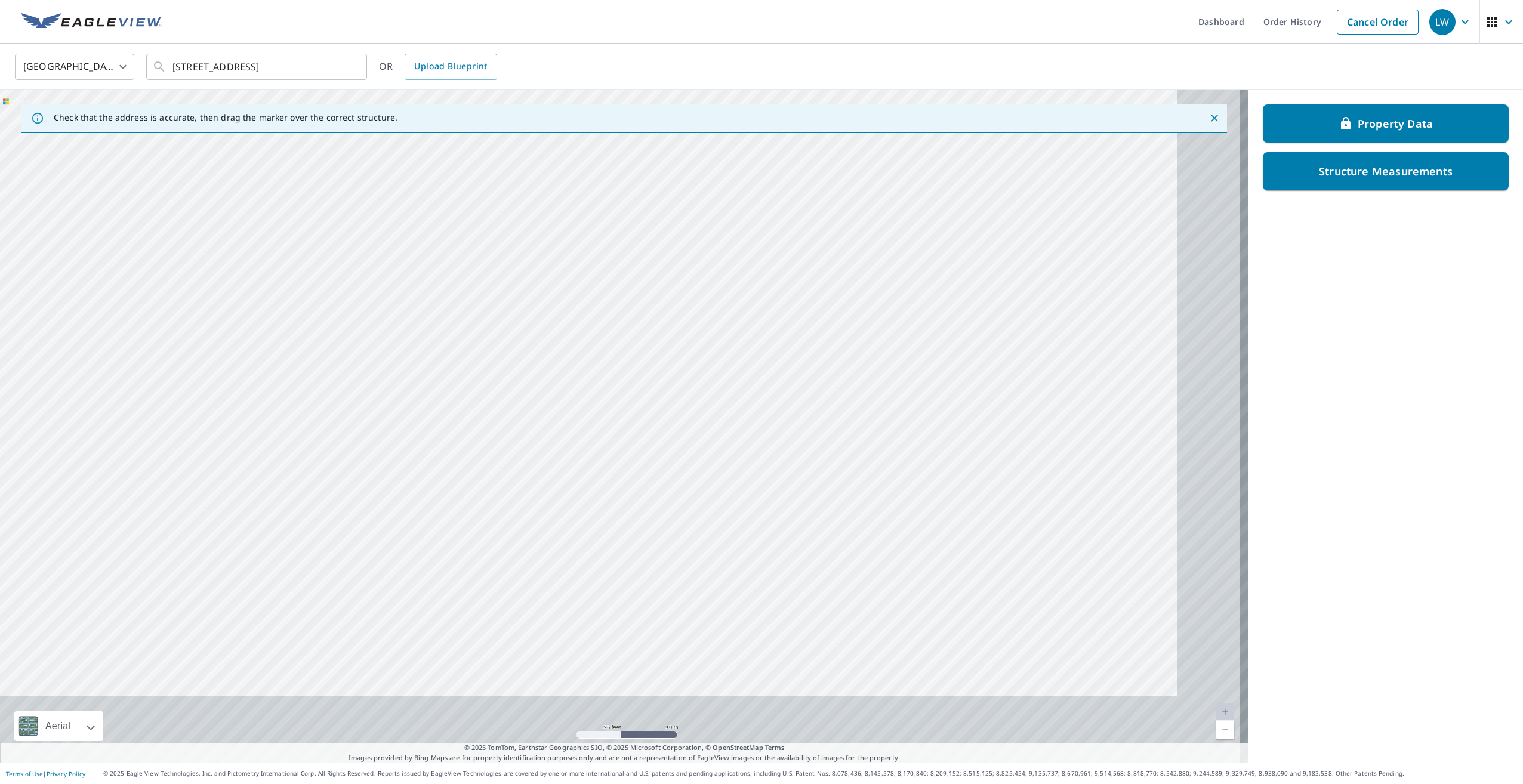
click at [369, 237] on div "9595 County Road G Suring, WI 54174" at bounding box center [624, 426] width 1248 height 672
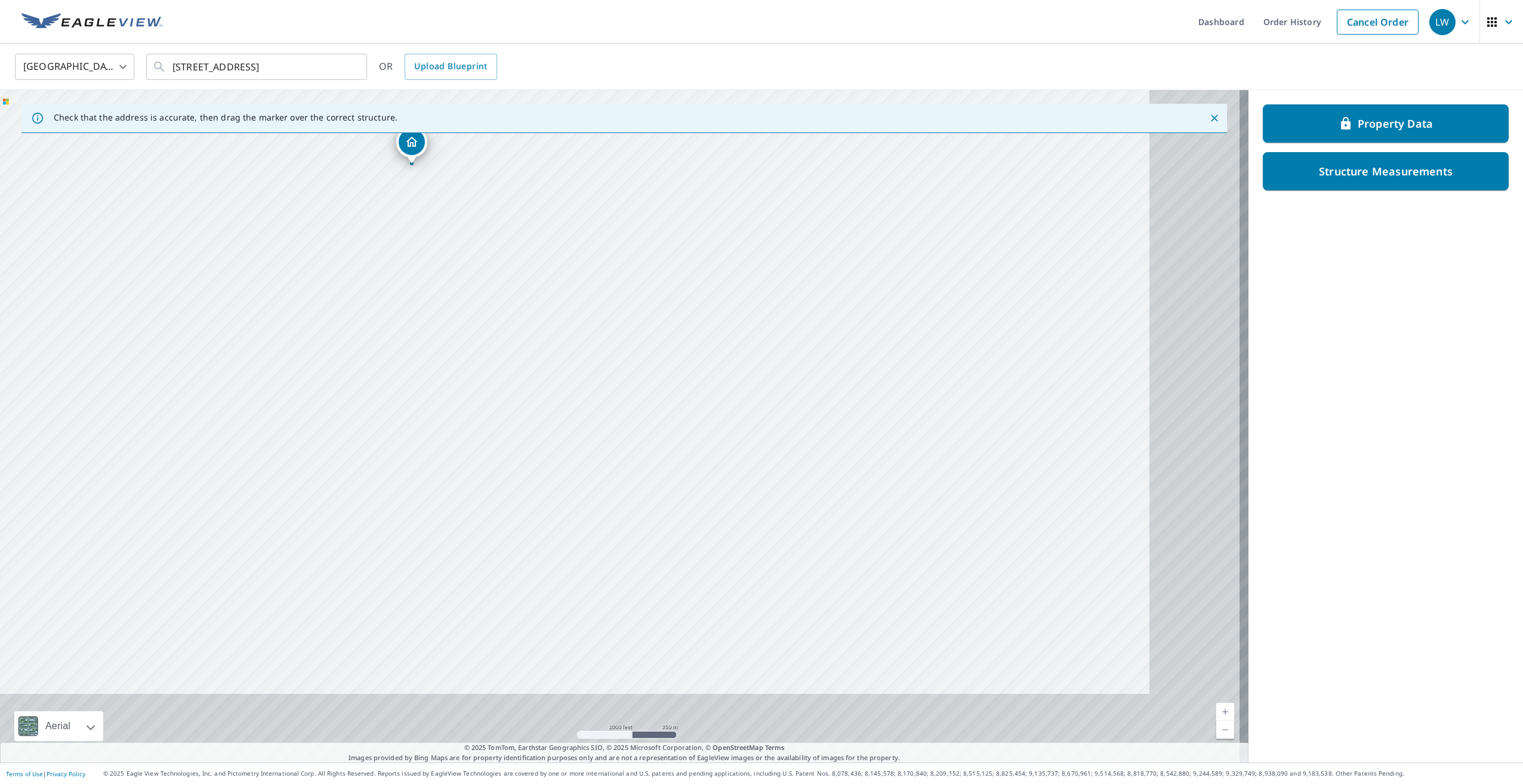
click at [431, 361] on div "9595 County Road G Suring, WI 54174" at bounding box center [624, 426] width 1248 height 672
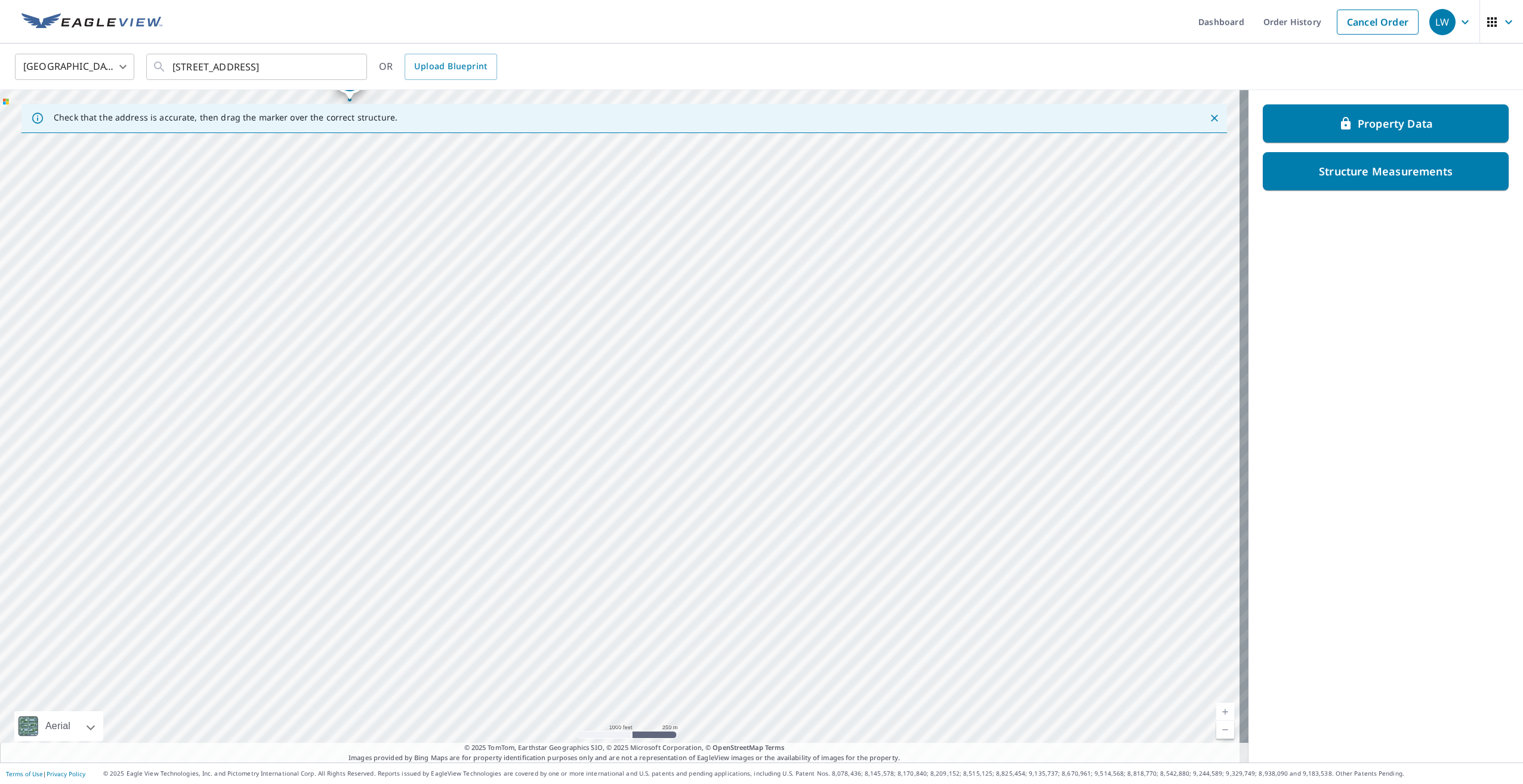
click at [499, 341] on div "9595 County Road G Suring, WI 54174" at bounding box center [624, 426] width 1248 height 672
click at [575, 355] on div "9595 County Road G Suring, WI 54174" at bounding box center [624, 426] width 1248 height 672
click at [521, 501] on div "9595 County Road G Suring, WI 54174" at bounding box center [624, 426] width 1248 height 672
click at [563, 453] on div "9595 County Road G Suring, WI 54174" at bounding box center [624, 426] width 1248 height 672
click at [719, 436] on div "9595 County Road G Suring, WI 54174" at bounding box center [624, 426] width 1248 height 672
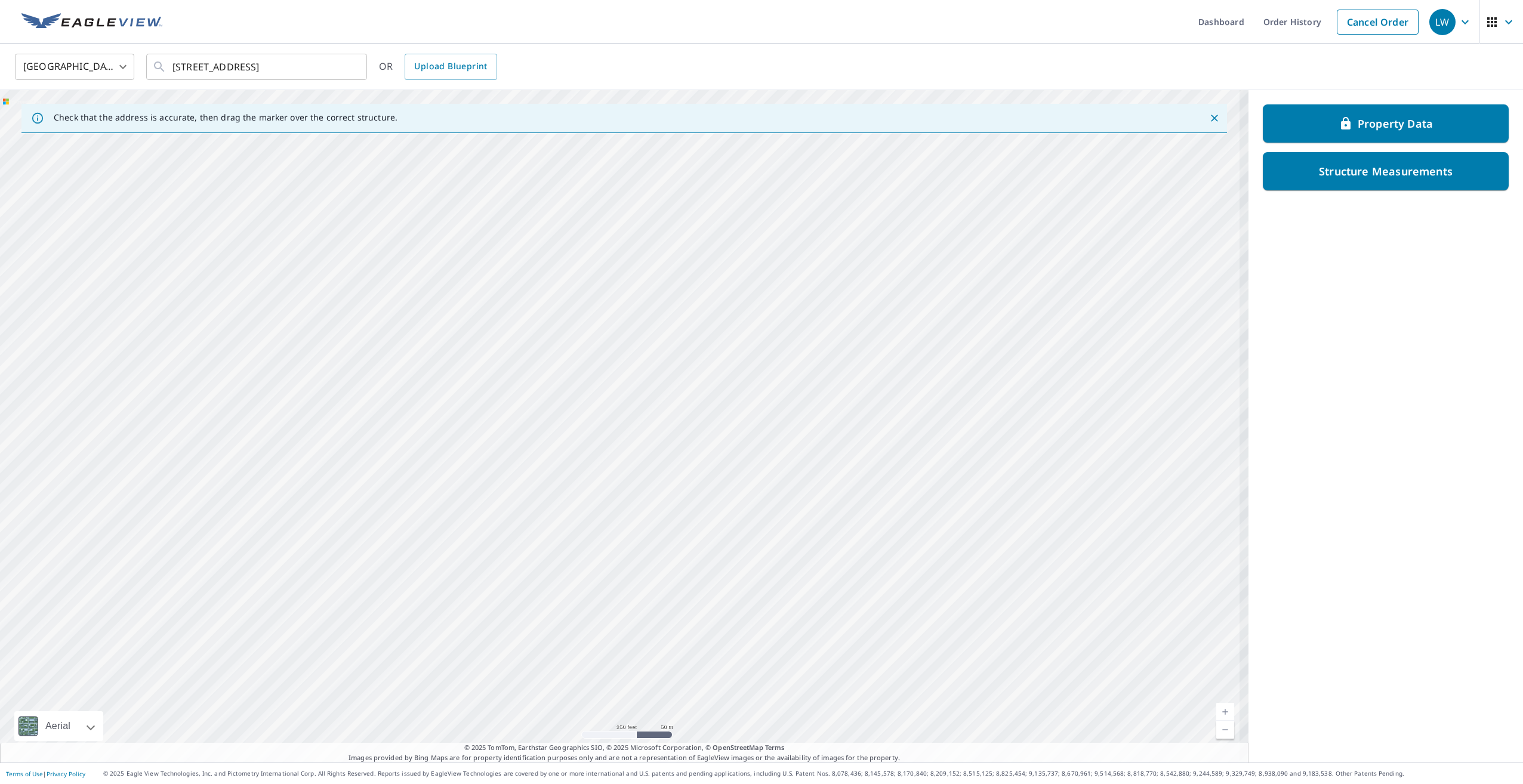
click at [819, 290] on div "9595 County Road G Suring, WI 54174" at bounding box center [624, 426] width 1248 height 672
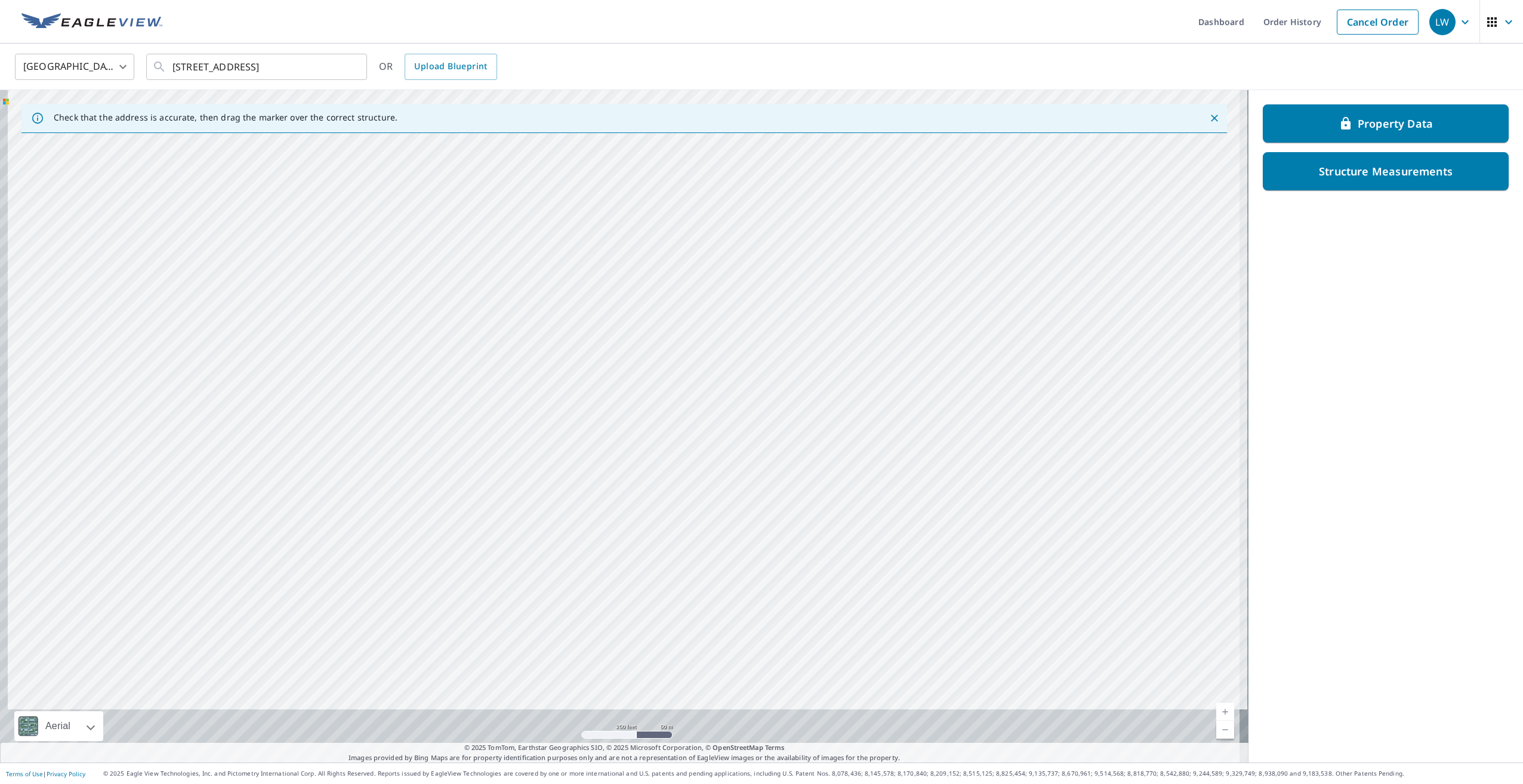
click at [723, 355] on div "9595 County Road G Suring, WI 54174" at bounding box center [624, 426] width 1248 height 672
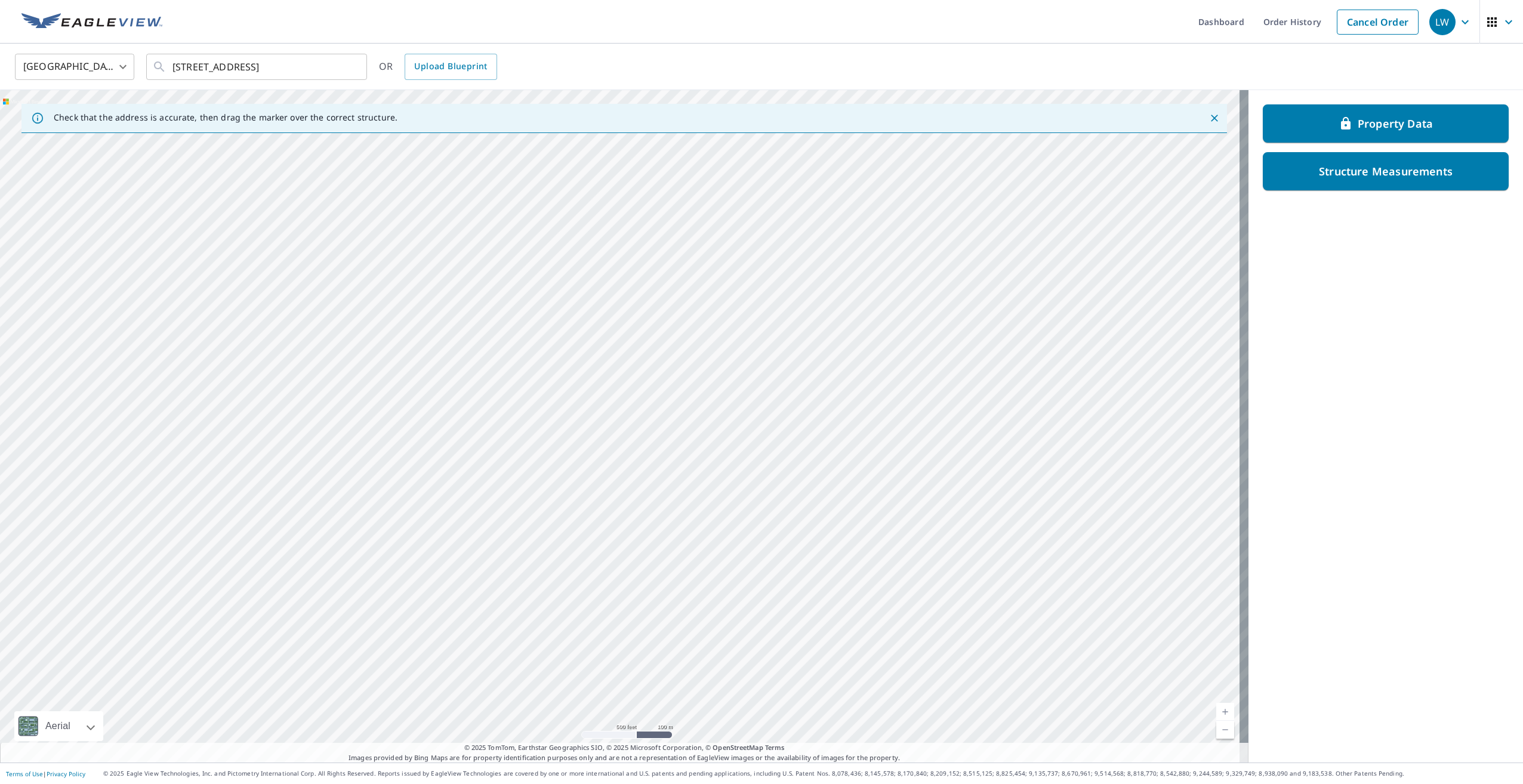
click at [675, 440] on div "9595 County Road G Suring, WI 54174" at bounding box center [624, 426] width 1248 height 672
click at [675, 475] on div "9595 County Road G Suring, WI 54174" at bounding box center [624, 426] width 1248 height 672
drag, startPoint x: 824, startPoint y: 382, endPoint x: 768, endPoint y: 402, distance: 59.5
click at [768, 402] on div "9595 County Road G Suring, WI 54174" at bounding box center [624, 426] width 1248 height 672
drag, startPoint x: 779, startPoint y: 414, endPoint x: 774, endPoint y: 392, distance: 22.6
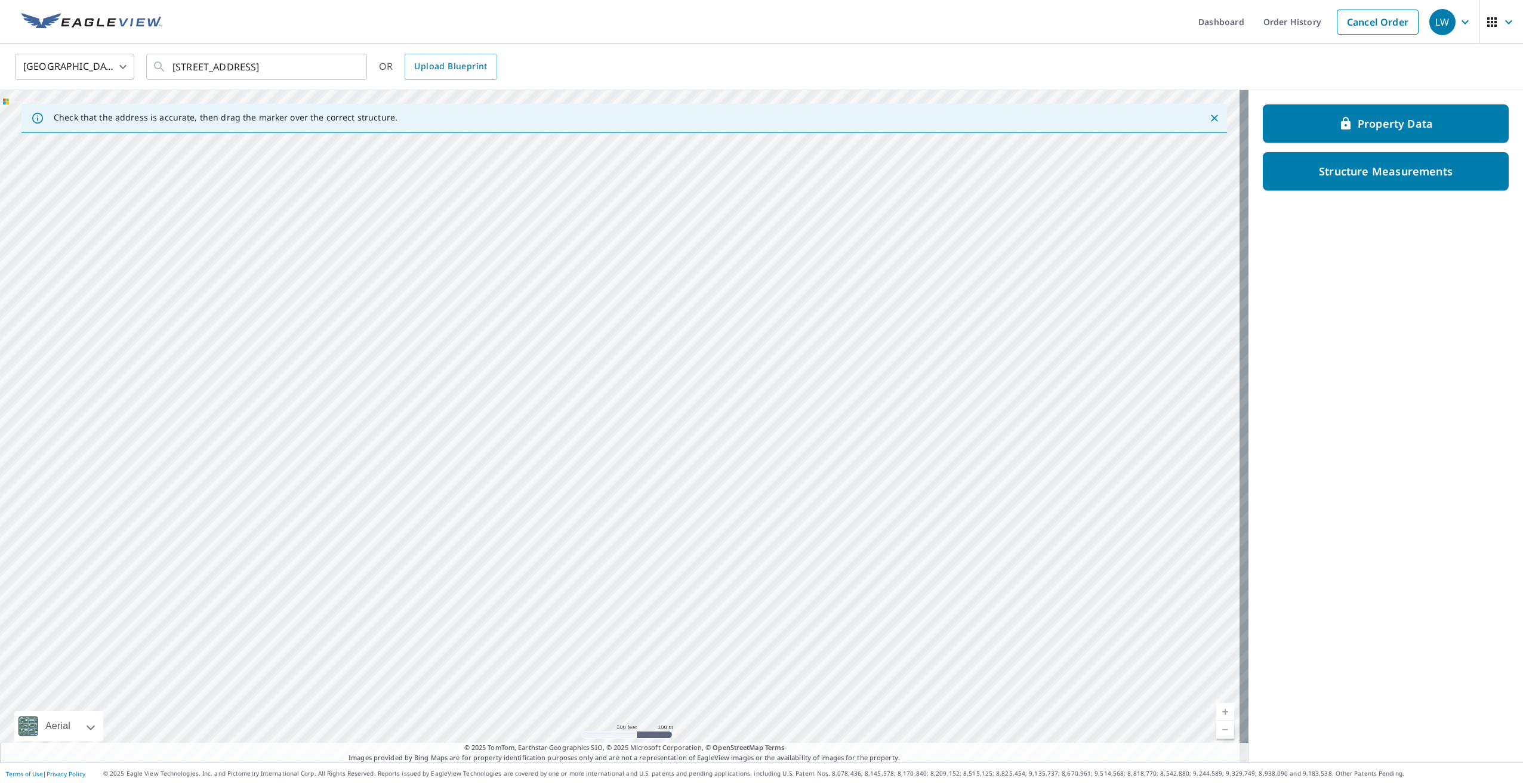
click at [774, 392] on div "9595 County Road G Suring, WI 54174" at bounding box center [624, 426] width 1248 height 672
drag, startPoint x: 784, startPoint y: 551, endPoint x: 853, endPoint y: 429, distance: 140.2
click at [853, 429] on div "9595 County Road G Suring, WI 54174" at bounding box center [624, 426] width 1248 height 672
drag, startPoint x: 666, startPoint y: 411, endPoint x: 789, endPoint y: 403, distance: 123.3
click at [789, 403] on div "9595 County Road G Suring, WI 54174" at bounding box center [624, 426] width 1248 height 672
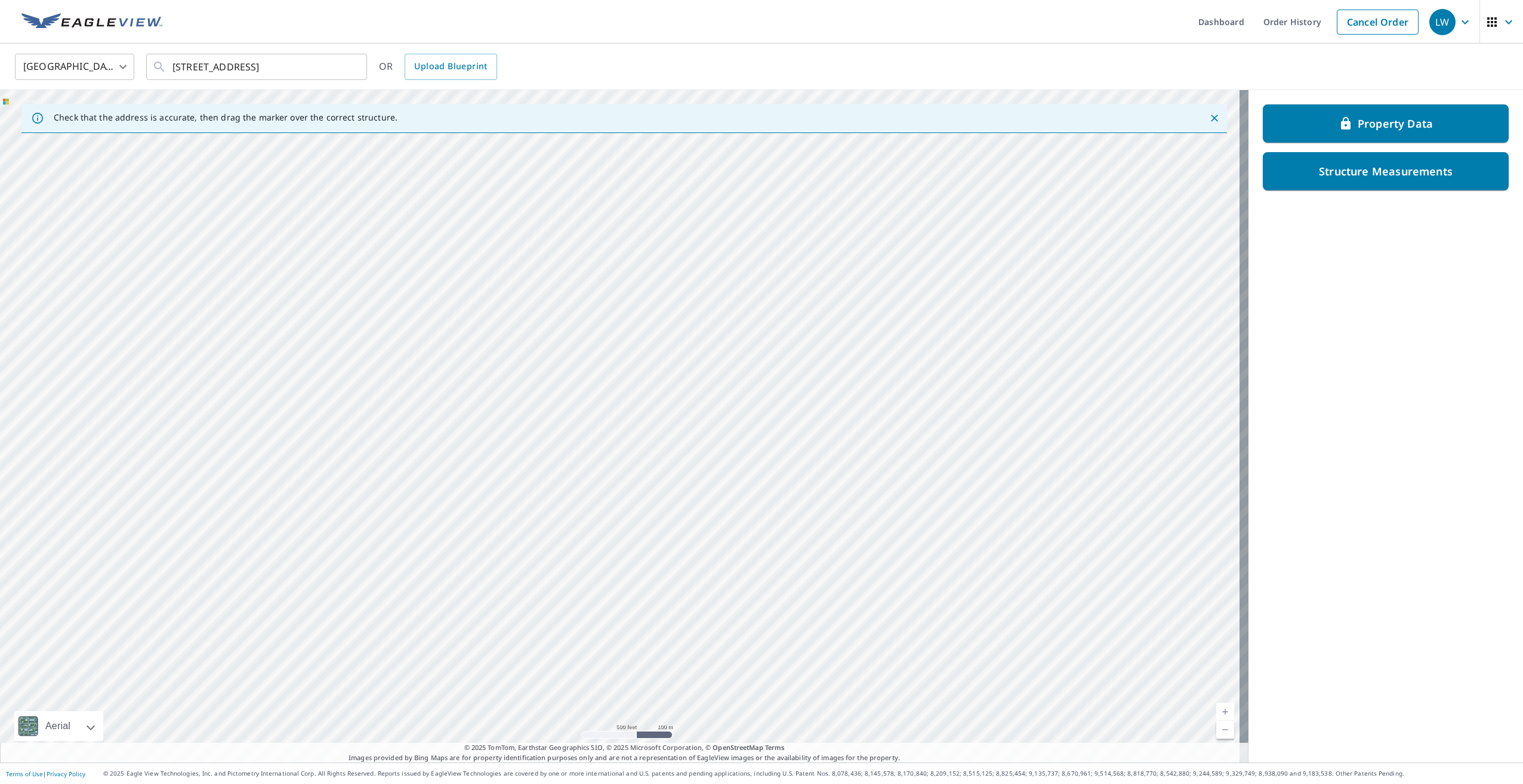
drag, startPoint x: 555, startPoint y: 520, endPoint x: 455, endPoint y: 618, distance: 140.0
click at [455, 618] on div "9595 County Road G Suring, WI 54174" at bounding box center [624, 426] width 1248 height 672
drag, startPoint x: 386, startPoint y: 607, endPoint x: 815, endPoint y: 415, distance: 470.0
click at [813, 415] on div "9595 County Road G Suring, WI 54174" at bounding box center [624, 426] width 1248 height 672
drag, startPoint x: 758, startPoint y: 421, endPoint x: 687, endPoint y: 525, distance: 125.9
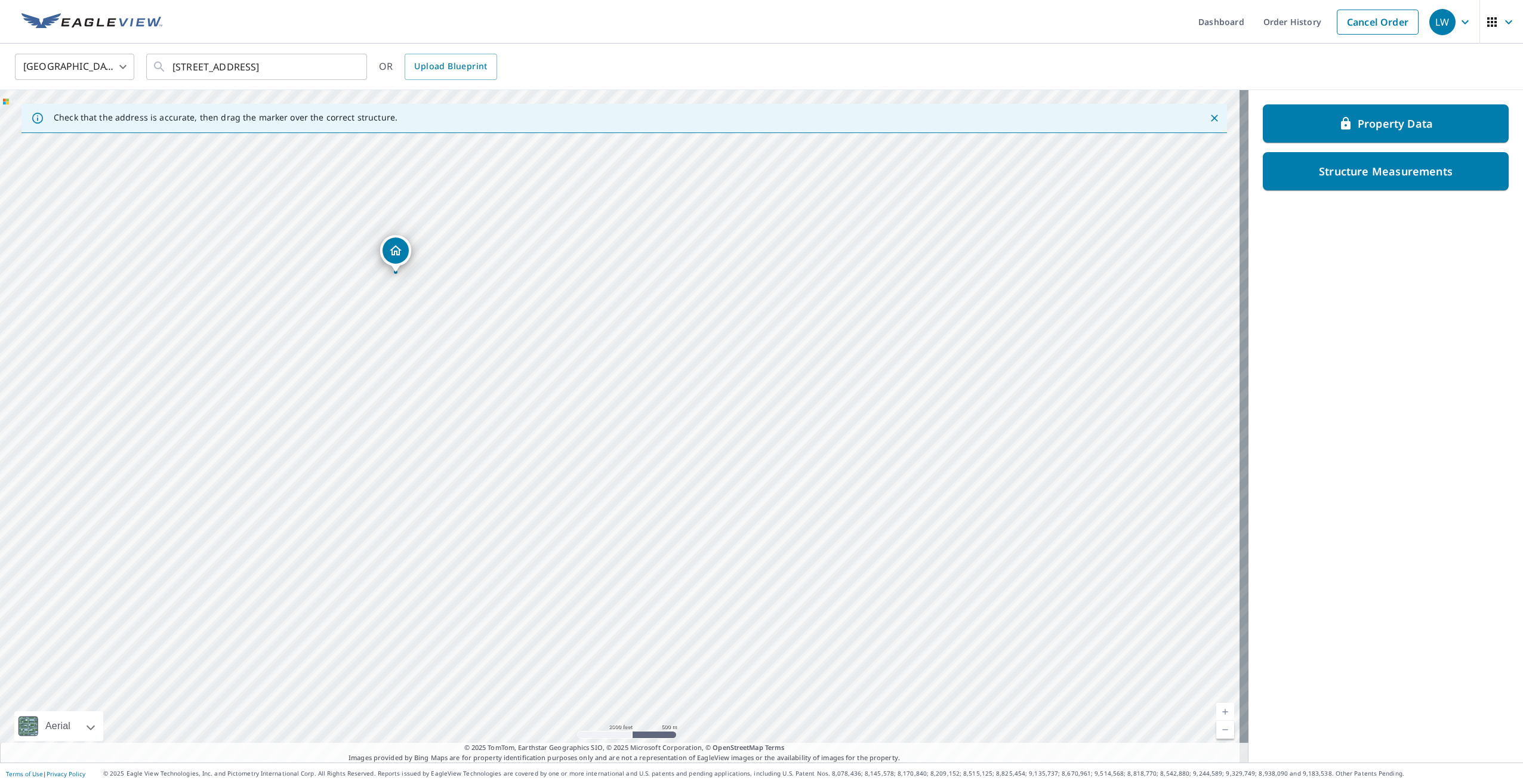
click at [687, 525] on div "9595 County Road G Suring, WI 54174" at bounding box center [624, 426] width 1248 height 672
drag, startPoint x: 674, startPoint y: 312, endPoint x: 683, endPoint y: 533, distance: 221.2
click at [683, 533] on div "9595 County Road G Suring, WI 54174" at bounding box center [624, 426] width 1248 height 672
drag, startPoint x: 630, startPoint y: 324, endPoint x: 752, endPoint y: 674, distance: 370.7
click at [752, 674] on div "9595 County Road G Suring, WI 54174" at bounding box center [624, 426] width 1248 height 672
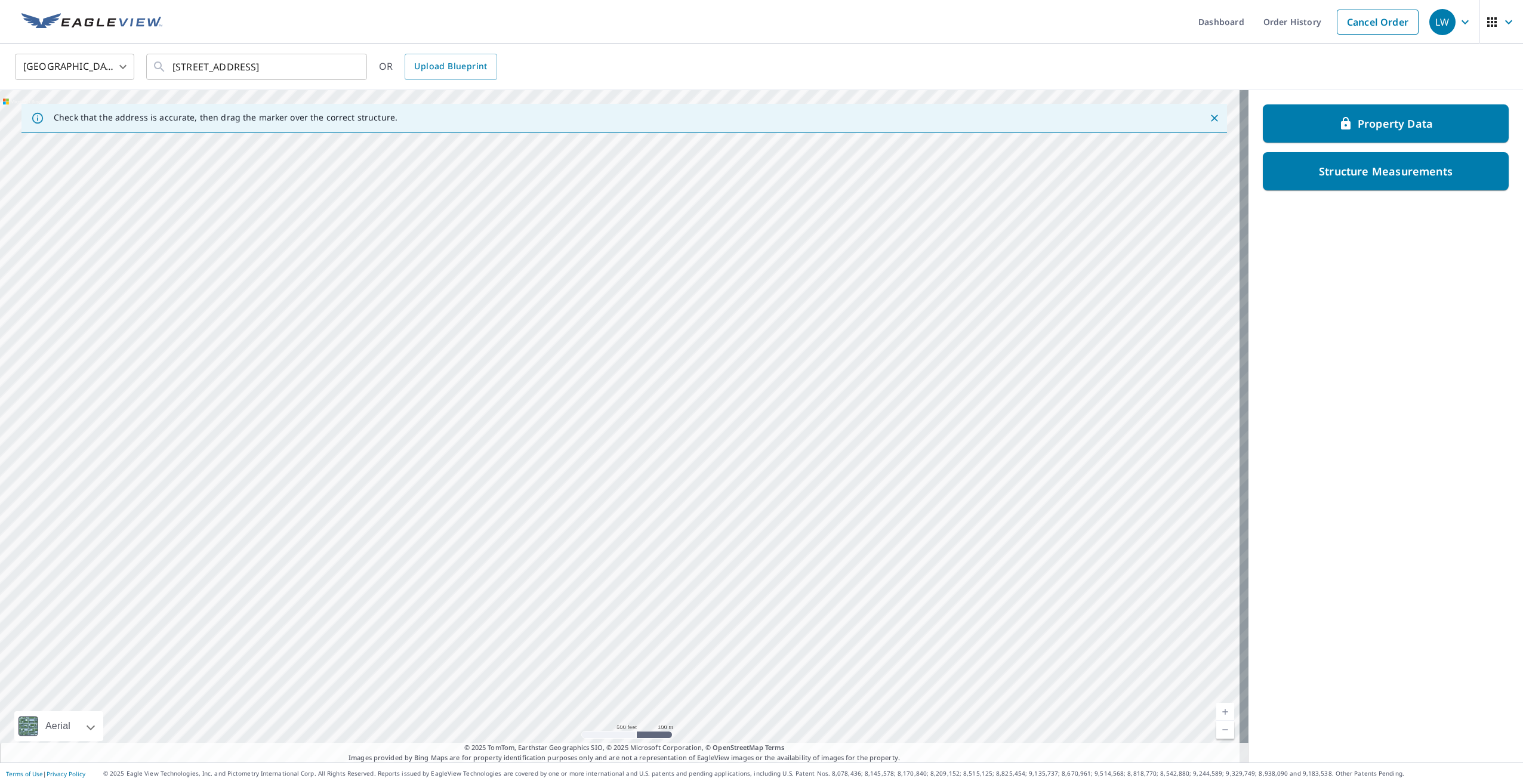
drag, startPoint x: 659, startPoint y: 389, endPoint x: 707, endPoint y: 520, distance: 139.5
click at [707, 520] on div "9595 County Road G Suring, WI 54174" at bounding box center [624, 426] width 1248 height 672
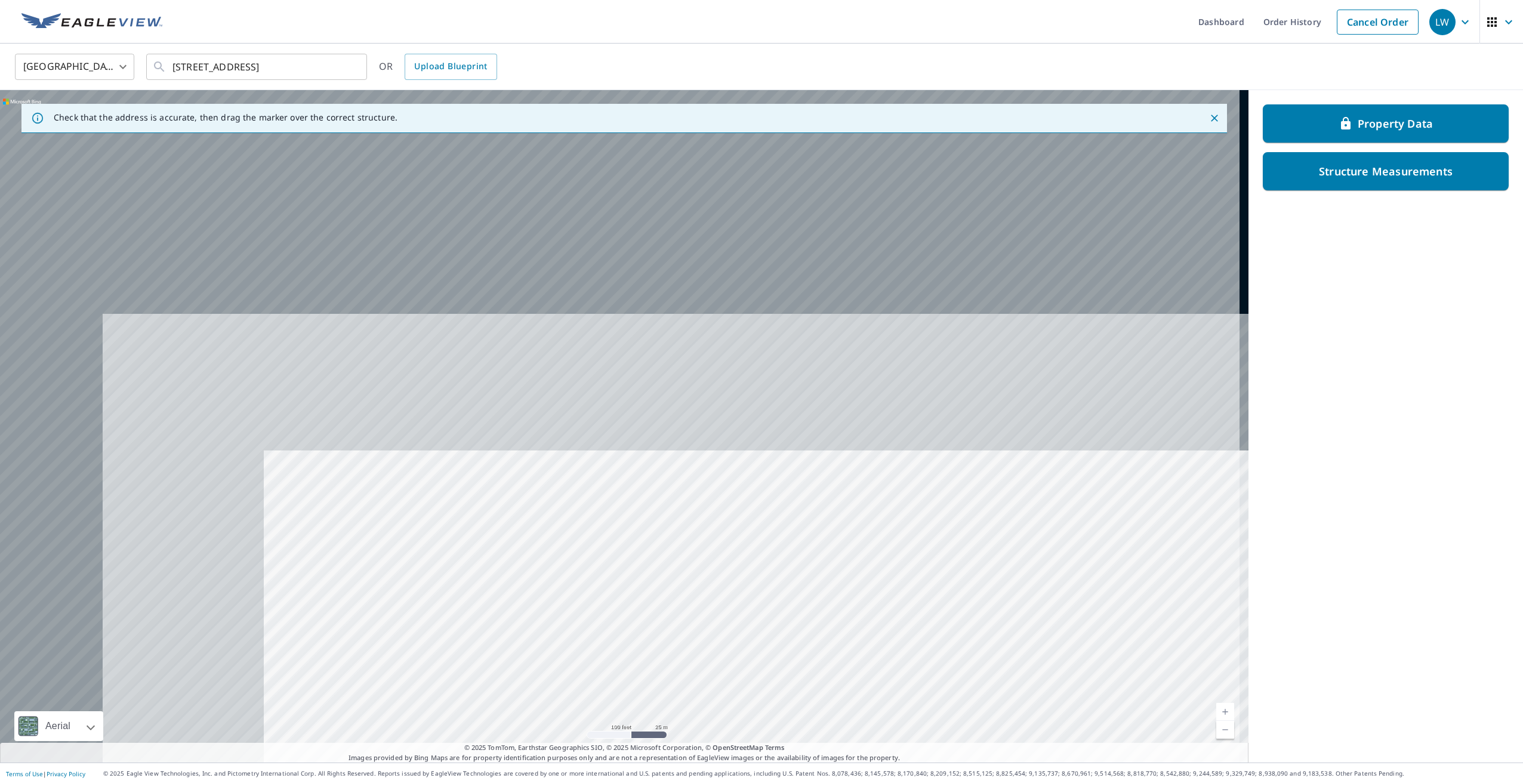
drag, startPoint x: 599, startPoint y: 338, endPoint x: 884, endPoint y: 748, distance: 499.3
click at [884, 748] on div "Check that the address is accurate, then drag the marker over the correct struc…" at bounding box center [624, 426] width 1248 height 672
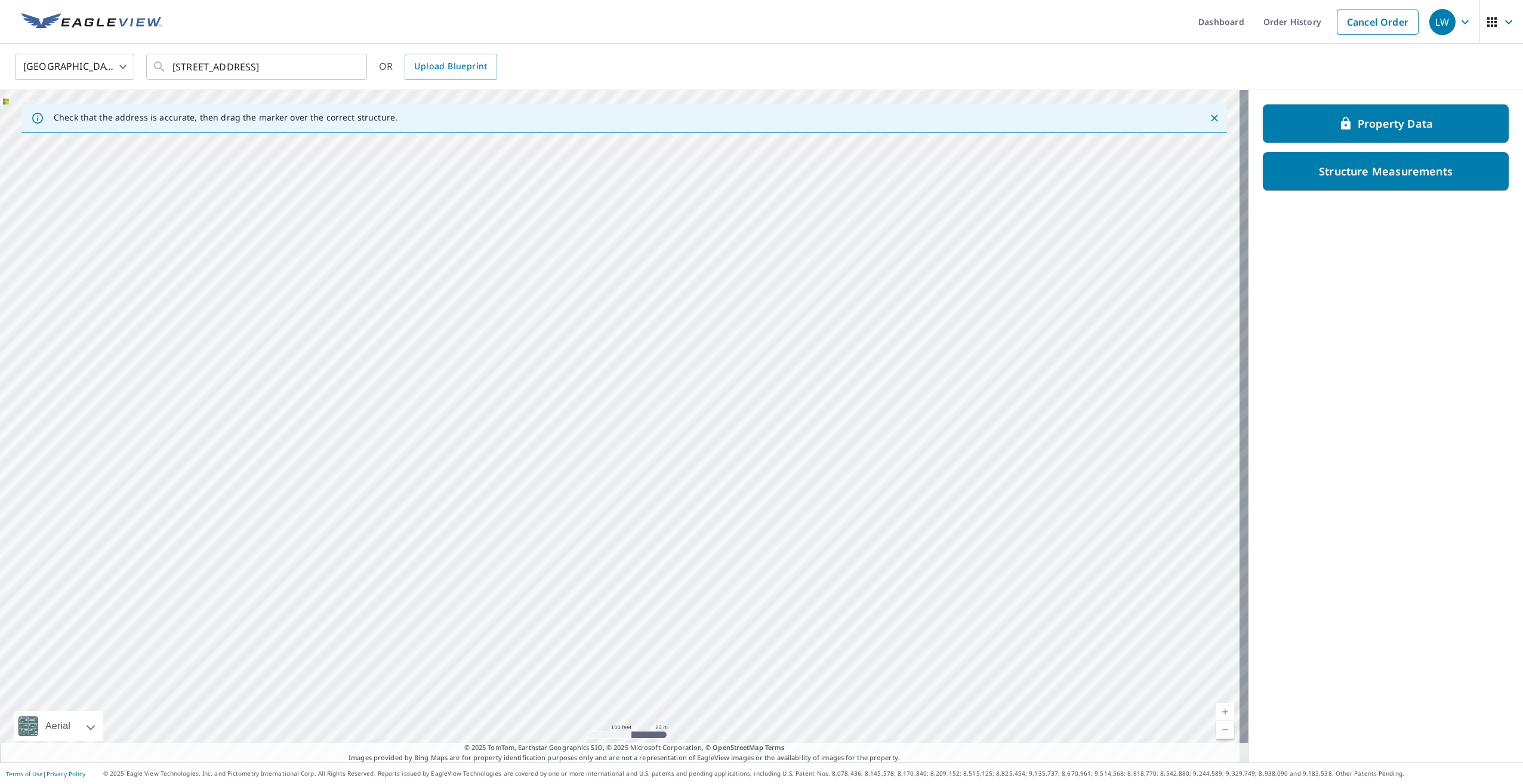
click at [726, 581] on div "9595 County Road G Suring, WI 54174" at bounding box center [624, 426] width 1248 height 672
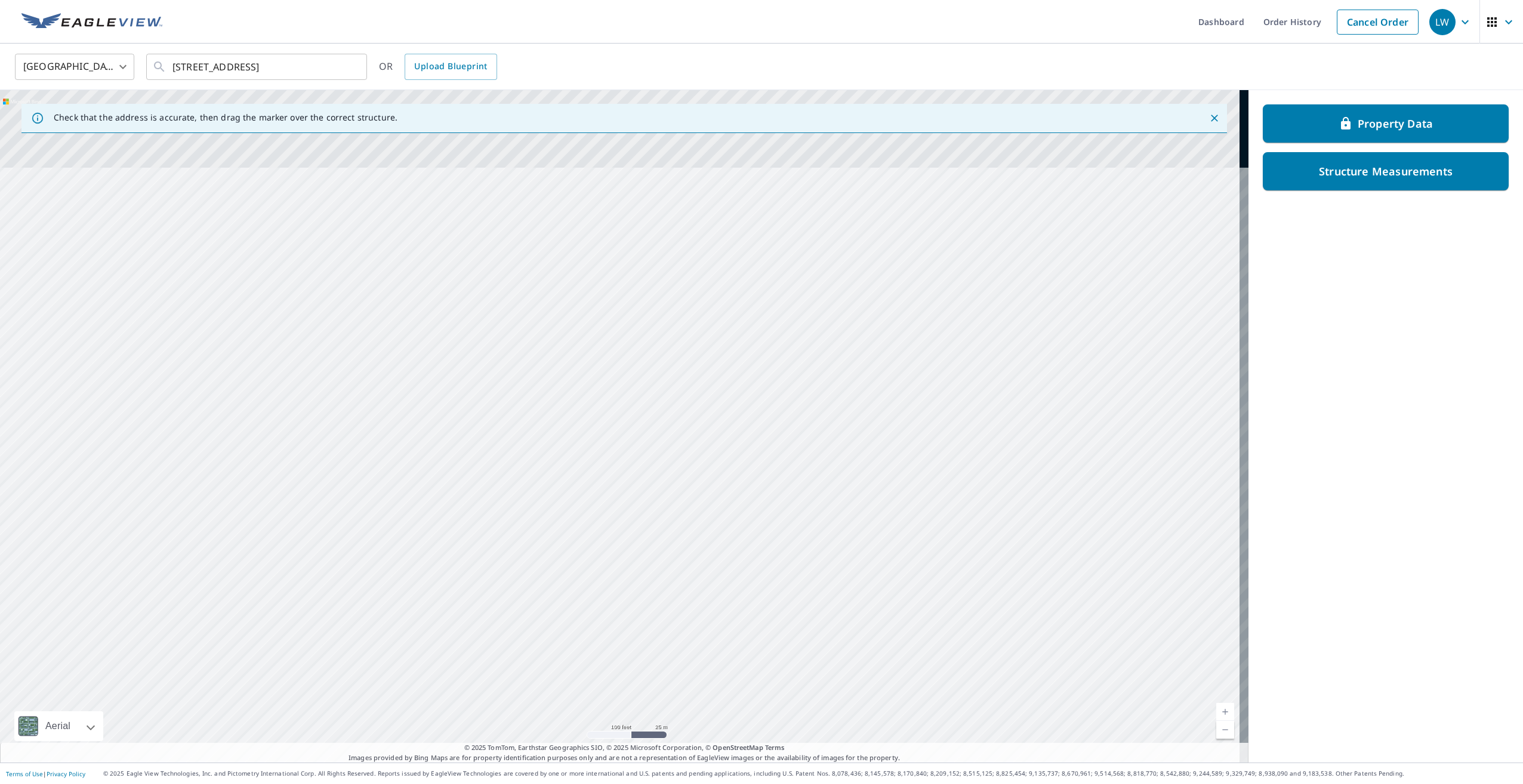
drag, startPoint x: 615, startPoint y: 424, endPoint x: 708, endPoint y: 681, distance: 273.3
click at [708, 681] on div "9595 County Road G Suring, WI 54174" at bounding box center [624, 426] width 1248 height 672
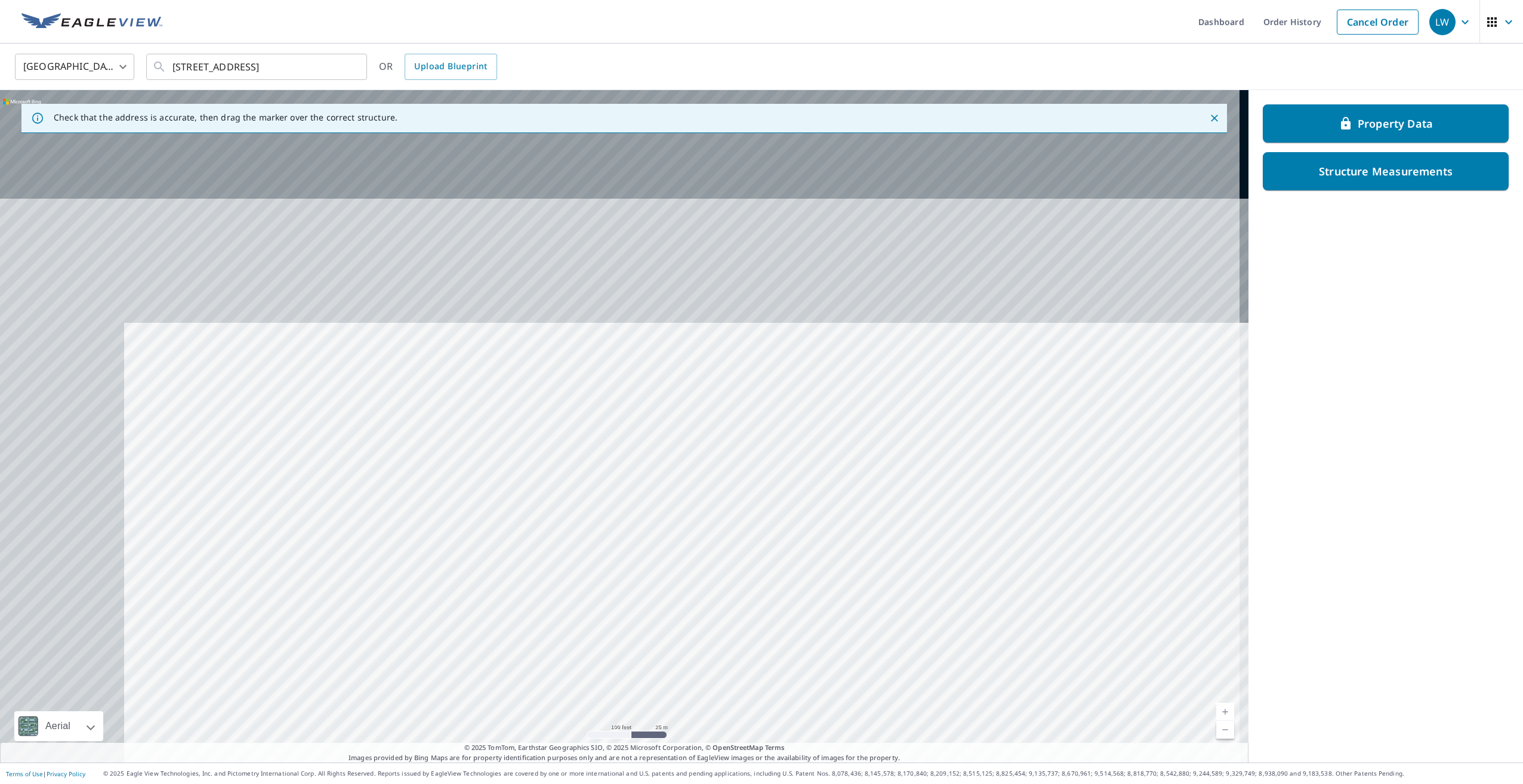
drag, startPoint x: 552, startPoint y: 454, endPoint x: 709, endPoint y: 775, distance: 357.3
click at [709, 775] on div "Dashboard Order History Cancel Order LW United States US ​ 9595 County Road G S…" at bounding box center [761, 392] width 1523 height 784
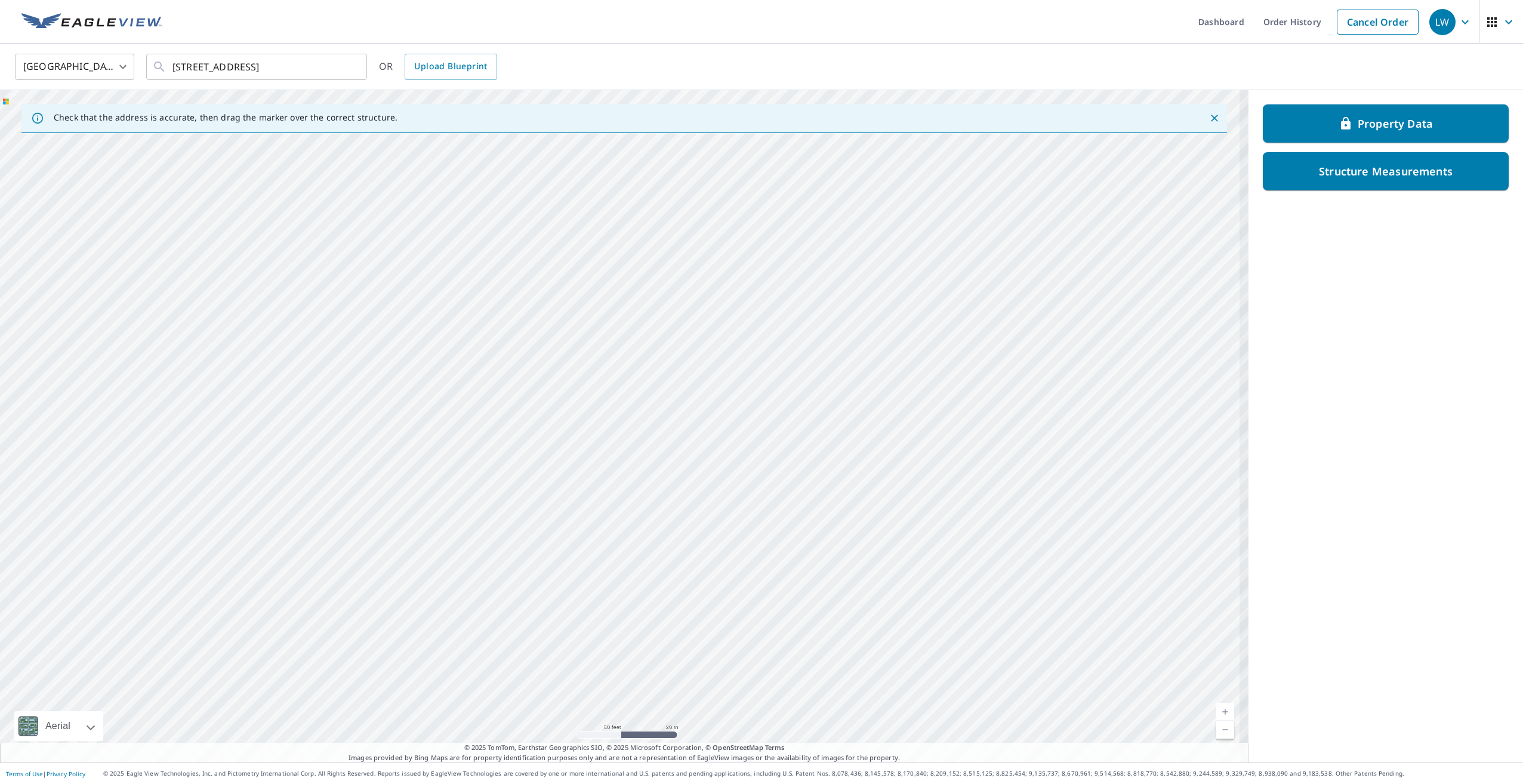
click at [700, 628] on div "9595 County Road G Suring, WI 54174" at bounding box center [624, 426] width 1248 height 672
click at [671, 461] on div "9595 County Road G Suring, WI 54174" at bounding box center [624, 426] width 1248 height 672
click at [531, 289] on div "9595 County Road G Suring, WI 54174" at bounding box center [624, 426] width 1248 height 672
drag, startPoint x: 622, startPoint y: 405, endPoint x: 531, endPoint y: 280, distance: 154.6
drag, startPoint x: 619, startPoint y: 406, endPoint x: 697, endPoint y: 537, distance: 152.5
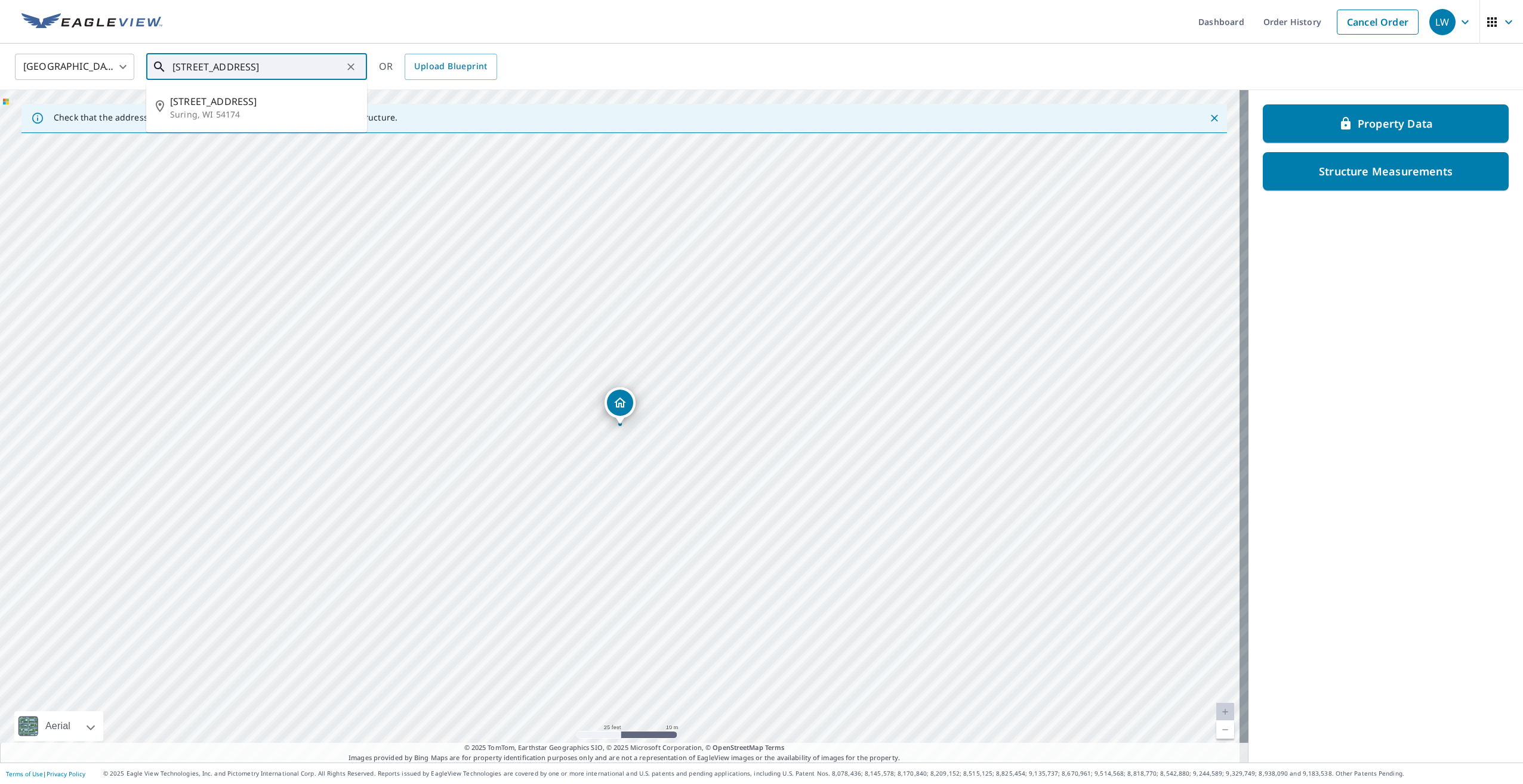
click at [196, 64] on input "9595 County Road G Suring, WI 54174" at bounding box center [257, 67] width 170 height 33
click at [244, 113] on p "Suring, WI 54174" at bounding box center [264, 114] width 188 height 12
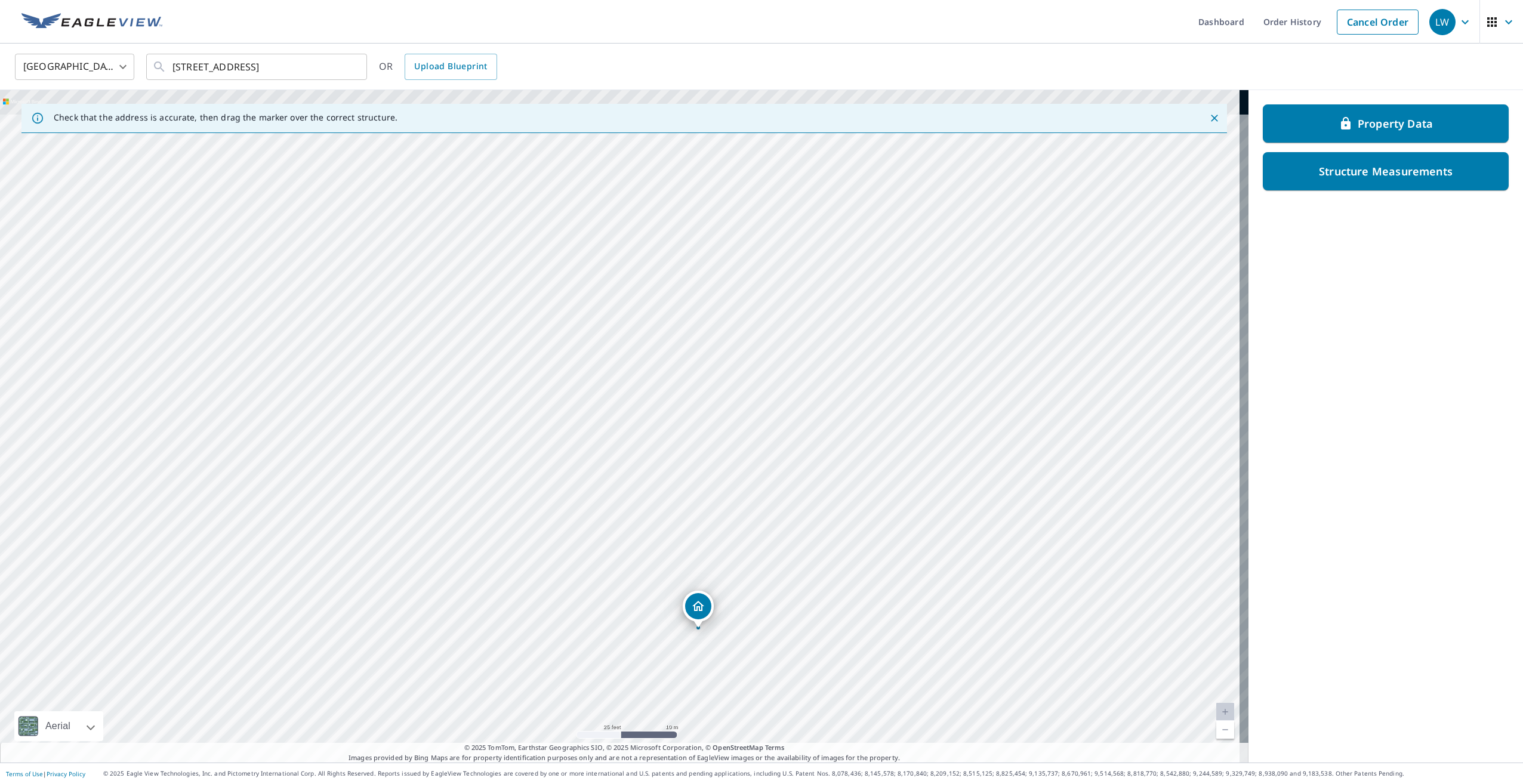
drag, startPoint x: 478, startPoint y: 336, endPoint x: 555, endPoint y: 540, distance: 218.0
click at [555, 540] on div "9591 County Road G Suring, WI 54174" at bounding box center [624, 426] width 1248 height 672
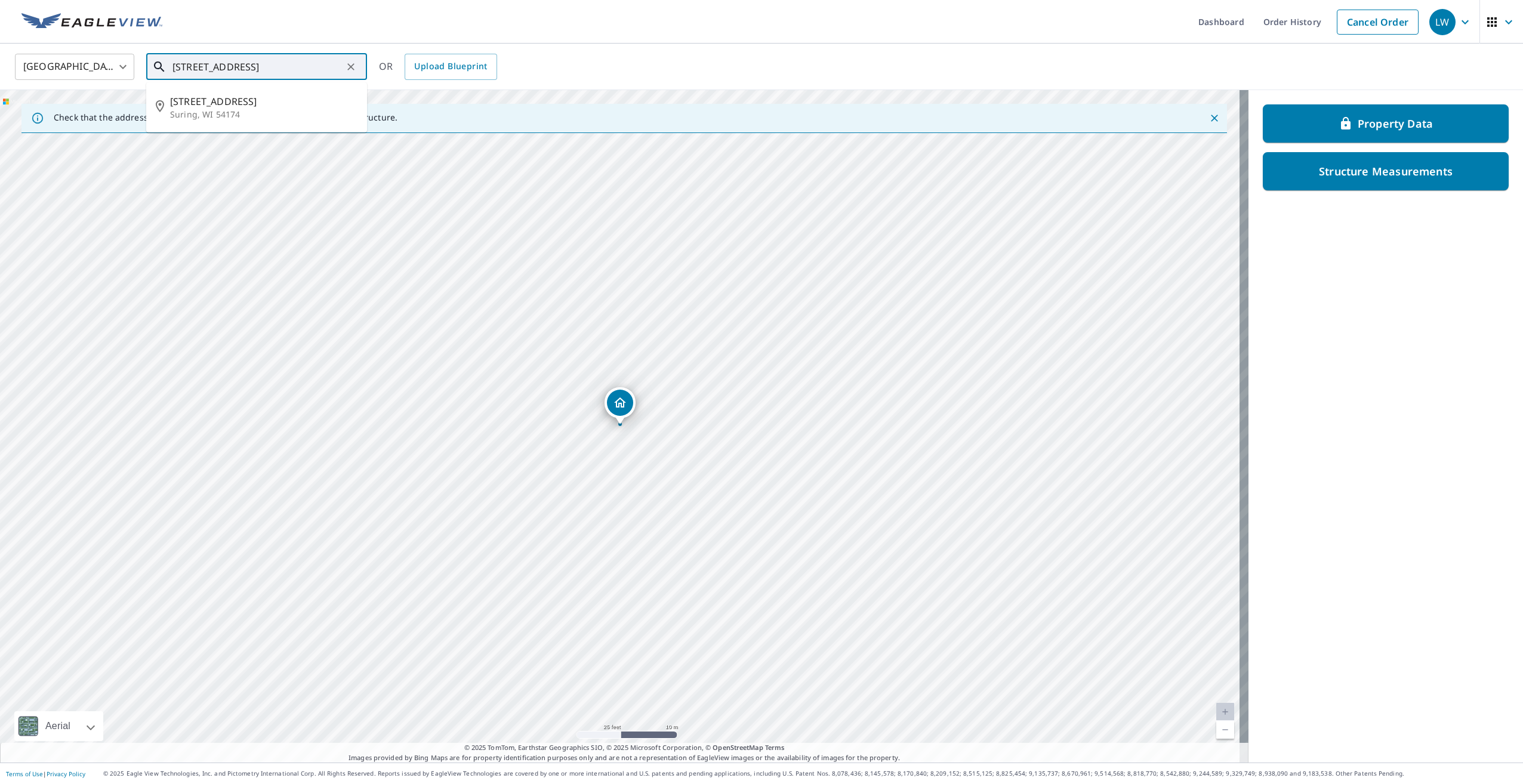
click at [192, 68] on input "9591 County Road G Suring, WI 54174" at bounding box center [257, 67] width 170 height 33
click at [227, 95] on span "9599 County Road G" at bounding box center [264, 102] width 188 height 15
type input "9599 County Road G Suring, WI 54174"
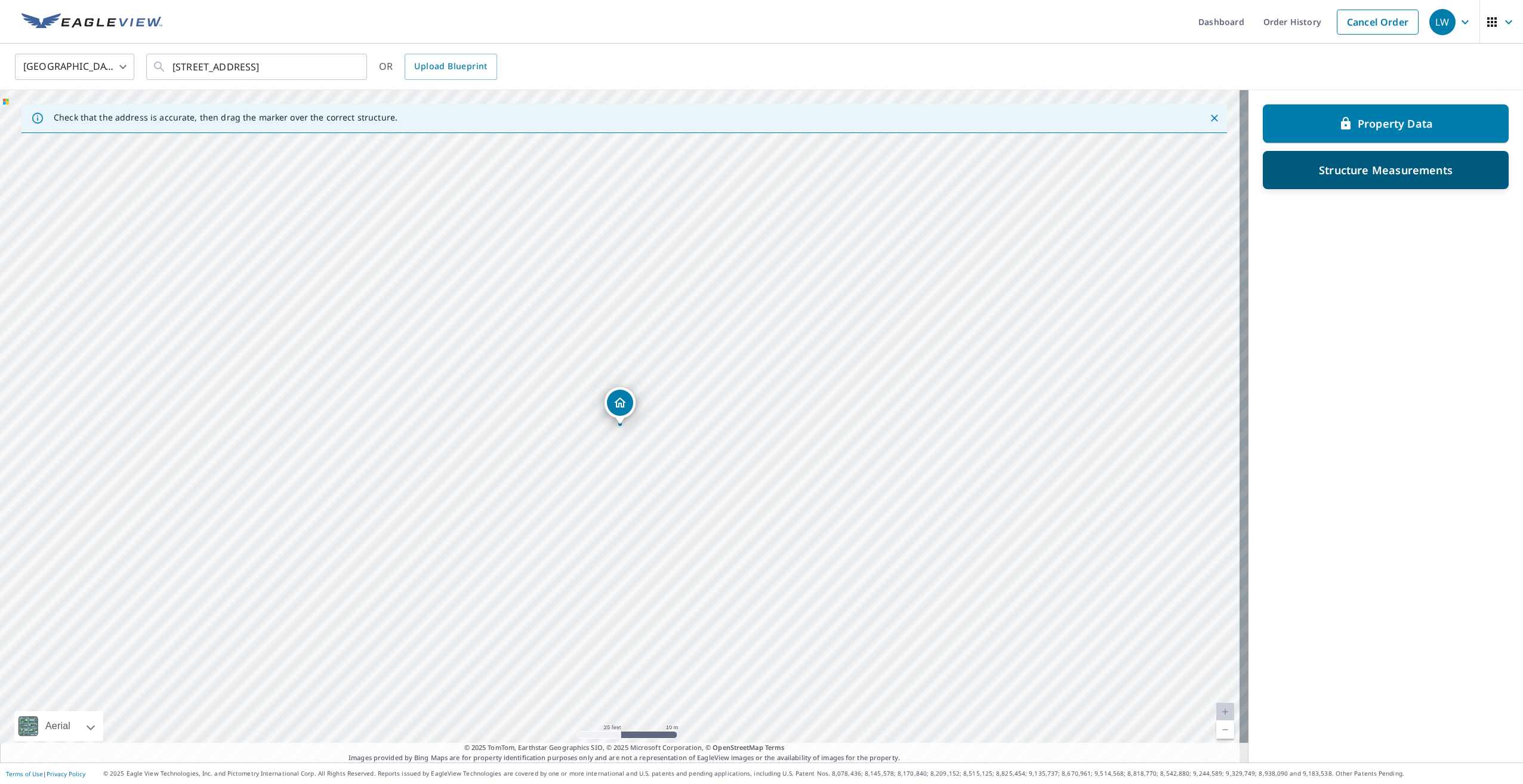
click at [1389, 184] on div "Structure Measurements" at bounding box center [1386, 170] width 246 height 39
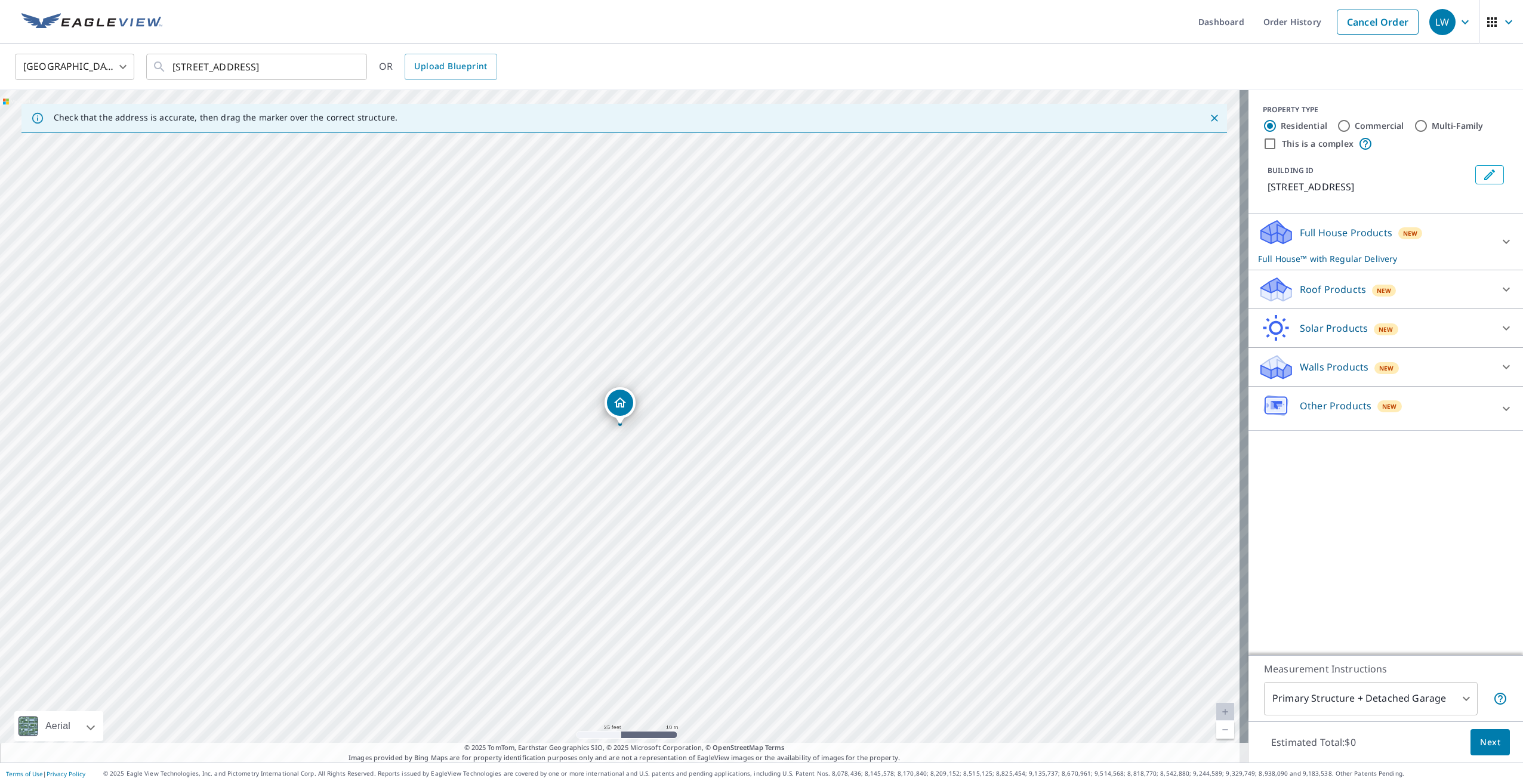
click at [1355, 288] on p "Roof Products" at bounding box center [1333, 289] width 66 height 15
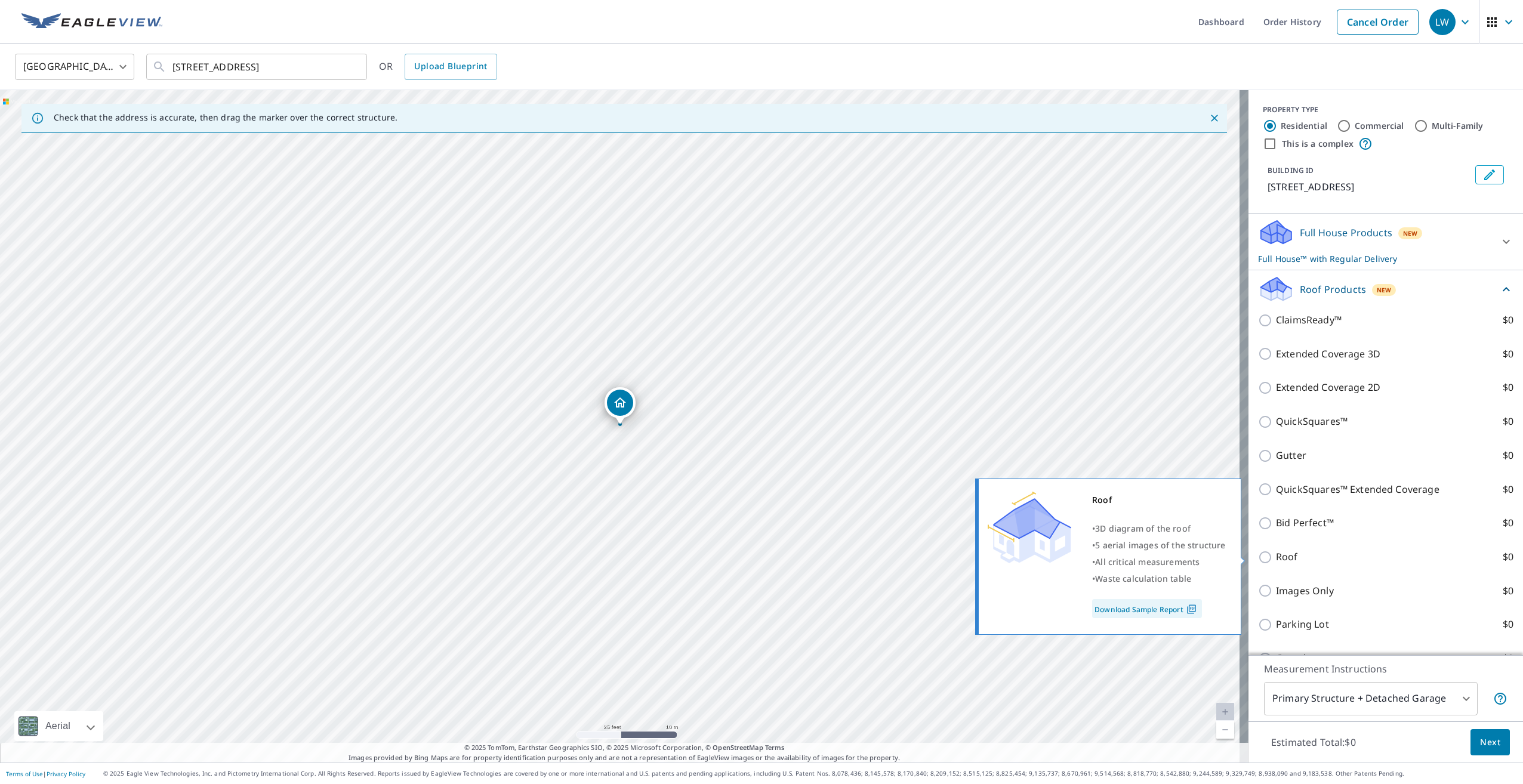
click at [1266, 558] on input "Roof $0" at bounding box center [1267, 557] width 18 height 15
checkbox input "true"
type input "3"
checkbox input "false"
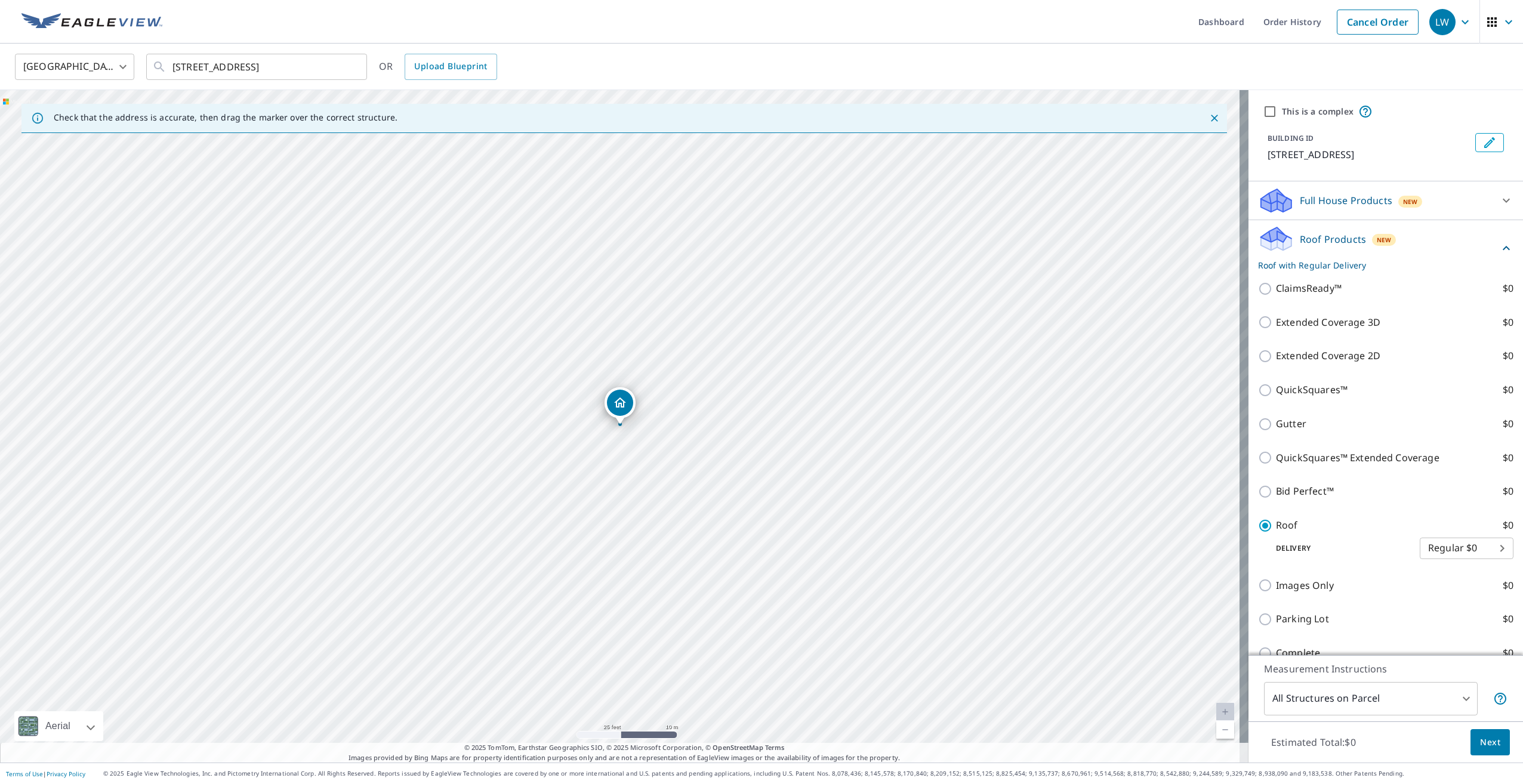
click at [1471, 745] on button "Next" at bounding box center [1490, 742] width 39 height 27
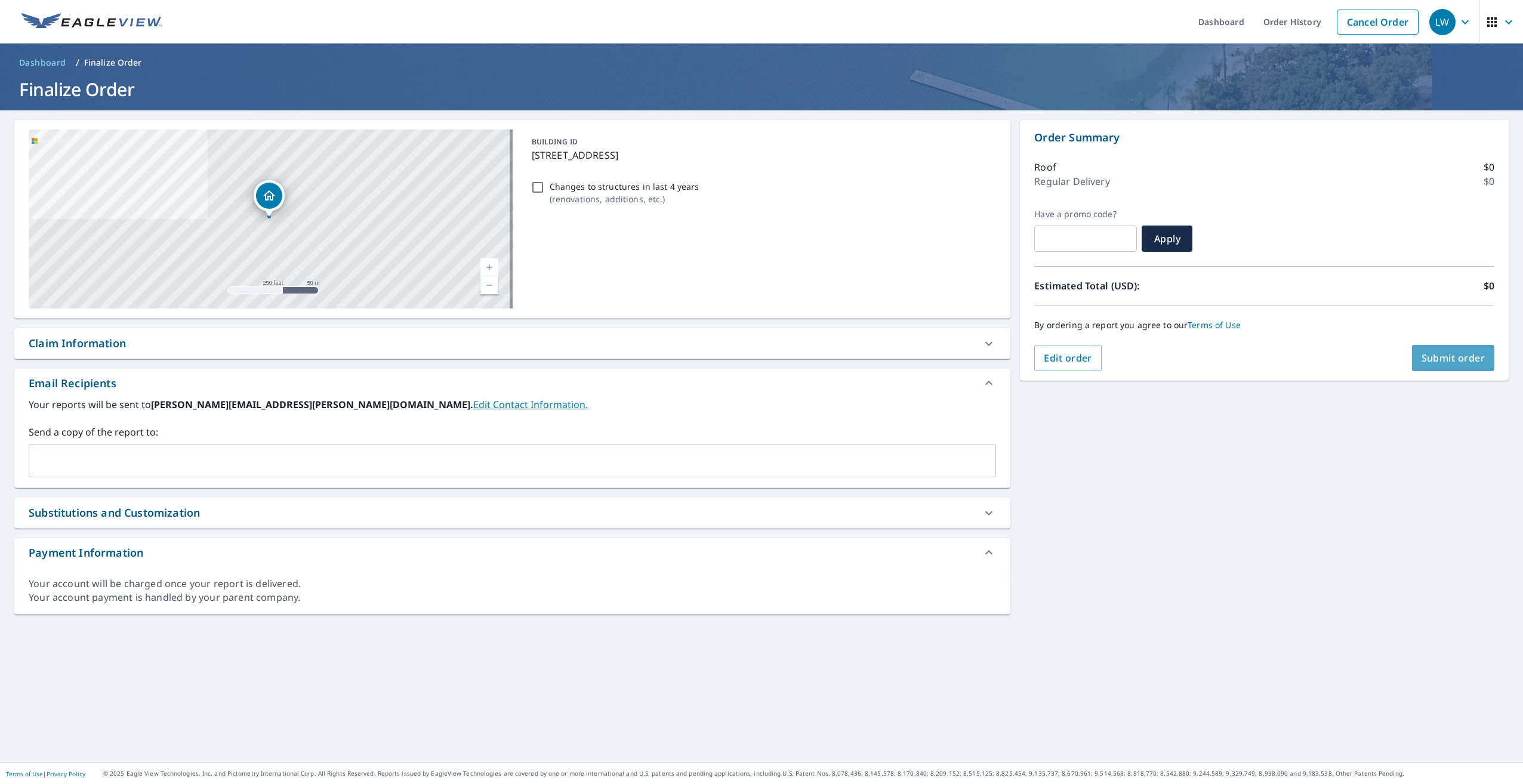
click at [1435, 355] on span "Submit order" at bounding box center [1454, 358] width 64 height 13
checkbox input "true"
